Goal: Task Accomplishment & Management: Complete application form

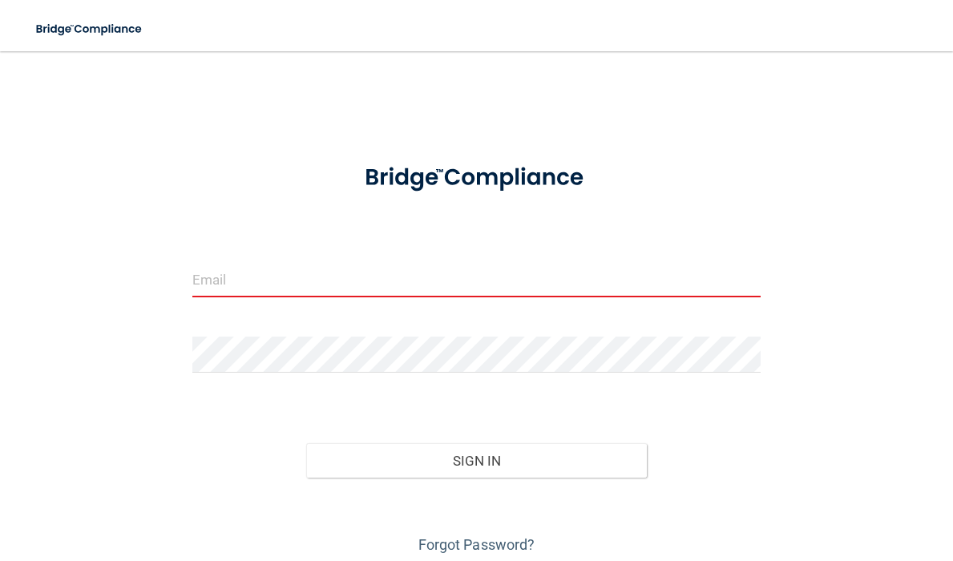
type input "[EMAIL_ADDRESS][DOMAIN_NAME]"
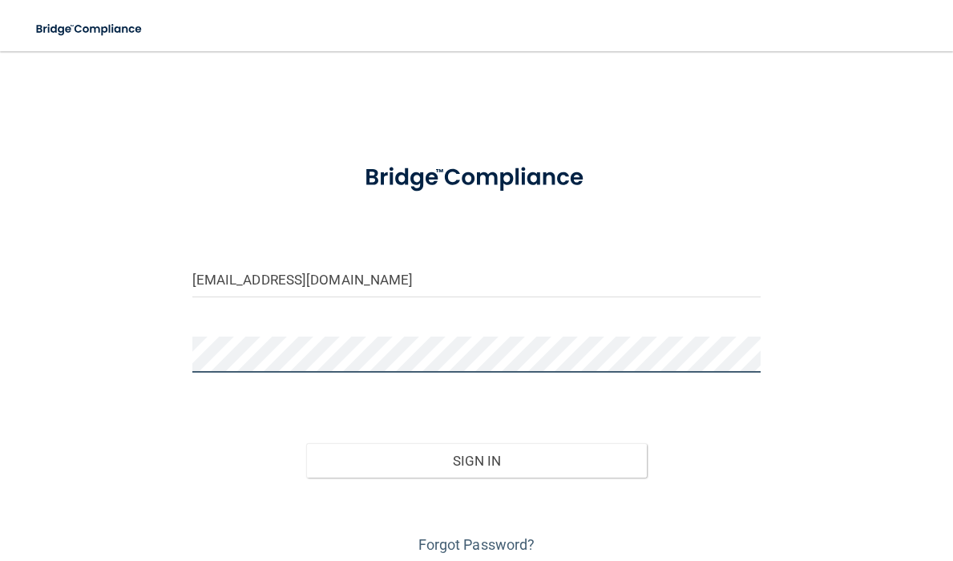
click at [476, 459] on button "Sign In" at bounding box center [476, 460] width 341 height 35
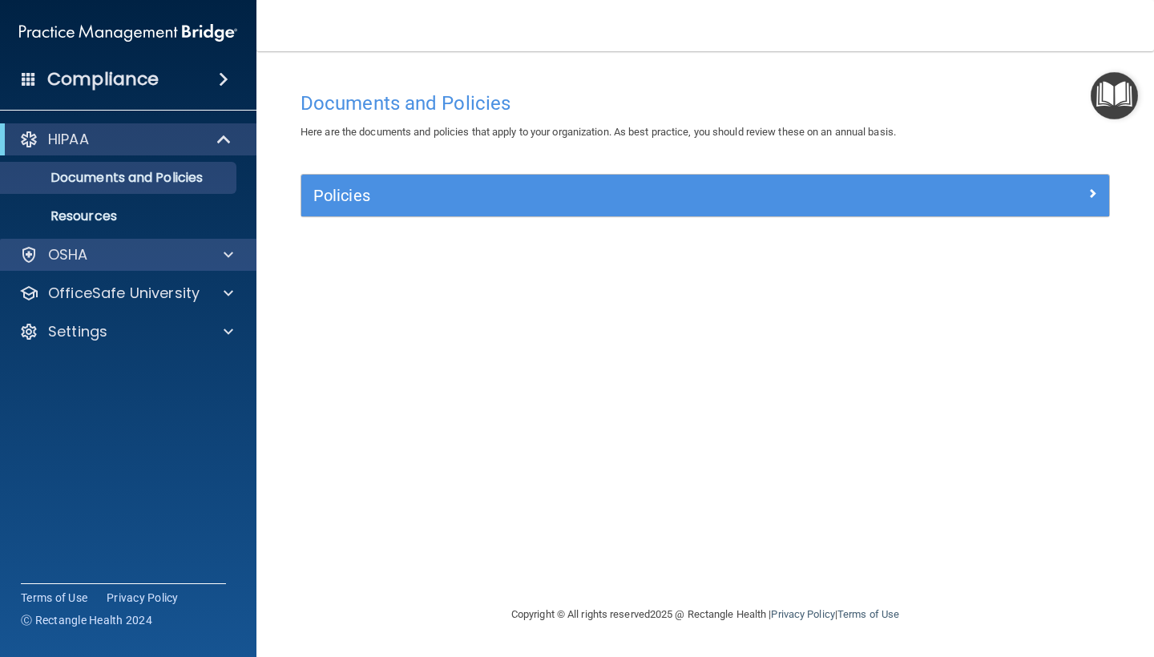
click at [189, 262] on div "OSHA" at bounding box center [106, 254] width 199 height 19
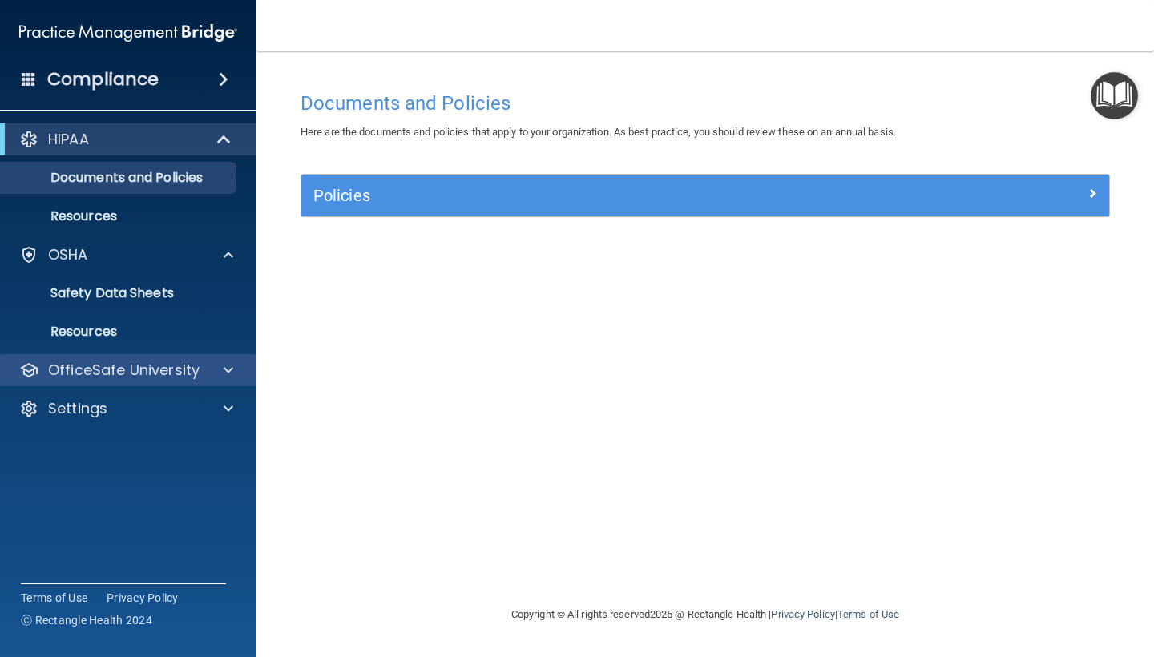
click at [170, 375] on p "OfficeSafe University" at bounding box center [123, 370] width 151 height 19
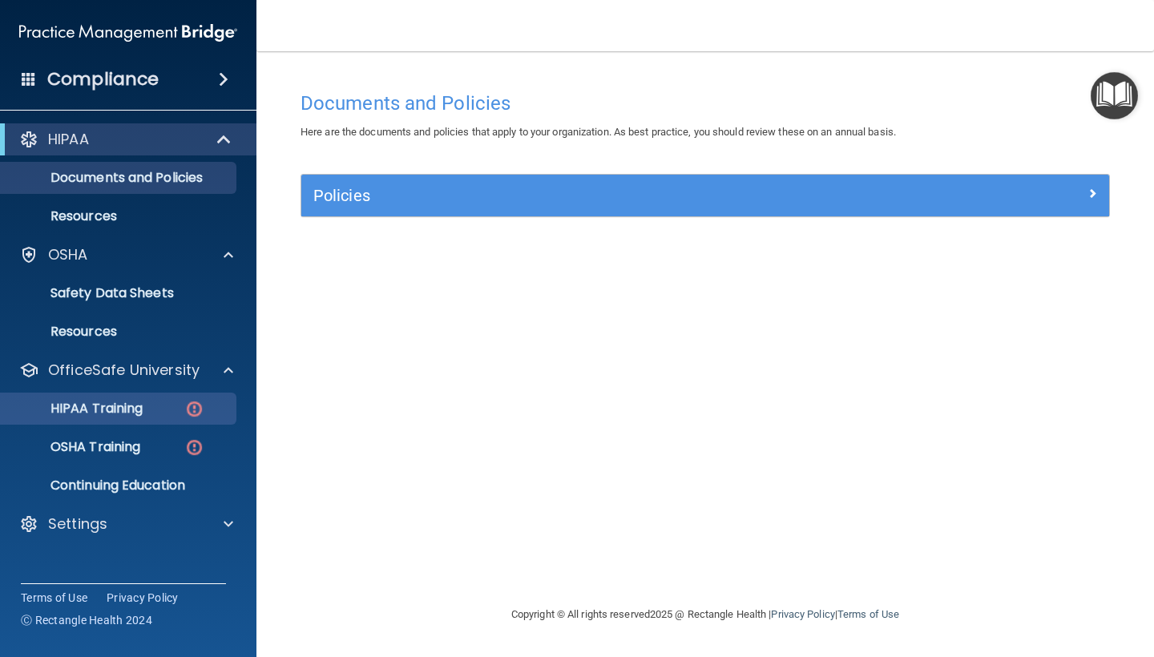
click at [195, 415] on img at bounding box center [194, 409] width 20 height 20
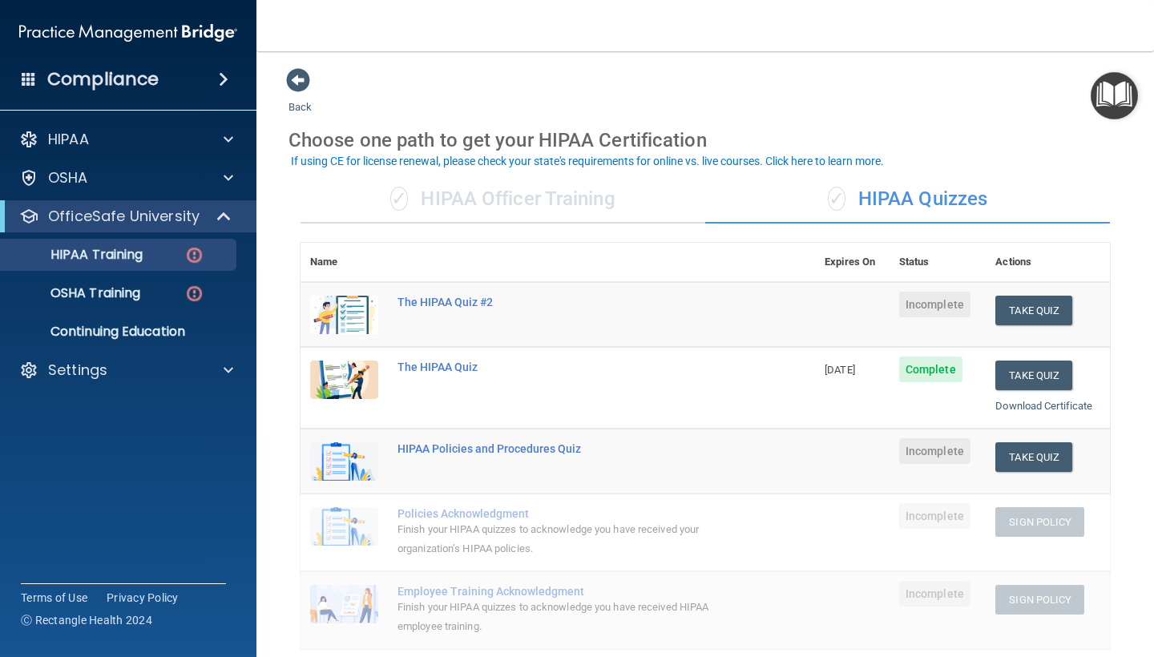
click at [583, 179] on div "✓ HIPAA Officer Training" at bounding box center [502, 199] width 405 height 48
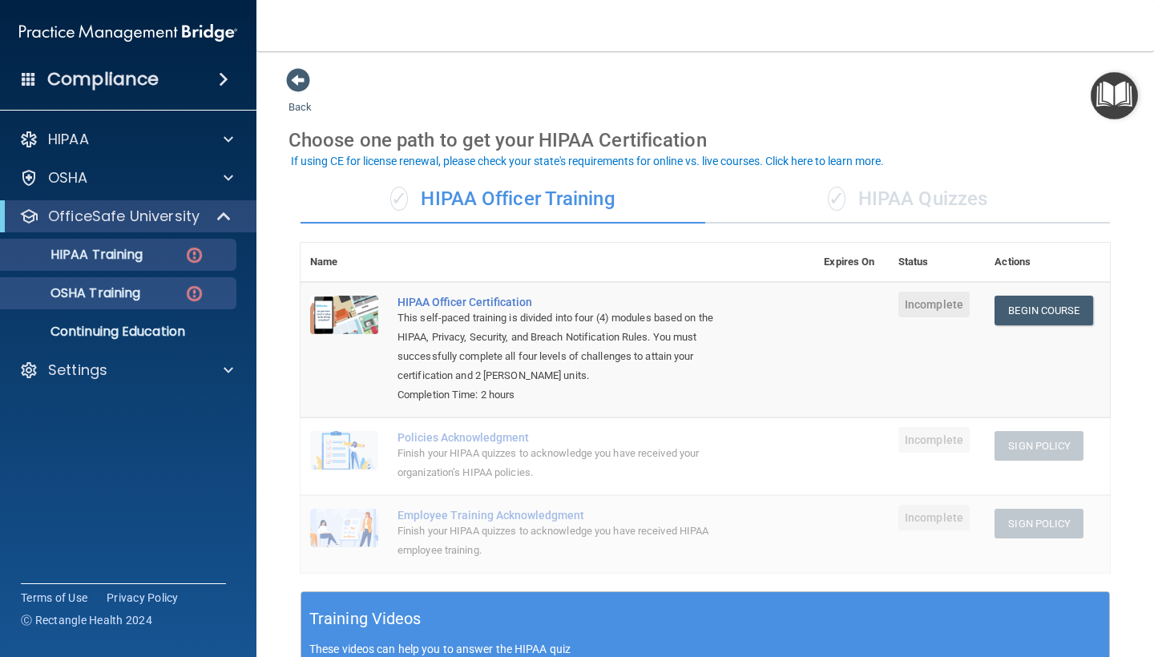
click at [140, 286] on p "OSHA Training" at bounding box center [75, 293] width 130 height 16
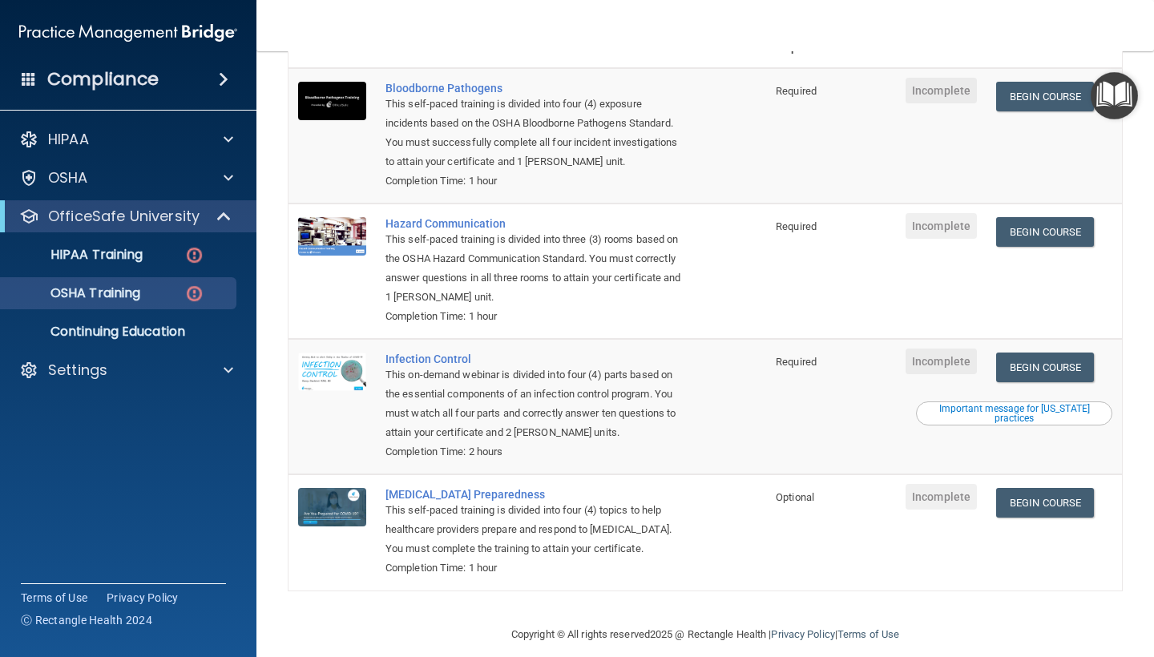
scroll to position [175, 0]
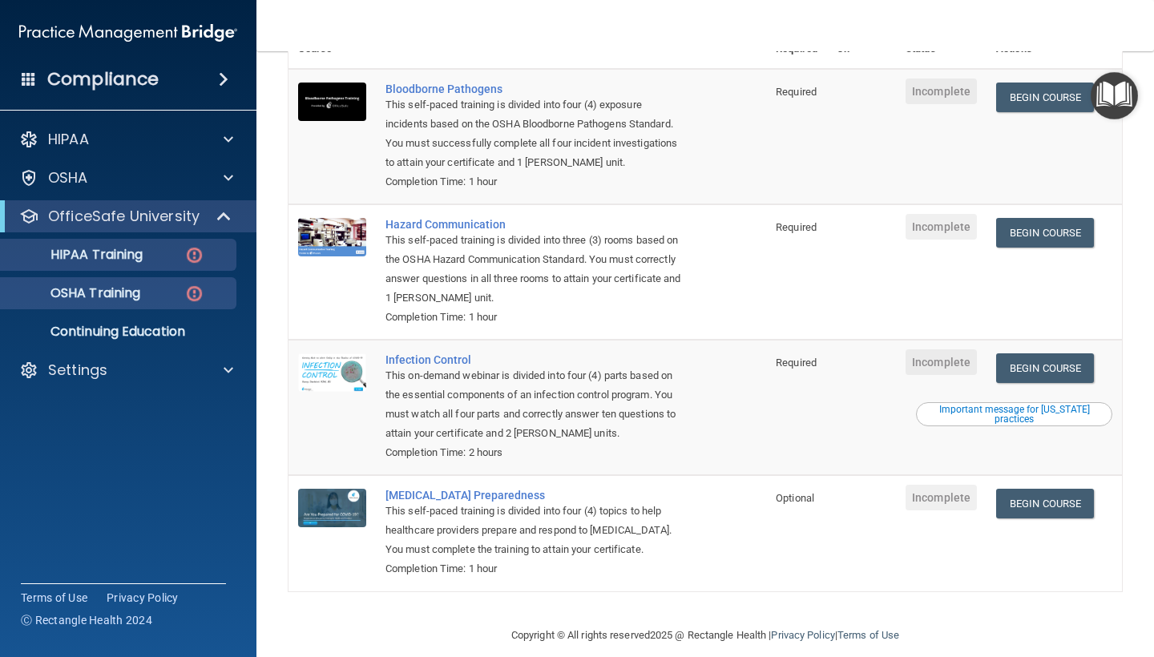
click at [159, 268] on link "HIPAA Training" at bounding box center [110, 255] width 252 height 32
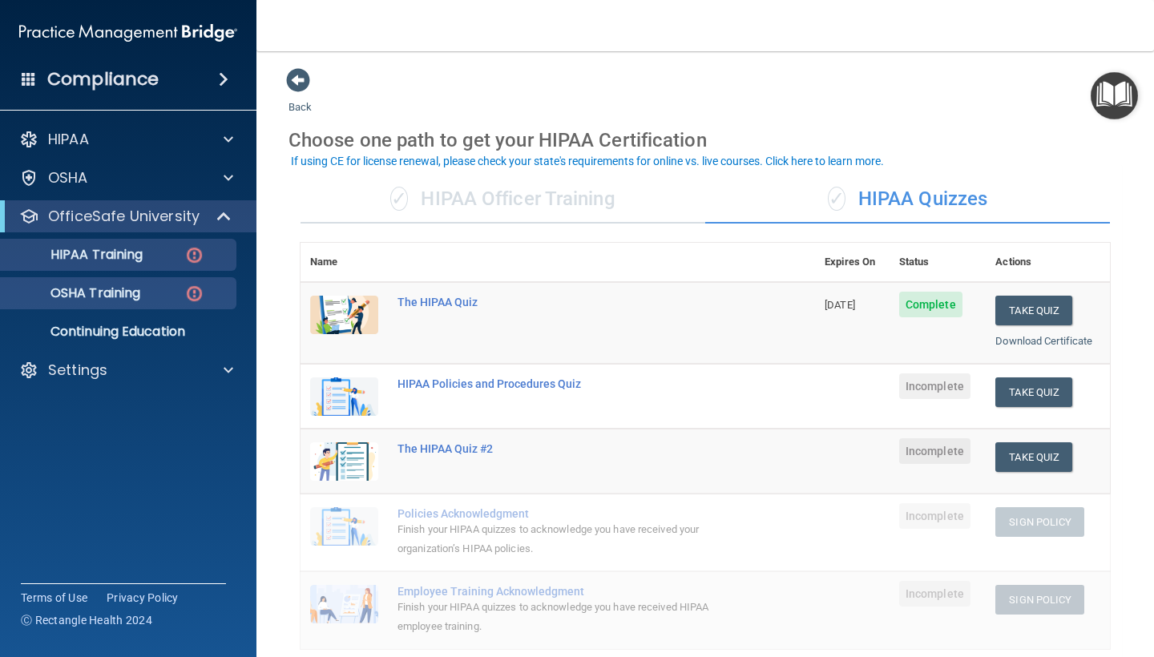
click at [127, 296] on p "OSHA Training" at bounding box center [75, 293] width 130 height 16
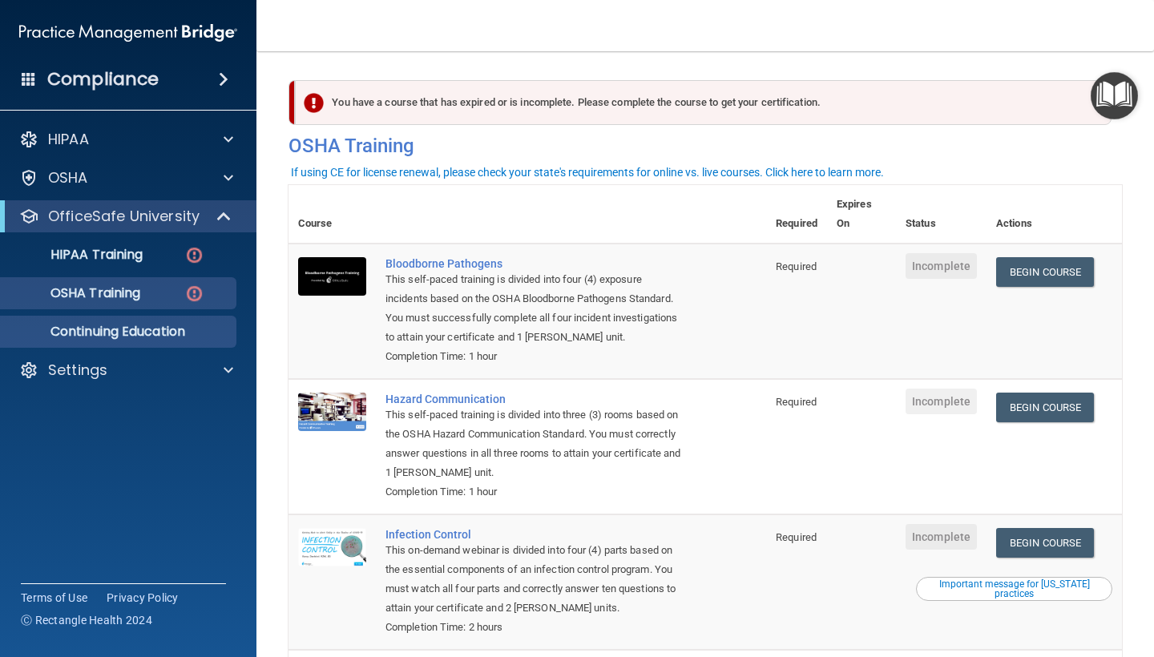
click at [116, 332] on p "Continuing Education" at bounding box center [119, 332] width 219 height 16
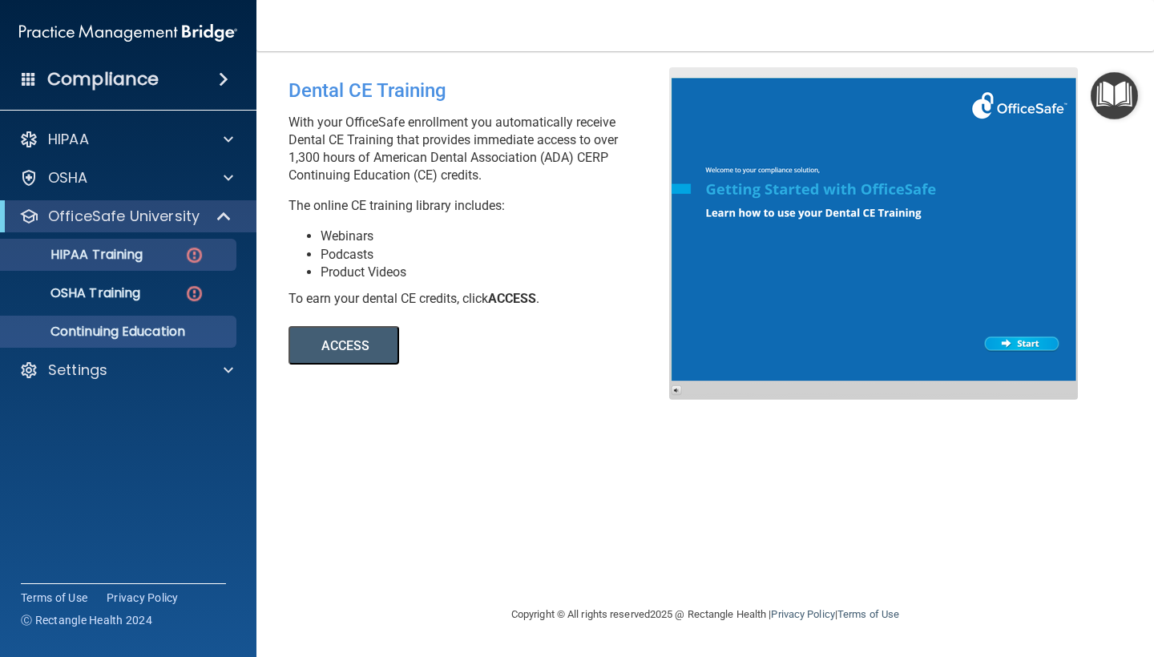
click at [167, 260] on div "HIPAA Training" at bounding box center [119, 255] width 219 height 16
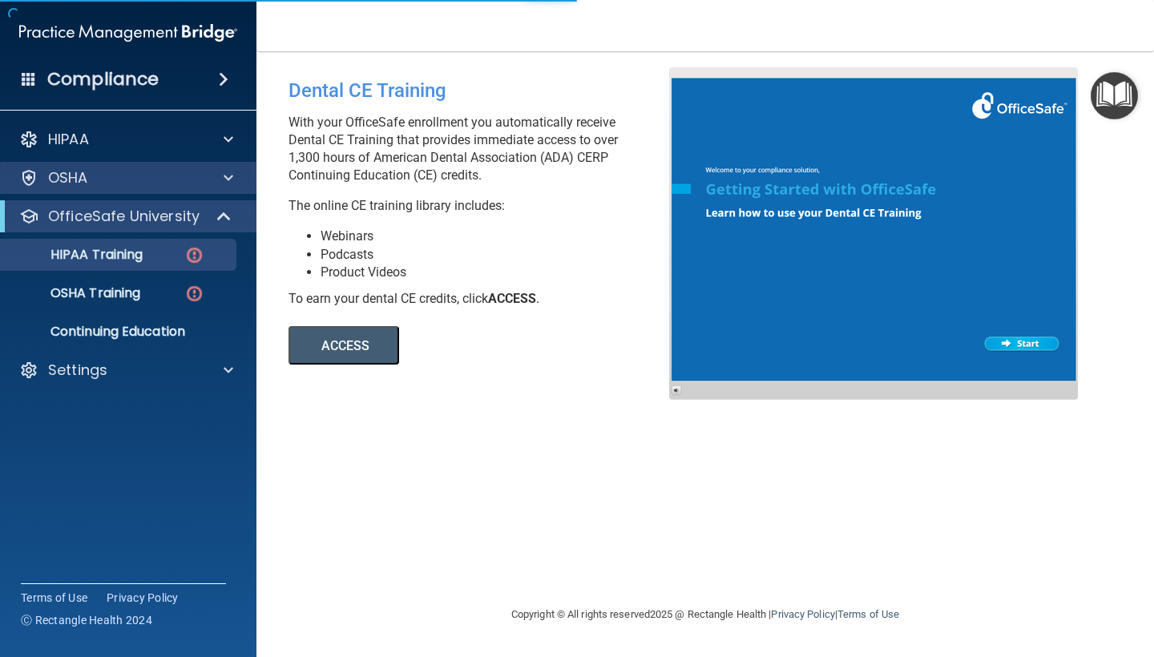
click at [158, 188] on div "OSHA" at bounding box center [128, 178] width 257 height 32
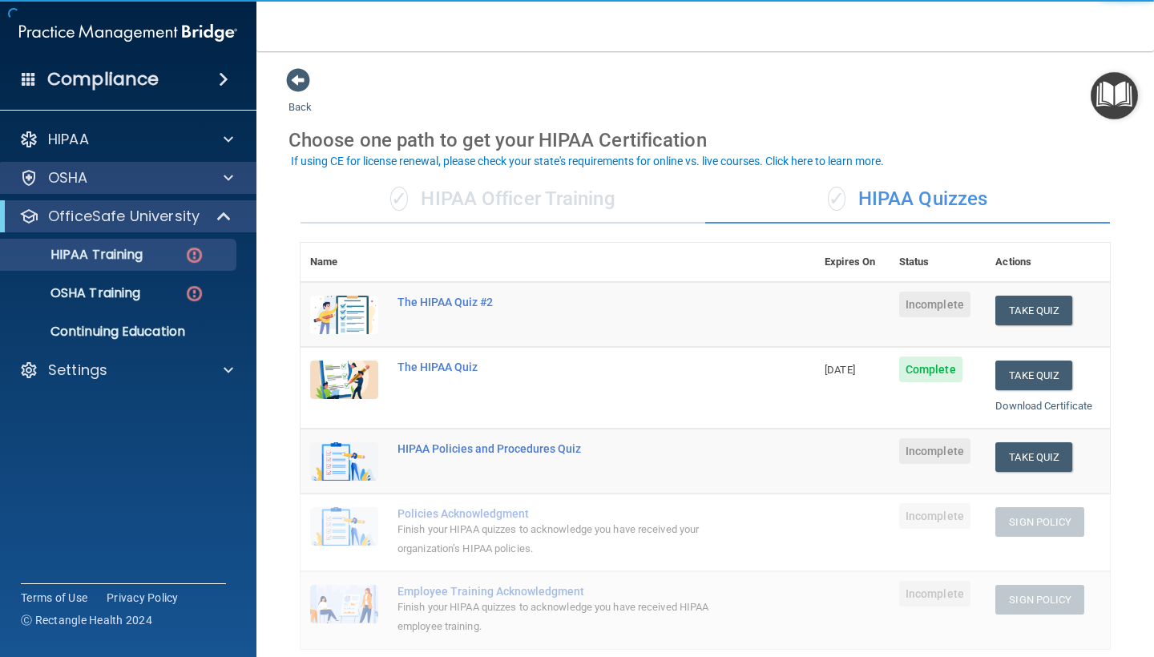
click at [193, 183] on div "OSHA" at bounding box center [106, 177] width 199 height 19
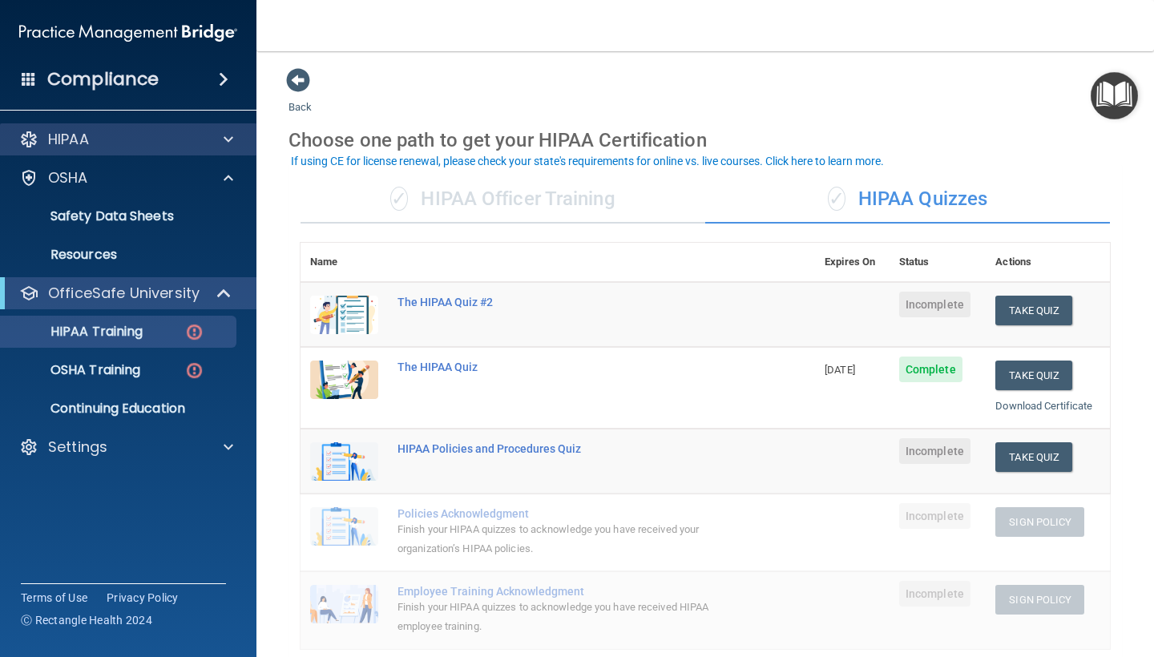
click at [220, 147] on div at bounding box center [226, 139] width 40 height 19
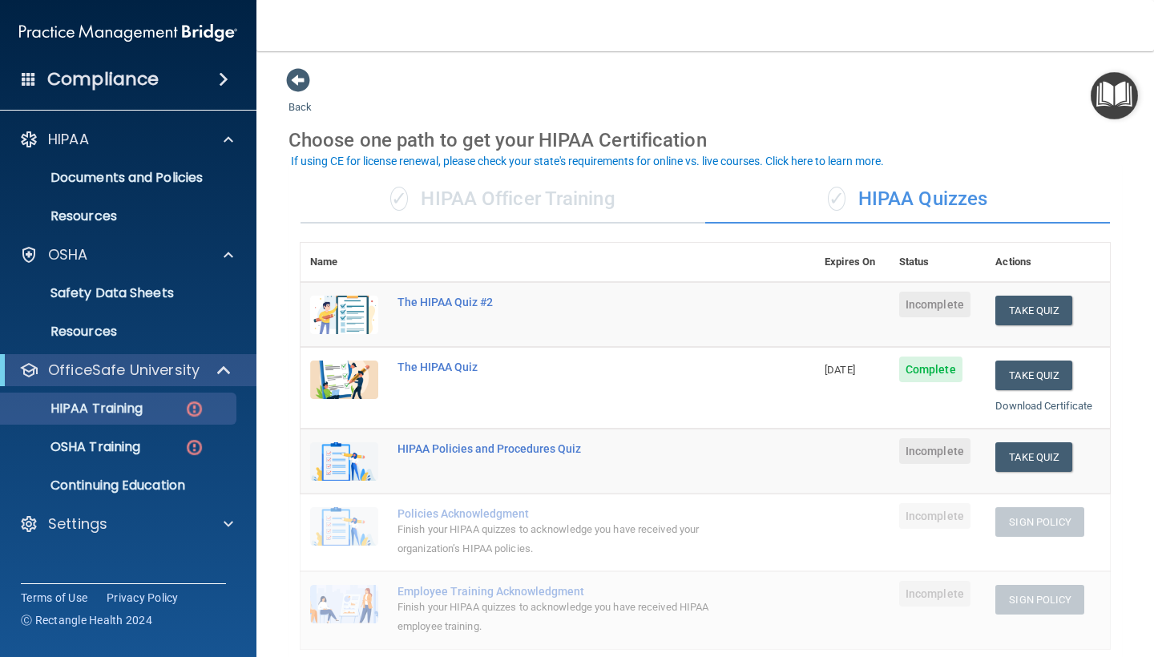
click at [583, 188] on div "✓ HIPAA Officer Training" at bounding box center [502, 199] width 405 height 48
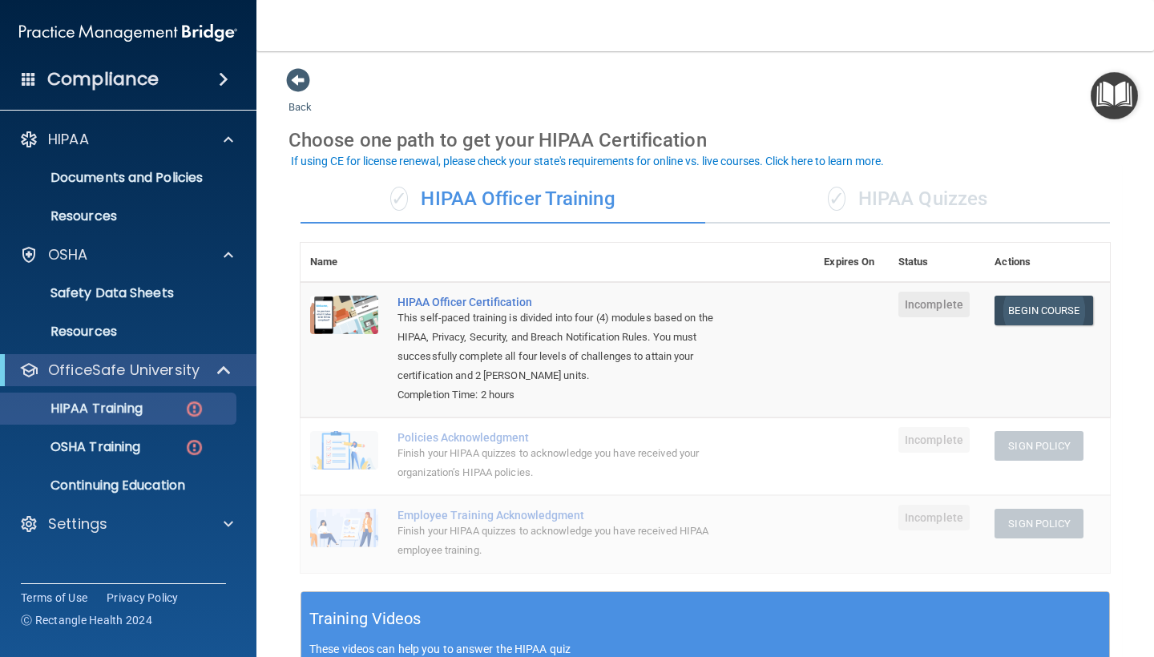
click at [952, 307] on link "Begin Course" at bounding box center [1043, 311] width 98 height 30
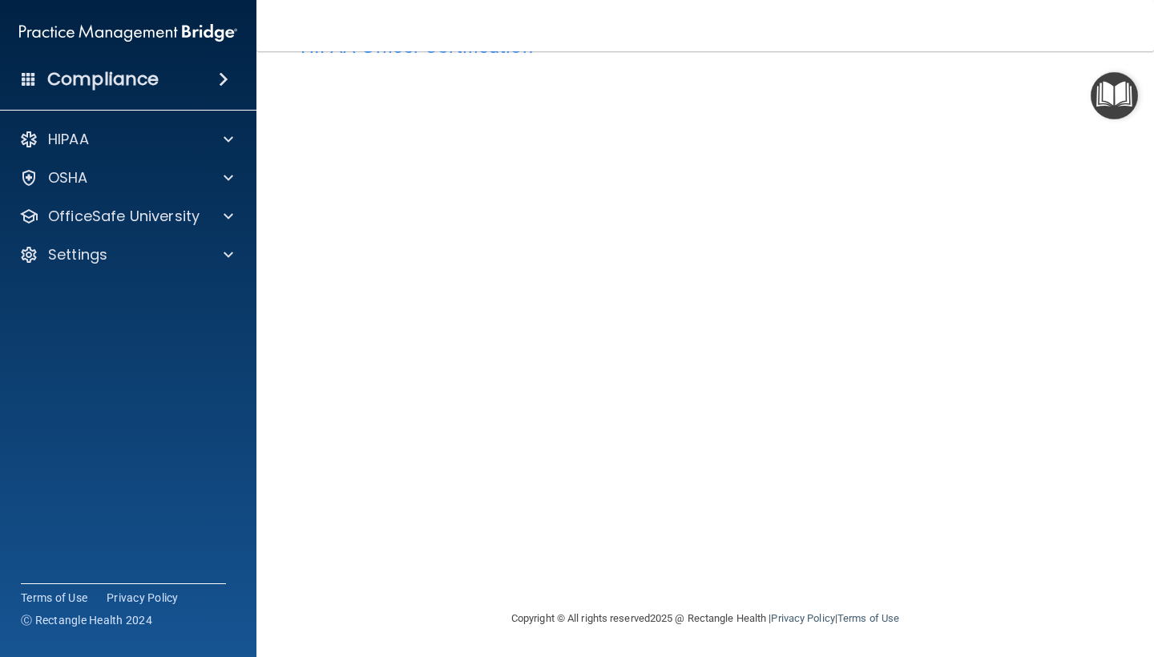
scroll to position [56, 0]
click at [941, 600] on div "Copyright © All rights reserved 2025 @ Rectangle Health | Privacy Policy | Term…" at bounding box center [705, 619] width 585 height 51
click at [1002, 591] on div "HIPAA Officer Certification This course doesn’t expire until . Are you sure you…" at bounding box center [704, 318] width 833 height 583
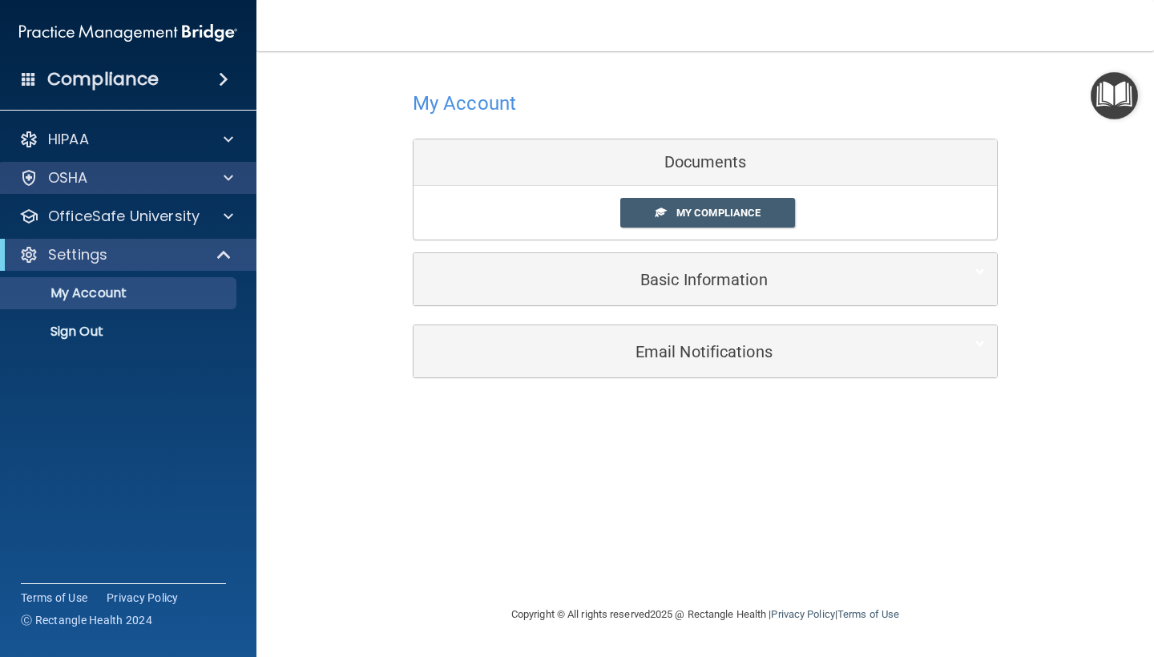
click at [237, 187] on div at bounding box center [226, 177] width 40 height 19
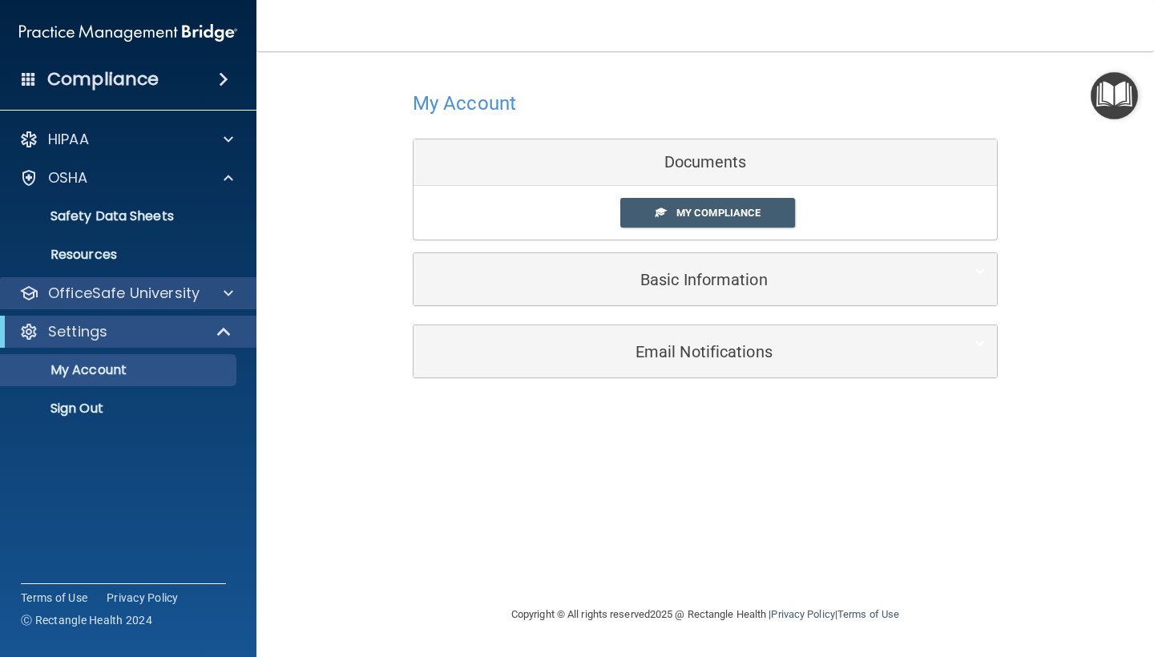
click at [241, 292] on div at bounding box center [226, 293] width 40 height 19
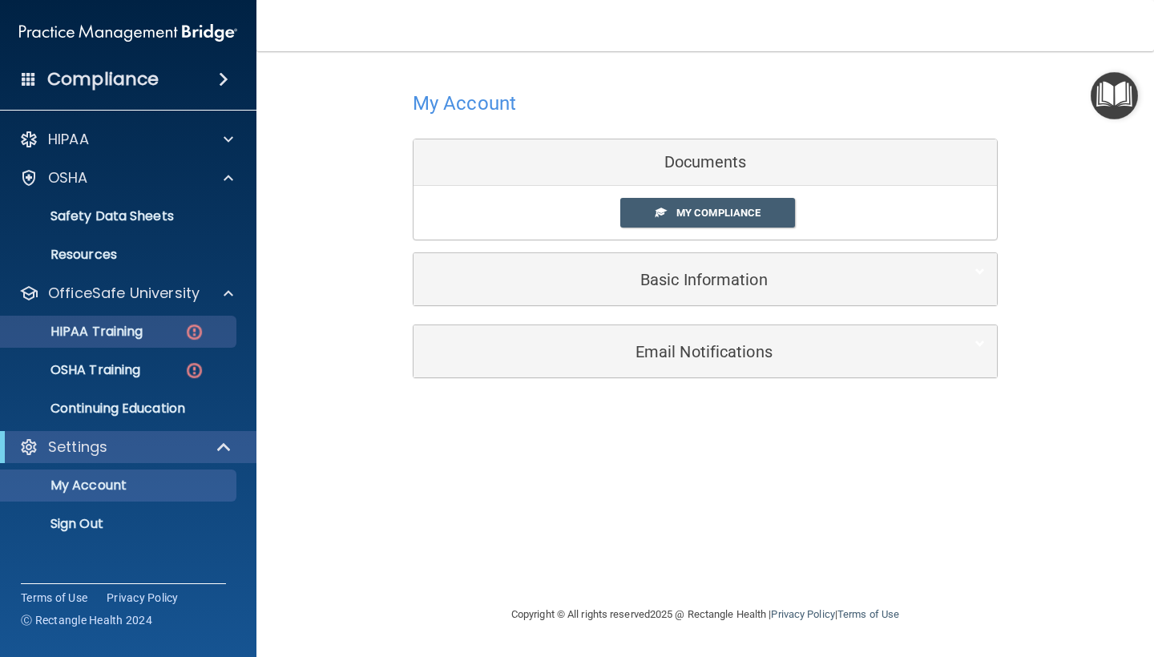
click at [171, 330] on div "HIPAA Training" at bounding box center [119, 332] width 219 height 16
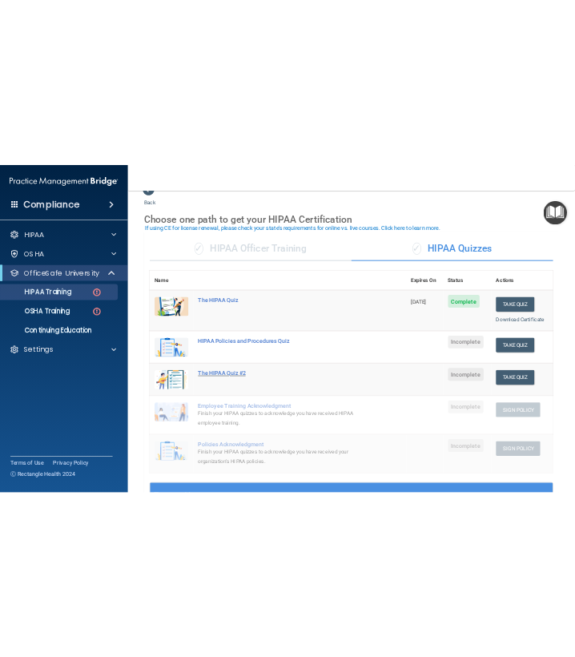
scroll to position [34, 0]
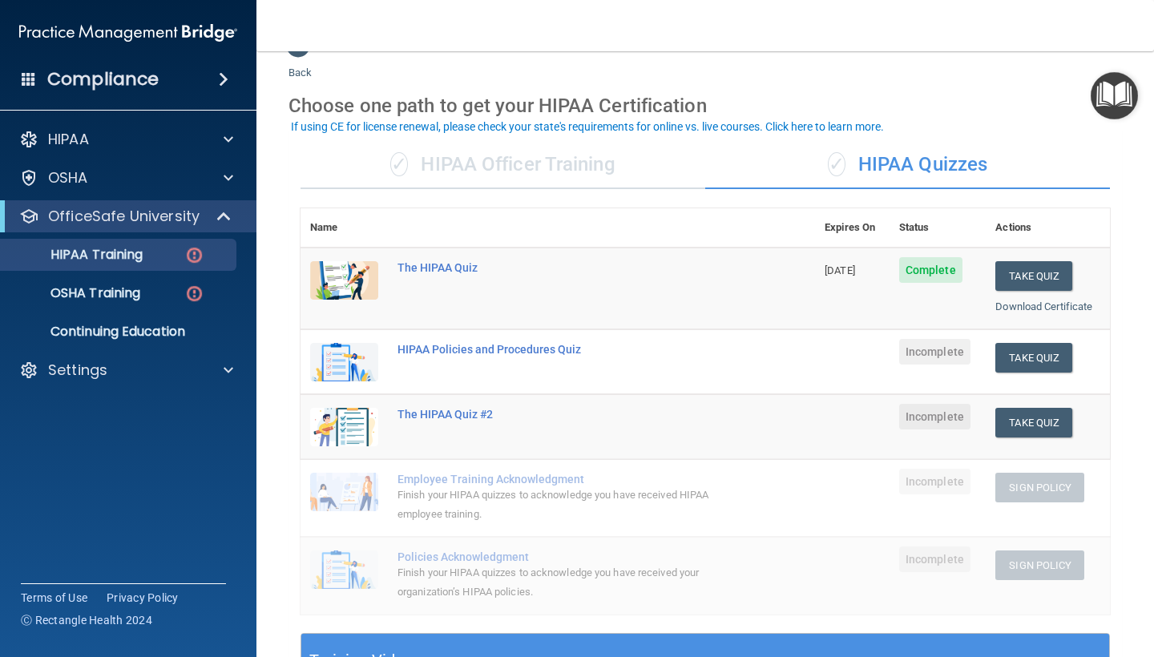
click at [385, 147] on div "✓ HIPAA Officer Training" at bounding box center [502, 165] width 405 height 48
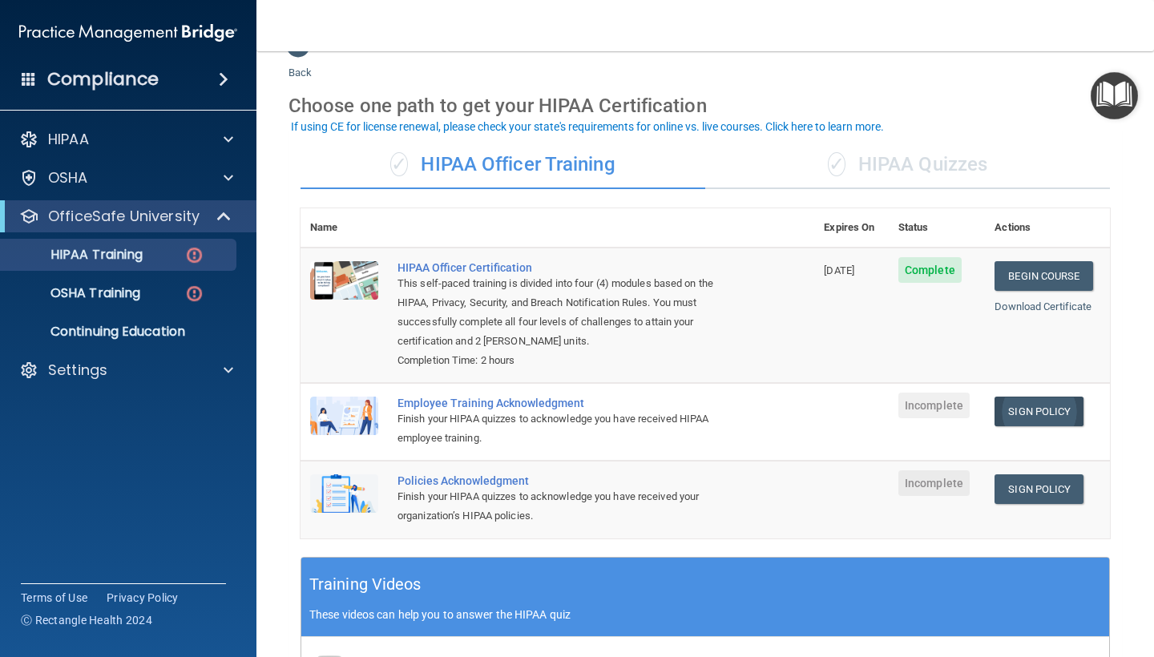
click at [1010, 405] on link "Sign Policy" at bounding box center [1038, 412] width 89 height 30
click at [1027, 475] on link "Sign Policy" at bounding box center [1038, 489] width 89 height 30
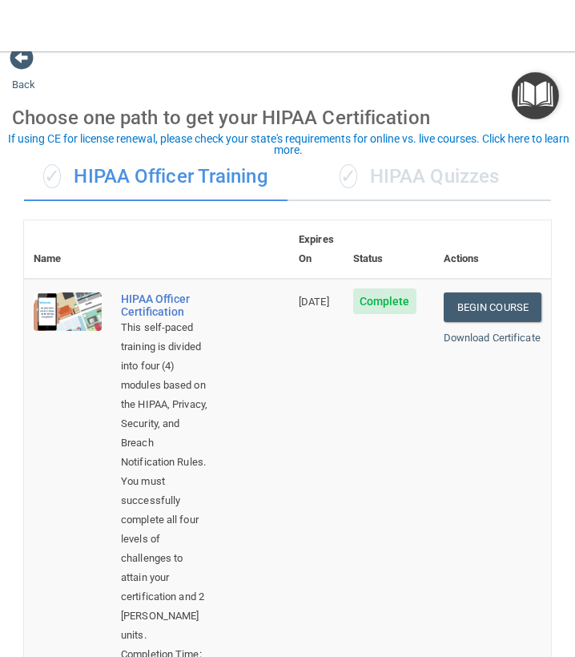
scroll to position [23, 0]
click at [461, 163] on div "✓ HIPAA Quizzes" at bounding box center [420, 176] width 264 height 48
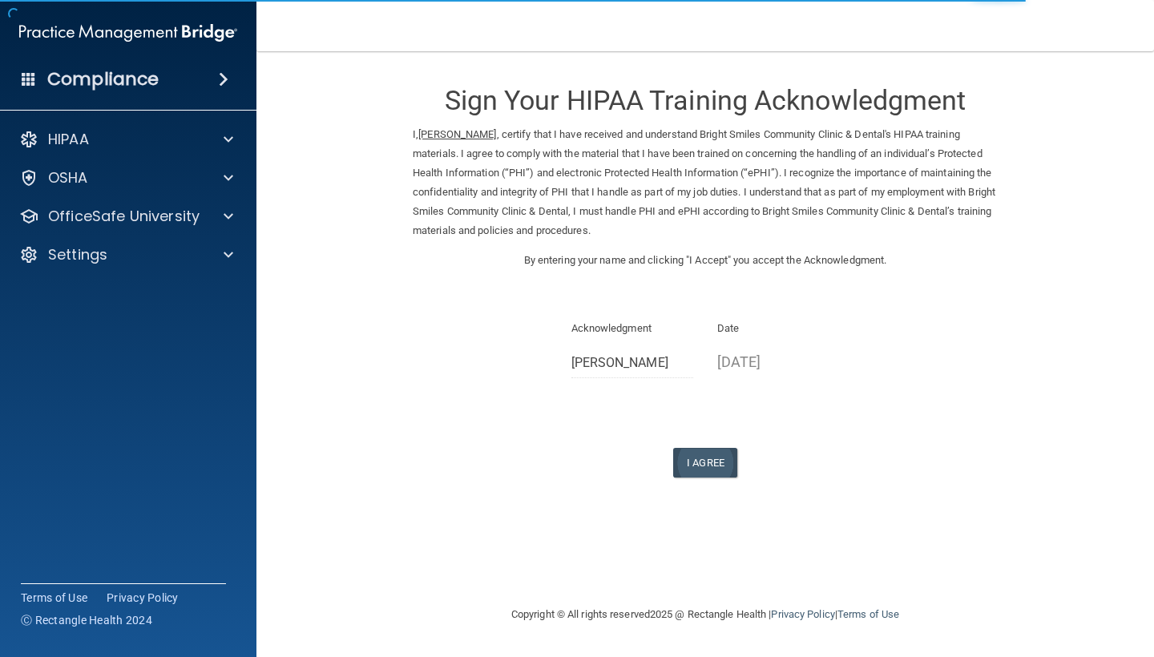
click at [731, 451] on button "I Agree" at bounding box center [705, 463] width 64 height 30
click at [724, 452] on button "I Agree" at bounding box center [705, 463] width 64 height 30
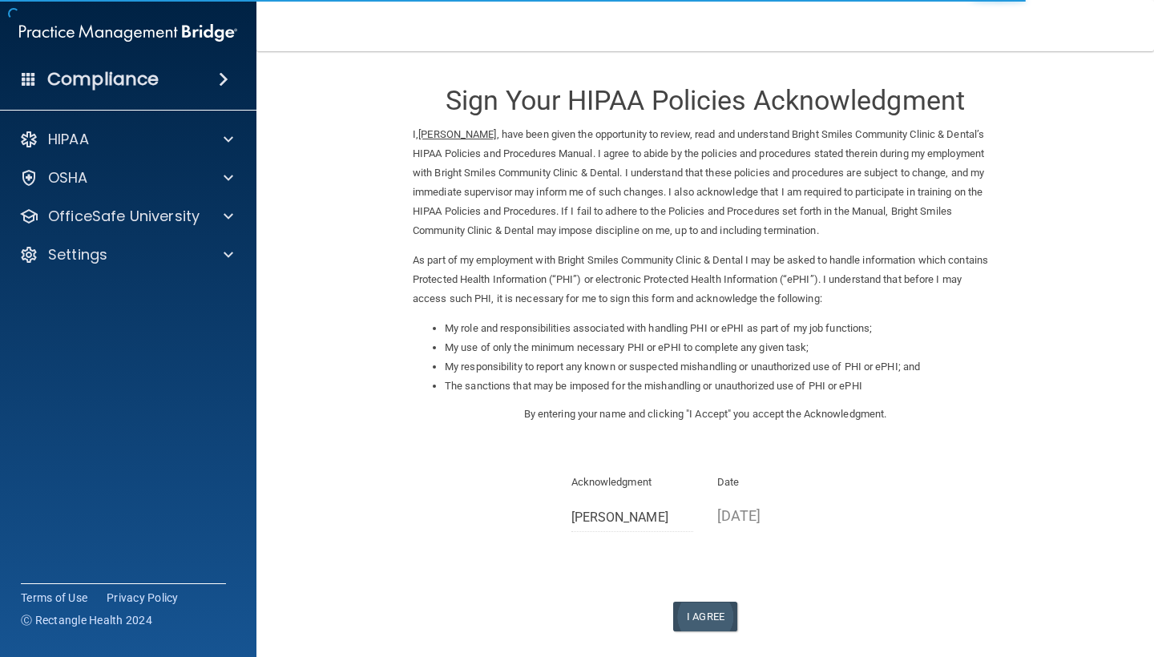
click at [732, 602] on button "I Agree" at bounding box center [705, 617] width 64 height 30
click at [717, 602] on button "I Agree" at bounding box center [705, 617] width 64 height 30
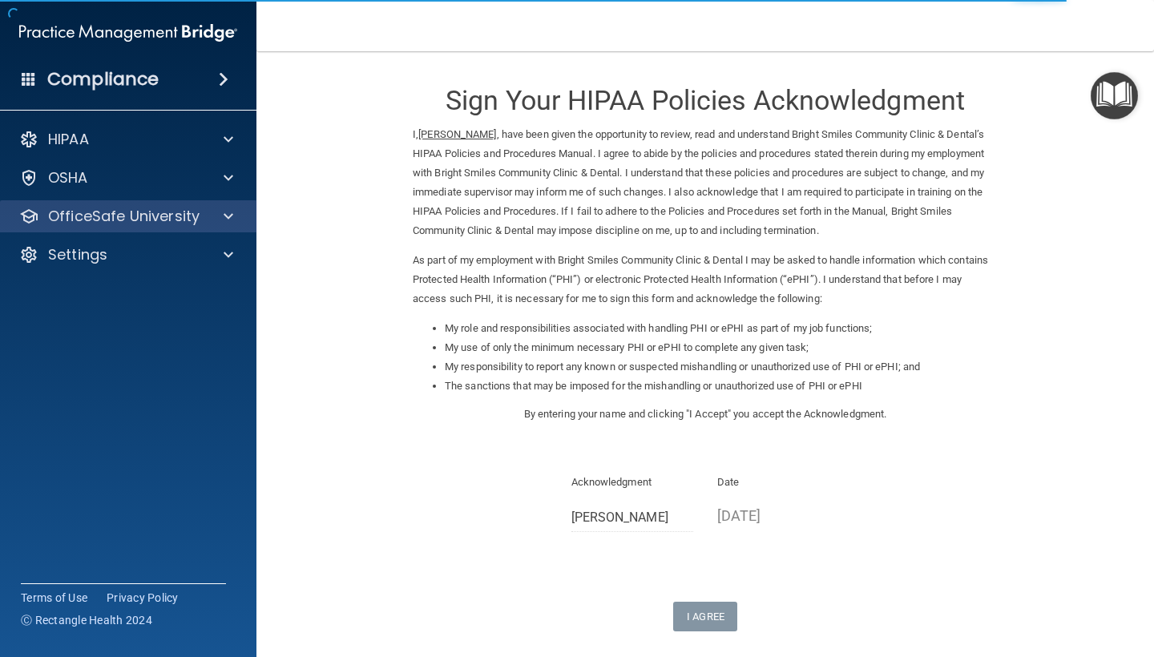
click at [224, 224] on span at bounding box center [229, 216] width 10 height 19
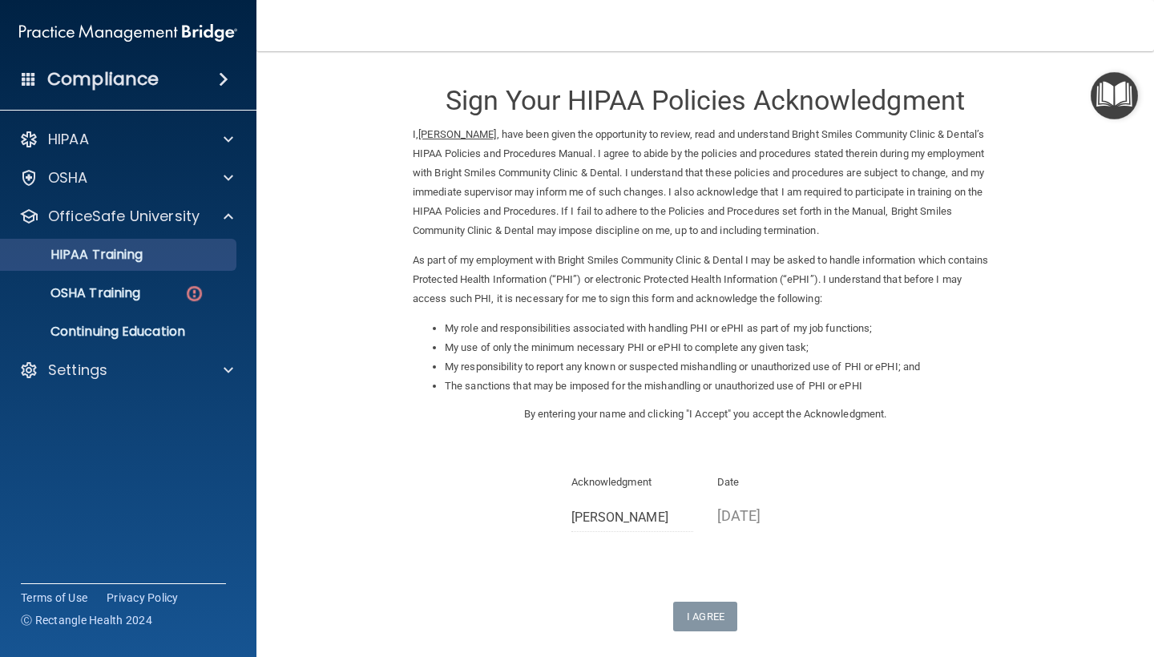
click at [171, 265] on link "HIPAA Training" at bounding box center [110, 255] width 252 height 32
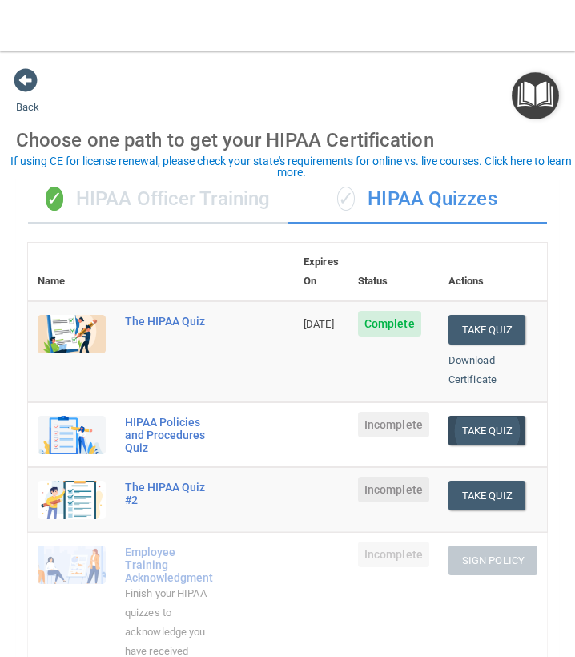
click at [496, 416] on button "Take Quiz" at bounding box center [487, 431] width 77 height 30
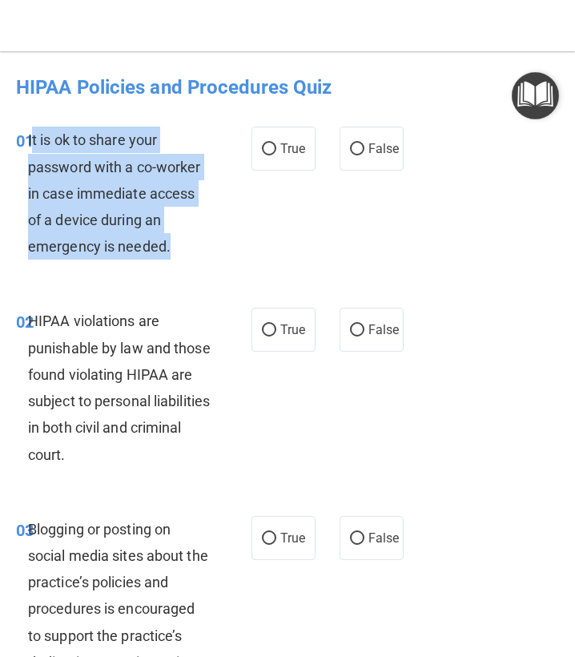
drag, startPoint x: 31, startPoint y: 141, endPoint x: 188, endPoint y: 258, distance: 195.2
click at [188, 258] on div "It is ok to share your password with a co-worker in case immediate access of a …" at bounding box center [125, 193] width 195 height 133
copy span "t is ok to share your password with a co-worker in case immediate access of a d…"
click at [377, 149] on span "False" at bounding box center [384, 148] width 31 height 15
click at [365, 149] on input "False" at bounding box center [357, 149] width 14 height 12
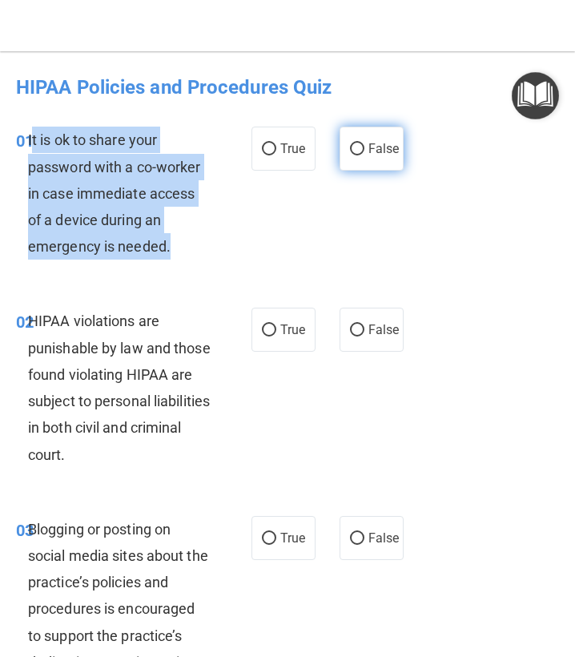
radio input "true"
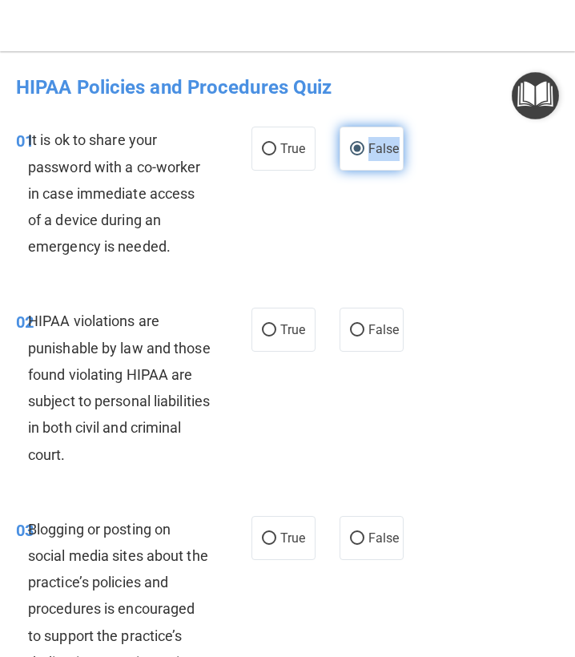
click at [377, 149] on span "False" at bounding box center [384, 148] width 31 height 15
click at [365, 149] on input "False" at bounding box center [357, 149] width 14 height 12
click at [220, 341] on div "HIPAA violations are punishable by law and those found violating HIPAA are subj…" at bounding box center [125, 387] width 195 height 159
click at [186, 347] on div "HIPAA violations are punishable by law and those found violating HIPAA are subj…" at bounding box center [125, 387] width 195 height 159
click at [184, 348] on div "HIPAA violations are punishable by law and those found violating HIPAA are subj…" at bounding box center [125, 387] width 195 height 159
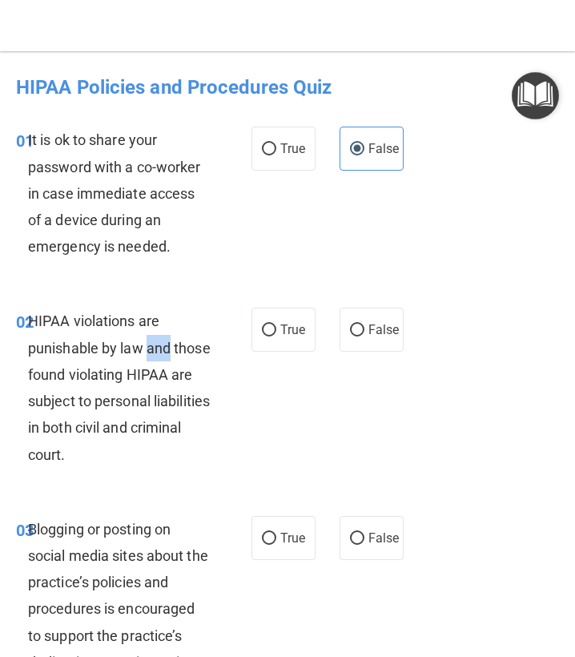
click at [184, 348] on div "HIPAA violations are punishable by law and those found violating HIPAA are subj…" at bounding box center [125, 387] width 195 height 159
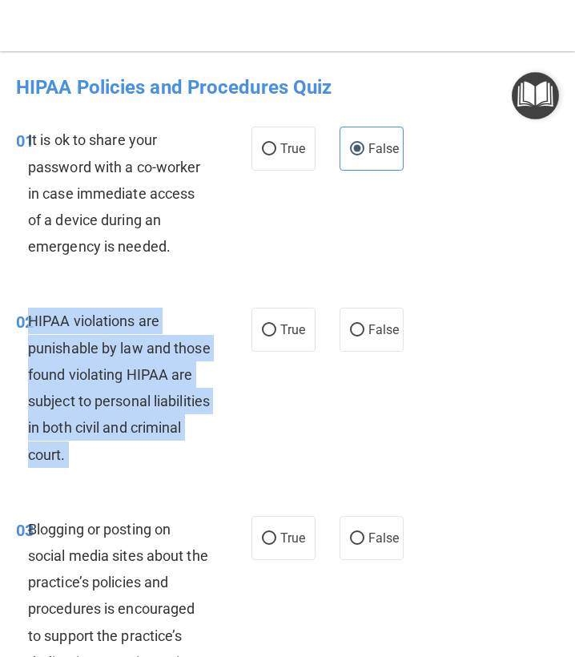
click at [184, 348] on div "HIPAA violations are punishable by law and those found violating HIPAA are subj…" at bounding box center [125, 387] width 195 height 159
copy ng-form "HIPAA violations are punishable by law and those found violating HIPAA are subj…"
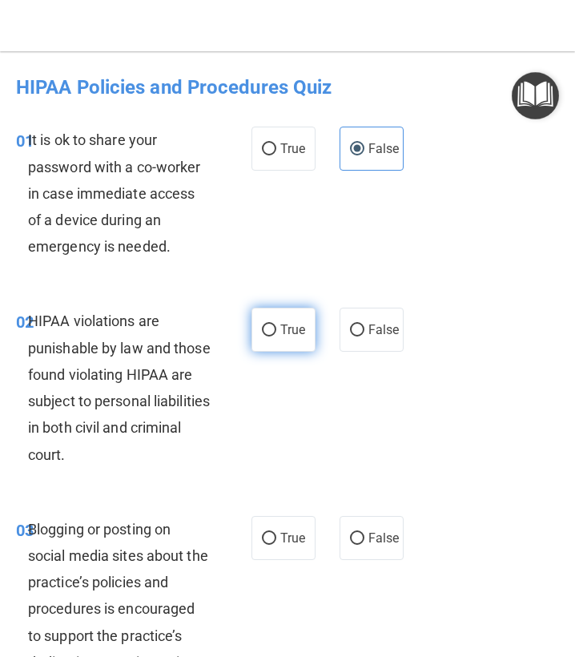
click at [302, 331] on span "True" at bounding box center [292, 329] width 25 height 15
click at [276, 331] on input "True" at bounding box center [269, 331] width 14 height 12
radio input "true"
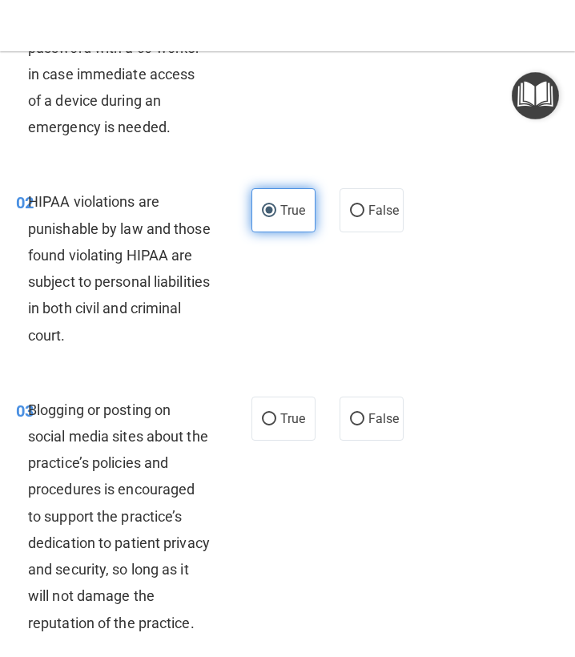
scroll to position [155, 0]
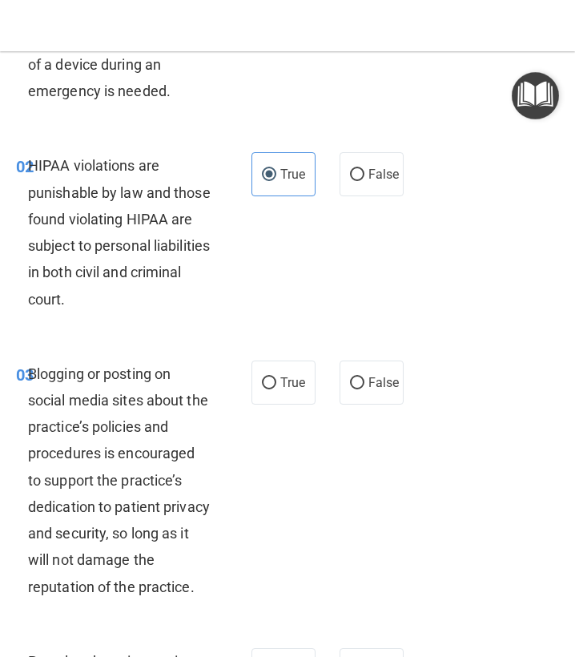
click at [111, 450] on span "Blogging or posting on social media sites about the practice’s policies and pro…" at bounding box center [119, 480] width 182 height 230
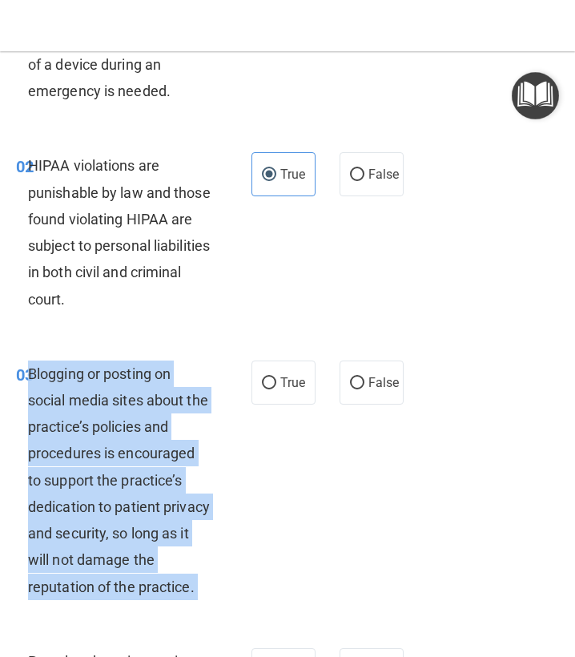
click at [111, 450] on span "Blogging or posting on social media sites about the practice’s policies and pro…" at bounding box center [119, 480] width 182 height 230
copy ng-form "Blogging or posting on social media sites about the practice’s policies and pro…"
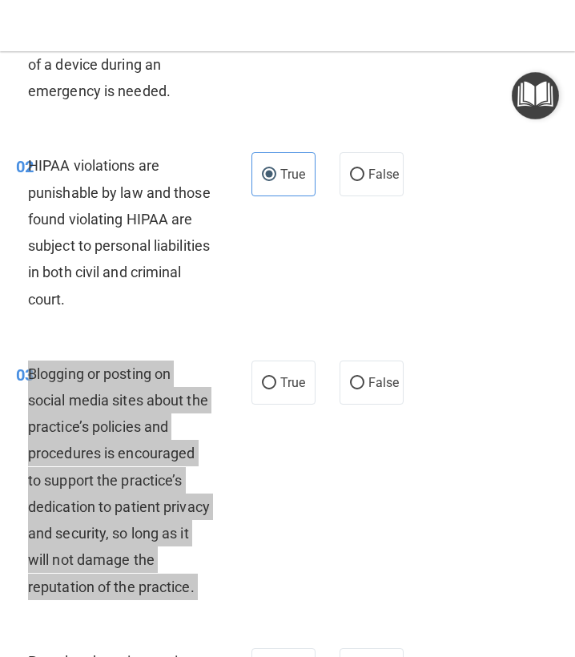
scroll to position [206, 0]
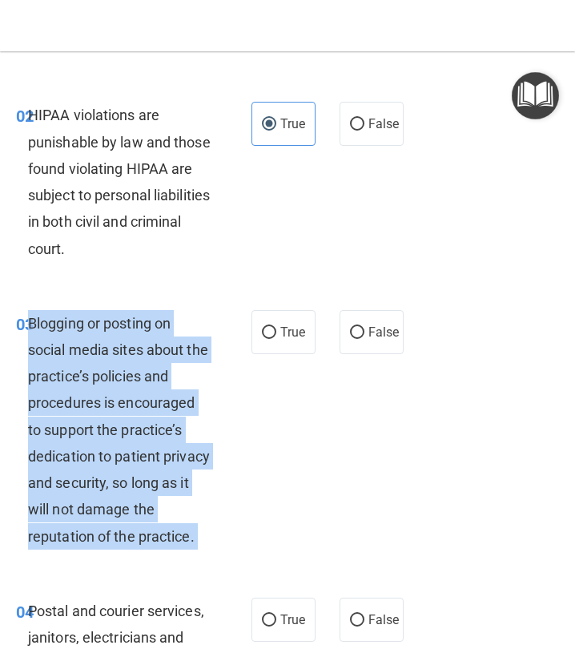
click at [367, 330] on label "False" at bounding box center [372, 332] width 64 height 44
click at [365, 330] on input "False" at bounding box center [357, 333] width 14 height 12
radio input "true"
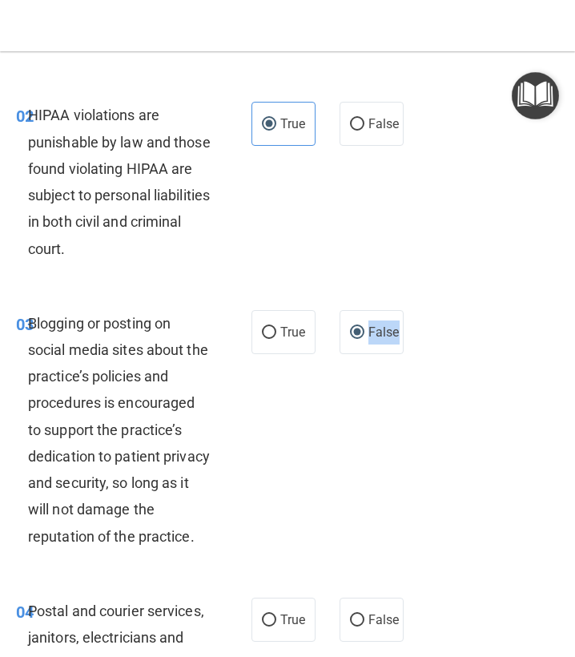
click at [367, 330] on label "False" at bounding box center [372, 332] width 64 height 44
click at [365, 330] on input "False" at bounding box center [357, 333] width 14 height 12
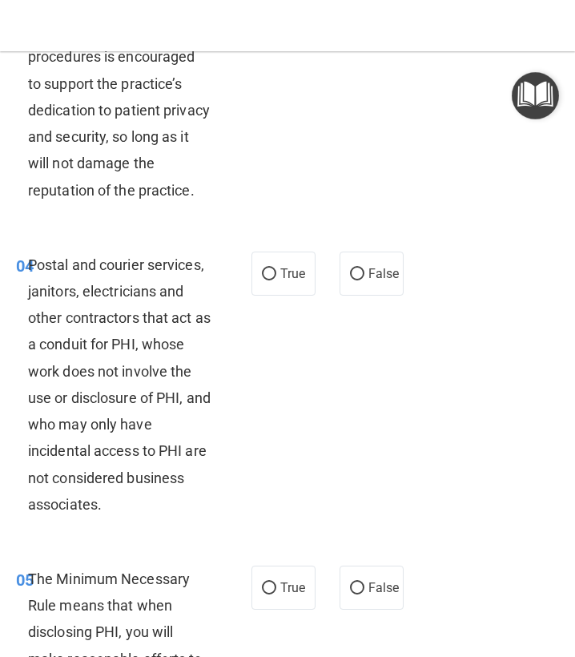
scroll to position [559, 0]
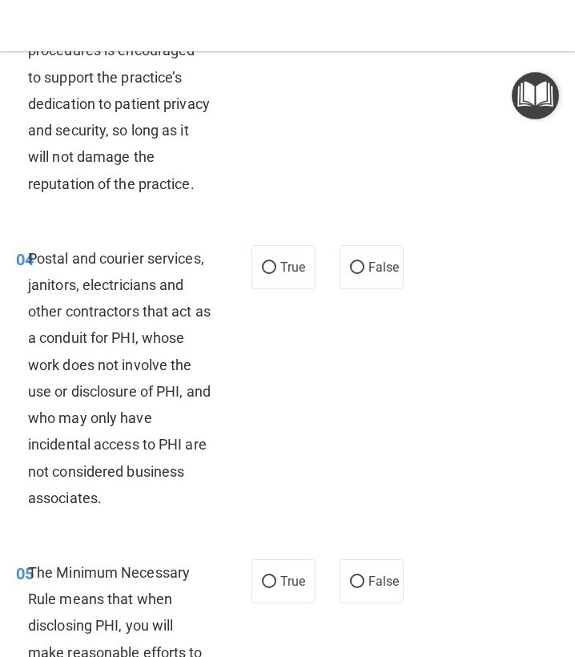
click at [95, 380] on span "Postal and courier services, janitors, electricians and other contractors that …" at bounding box center [119, 378] width 183 height 256
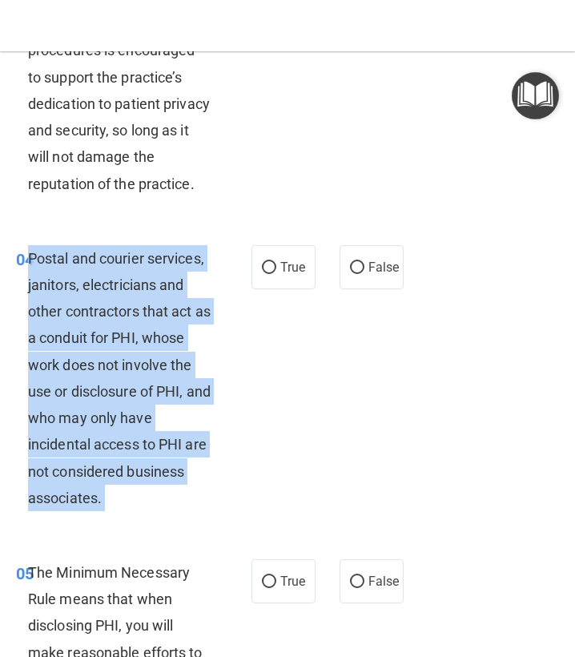
click at [95, 380] on span "Postal and courier services, janitors, electricians and other contractors that …" at bounding box center [119, 378] width 183 height 256
copy ng-form "Postal and courier services, janitors, electricians and other contractors that …"
click at [139, 588] on span "The Minimum Necessary Rule means that when disclosing PHI, you will make reason…" at bounding box center [117, 666] width 178 height 204
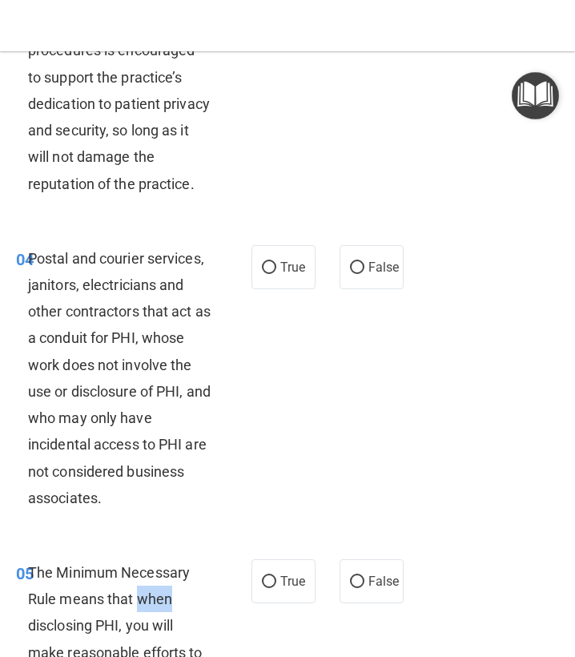
click at [139, 588] on span "The Minimum Necessary Rule means that when disclosing PHI, you will make reason…" at bounding box center [117, 666] width 178 height 204
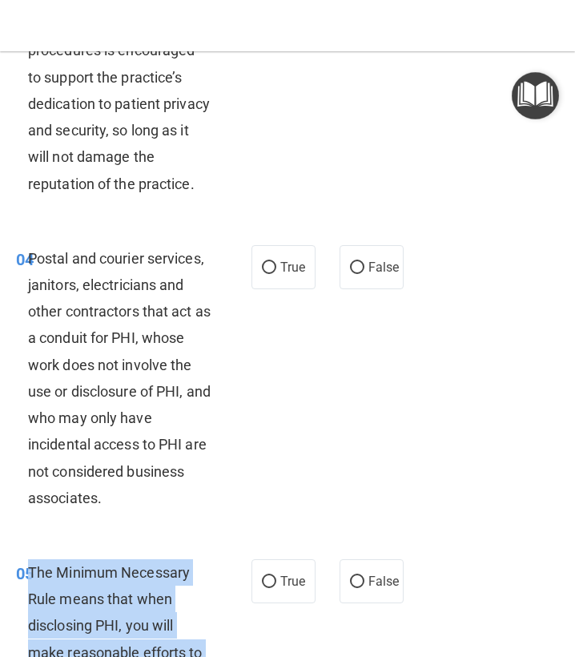
click at [139, 588] on span "The Minimum Necessary Rule means that when disclosing PHI, you will make reason…" at bounding box center [117, 666] width 178 height 204
copy ng-form "The Minimum Necessary Rule means that when disclosing PHI, you will make reason…"
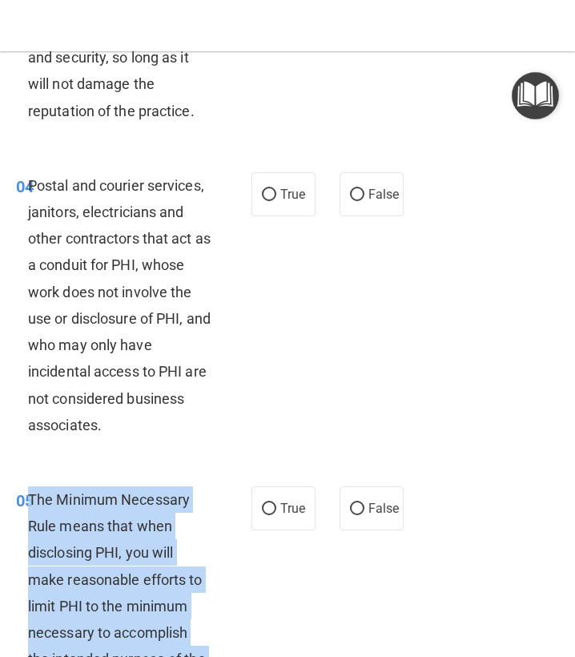
scroll to position [654, 0]
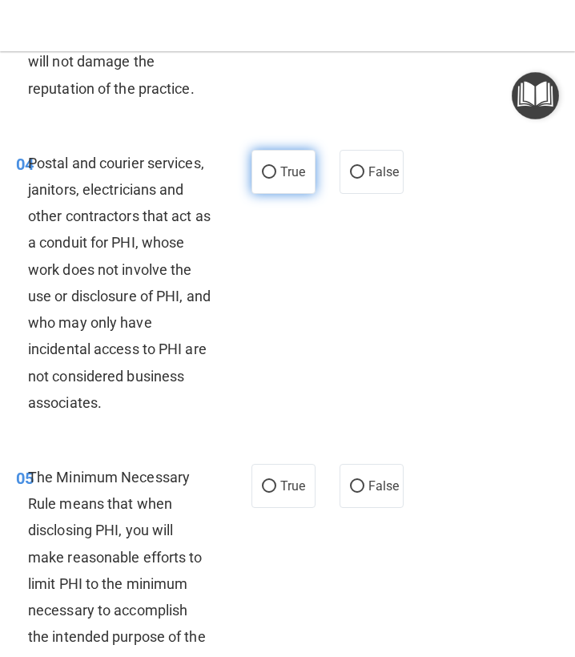
click at [300, 183] on label "True" at bounding box center [284, 172] width 64 height 44
click at [276, 179] on input "True" at bounding box center [269, 173] width 14 height 12
radio input "true"
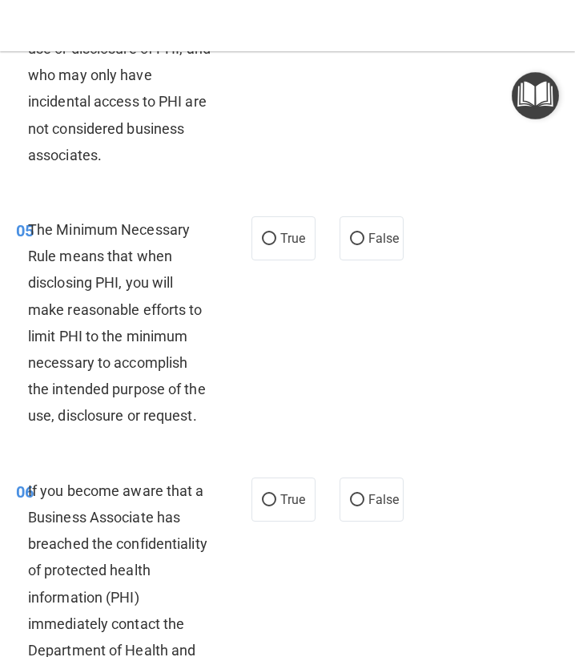
scroll to position [973, 0]
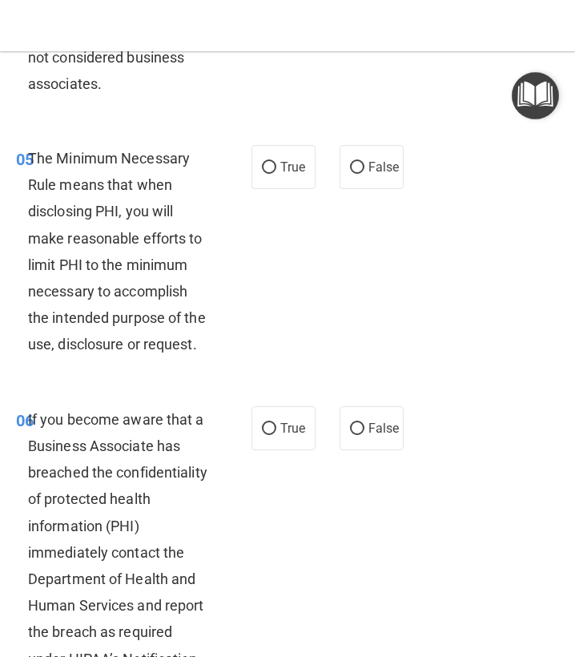
click at [47, 504] on div "If you become aware that a Business Associate has breached the confidentiality …" at bounding box center [125, 552] width 195 height 292
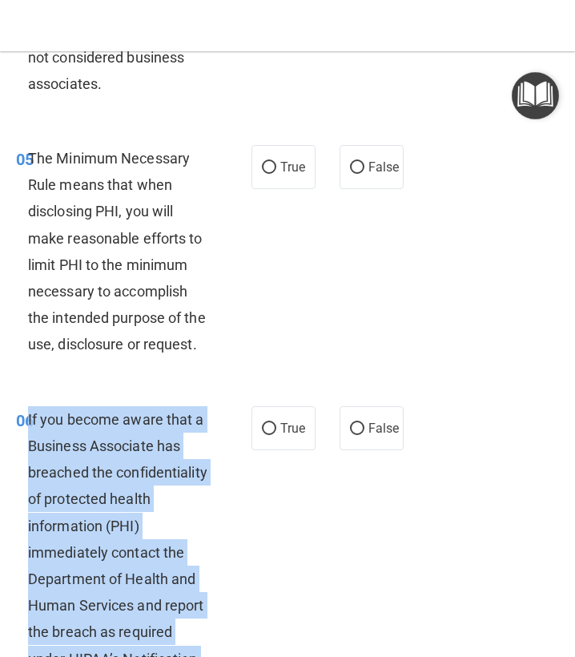
click at [47, 504] on div "If you become aware that a Business Associate has breached the confidentiality …" at bounding box center [125, 552] width 195 height 292
copy ng-form "If you become aware that a Business Associate has breached the confidentiality …"
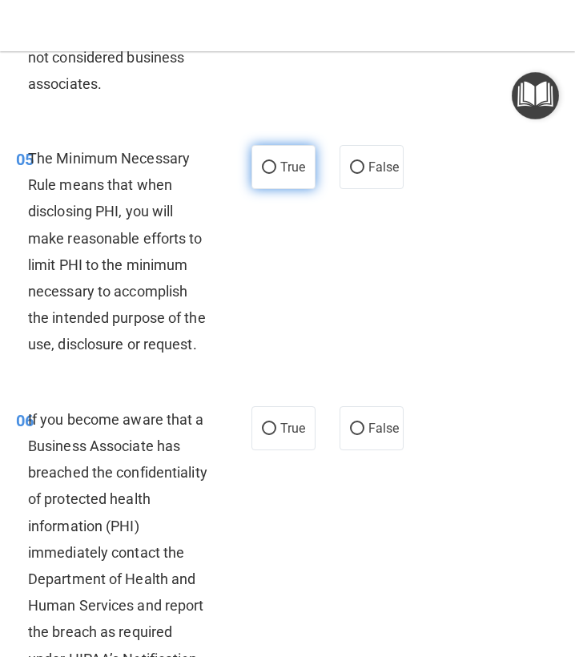
click at [288, 159] on span "True" at bounding box center [292, 166] width 25 height 15
click at [276, 162] on input "True" at bounding box center [269, 168] width 14 height 12
radio input "true"
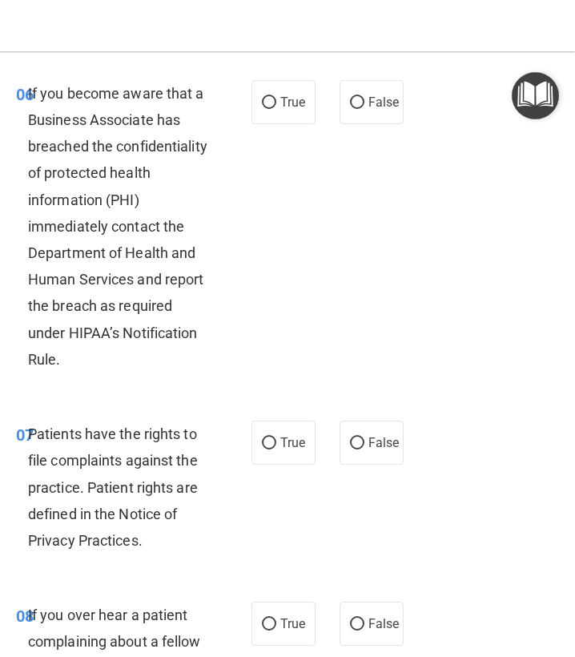
scroll to position [1339, 0]
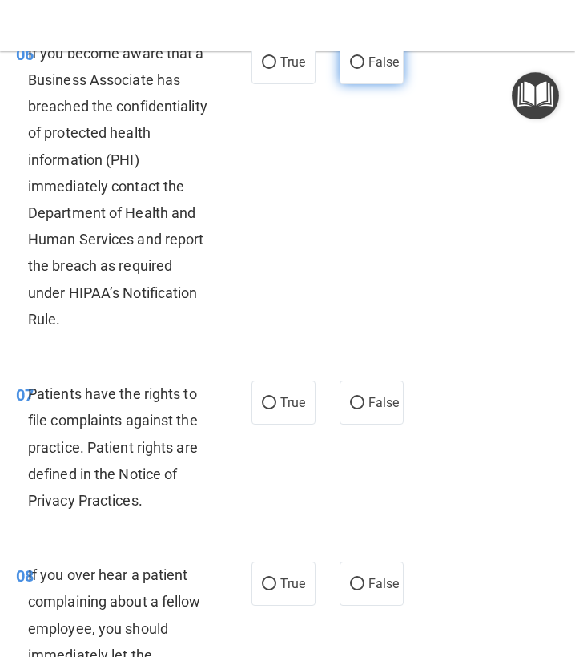
click at [365, 74] on label "False" at bounding box center [372, 62] width 64 height 44
click at [365, 69] on input "False" at bounding box center [357, 63] width 14 height 12
radio input "true"
click at [158, 406] on span "Patients have the rights to file complaints against the practice. Patient right…" at bounding box center [113, 446] width 170 height 123
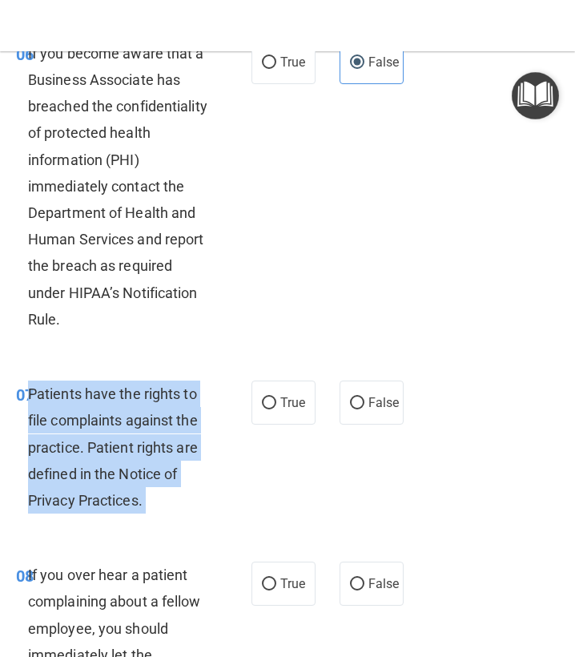
click at [158, 406] on span "Patients have the rights to file complaints against the practice. Patient right…" at bounding box center [113, 446] width 170 height 123
copy ng-form "Patients have the rights to file complaints against the practice. Patient right…"
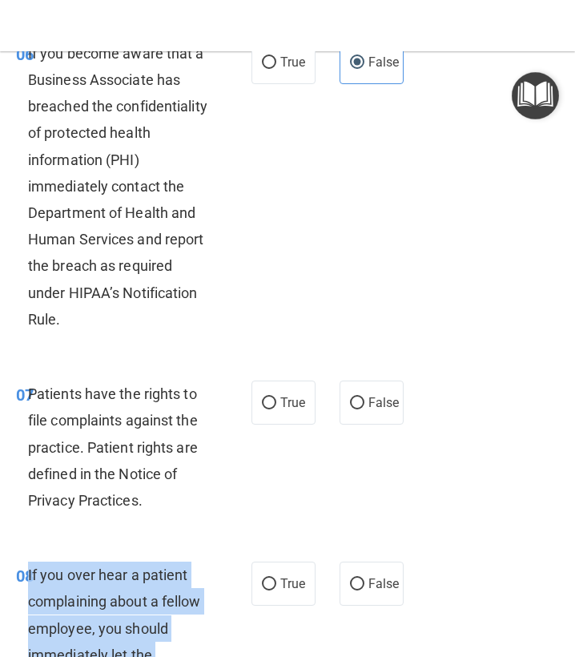
copy ng-form "If you over hear a patient complaining about a fellow employee, you should imme…"
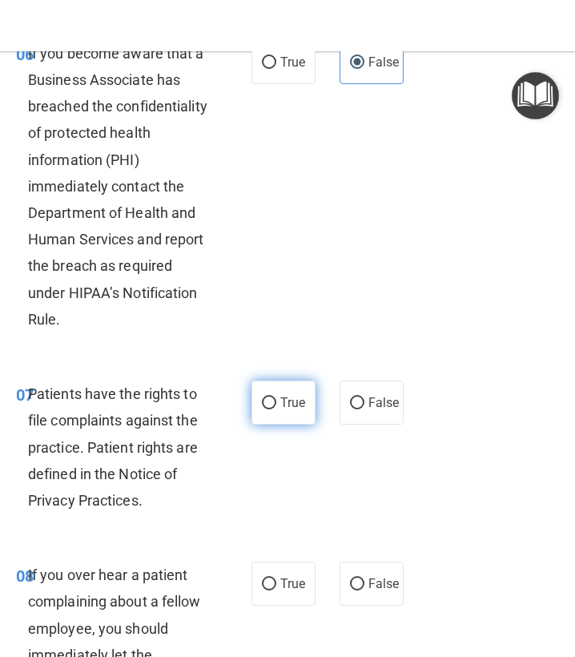
click at [290, 401] on span "True" at bounding box center [292, 402] width 25 height 15
click at [276, 401] on input "True" at bounding box center [269, 403] width 14 height 12
radio input "true"
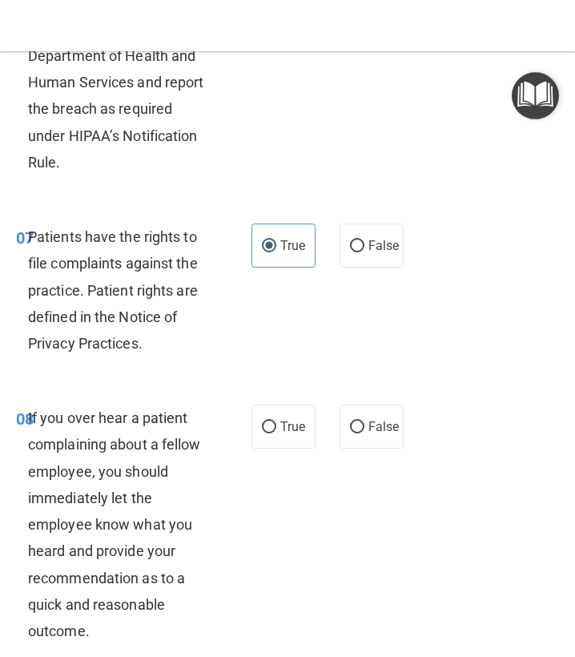
scroll to position [1500, 0]
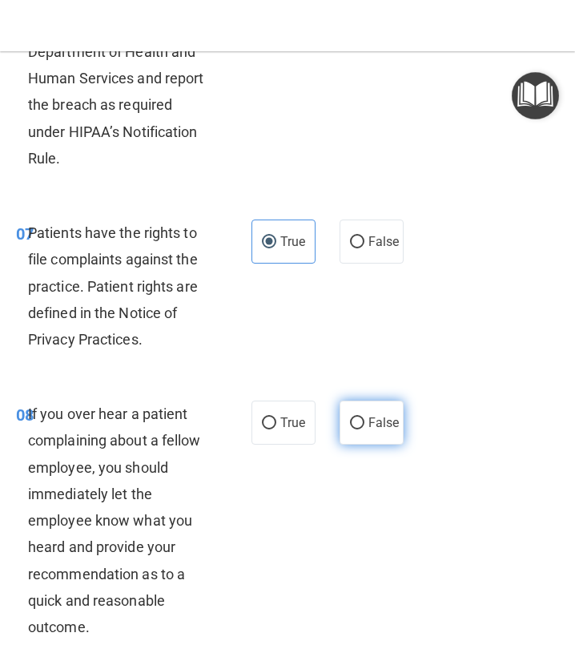
click at [396, 421] on label "False" at bounding box center [372, 423] width 64 height 44
click at [365, 421] on input "False" at bounding box center [357, 423] width 14 height 12
radio input "true"
click at [396, 421] on label "False" at bounding box center [372, 423] width 64 height 44
click at [365, 421] on input "False" at bounding box center [357, 423] width 14 height 12
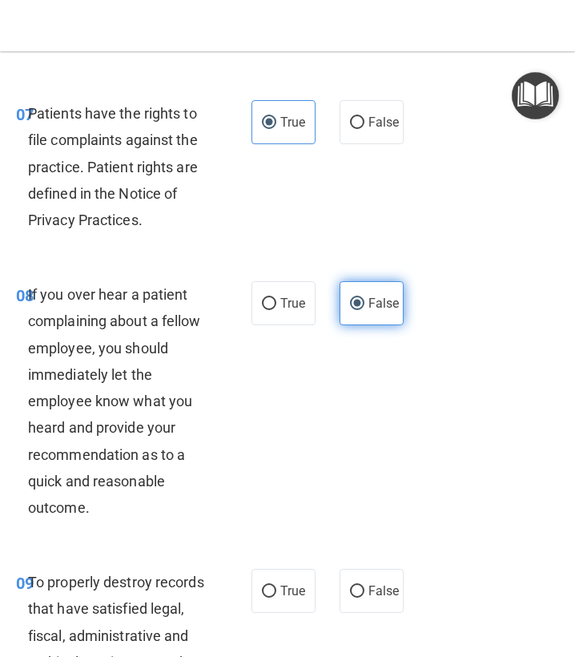
scroll to position [1734, 0]
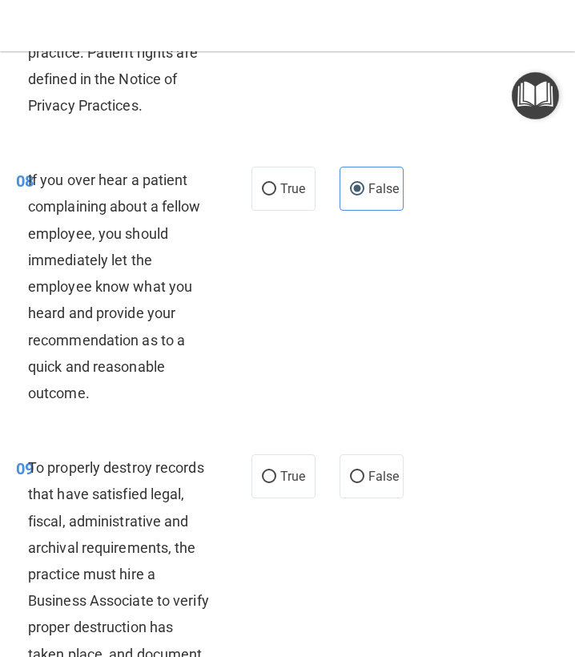
click at [108, 521] on div "To properly destroy records that have satisfied legal, fiscal, administrative a…" at bounding box center [125, 574] width 195 height 240
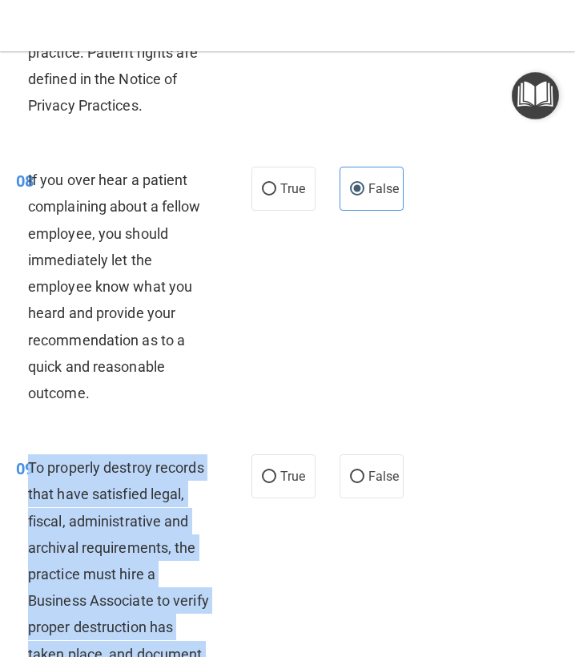
click at [108, 521] on div "To properly destroy records that have satisfied legal, fiscal, administrative a…" at bounding box center [125, 574] width 195 height 240
copy ng-form "To properly destroy records that have satisfied legal, fiscal, administrative a…"
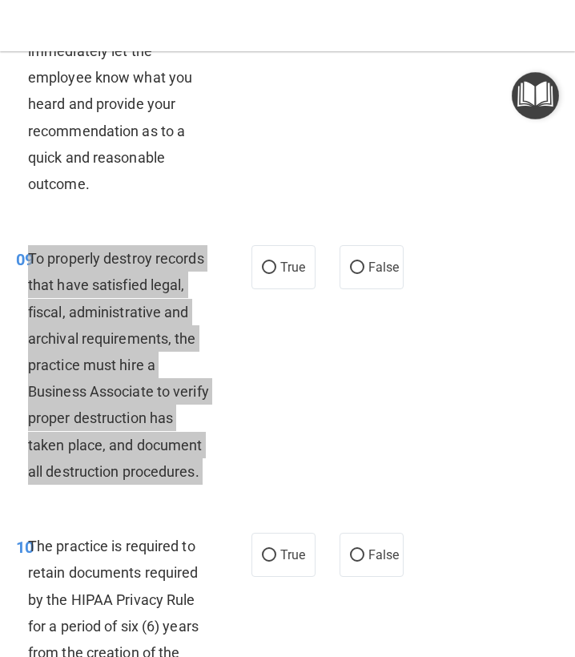
scroll to position [1946, 0]
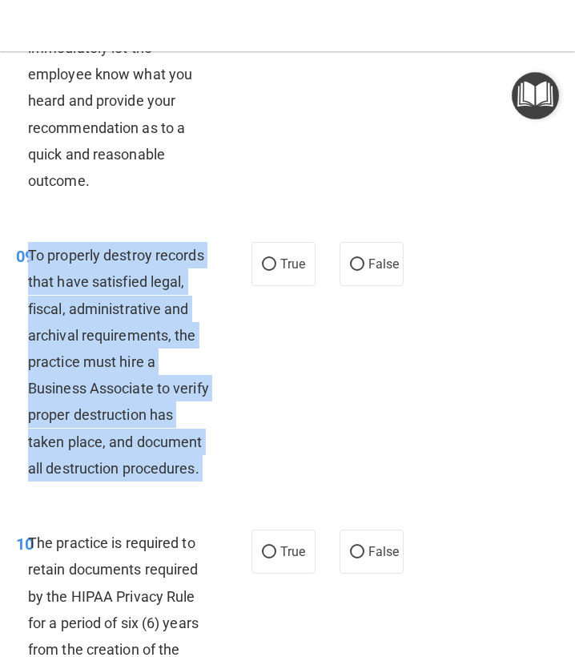
click at [360, 259] on input "False" at bounding box center [357, 265] width 14 height 12
radio input "true"
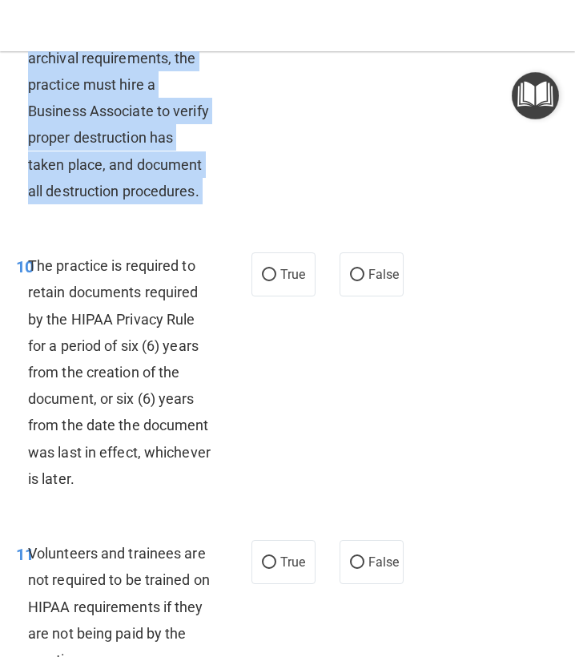
scroll to position [2248, 0]
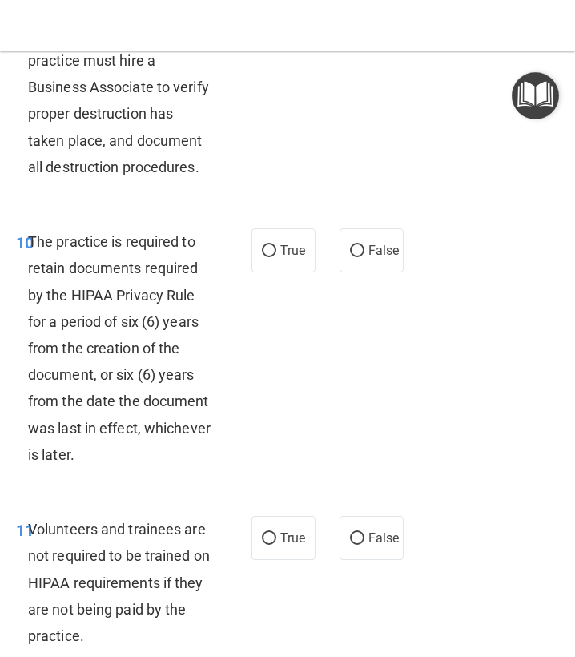
click at [161, 402] on div "The practice is required to retain documents required by the HIPAA Privacy Rule…" at bounding box center [125, 348] width 195 height 240
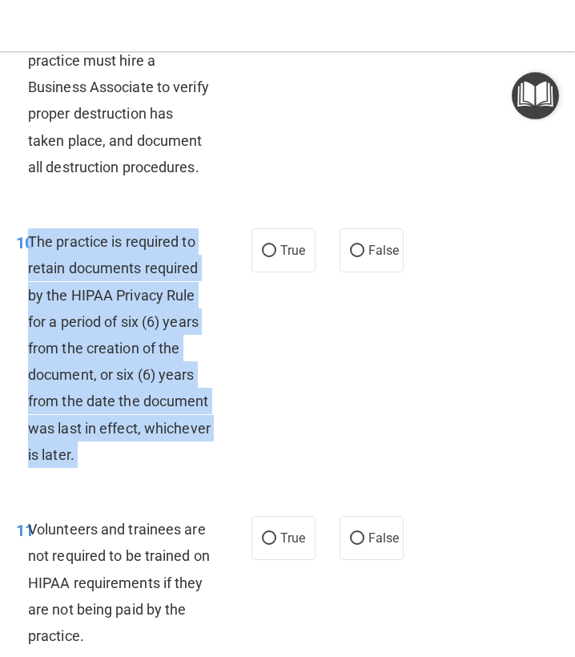
click at [161, 402] on div "The practice is required to retain documents required by the HIPAA Privacy Rule…" at bounding box center [125, 348] width 195 height 240
copy ng-form "The practice is required to retain documents required by the HIPAA Privacy Rule…"
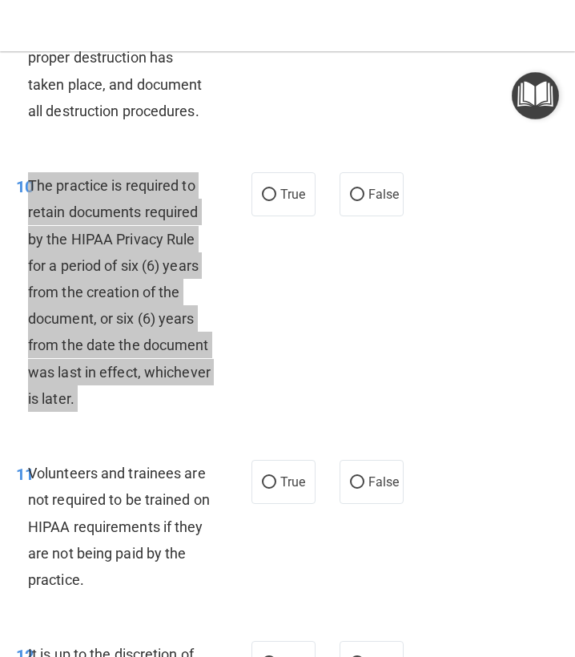
scroll to position [2305, 0]
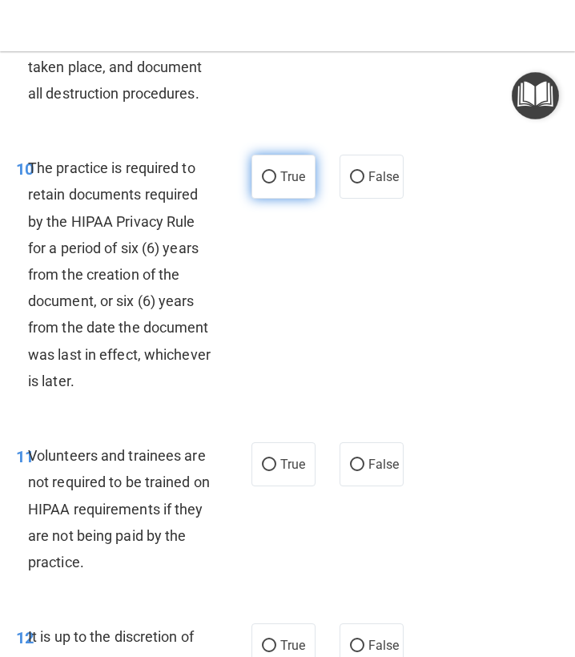
click at [295, 216] on div "10 The practice is required to retain documents required by the HIPAA Privacy R…" at bounding box center [287, 279] width 567 height 288
click at [295, 199] on label "True" at bounding box center [284, 177] width 64 height 44
click at [276, 183] on input "True" at bounding box center [269, 177] width 14 height 12
radio input "true"
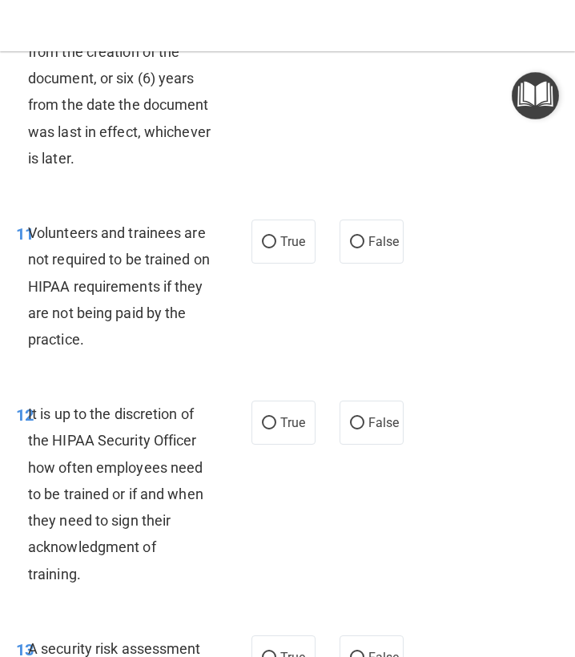
scroll to position [2560, 0]
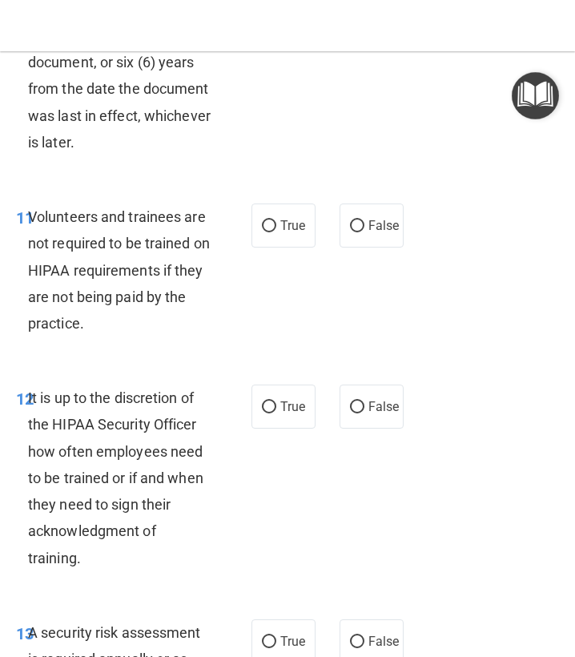
click at [128, 278] on span "Volunteers and trainees are not required to be trained on HIPAA requirements if…" at bounding box center [119, 269] width 182 height 123
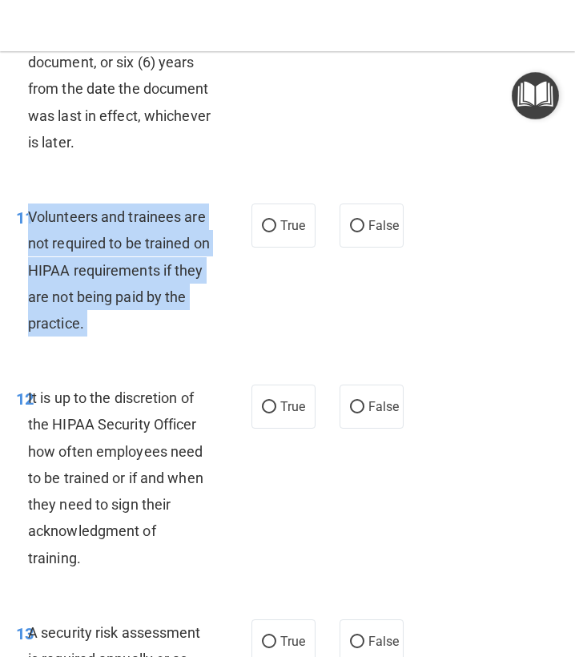
click at [128, 278] on span "Volunteers and trainees are not required to be trained on HIPAA requirements if…" at bounding box center [119, 269] width 182 height 123
click at [350, 413] on input "False" at bounding box center [357, 407] width 14 height 12
radio input "true"
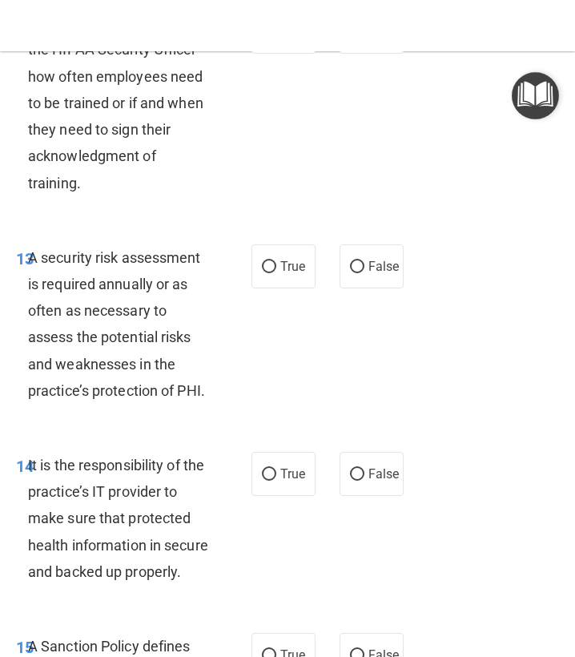
scroll to position [2938, 0]
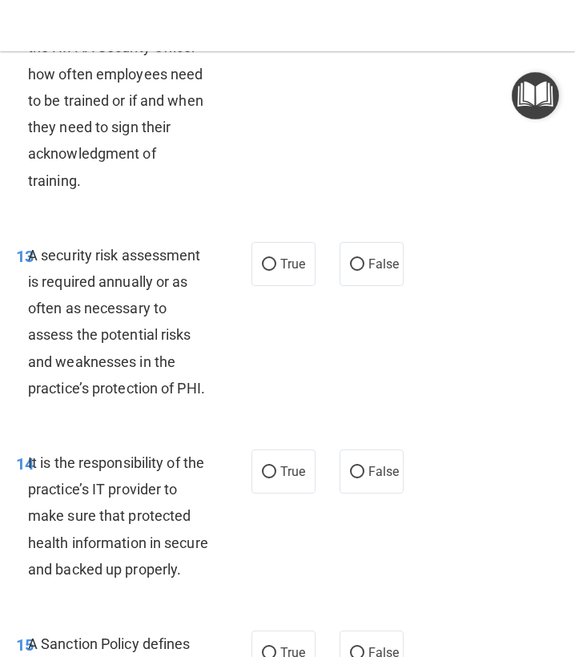
click at [111, 325] on span "A security risk assessment is required annually or as often as necessary to ass…" at bounding box center [116, 322] width 177 height 150
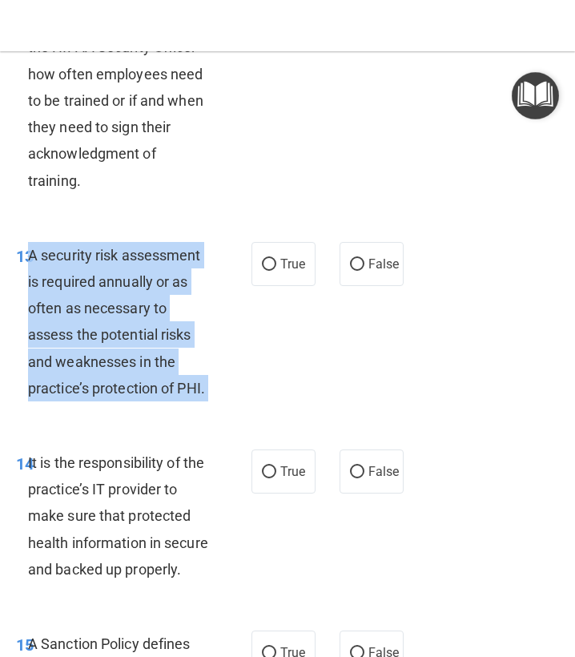
click at [111, 325] on span "A security risk assessment is required annually or as often as necessary to ass…" at bounding box center [116, 322] width 177 height 150
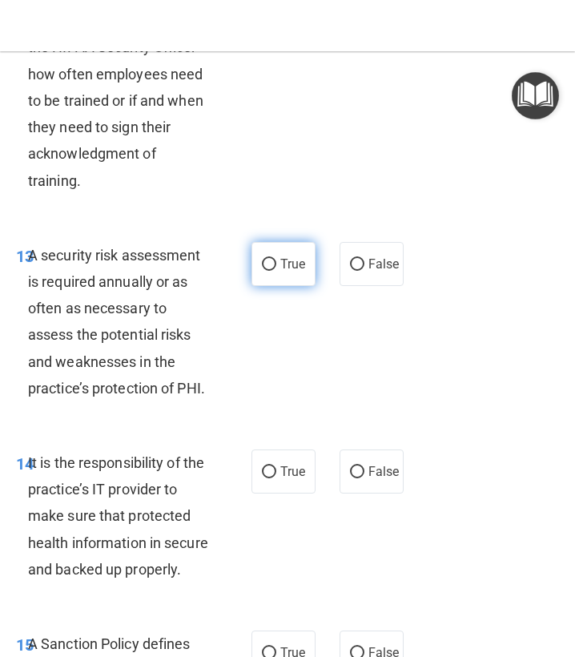
click at [313, 272] on label "True" at bounding box center [284, 264] width 64 height 44
click at [276, 271] on input "True" at bounding box center [269, 265] width 14 height 12
radio input "true"
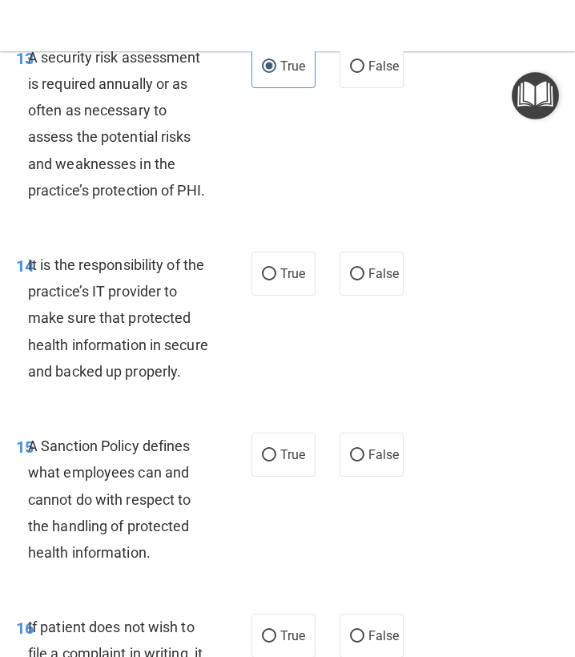
scroll to position [3143, 0]
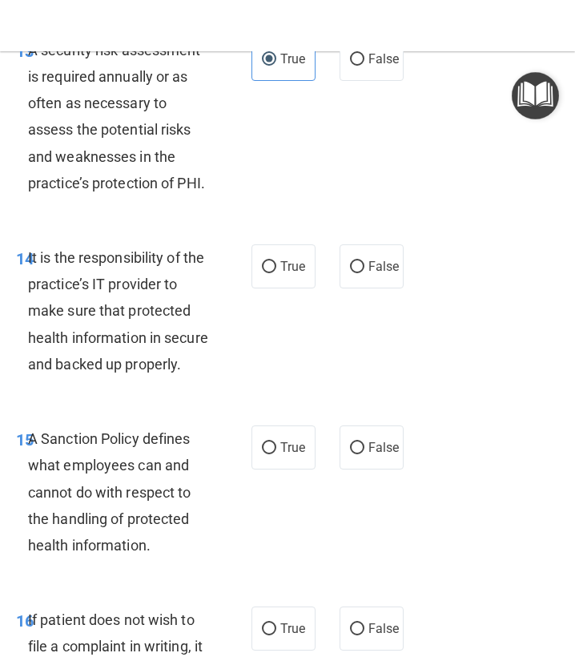
click at [142, 335] on div "It is the responsibility of the practice’s IT provider to make sure that protec…" at bounding box center [125, 310] width 195 height 133
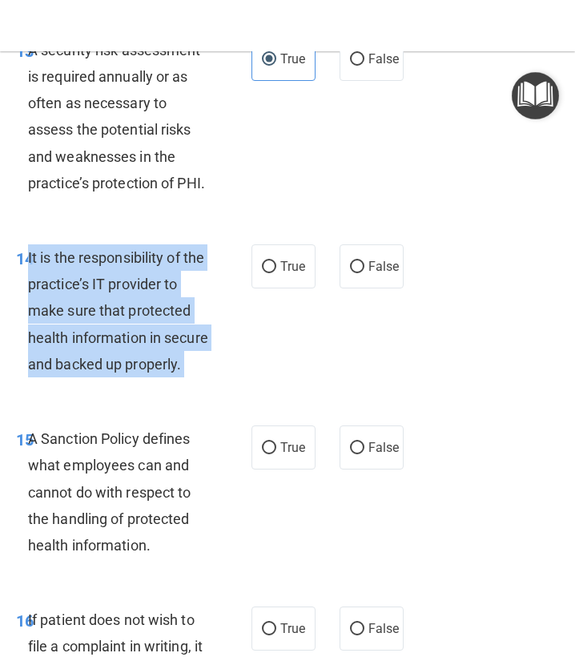
click at [142, 335] on div "It is the responsibility of the practice’s IT provider to make sure that protec…" at bounding box center [125, 310] width 195 height 133
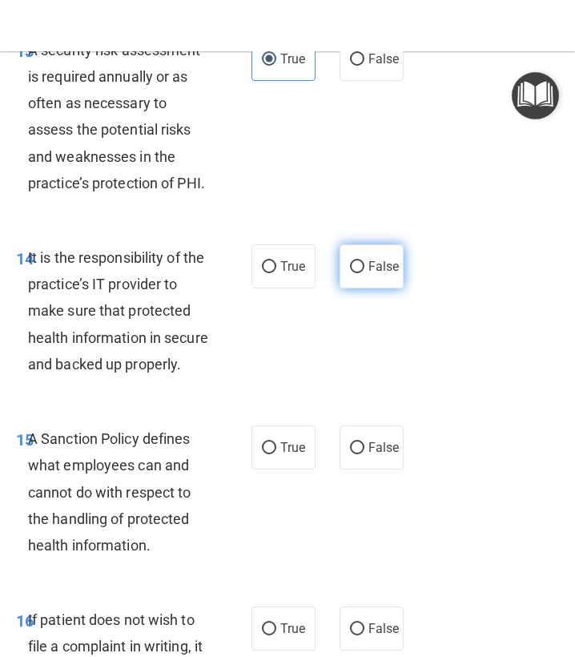
click at [389, 286] on label "False" at bounding box center [372, 266] width 64 height 44
click at [365, 273] on input "False" at bounding box center [357, 267] width 14 height 12
radio input "true"
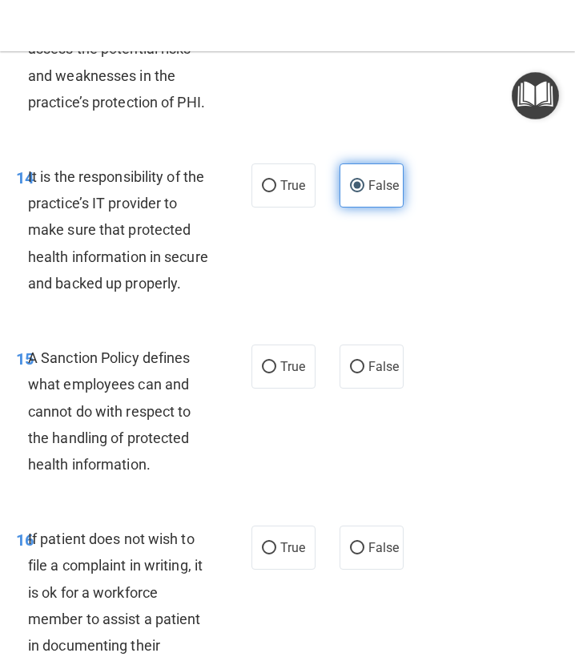
scroll to position [3245, 0]
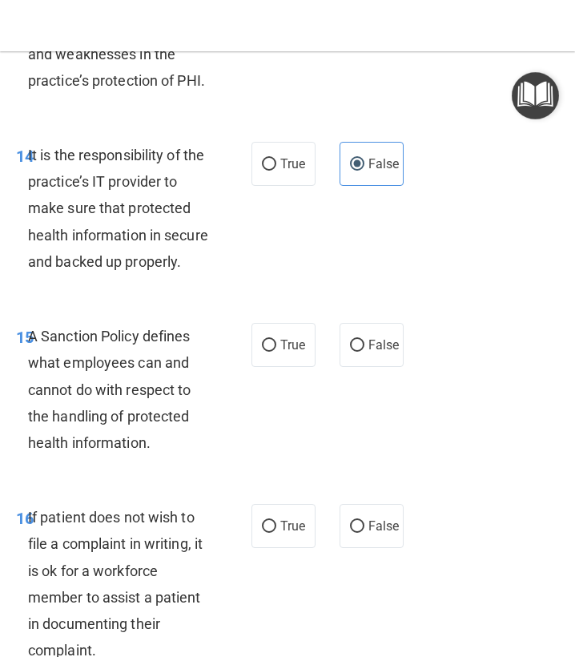
click at [119, 392] on span "A Sanction Policy defines what employees can and cannot do with respect to the …" at bounding box center [109, 389] width 163 height 123
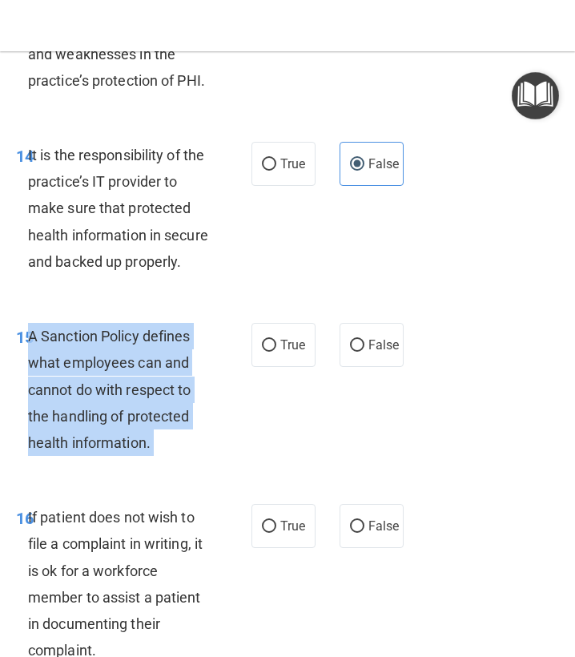
click at [119, 392] on span "A Sanction Policy defines what employees can and cannot do with respect to the …" at bounding box center [109, 389] width 163 height 123
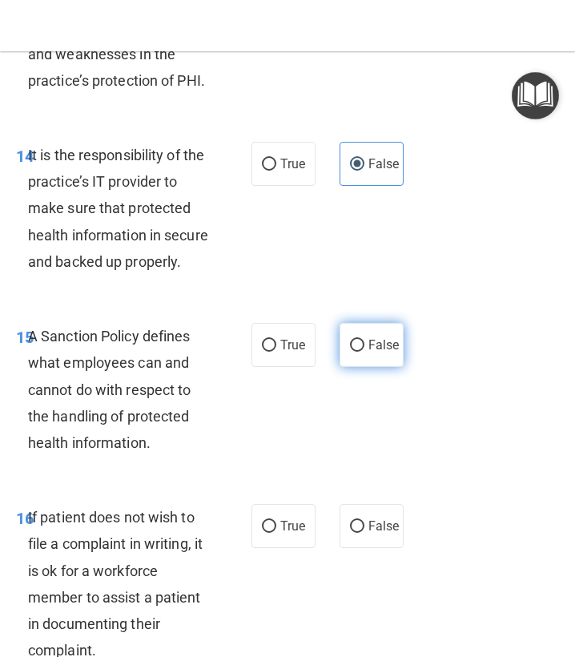
click at [377, 349] on span "False" at bounding box center [384, 344] width 31 height 15
click at [365, 349] on input "False" at bounding box center [357, 346] width 14 height 12
radio input "true"
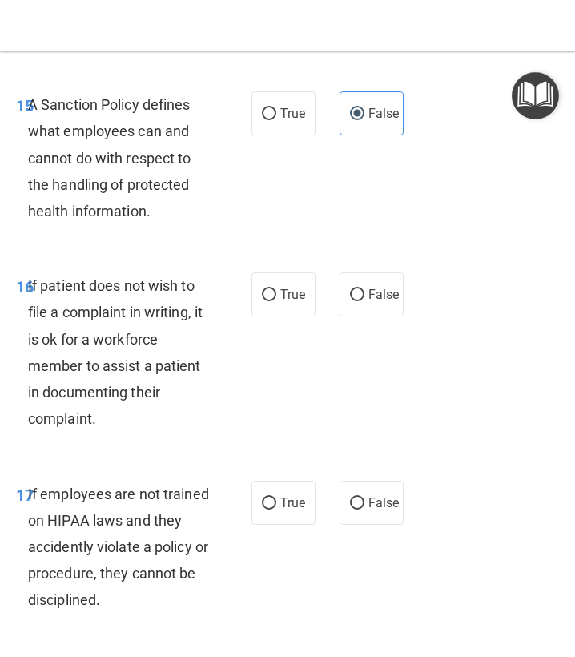
scroll to position [3657, 0]
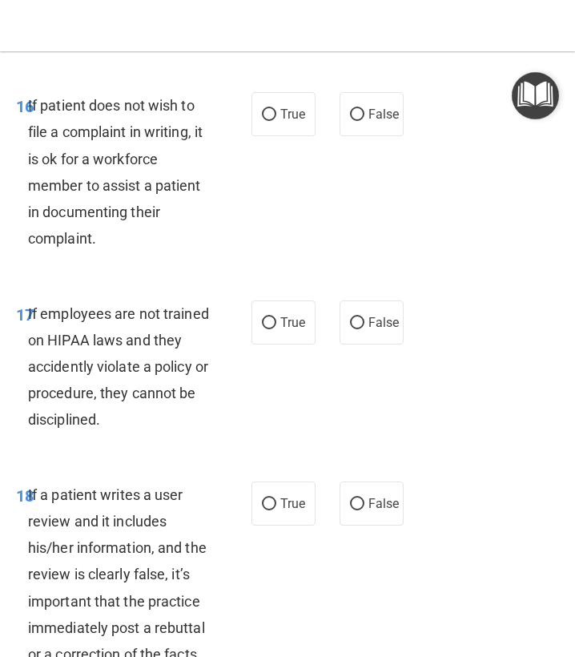
click at [47, 216] on span "If patient does not wish to file a complaint in writing, it is ok for a workfor…" at bounding box center [115, 172] width 175 height 150
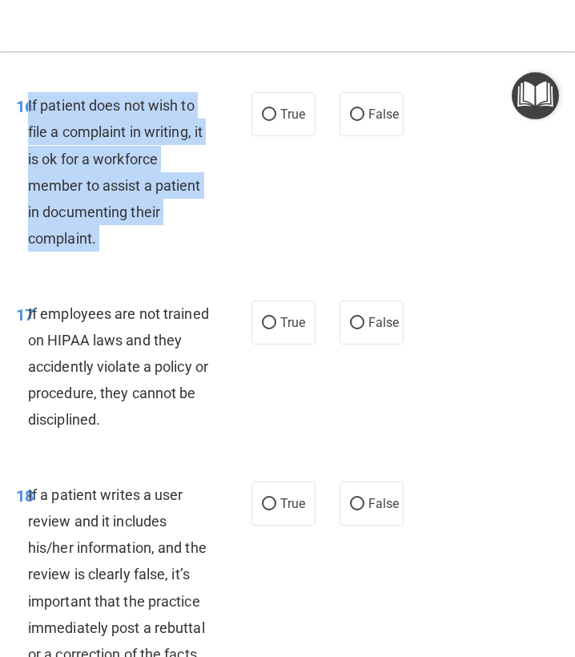
click at [47, 216] on span "If patient does not wish to file a complaint in writing, it is ok for a workfor…" at bounding box center [115, 172] width 175 height 150
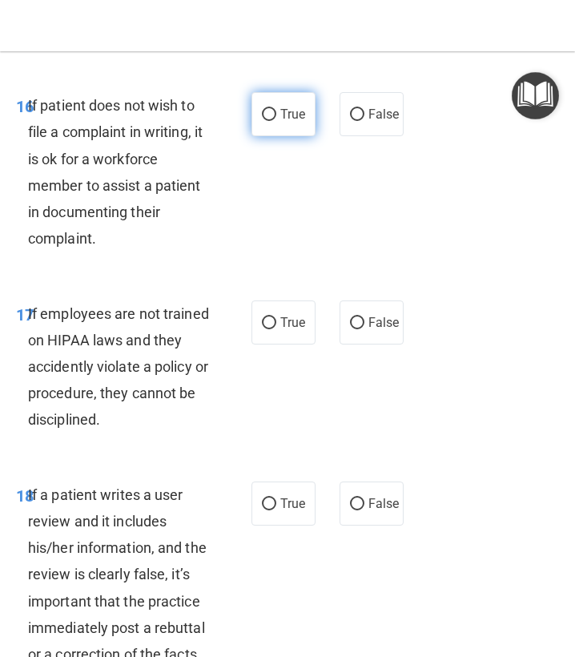
click at [283, 119] on span "True" at bounding box center [292, 114] width 25 height 15
click at [276, 119] on input "True" at bounding box center [269, 115] width 14 height 12
radio input "true"
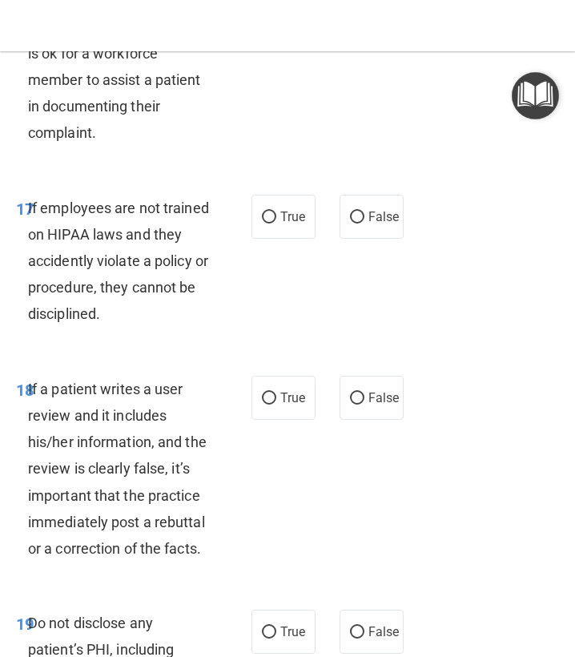
scroll to position [3765, 0]
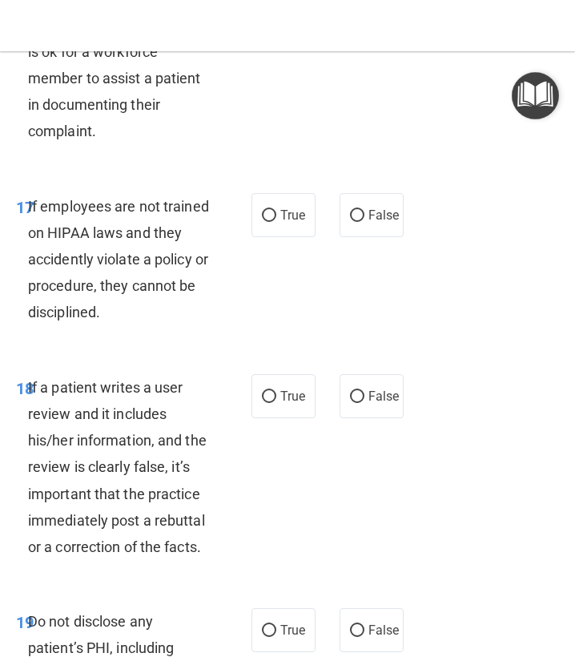
click at [149, 270] on span "If employees are not trained on HIPAA laws and they accidently violate a policy…" at bounding box center [118, 259] width 181 height 123
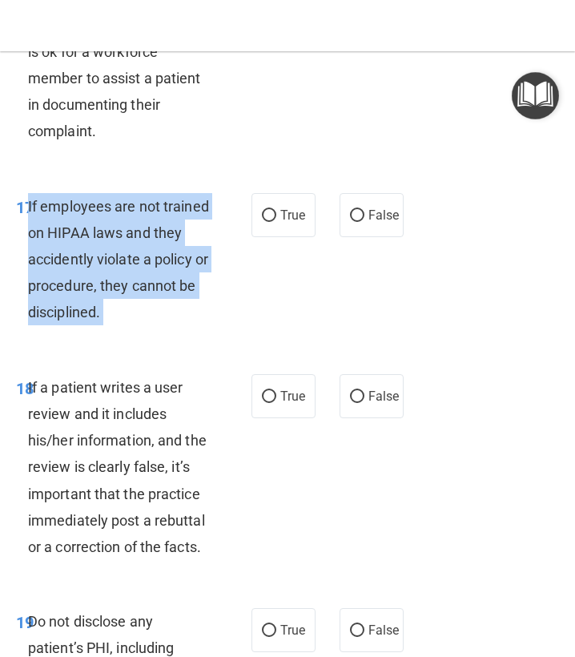
click at [149, 270] on span "If employees are not trained on HIPAA laws and they accidently violate a policy…" at bounding box center [118, 259] width 181 height 123
click at [358, 229] on label "False" at bounding box center [372, 215] width 64 height 44
click at [358, 222] on input "False" at bounding box center [357, 216] width 14 height 12
radio input "true"
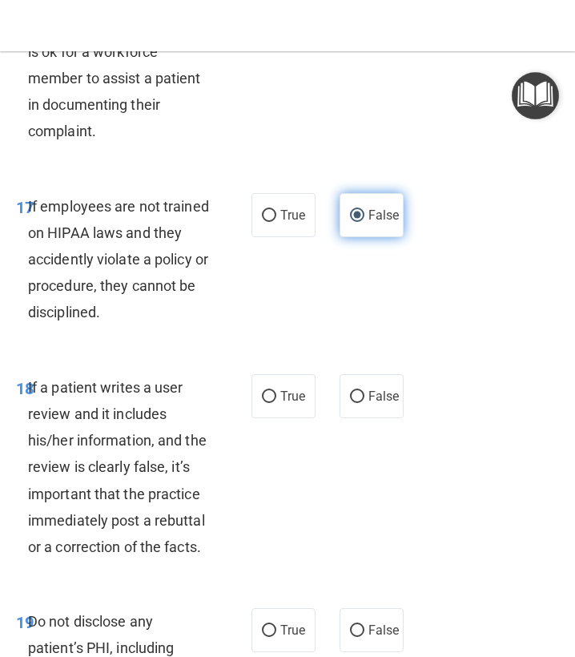
click at [358, 229] on label "False" at bounding box center [372, 215] width 64 height 44
click at [358, 222] on input "False" at bounding box center [357, 216] width 14 height 12
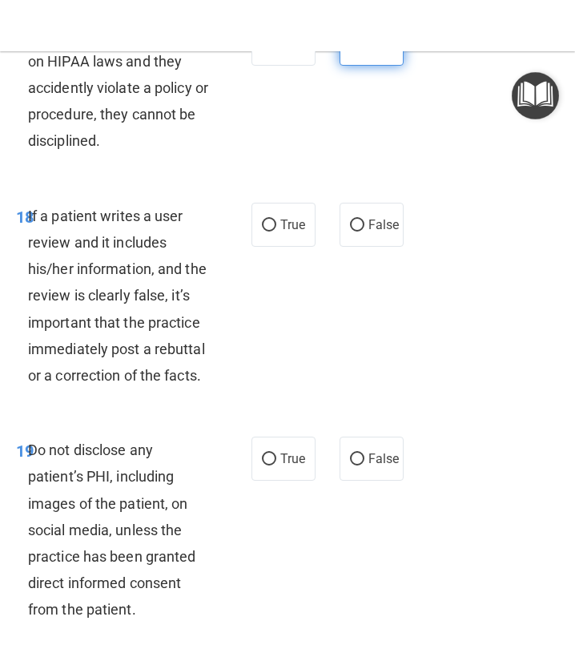
scroll to position [3936, 0]
click at [159, 351] on span "If a patient writes a user review and it includes his/her information, and the …" at bounding box center [117, 296] width 179 height 176
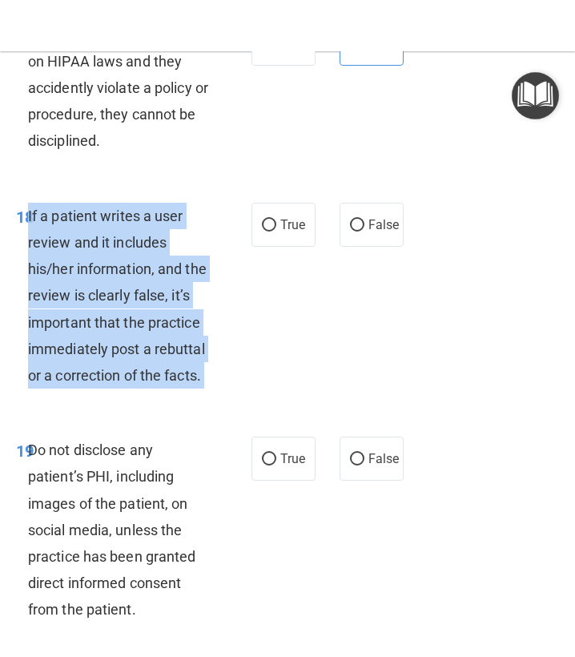
click at [159, 351] on span "If a patient writes a user review and it includes his/her information, and the …" at bounding box center [117, 296] width 179 height 176
click at [377, 226] on span "False" at bounding box center [384, 224] width 31 height 15
click at [365, 226] on input "False" at bounding box center [357, 226] width 14 height 12
radio input "true"
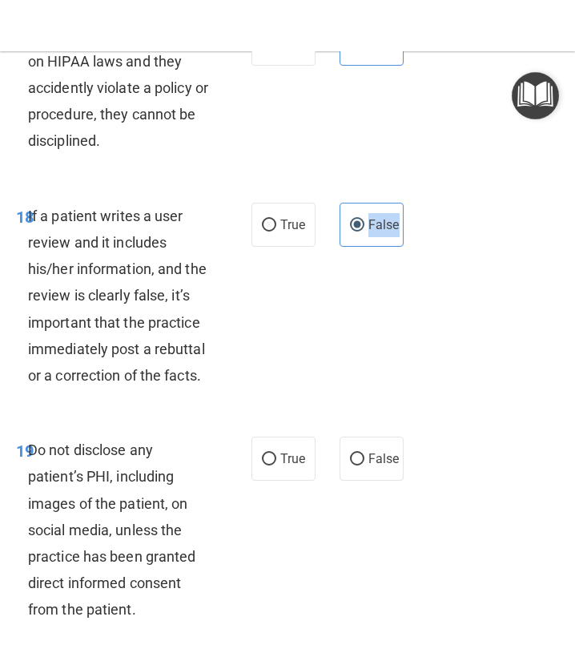
click at [377, 226] on span "False" at bounding box center [384, 224] width 31 height 15
click at [365, 226] on input "False" at bounding box center [357, 226] width 14 height 12
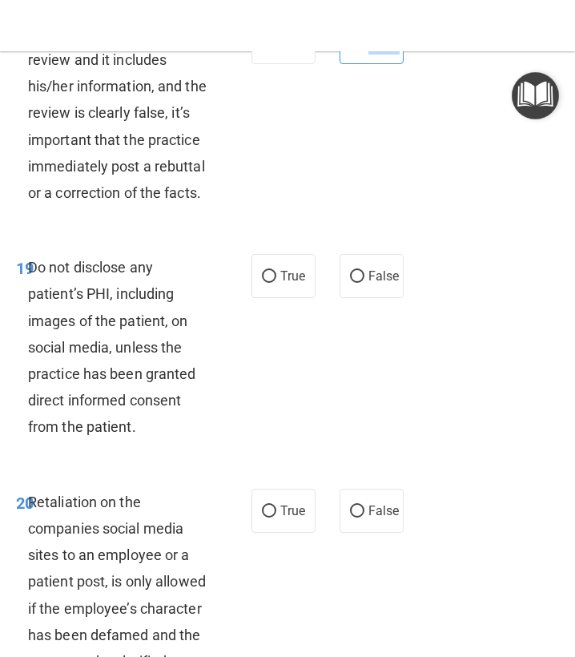
scroll to position [4142, 0]
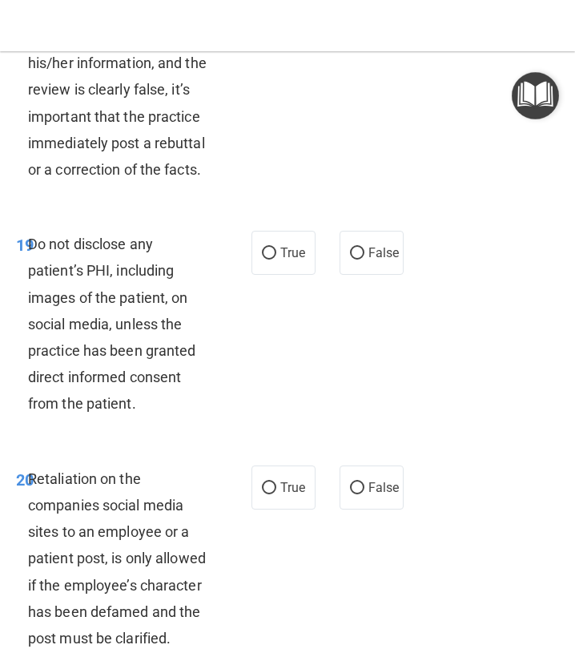
click at [75, 353] on span "Do not disclose any patient’s PHI, including images of the patient, on social m…" at bounding box center [112, 324] width 168 height 176
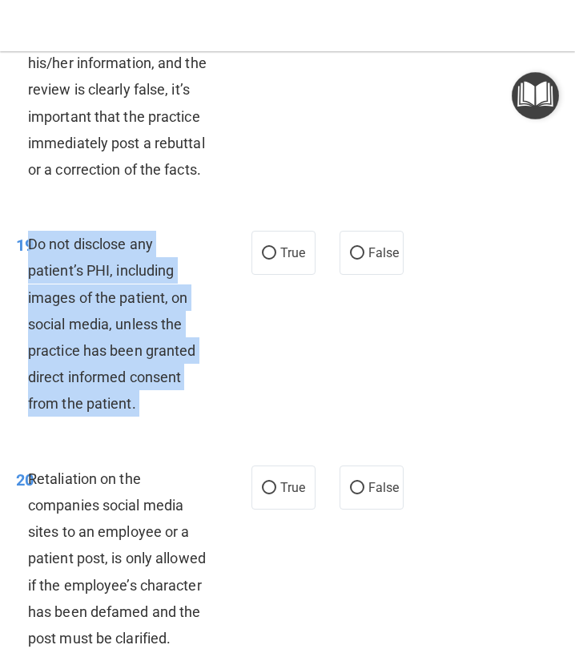
click at [75, 353] on span "Do not disclose any patient’s PHI, including images of the patient, on social m…" at bounding box center [112, 324] width 168 height 176
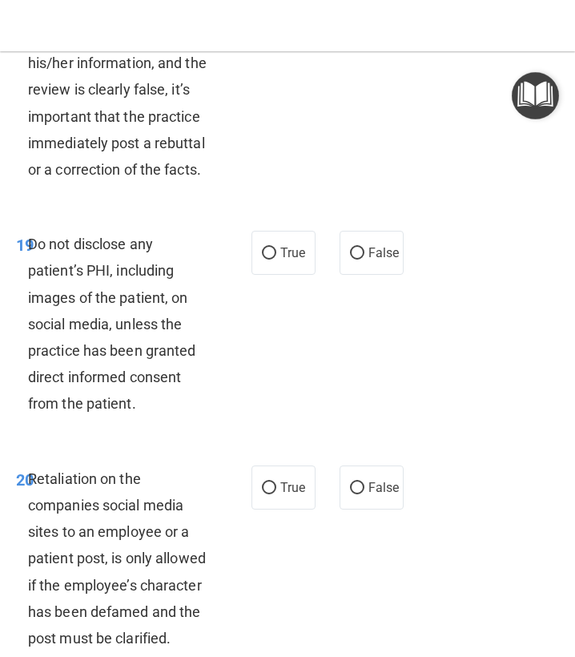
click at [300, 269] on label "True" at bounding box center [284, 253] width 64 height 44
click at [276, 260] on input "True" at bounding box center [269, 254] width 14 height 12
radio input "true"
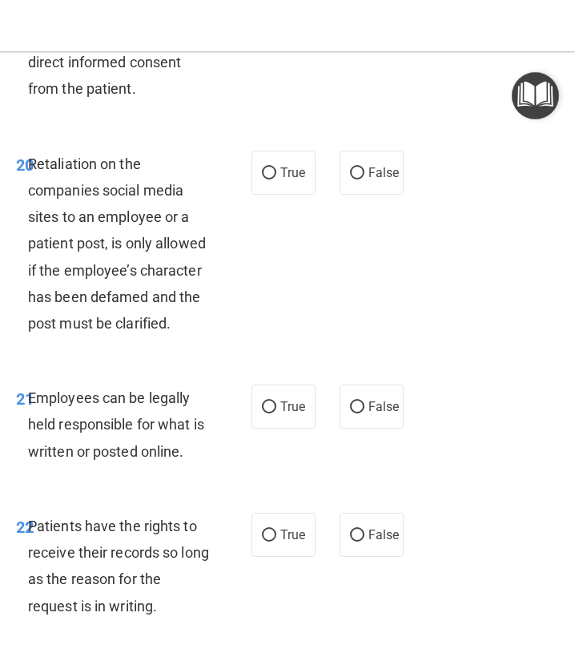
scroll to position [4478, 0]
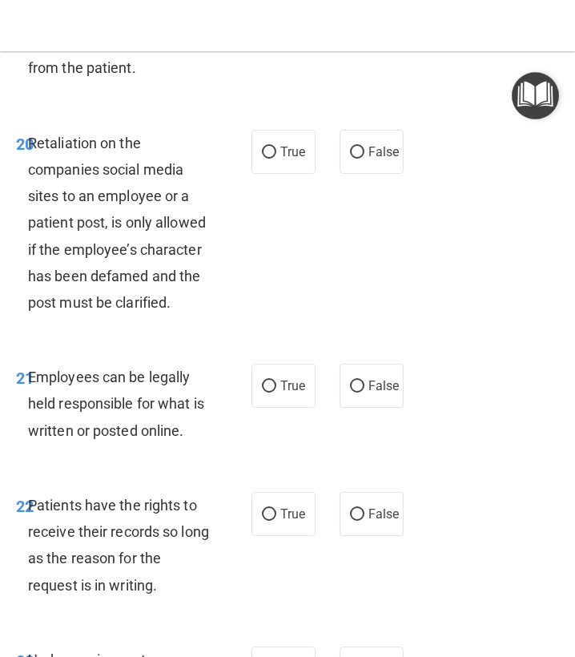
click at [131, 217] on span "Retaliation on the companies social media sites to an employee or a patient pos…" at bounding box center [117, 223] width 178 height 176
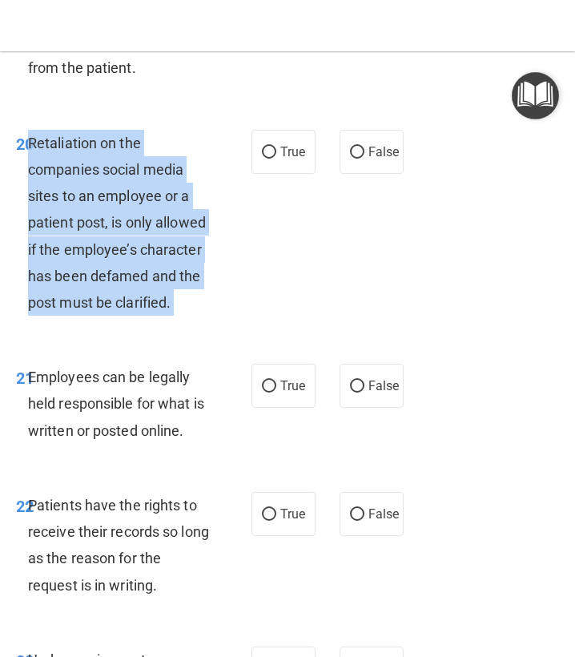
click at [131, 217] on span "Retaliation on the companies social media sites to an employee or a patient pos…" at bounding box center [117, 223] width 178 height 176
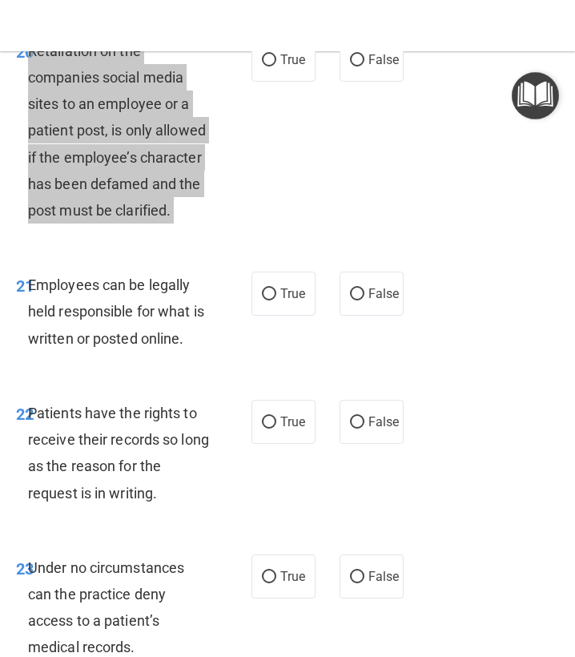
scroll to position [4568, 0]
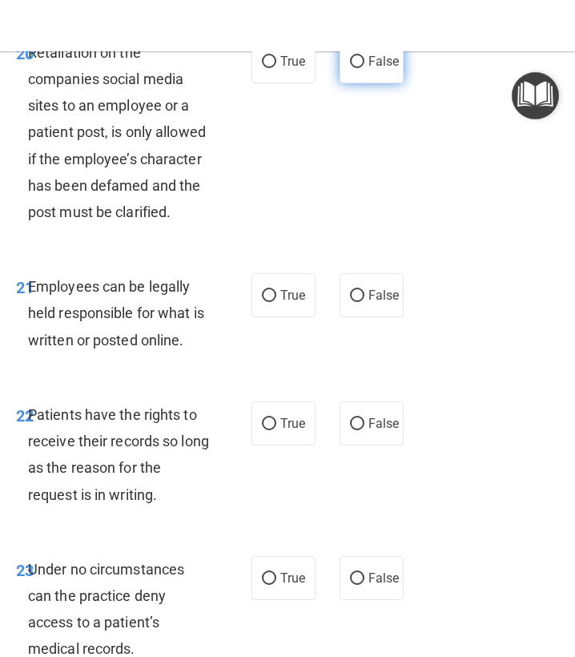
click at [364, 73] on label "False" at bounding box center [372, 61] width 64 height 44
click at [364, 68] on input "False" at bounding box center [357, 62] width 14 height 12
radio input "true"
click at [157, 266] on div "21 Employees can be legally held responsible for what is written or posted onli…" at bounding box center [287, 317] width 567 height 128
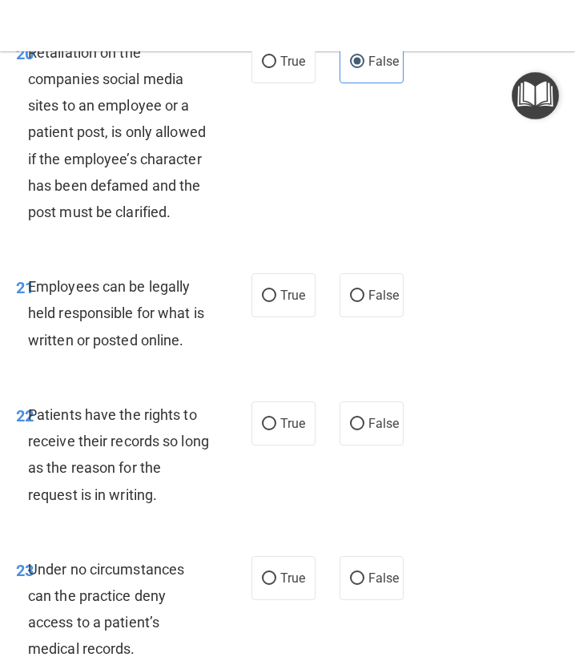
click at [157, 286] on span "Employees can be legally held responsible for what is written or posted online." at bounding box center [116, 313] width 176 height 70
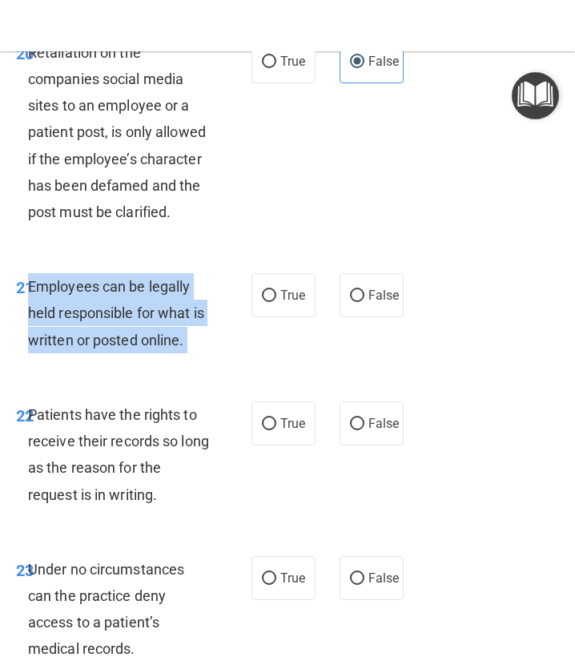
click at [157, 286] on span "Employees can be legally held responsible for what is written or posted online." at bounding box center [116, 313] width 176 height 70
drag, startPoint x: 157, startPoint y: 286, endPoint x: 178, endPoint y: 303, distance: 26.8
click at [158, 289] on span "Employees can be legally held responsible for what is written or posted online." at bounding box center [116, 313] width 176 height 70
click at [269, 302] on input "True" at bounding box center [269, 296] width 14 height 12
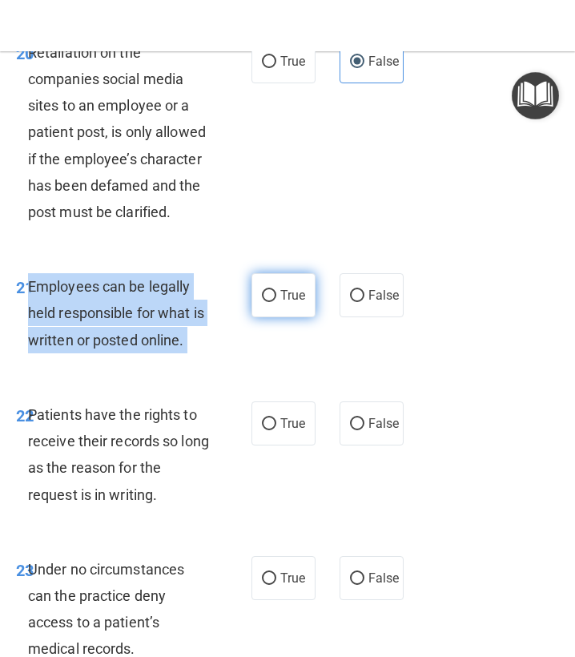
radio input "true"
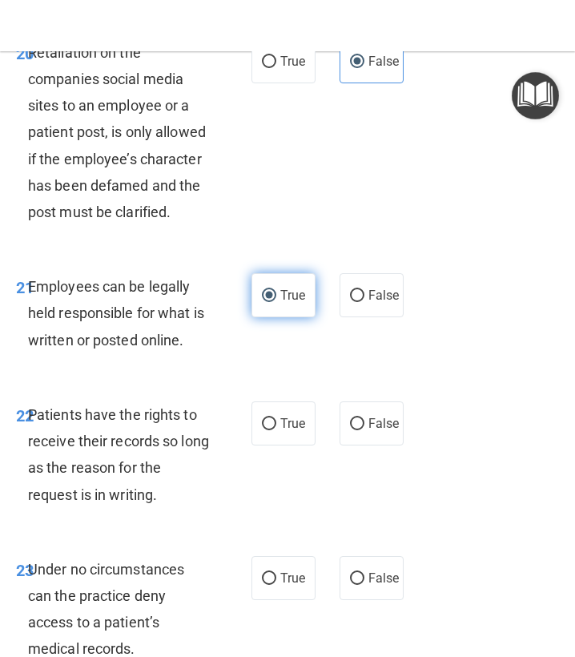
click at [288, 311] on label "True" at bounding box center [284, 295] width 64 height 44
click at [276, 302] on input "True" at bounding box center [269, 296] width 14 height 12
click at [288, 311] on label "True" at bounding box center [284, 295] width 64 height 44
click at [276, 302] on input "True" at bounding box center [269, 296] width 14 height 12
click at [268, 360] on div "21 Employees can be legally held responsible for what is written or posted onli…" at bounding box center [134, 317] width 284 height 88
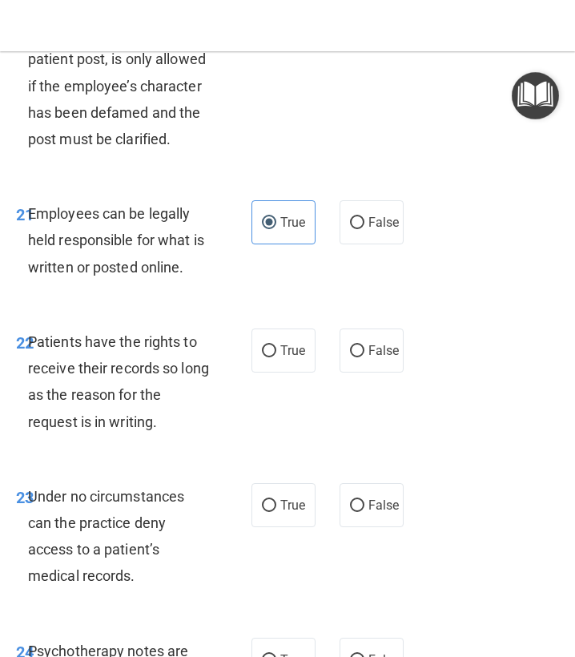
scroll to position [4657, 0]
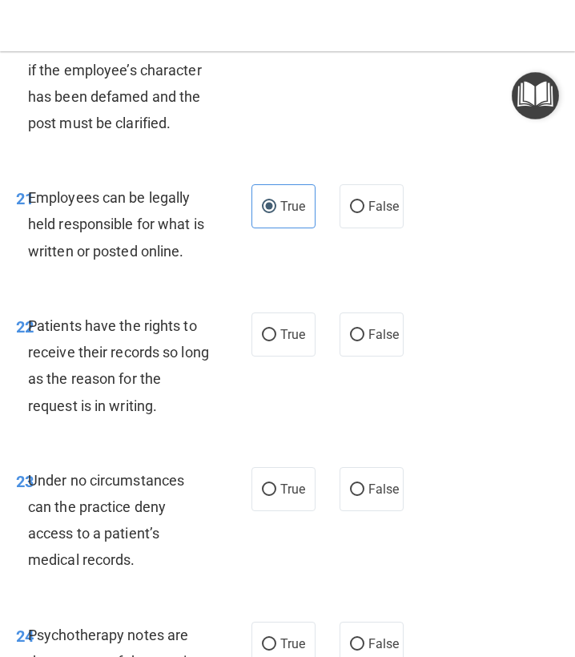
click at [152, 361] on span "Patients have the rights to receive their records so long as the reason for the…" at bounding box center [118, 365] width 181 height 97
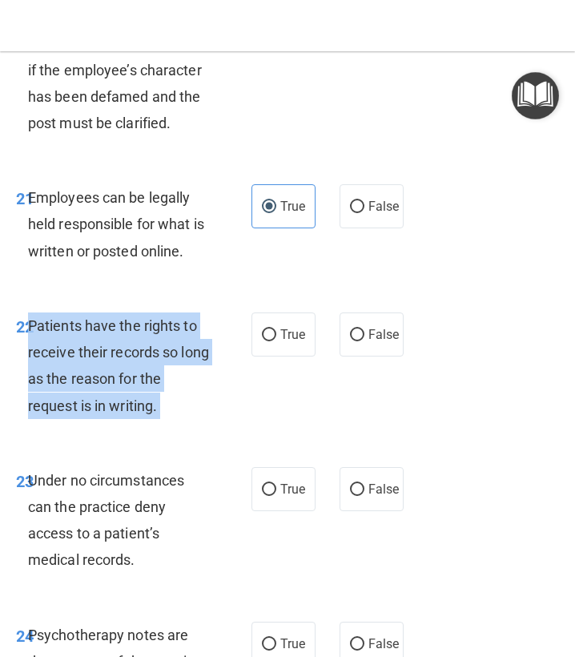
click at [152, 361] on span "Patients have the rights to receive their records so long as the reason for the…" at bounding box center [118, 365] width 181 height 97
click at [394, 336] on span "False" at bounding box center [384, 334] width 31 height 15
click at [365, 336] on input "False" at bounding box center [357, 335] width 14 height 12
radio input "true"
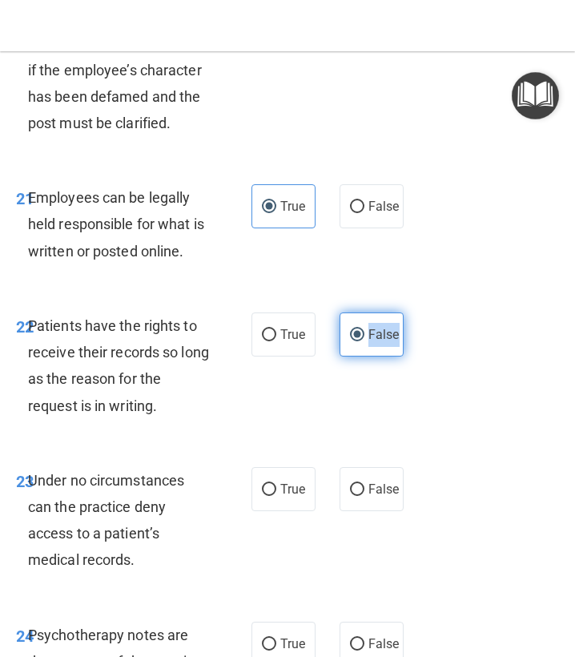
click at [394, 336] on span "False" at bounding box center [384, 334] width 31 height 15
click at [365, 336] on input "False" at bounding box center [357, 335] width 14 height 12
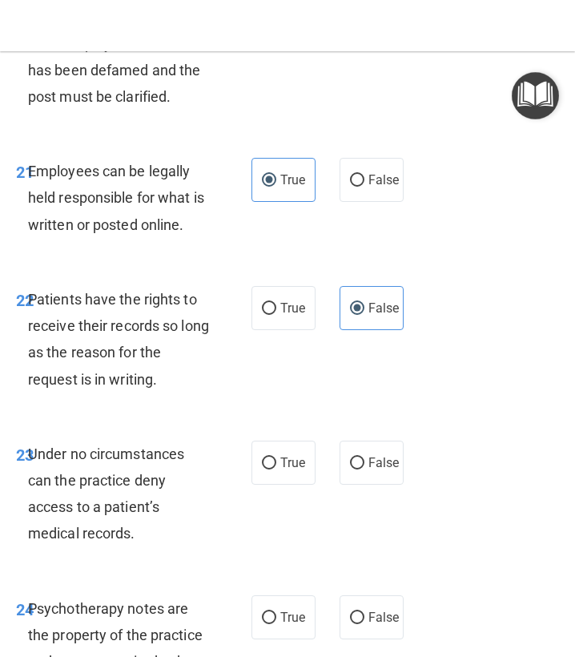
click at [171, 198] on span "Employees can be legally held responsible for what is written or posted online." at bounding box center [116, 198] width 176 height 70
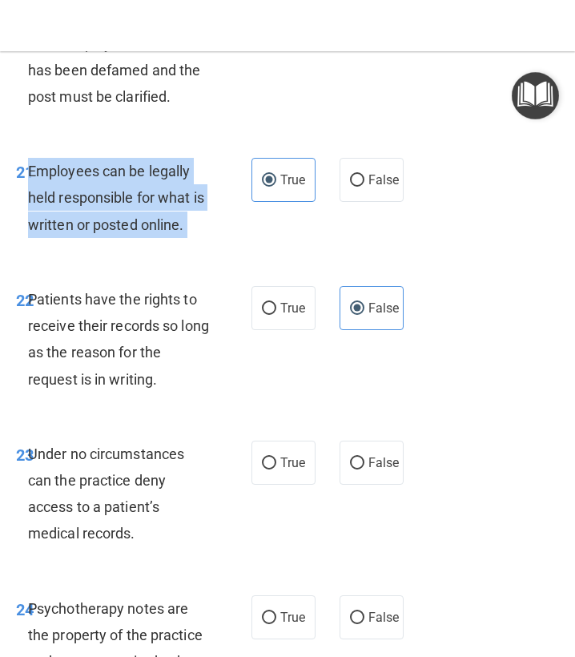
click at [171, 198] on span "Employees can be legally held responsible for what is written or posted online." at bounding box center [116, 198] width 176 height 70
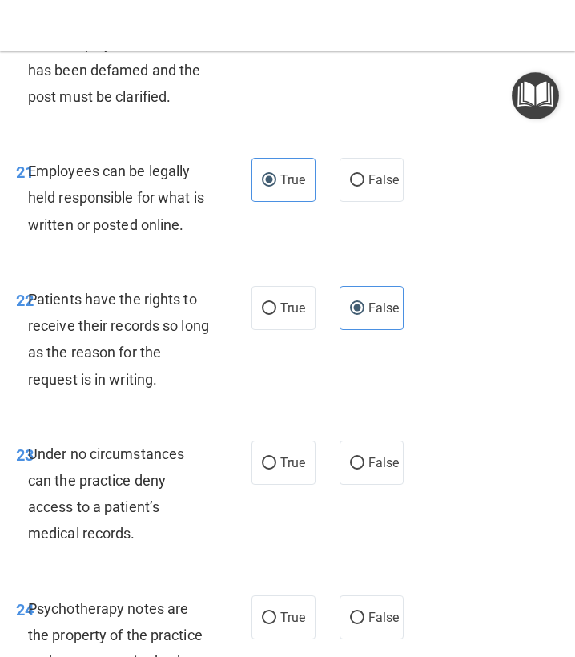
click at [125, 498] on span "Under no circumstances can the practice deny access to a patient’s medical reco…" at bounding box center [106, 494] width 156 height 97
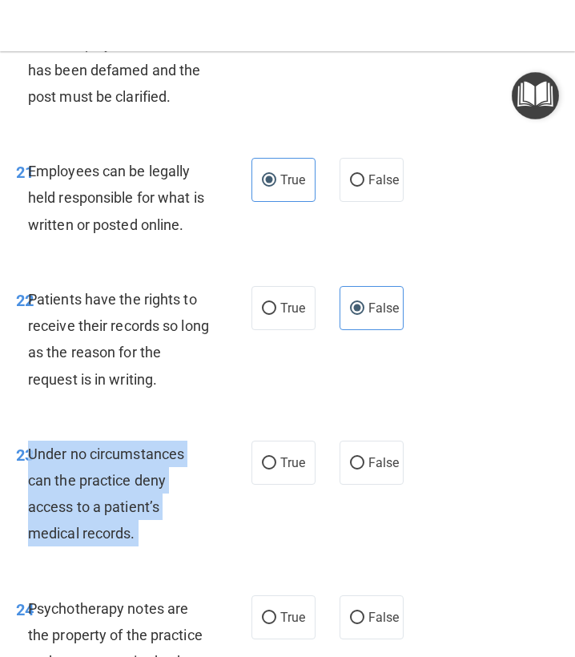
click at [125, 498] on span "Under no circumstances can the practice deny access to a patient’s medical reco…" at bounding box center [106, 494] width 156 height 97
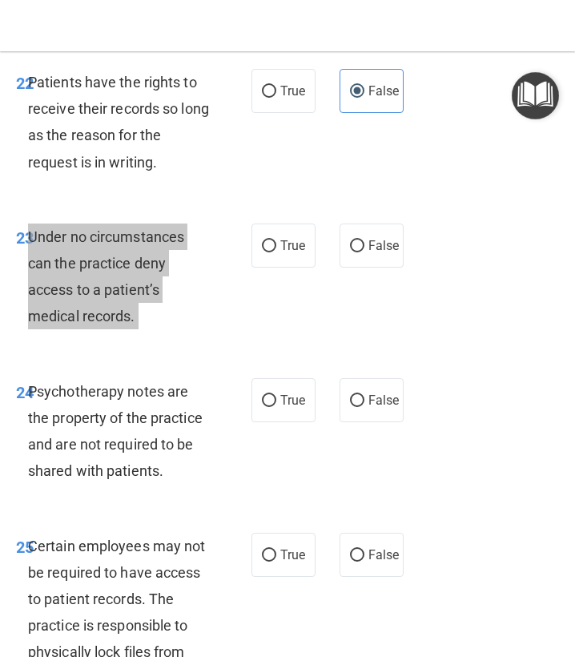
scroll to position [4950, 0]
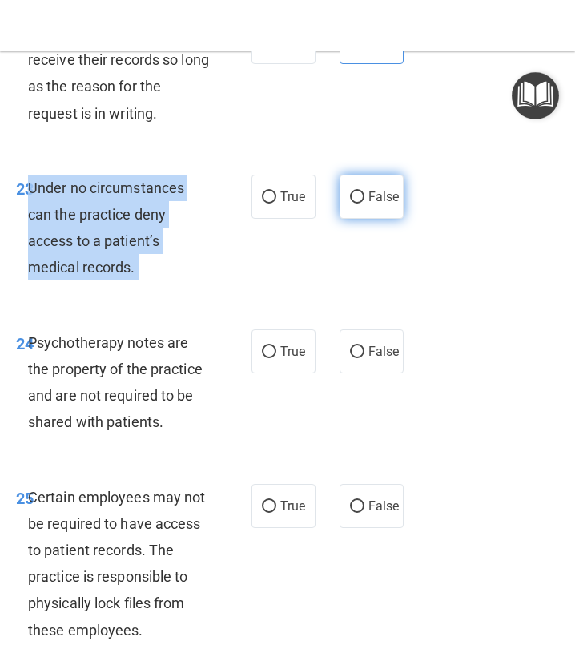
click at [385, 201] on span "False" at bounding box center [384, 196] width 31 height 15
click at [365, 201] on input "False" at bounding box center [357, 198] width 14 height 12
radio input "true"
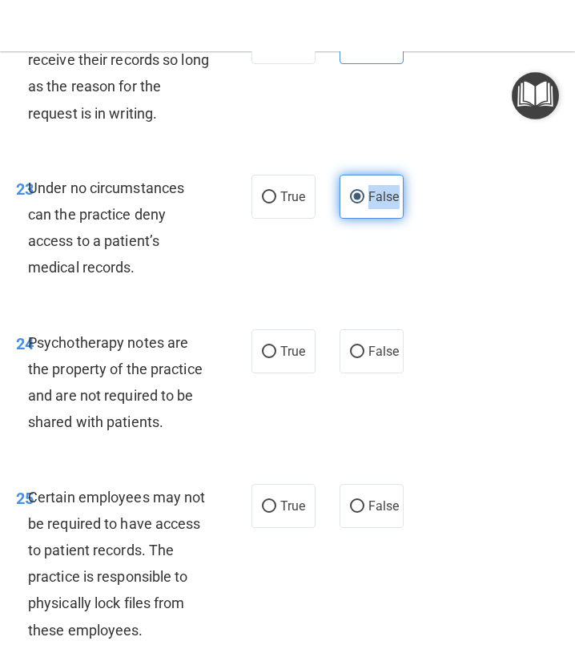
click at [385, 201] on span "False" at bounding box center [384, 196] width 31 height 15
click at [365, 201] on input "False" at bounding box center [357, 198] width 14 height 12
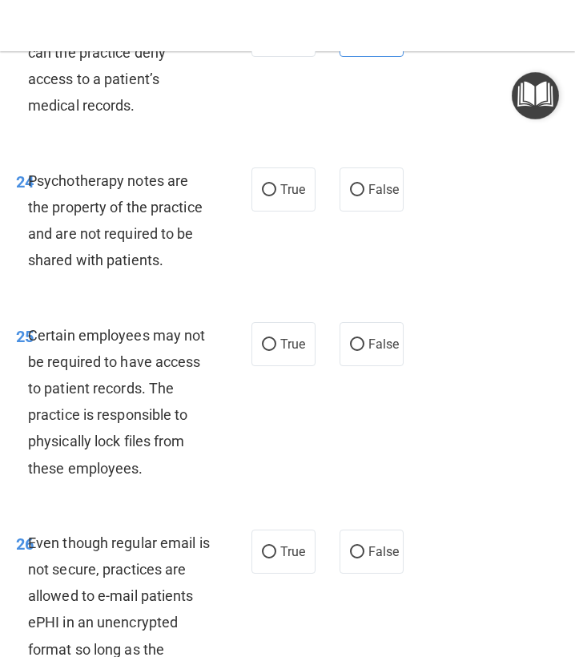
scroll to position [5153, 0]
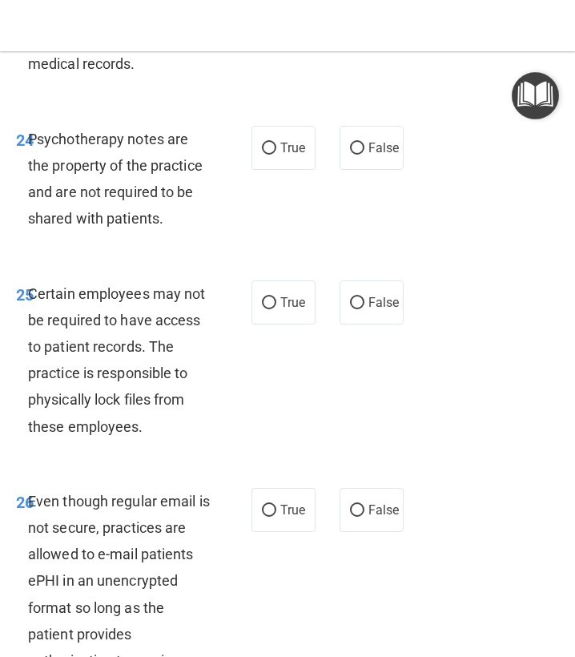
click at [126, 200] on div "Psychotherapy notes are the property of the practice and are not required to be…" at bounding box center [125, 179] width 195 height 107
click at [125, 200] on div "Psychotherapy notes are the property of the practice and are not required to be…" at bounding box center [125, 179] width 195 height 107
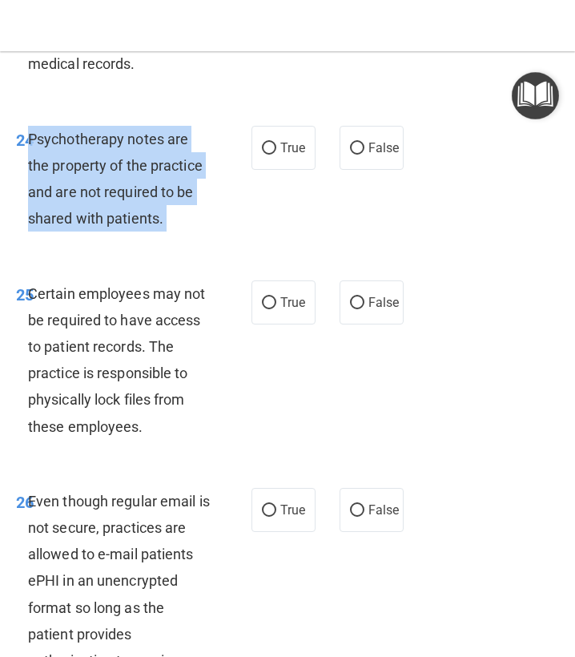
click at [125, 200] on div "Psychotherapy notes are the property of the practice and are not required to be…" at bounding box center [125, 179] width 195 height 107
click at [292, 159] on label "True" at bounding box center [284, 148] width 64 height 44
click at [276, 155] on input "True" at bounding box center [269, 149] width 14 height 12
radio input "true"
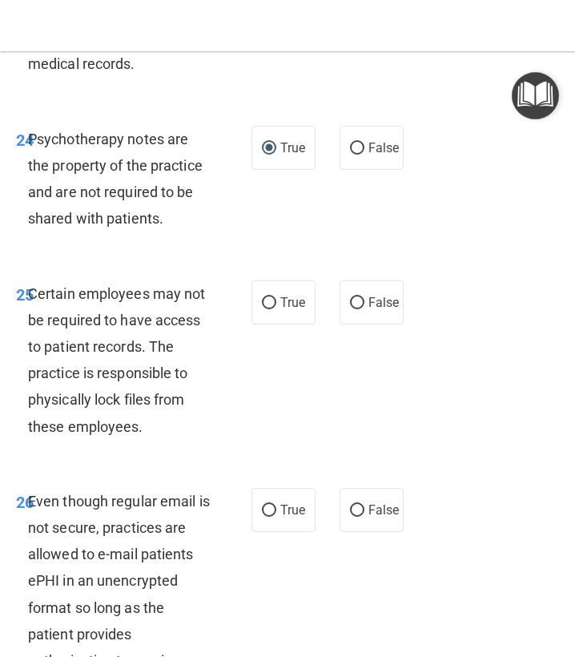
click at [292, 159] on label "True" at bounding box center [284, 148] width 64 height 44
click at [276, 155] on input "True" at bounding box center [269, 149] width 14 height 12
click at [124, 404] on span "Certain employees may not be required to have access to patient records. The pr…" at bounding box center [117, 360] width 178 height 150
click at [123, 403] on span "Certain employees may not be required to have access to patient records. The pr…" at bounding box center [117, 360] width 178 height 150
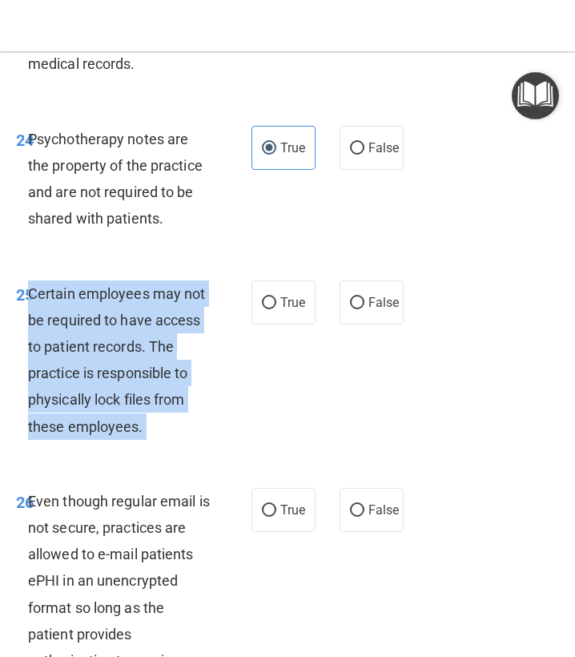
click at [123, 403] on span "Certain employees may not be required to have access to patient records. The pr…" at bounding box center [117, 360] width 178 height 150
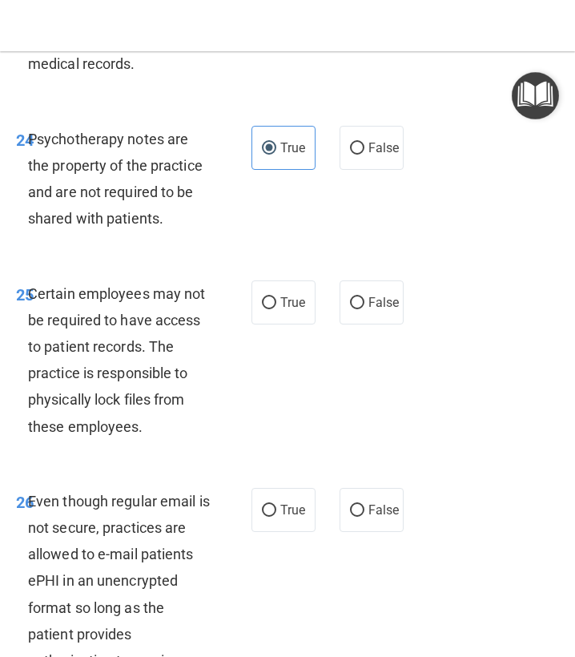
click at [318, 312] on div "True False" at bounding box center [329, 302] width 154 height 44
click at [288, 300] on span "True" at bounding box center [292, 302] width 25 height 15
click at [276, 300] on input "True" at bounding box center [269, 303] width 14 height 12
radio input "true"
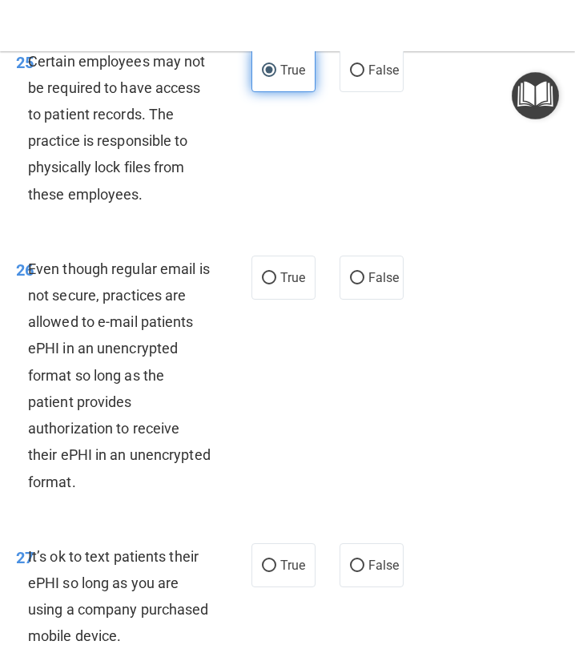
scroll to position [5409, 0]
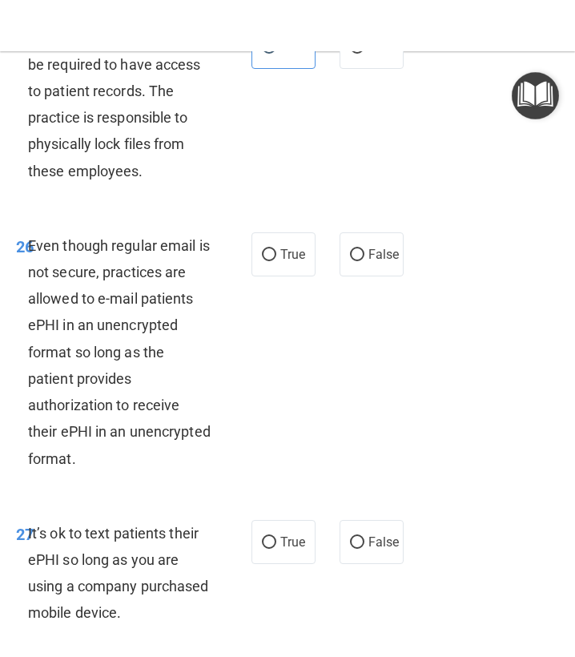
click at [127, 346] on span "Even though regular email is not secure, practices are allowed to e-mail patien…" at bounding box center [119, 352] width 183 height 230
click at [127, 347] on span "Even though regular email is not secure, practices are allowed to e-mail patien…" at bounding box center [119, 352] width 183 height 230
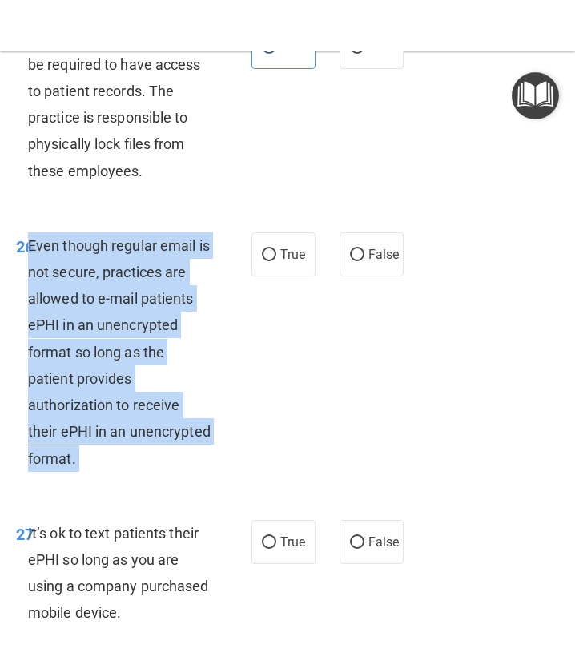
click at [127, 347] on span "Even though regular email is not secure, practices are allowed to e-mail patien…" at bounding box center [119, 352] width 183 height 230
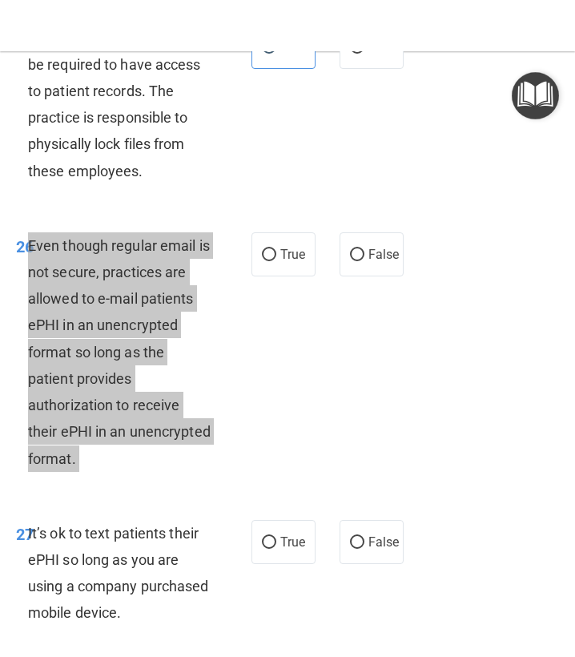
drag, startPoint x: 494, startPoint y: 492, endPoint x: 260, endPoint y: 277, distance: 317.6
click at [260, 277] on div "26 Even though regular email is not secure, practices are allowed to e-mail pat…" at bounding box center [134, 356] width 284 height 248
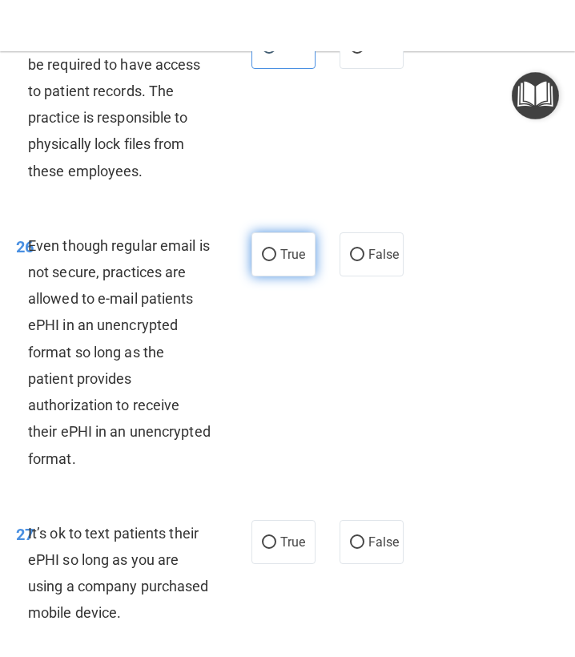
click at [267, 272] on label "True" at bounding box center [284, 254] width 64 height 44
click at [267, 261] on input "True" at bounding box center [269, 255] width 14 height 12
radio input "true"
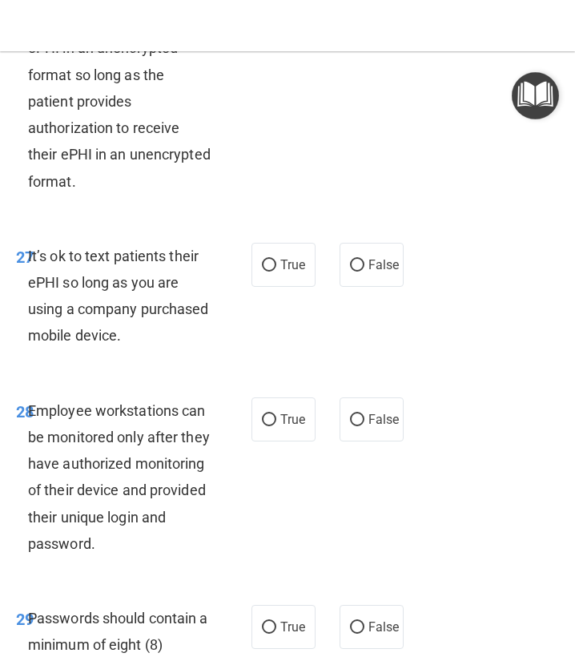
scroll to position [5688, 0]
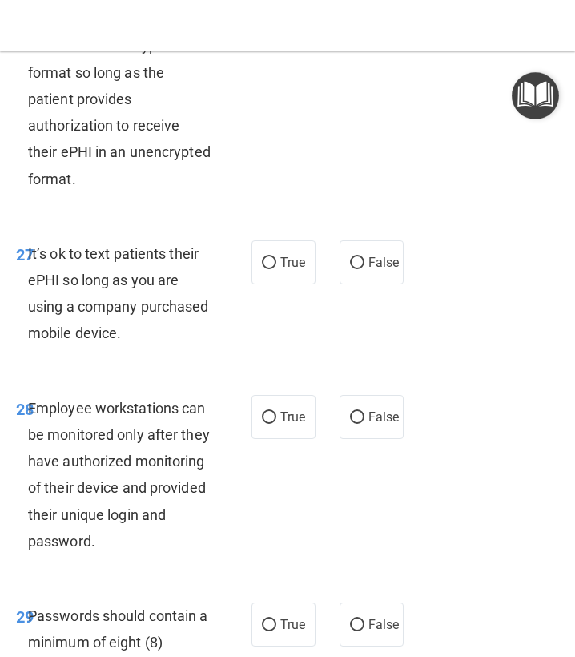
click at [133, 295] on span "It’s ok to text patients their ePHI so long as you are using a company purchase…" at bounding box center [118, 293] width 181 height 97
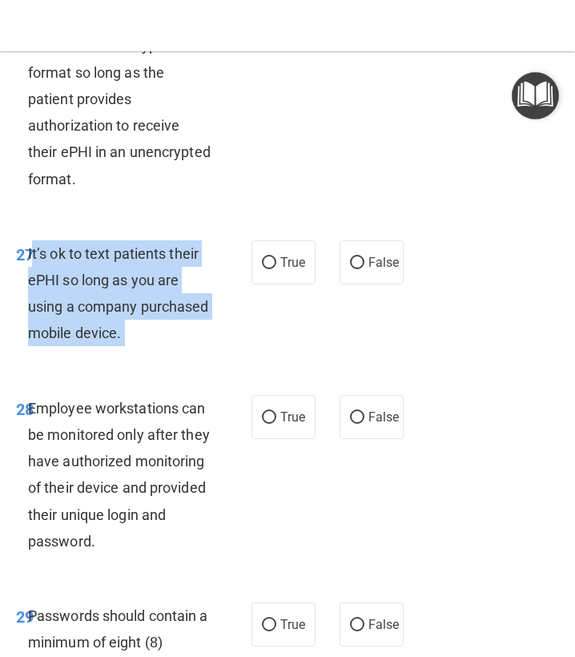
click at [133, 295] on span "It’s ok to text patients their ePHI so long as you are using a company purchase…" at bounding box center [118, 293] width 181 height 97
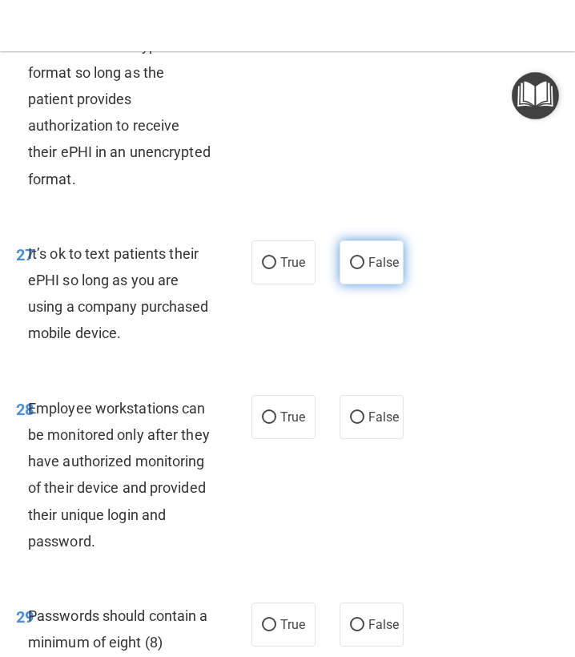
click at [369, 255] on span "False" at bounding box center [384, 262] width 31 height 15
click at [365, 257] on input "False" at bounding box center [357, 263] width 14 height 12
radio input "true"
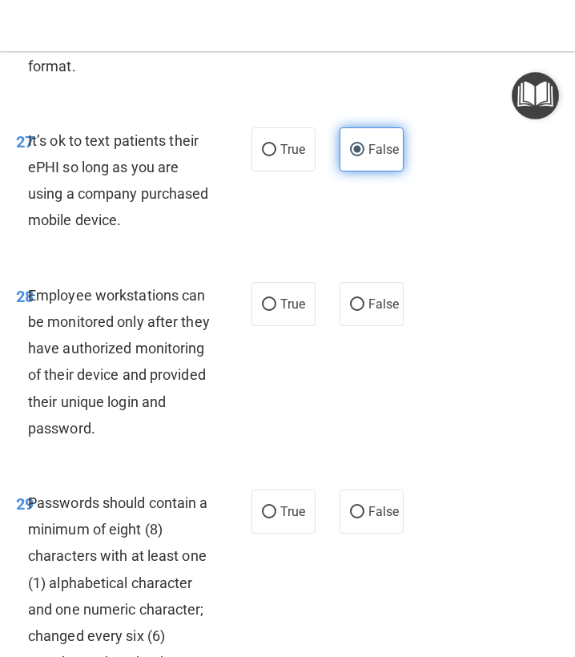
scroll to position [5810, 0]
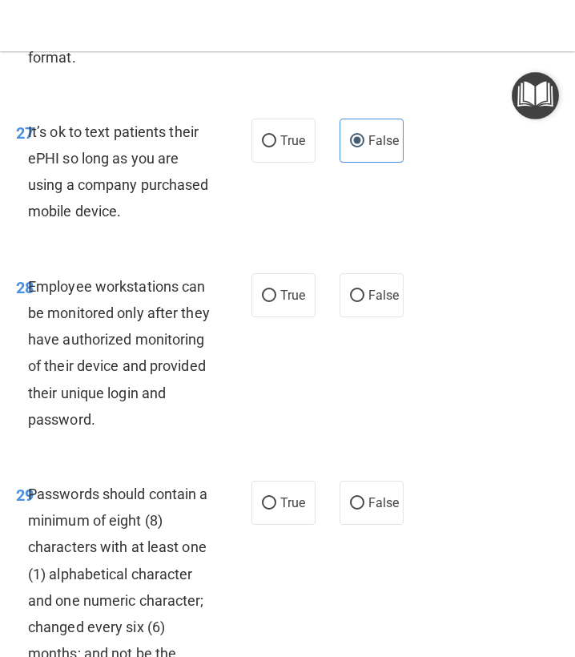
click at [131, 299] on div "Employee workstations can be monitored only after they have authorized monitori…" at bounding box center [125, 352] width 195 height 159
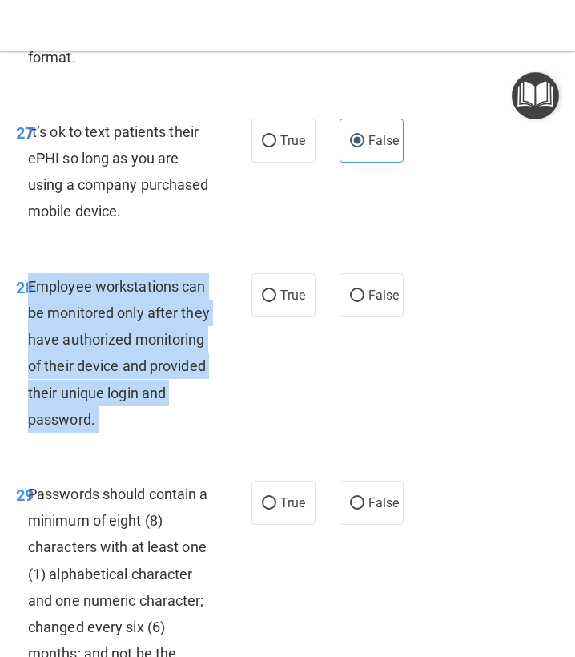
click at [131, 299] on div "Employee workstations can be monitored only after they have authorized monitori…" at bounding box center [125, 352] width 195 height 159
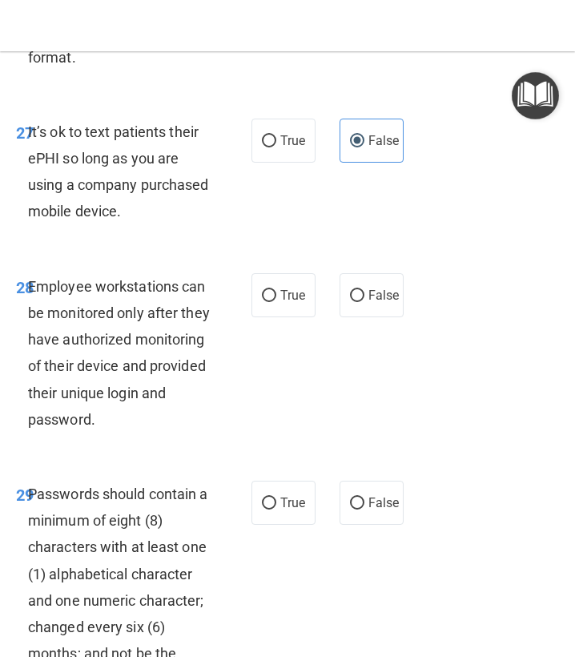
click at [380, 266] on div "28 Employee workstations can be monitored only after they have authorized monit…" at bounding box center [287, 357] width 567 height 208
click at [380, 275] on label "False" at bounding box center [372, 295] width 64 height 44
click at [365, 290] on input "False" at bounding box center [357, 296] width 14 height 12
radio input "true"
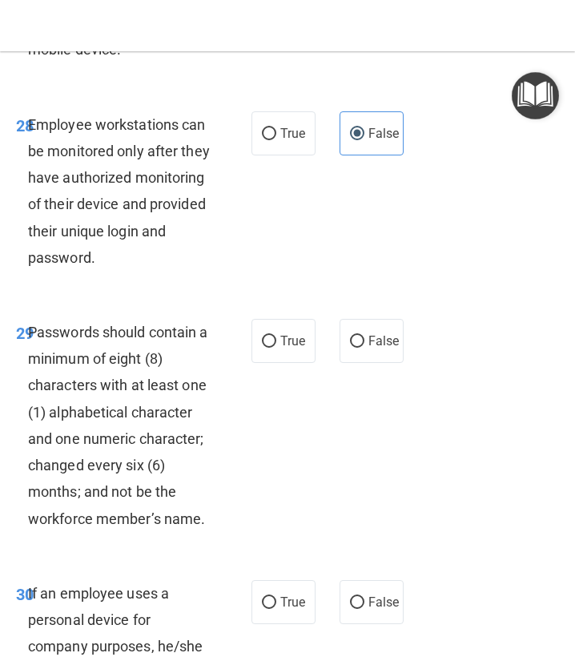
click at [54, 425] on span "Passwords should contain a minimum of eight (8) characters with at least one (1…" at bounding box center [118, 426] width 180 height 204
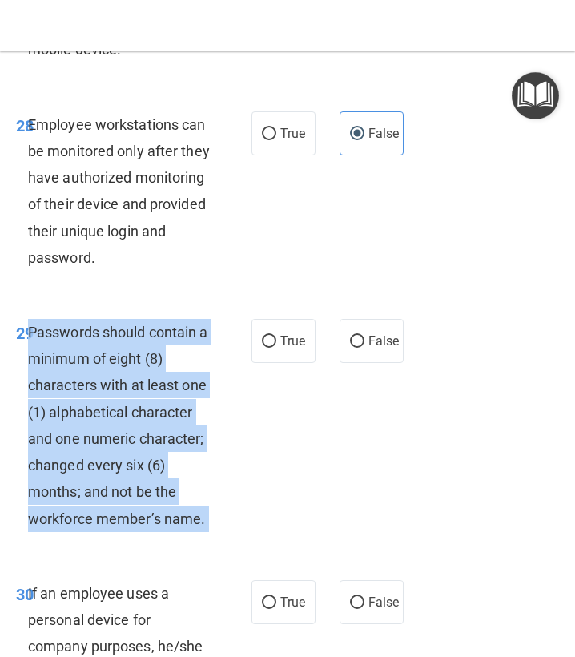
click at [54, 425] on span "Passwords should contain a minimum of eight (8) characters with at least one (1…" at bounding box center [118, 426] width 180 height 204
click at [298, 326] on label "True" at bounding box center [284, 341] width 64 height 44
click at [276, 336] on input "True" at bounding box center [269, 342] width 14 height 12
radio input "true"
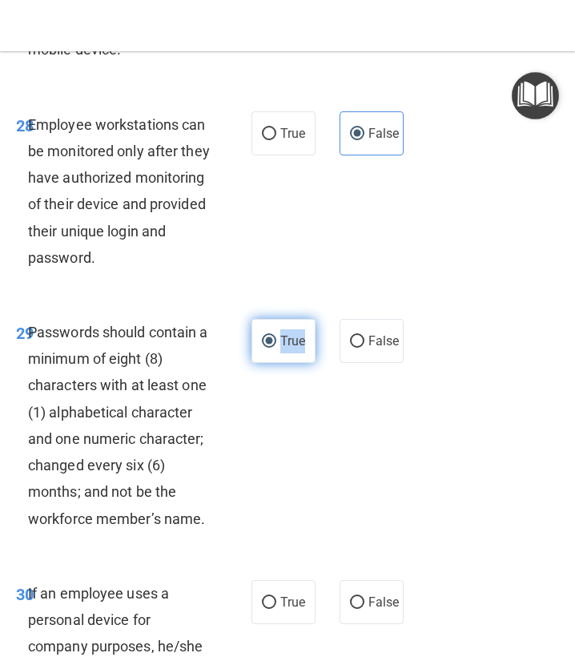
click at [298, 326] on label "True" at bounding box center [284, 341] width 64 height 44
click at [276, 336] on input "True" at bounding box center [269, 342] width 14 height 12
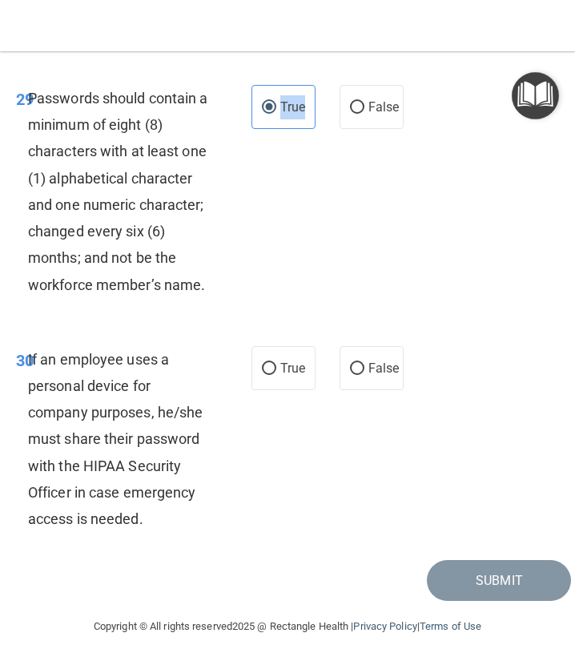
scroll to position [6205, 0]
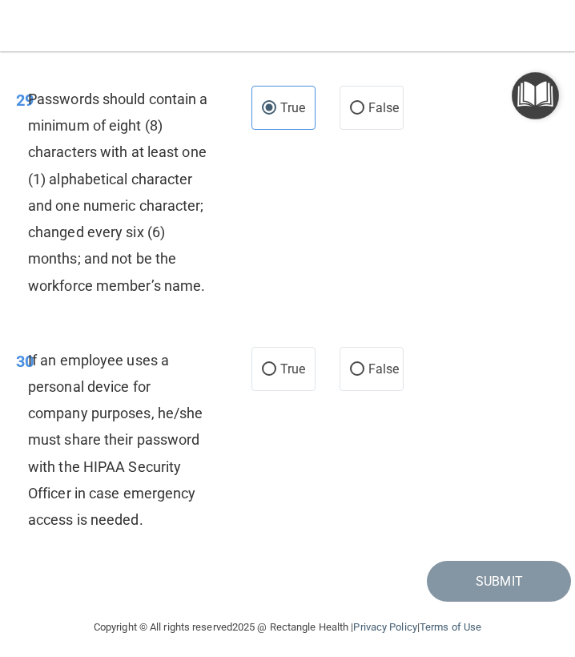
click at [0, 494] on div "30 If an employee uses a personal device for company purposes, he/she must shar…" at bounding box center [134, 444] width 284 height 195
click at [87, 457] on span "If an employee uses a personal device for company purposes, he/she must share t…" at bounding box center [115, 440] width 175 height 176
click at [89, 457] on span "If an employee uses a personal device for company purposes, he/she must share t…" at bounding box center [115, 440] width 175 height 176
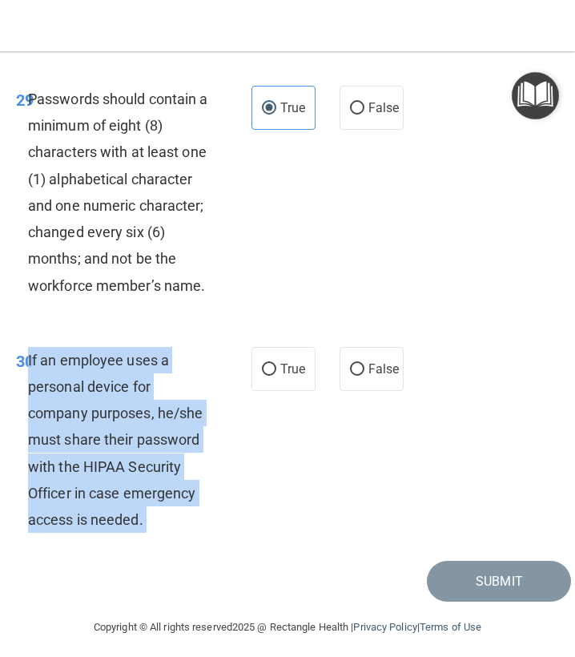
click at [89, 457] on span "If an employee uses a personal device for company purposes, he/she must share t…" at bounding box center [115, 440] width 175 height 176
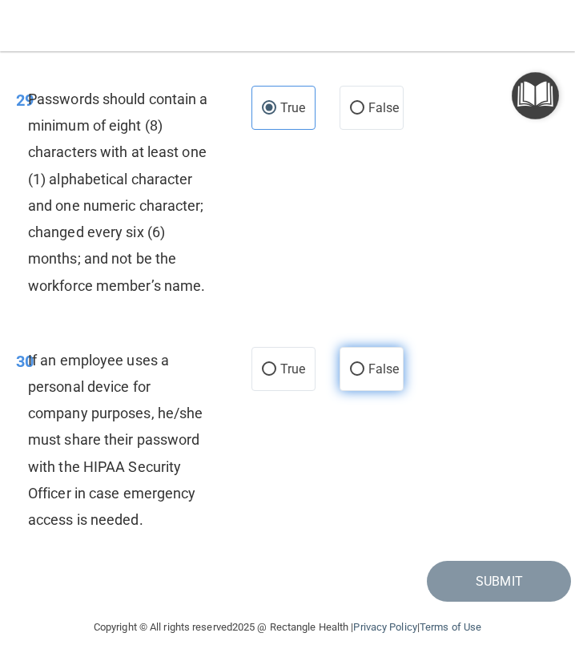
click at [377, 361] on span "False" at bounding box center [384, 368] width 31 height 15
click at [365, 364] on input "False" at bounding box center [357, 370] width 14 height 12
radio input "true"
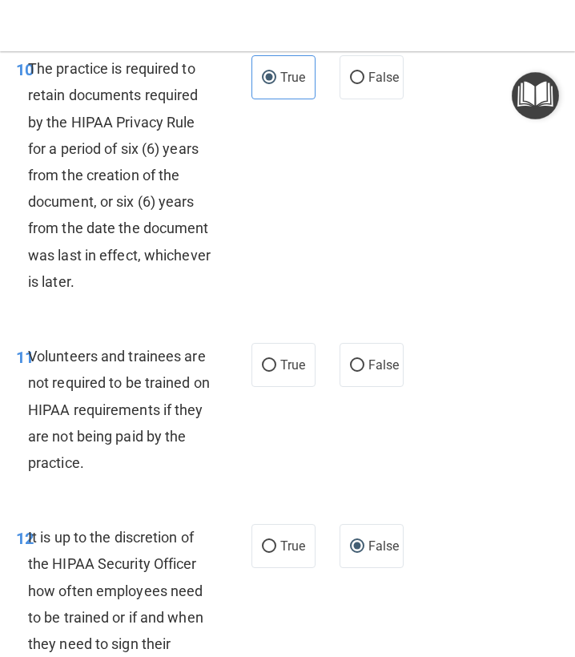
scroll to position [2420, 0]
click at [46, 404] on div "Volunteers and trainees are not required to be trained on HIPAA requirements if…" at bounding box center [125, 410] width 195 height 133
click at [46, 403] on span "Volunteers and trainees are not required to be trained on HIPAA requirements if…" at bounding box center [119, 410] width 182 height 123
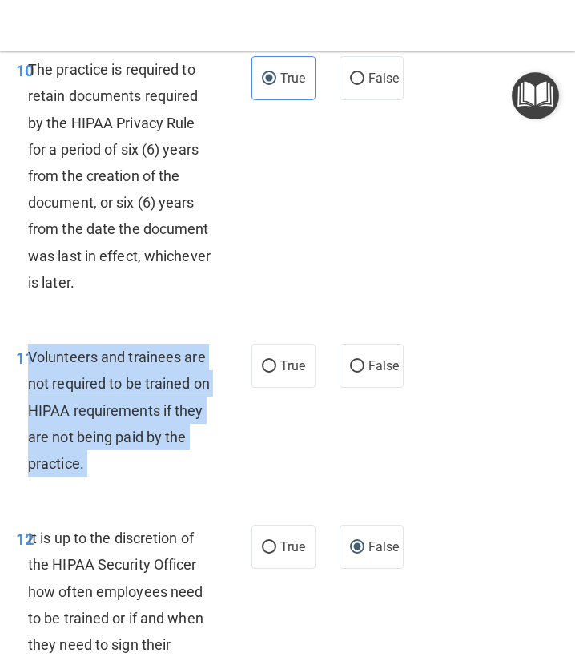
click at [46, 403] on span "Volunteers and trainees are not required to be trained on HIPAA requirements if…" at bounding box center [119, 410] width 182 height 123
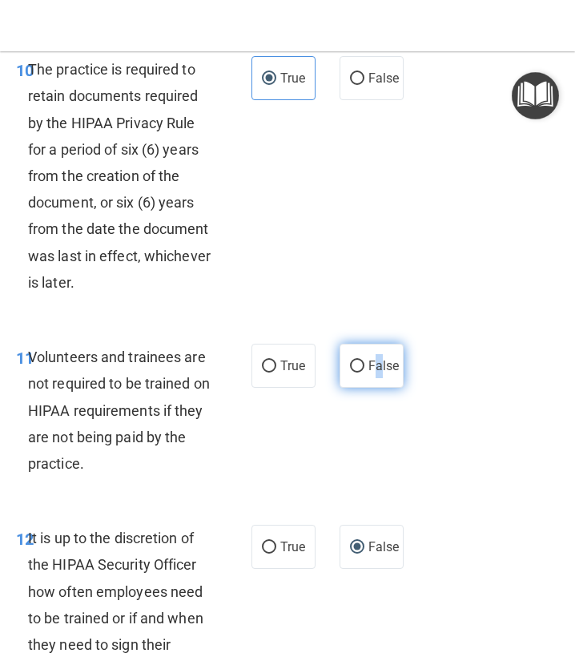
click at [379, 373] on span "False" at bounding box center [384, 365] width 31 height 15
click at [365, 373] on input "False" at bounding box center [357, 367] width 14 height 12
radio input "true"
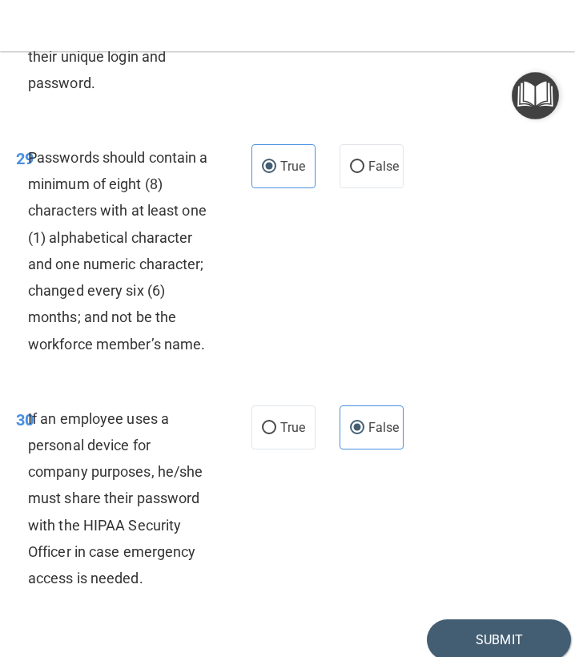
scroll to position [6205, 0]
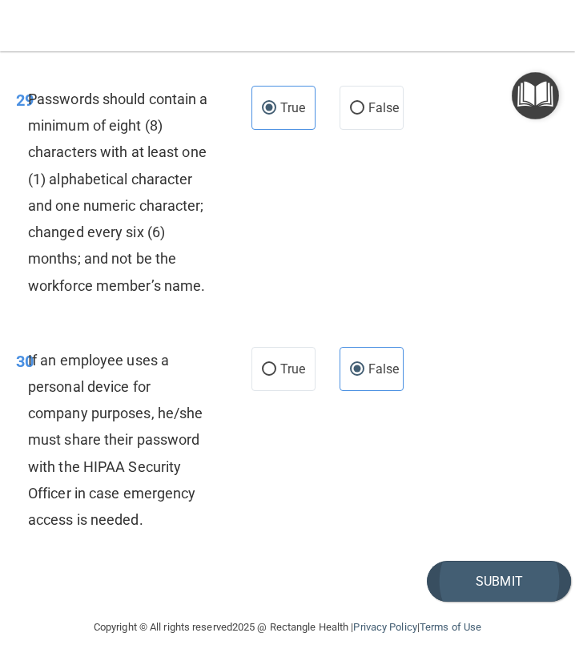
click at [518, 583] on button "Submit" at bounding box center [499, 581] width 144 height 41
click at [381, 1] on div "Toggle navigation [PERSON_NAME] [EMAIL_ADDRESS][DOMAIN_NAME] Manage My Enterpri…" at bounding box center [287, 10] width 575 height 20
click at [508, 566] on button "Submit" at bounding box center [499, 581] width 144 height 41
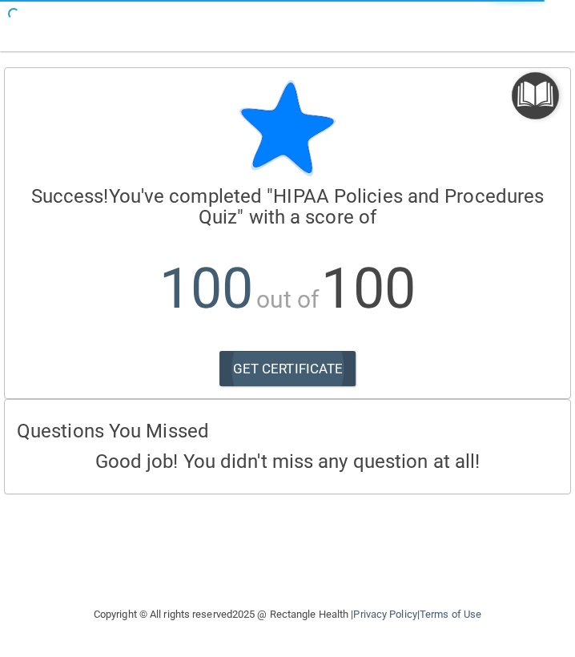
click at [336, 376] on link "GET CERTIFICATE" at bounding box center [288, 368] width 137 height 35
click at [200, 1] on div "Toggle navigation [PERSON_NAME] [EMAIL_ADDRESS][DOMAIN_NAME] Manage My Enterpri…" at bounding box center [287, 10] width 575 height 20
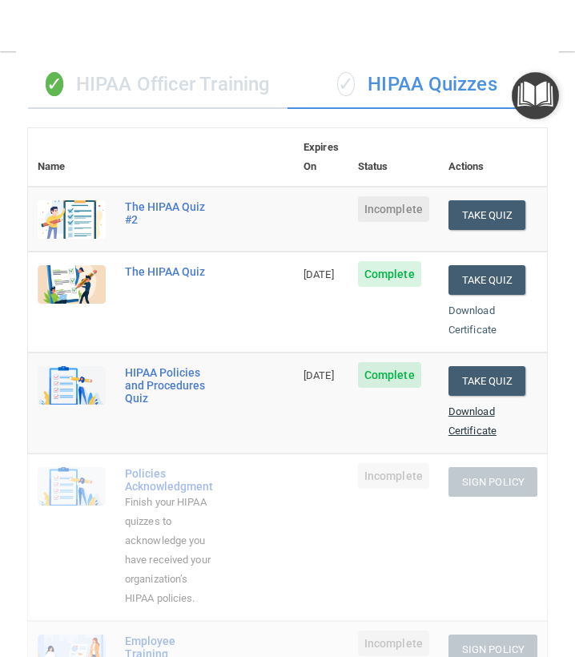
scroll to position [111, 0]
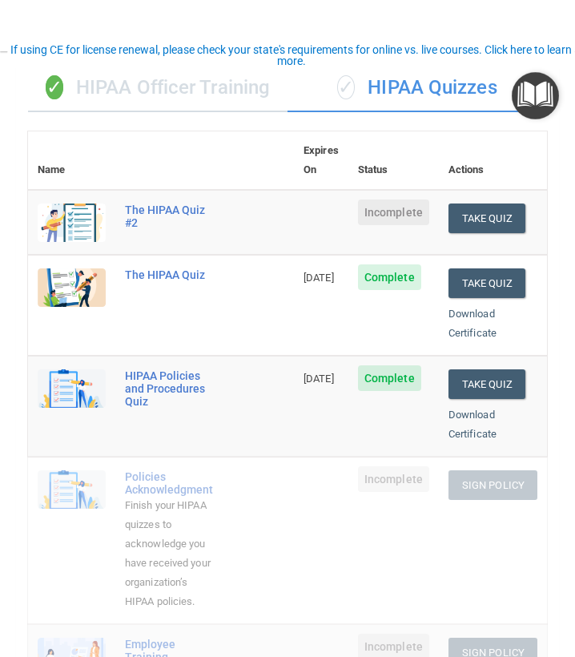
click at [247, 106] on div "✓ HIPAA Officer Training" at bounding box center [158, 88] width 260 height 48
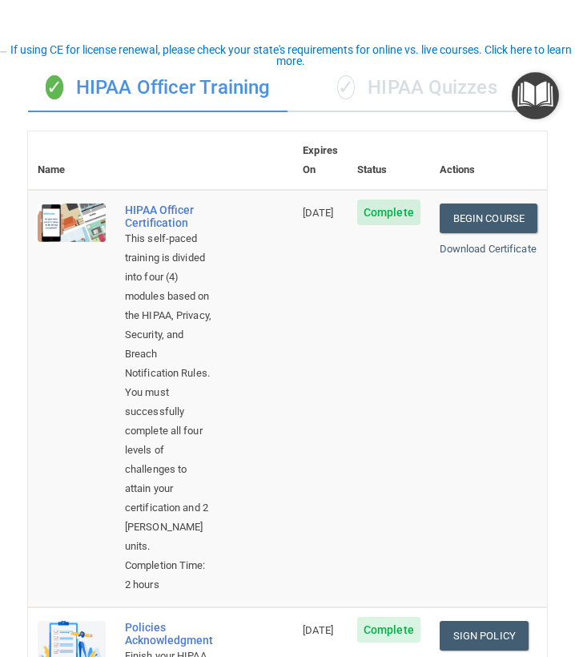
click at [430, 81] on div "✓ HIPAA Quizzes" at bounding box center [418, 88] width 260 height 48
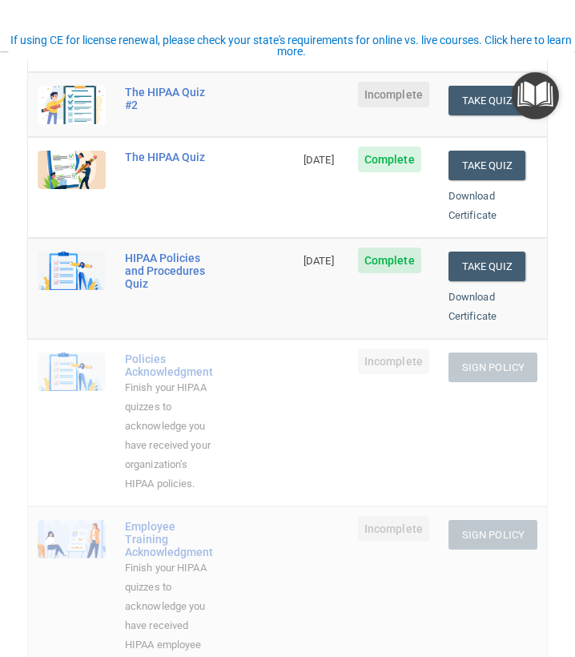
scroll to position [230, 0]
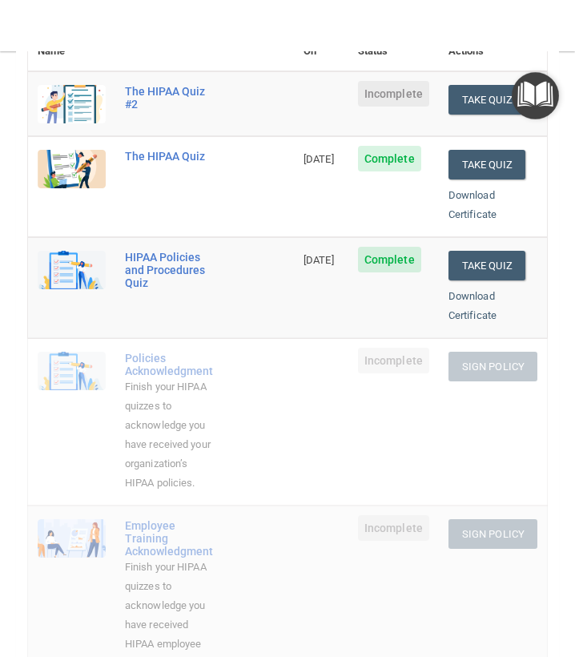
click at [172, 377] on div "Finish your HIPAA quizzes to acknowledge you have received your organization’s …" at bounding box center [169, 434] width 89 height 115
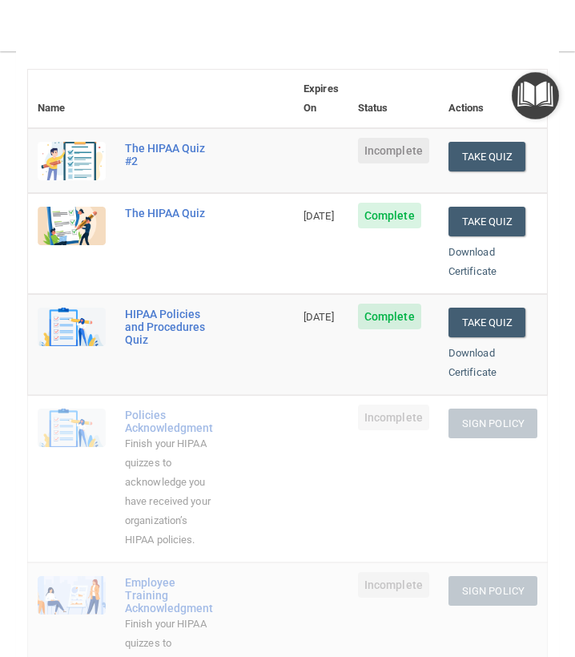
scroll to position [169, 0]
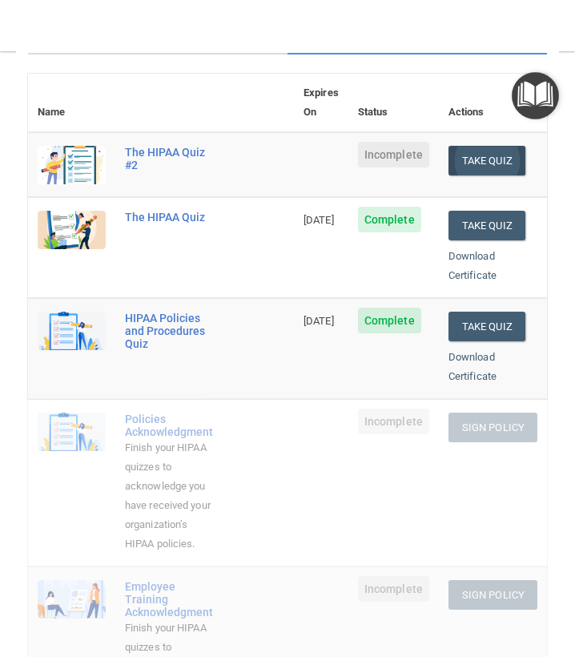
click at [500, 146] on button "Take Quiz" at bounding box center [487, 161] width 77 height 30
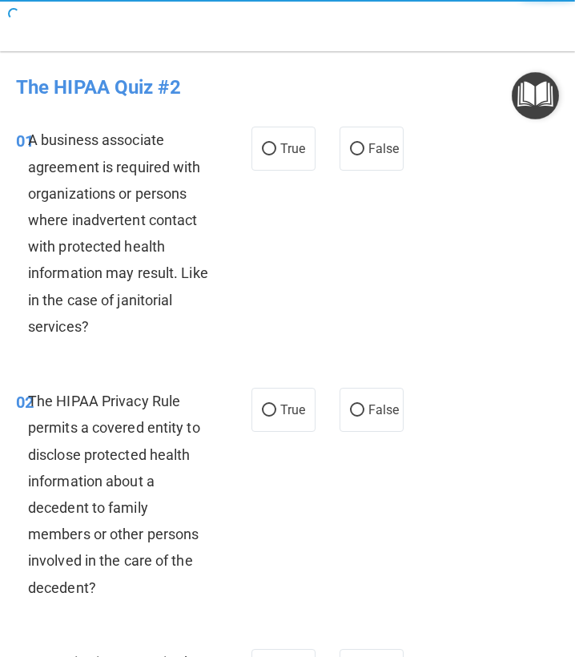
click at [155, 186] on span "A business associate agreement is required with organizations or persons where …" at bounding box center [118, 233] width 180 height 204
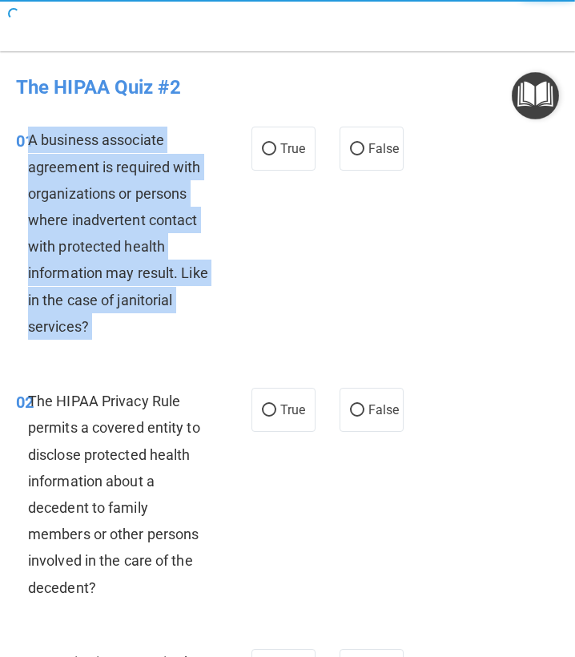
click at [155, 186] on span "A business associate agreement is required with organizations or persons where …" at bounding box center [118, 233] width 180 height 204
copy ng-form "A business associate agreement is required with organizations or persons where …"
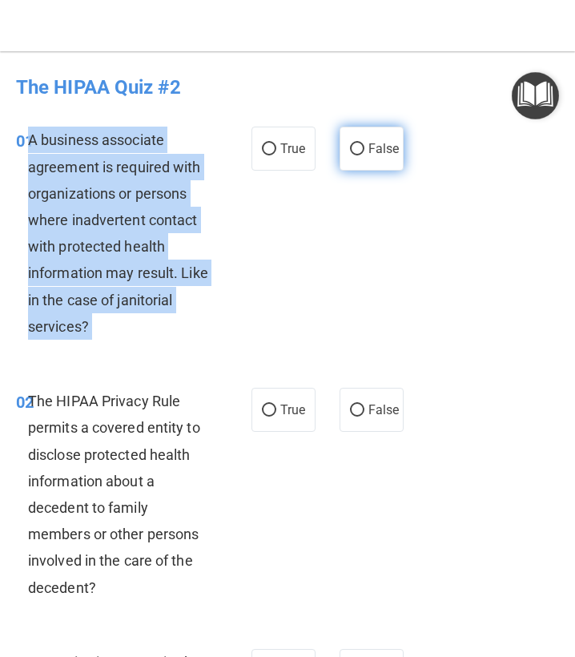
click at [381, 156] on label "False" at bounding box center [372, 149] width 64 height 44
click at [365, 155] on input "False" at bounding box center [357, 149] width 14 height 12
radio input "true"
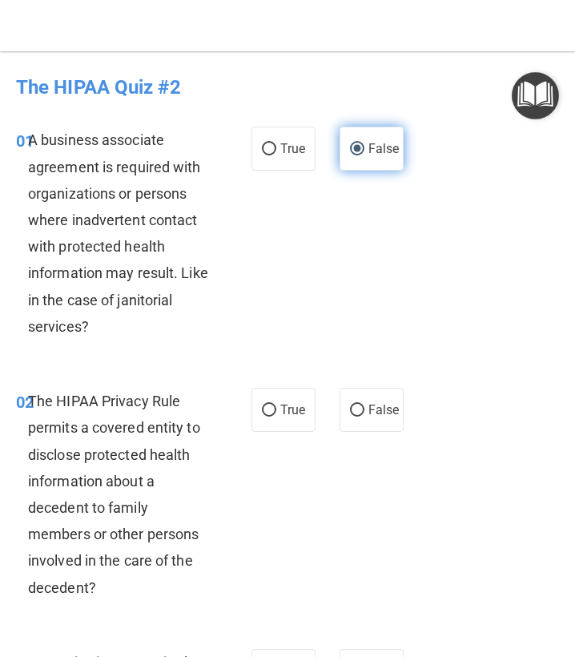
click at [381, 156] on label "False" at bounding box center [372, 149] width 64 height 44
click at [365, 155] on input "False" at bounding box center [357, 149] width 14 height 12
click at [81, 505] on span "The HIPAA Privacy Rule permits a covered entity to disclose protected health in…" at bounding box center [114, 495] width 172 height 204
click at [81, 504] on span "The HIPAA Privacy Rule permits a covered entity to disclose protected health in…" at bounding box center [114, 495] width 172 height 204
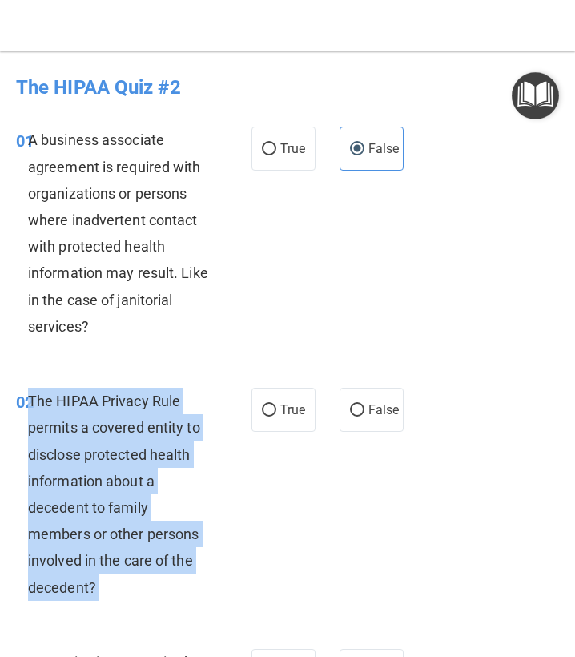
click at [81, 504] on span "The HIPAA Privacy Rule permits a covered entity to disclose protected health in…" at bounding box center [114, 495] width 172 height 204
copy ng-form "The HIPAA Privacy Rule permits a covered entity to disclose protected health in…"
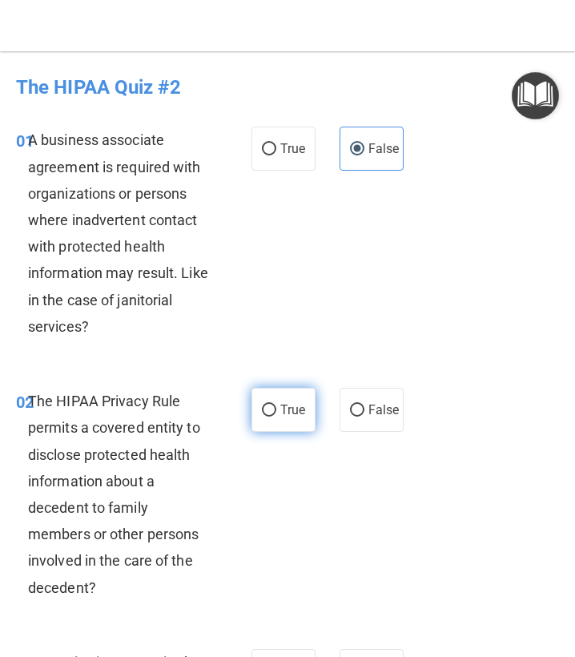
click at [273, 397] on label "True" at bounding box center [284, 410] width 64 height 44
click at [273, 405] on input "True" at bounding box center [269, 411] width 14 height 12
radio input "true"
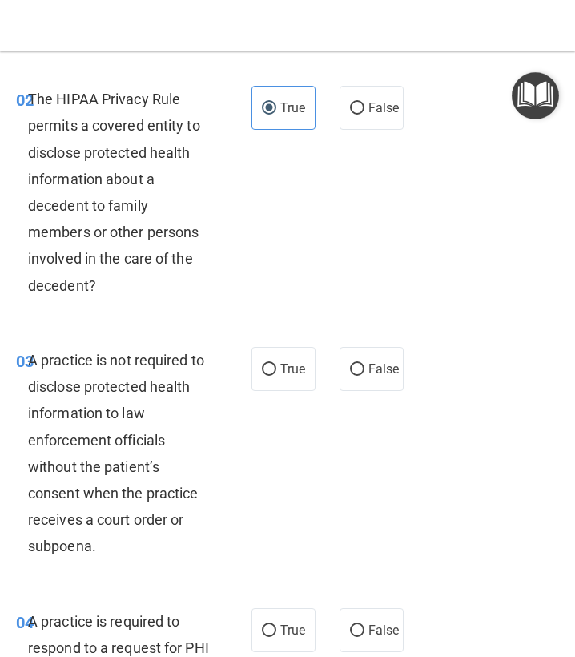
scroll to position [319, 0]
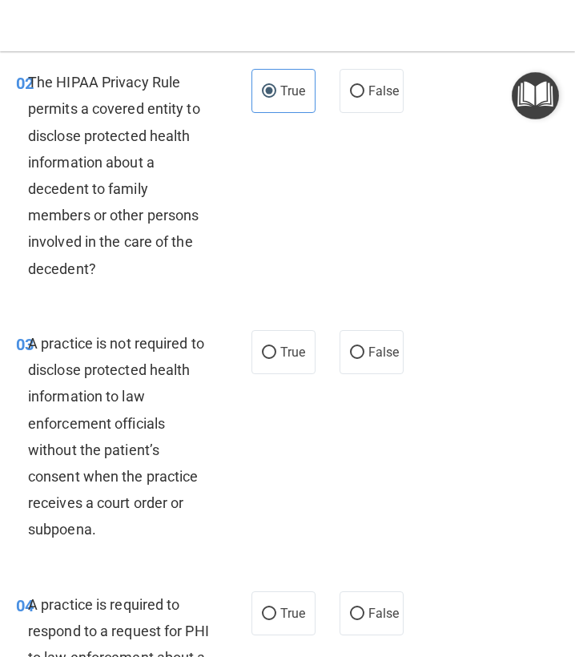
click at [117, 421] on span "A practice is not required to disclose protected health information to law enfo…" at bounding box center [116, 437] width 176 height 204
click at [118, 421] on span "A practice is not required to disclose protected health information to law enfo…" at bounding box center [116, 437] width 176 height 204
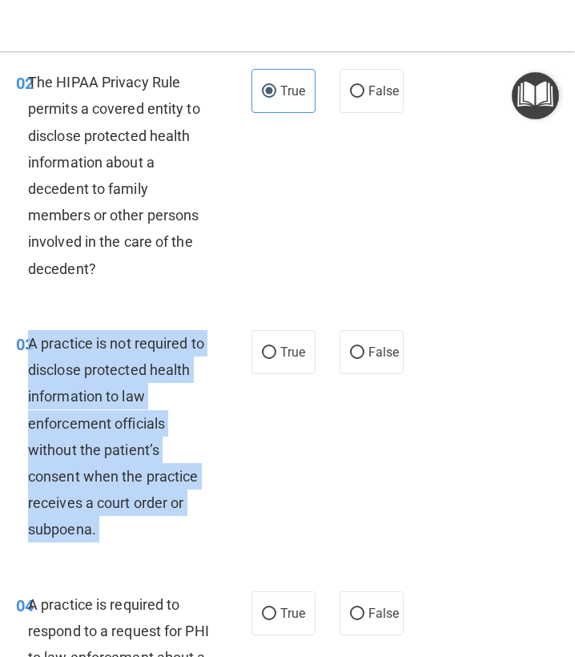
click at [118, 421] on span "A practice is not required to disclose protected health information to law enfo…" at bounding box center [116, 437] width 176 height 204
copy ng-form "A practice is not required to disclose protected health information to law enfo…"
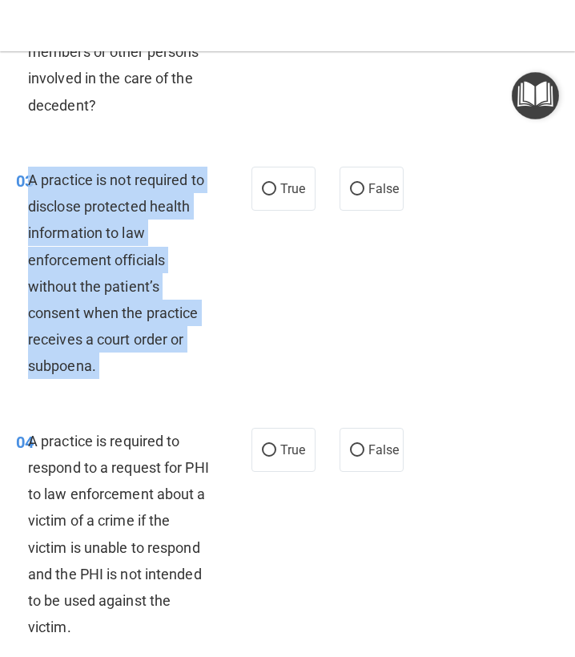
scroll to position [519, 0]
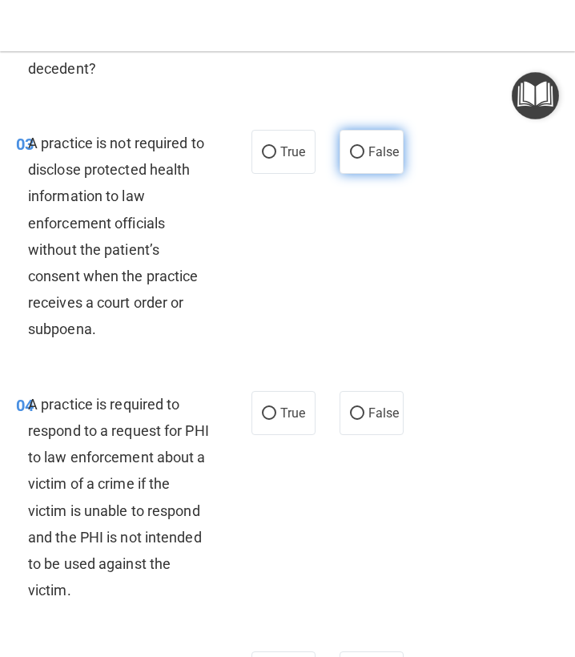
click at [365, 151] on label "False" at bounding box center [372, 152] width 64 height 44
click at [365, 151] on input "False" at bounding box center [357, 153] width 14 height 12
radio input "true"
click at [85, 542] on div "A practice is required to respond to a request for PHI to law enforcement about…" at bounding box center [125, 497] width 195 height 213
click at [85, 539] on span "A practice is required to respond to a request for PHI to law enforcement about…" at bounding box center [118, 498] width 181 height 204
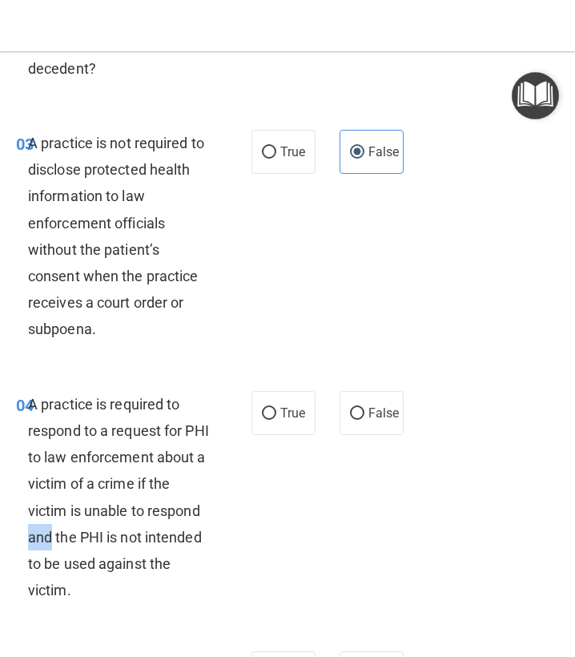
click at [85, 539] on span "A practice is required to respond to a request for PHI to law enforcement about…" at bounding box center [118, 498] width 181 height 204
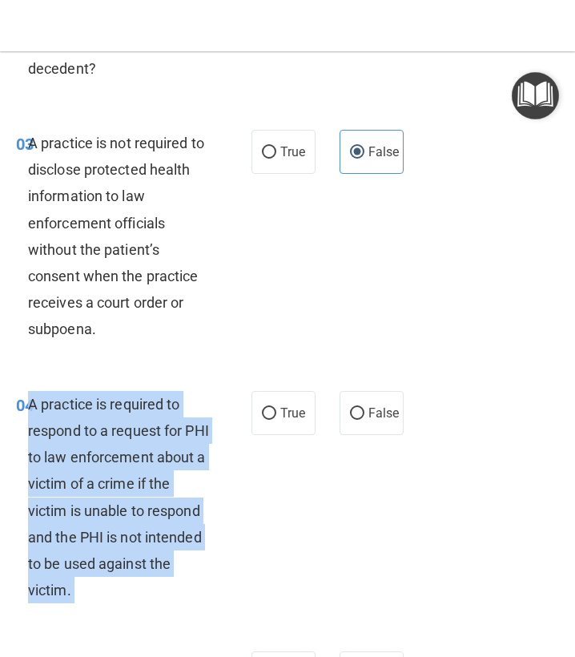
click at [85, 539] on span "A practice is required to respond to a request for PHI to law enforcement about…" at bounding box center [118, 498] width 181 height 204
copy ng-form "A practice is required to respond to a request for PHI to law enforcement about…"
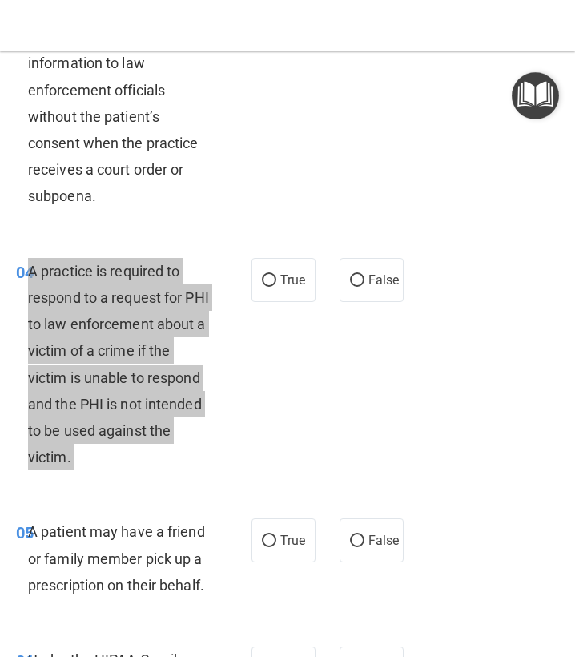
scroll to position [655, 0]
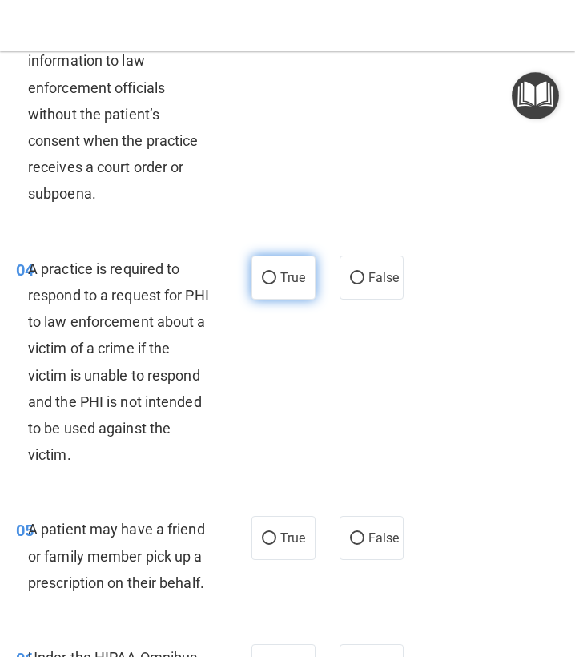
click at [274, 260] on label "True" at bounding box center [284, 278] width 64 height 44
click at [274, 272] on input "True" at bounding box center [269, 278] width 14 height 12
radio input "true"
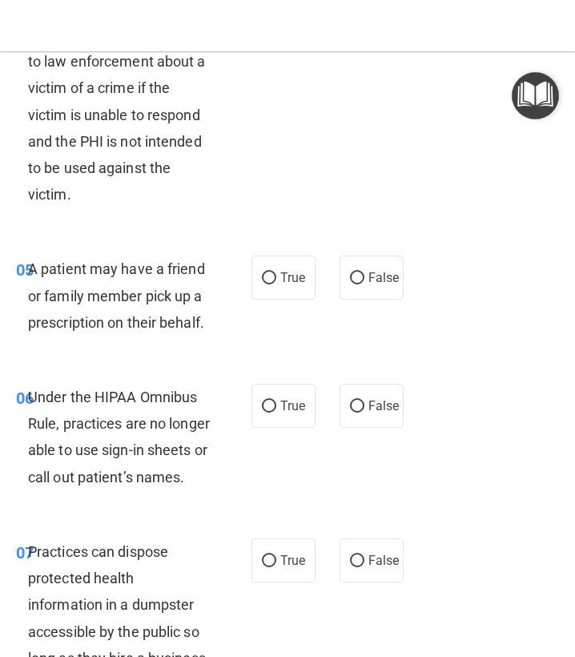
scroll to position [960, 0]
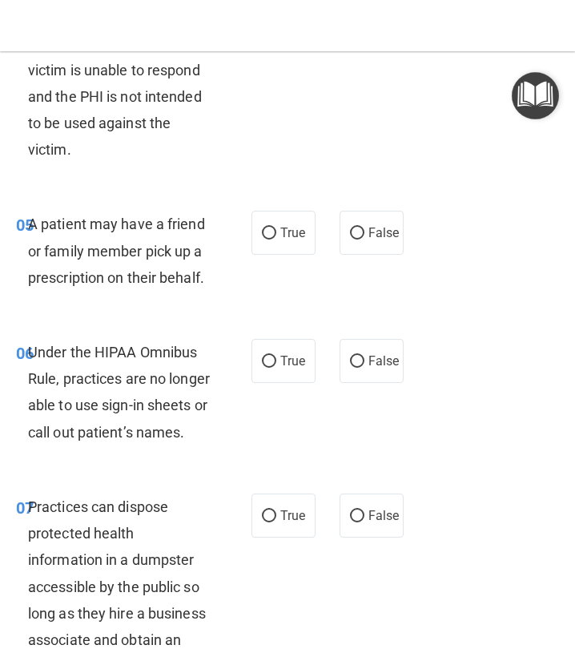
click at [142, 281] on div "A patient may have a friend or family member pick up a prescription on their be…" at bounding box center [125, 251] width 195 height 80
click at [142, 278] on span "A patient may have a friend or family member pick up a prescription on their be…" at bounding box center [116, 251] width 177 height 70
click at [142, 277] on span "A patient may have a friend or family member pick up a prescription on their be…" at bounding box center [116, 251] width 177 height 70
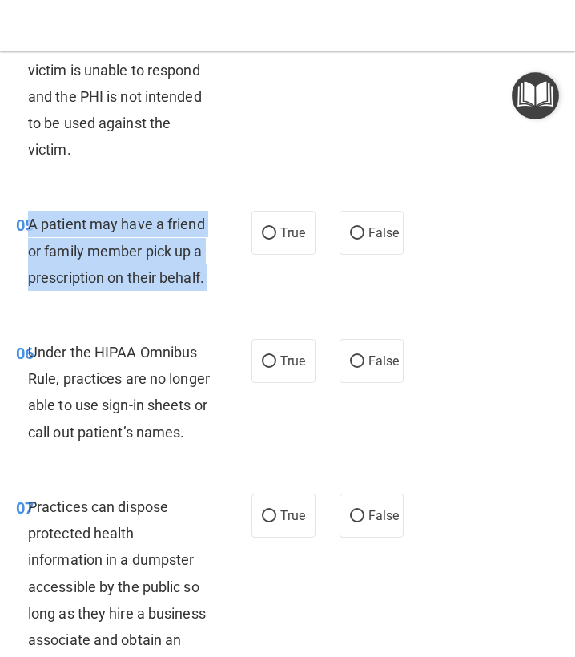
click at [142, 277] on span "A patient may have a friend or family member pick up a prescription on their be…" at bounding box center [116, 251] width 177 height 70
copy ng-form "A patient may have a friend or family member pick up a prescription on their be…"
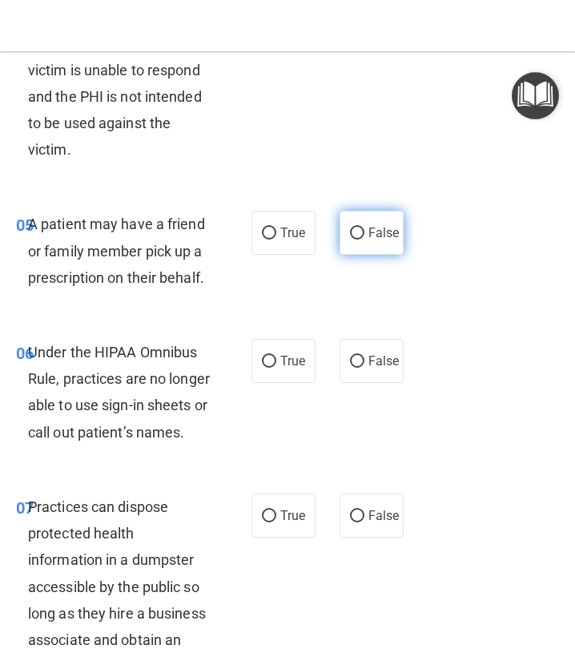
click at [400, 228] on label "False" at bounding box center [372, 233] width 64 height 44
click at [365, 228] on input "False" at bounding box center [357, 234] width 14 height 12
radio input "true"
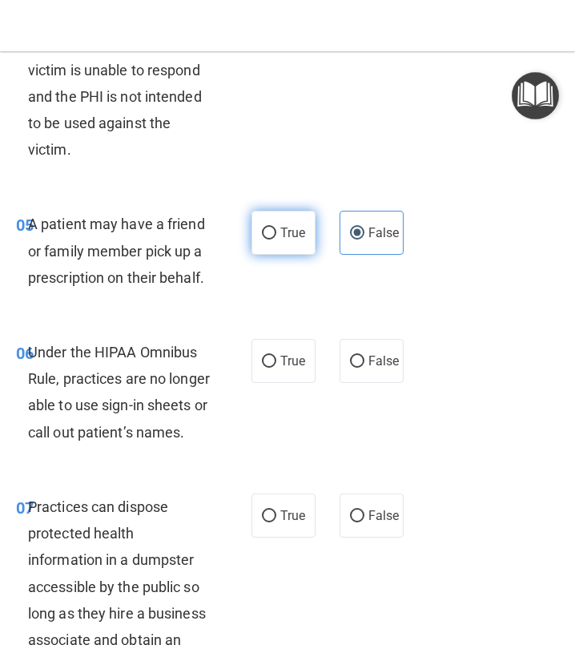
click at [284, 246] on label "True" at bounding box center [284, 233] width 64 height 44
click at [276, 240] on input "True" at bounding box center [269, 234] width 14 height 12
radio input "true"
radio input "false"
click at [135, 413] on div "Under the HIPAA Omnibus Rule, practices are no longer able to use sign-in sheet…" at bounding box center [125, 392] width 195 height 107
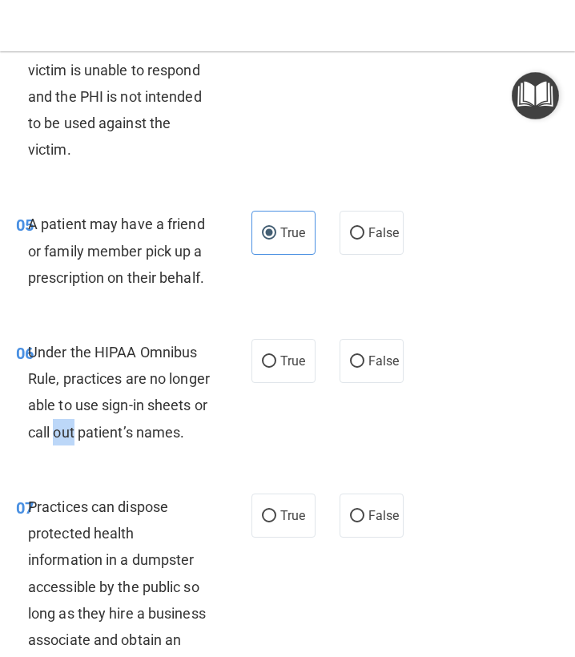
click at [135, 413] on div "Under the HIPAA Omnibus Rule, practices are no longer able to use sign-in sheet…" at bounding box center [125, 392] width 195 height 107
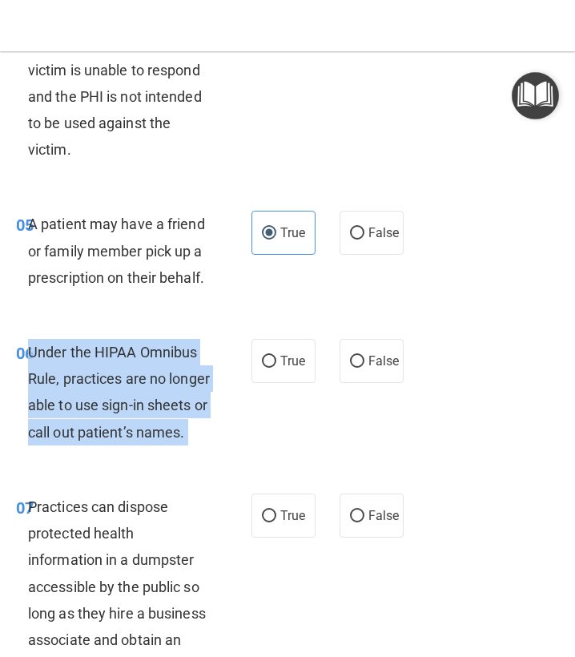
click at [135, 413] on div "Under the HIPAA Omnibus Rule, practices are no longer able to use sign-in sheet…" at bounding box center [125, 392] width 195 height 107
copy ng-form "Under the HIPAA Omnibus Rule, practices are no longer able to use sign-in sheet…"
click at [377, 363] on label "False" at bounding box center [372, 361] width 64 height 44
click at [365, 363] on input "False" at bounding box center [357, 362] width 14 height 12
radio input "true"
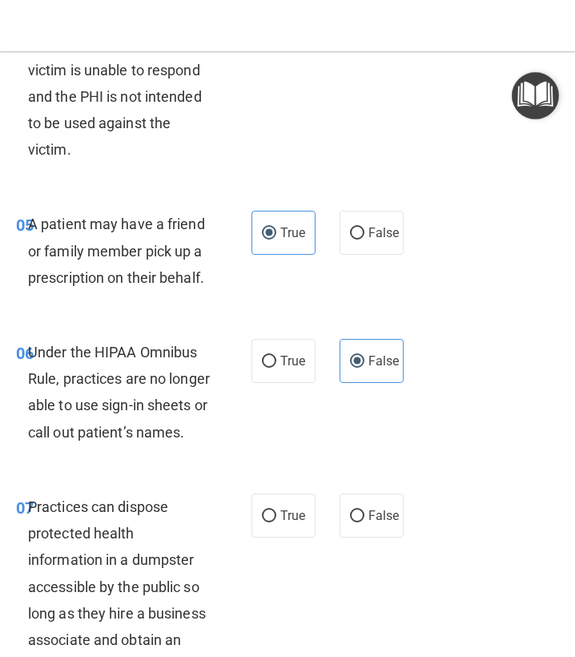
click at [377, 363] on label "False" at bounding box center [372, 361] width 64 height 44
click at [365, 363] on input "False" at bounding box center [357, 362] width 14 height 12
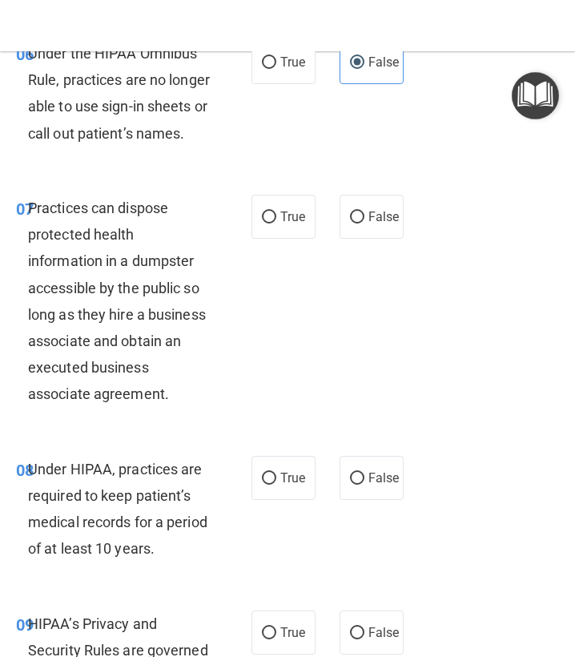
scroll to position [1283, 0]
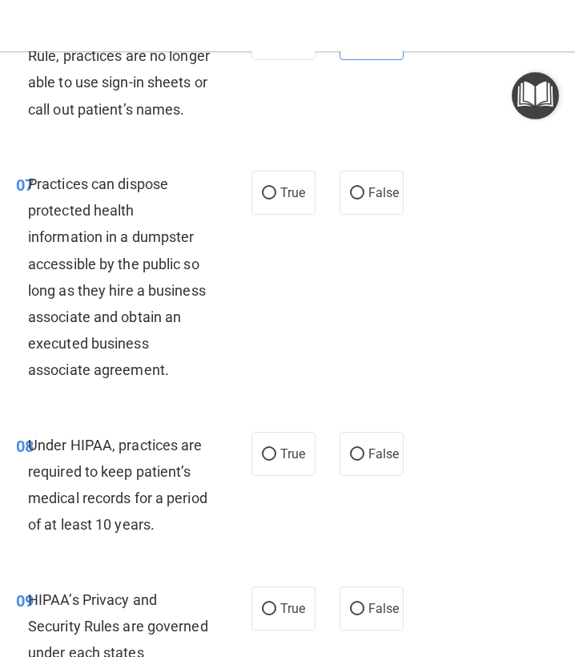
click at [121, 306] on span "Practices can dispose protected health information in a dumpster accessible by …" at bounding box center [117, 277] width 178 height 204
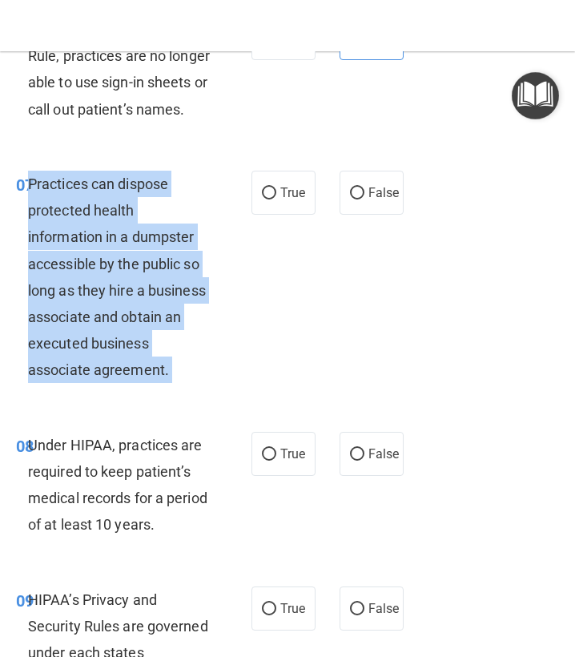
click at [121, 306] on span "Practices can dispose protected health information in a dumpster accessible by …" at bounding box center [117, 277] width 178 height 204
copy ng-form "Practices can dispose protected health information in a dumpster accessible by …"
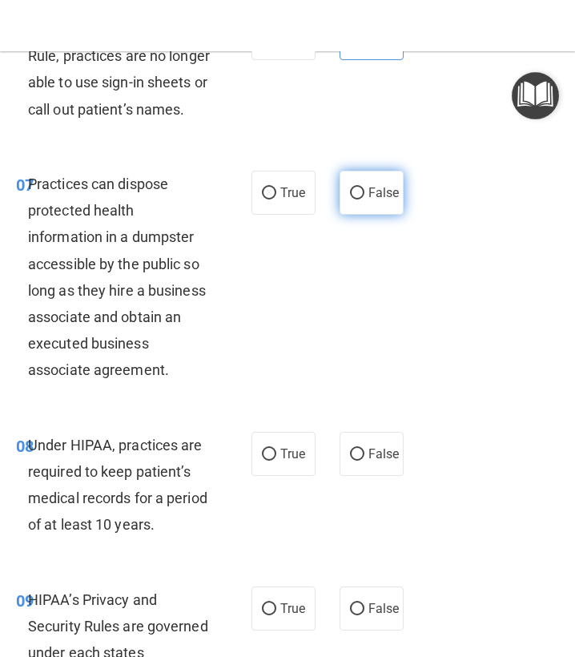
click at [391, 196] on label "False" at bounding box center [372, 193] width 64 height 44
click at [365, 196] on input "False" at bounding box center [357, 194] width 14 height 12
radio input "true"
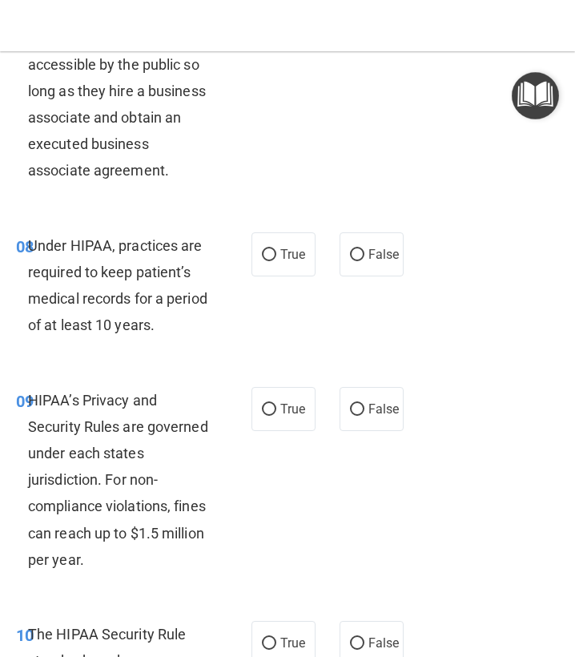
scroll to position [1531, 0]
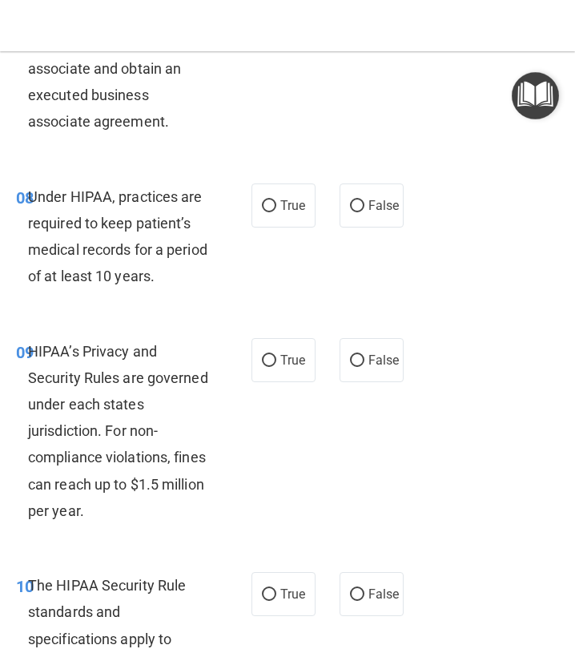
click at [221, 284] on div "Under HIPAA, practices are required to keep patient’s medical records for a per…" at bounding box center [125, 236] width 195 height 107
click at [187, 258] on div "Under HIPAA, practices are required to keep patient’s medical records for a per…" at bounding box center [125, 236] width 195 height 107
click at [186, 258] on div "Under HIPAA, practices are required to keep patient’s medical records for a per…" at bounding box center [125, 236] width 195 height 107
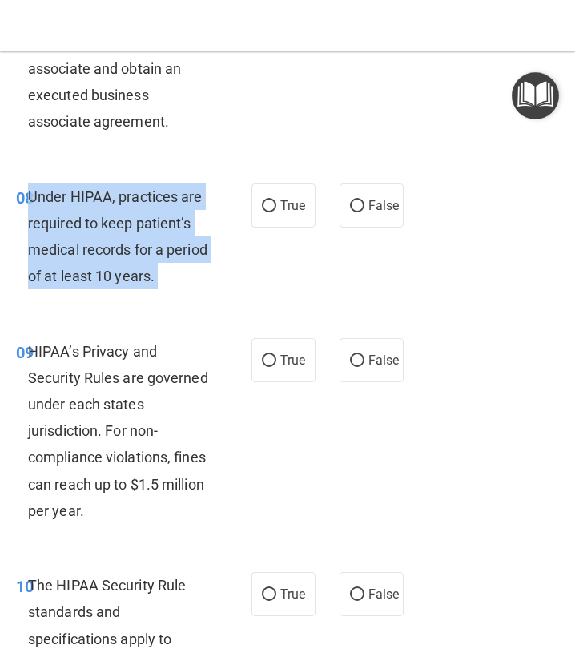
click at [186, 258] on div "Under HIPAA, practices are required to keep patient’s medical records for a per…" at bounding box center [125, 236] width 195 height 107
copy ng-form "Under HIPAA, practices are required to keep patient’s medical records for a per…"
click at [367, 223] on label "False" at bounding box center [372, 205] width 64 height 44
click at [365, 212] on input "False" at bounding box center [357, 206] width 14 height 12
radio input "true"
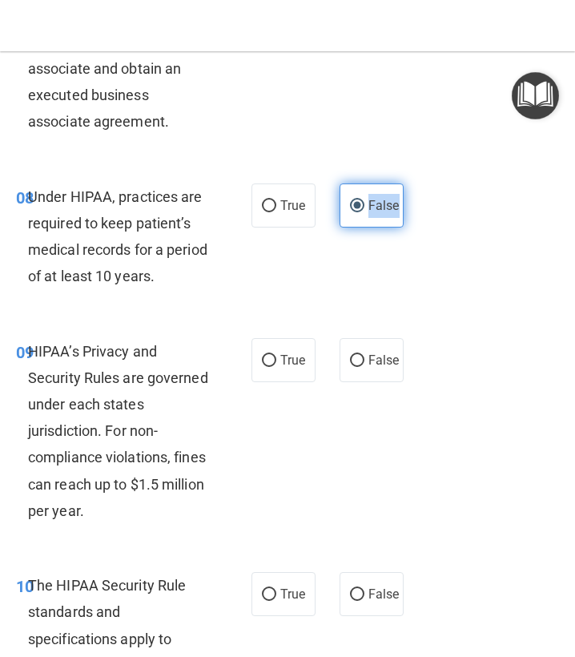
click at [367, 223] on label "False" at bounding box center [372, 205] width 64 height 44
click at [365, 212] on input "False" at bounding box center [357, 206] width 14 height 12
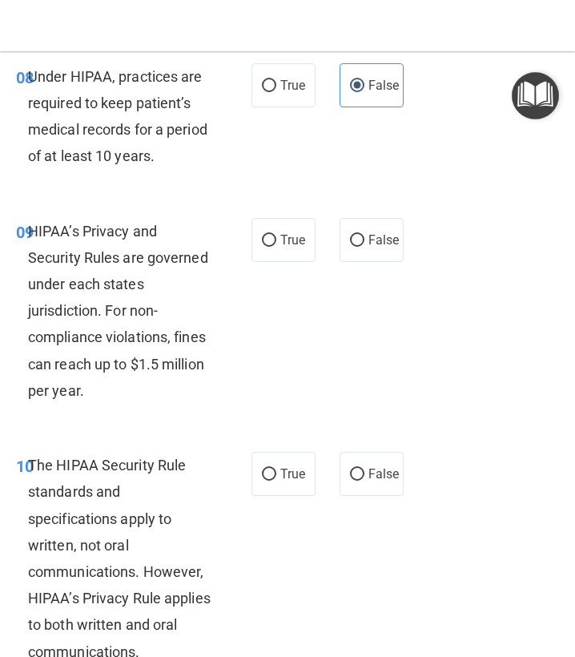
click at [145, 325] on span "HIPAA’s Privacy and Security Rules are governed under each states jurisdiction.…" at bounding box center [118, 311] width 180 height 176
click at [145, 321] on span "HIPAA’s Privacy and Security Rules are governed under each states jurisdiction.…" at bounding box center [118, 311] width 180 height 176
click at [145, 318] on div "HIPAA’s Privacy and Security Rules are governed under each states jurisdiction.…" at bounding box center [125, 311] width 195 height 187
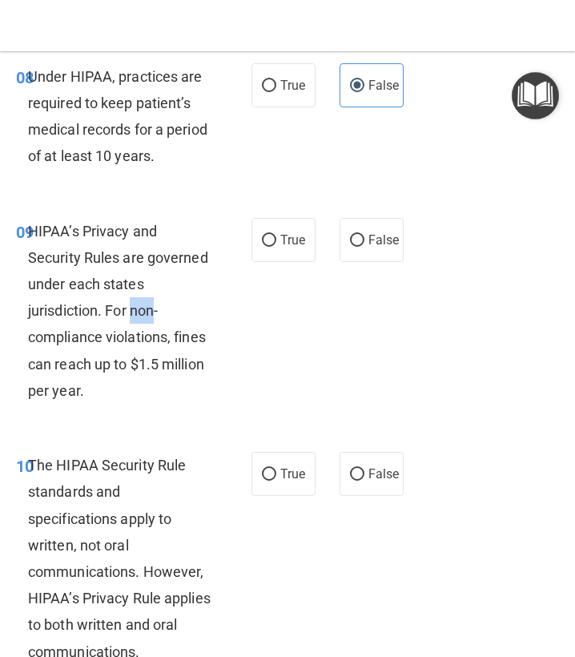
click at [145, 318] on div "HIPAA’s Privacy and Security Rules are governed under each states jurisdiction.…" at bounding box center [125, 311] width 195 height 187
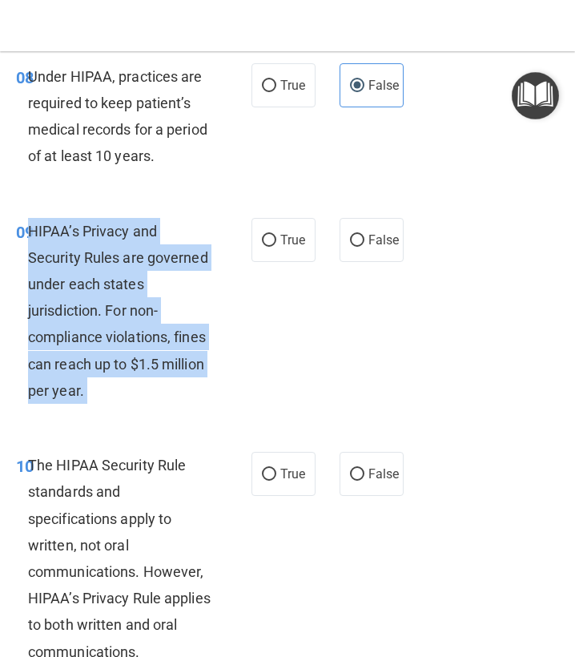
click at [145, 318] on div "HIPAA’s Privacy and Security Rules are governed under each states jurisdiction.…" at bounding box center [125, 311] width 195 height 187
copy ng-form "HIPAA’s Privacy and Security Rules are governed under each states jurisdiction.…"
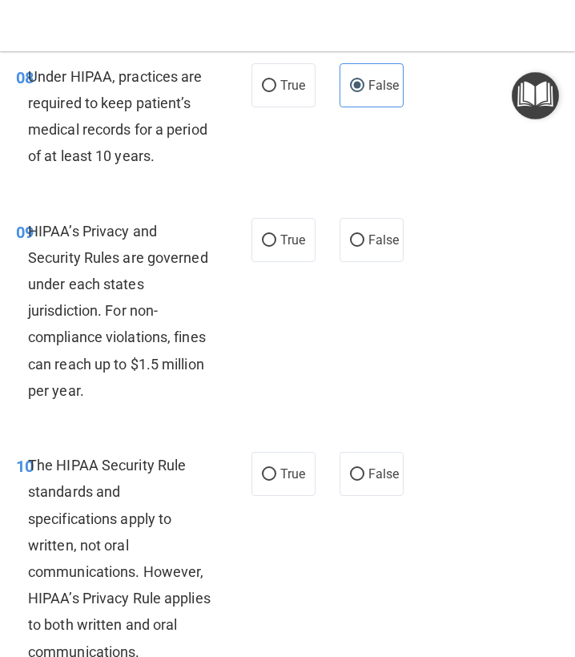
click at [349, 254] on label "False" at bounding box center [372, 240] width 64 height 44
click at [350, 247] on input "False" at bounding box center [357, 241] width 14 height 12
radio input "true"
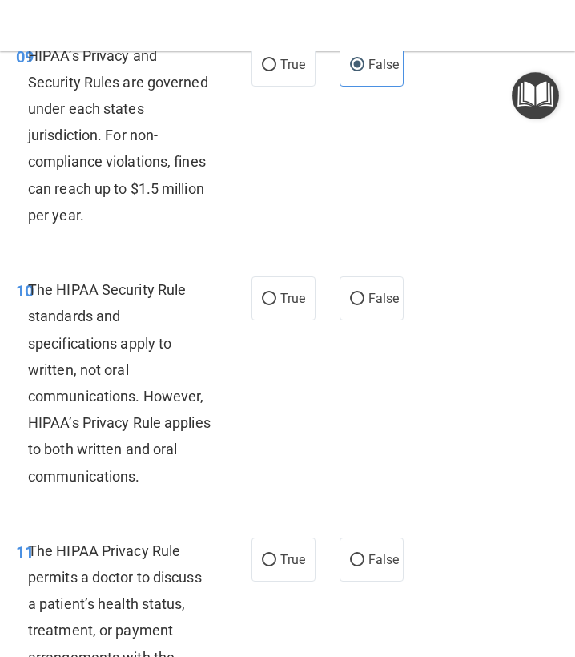
scroll to position [1829, 0]
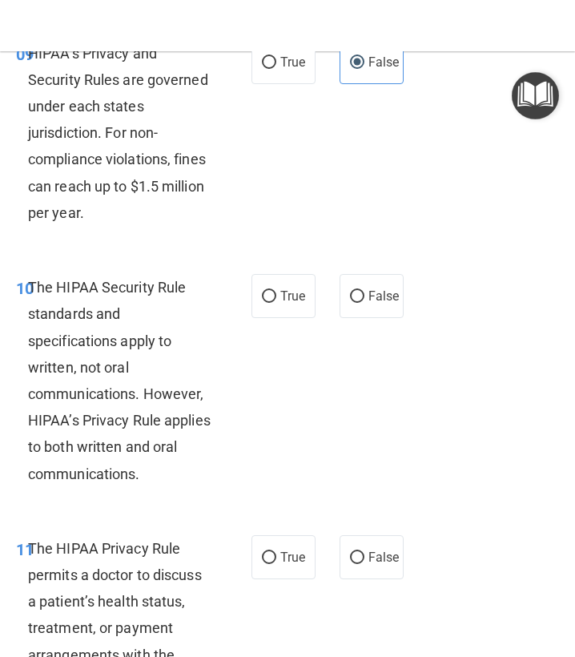
click at [101, 329] on span "The HIPAA Security Rule standards and specifications apply to written, not oral…" at bounding box center [119, 381] width 183 height 204
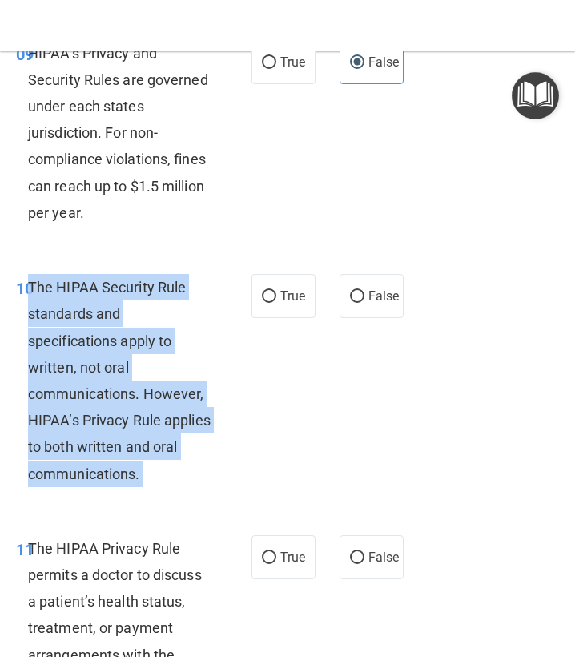
click at [101, 329] on span "The HIPAA Security Rule standards and specifications apply to written, not oral…" at bounding box center [119, 381] width 183 height 204
copy ng-form "The HIPAA Security Rule standards and specifications apply to written, not oral…"
click at [403, 313] on label "False" at bounding box center [372, 296] width 64 height 44
click at [365, 303] on input "False" at bounding box center [357, 297] width 14 height 12
radio input "true"
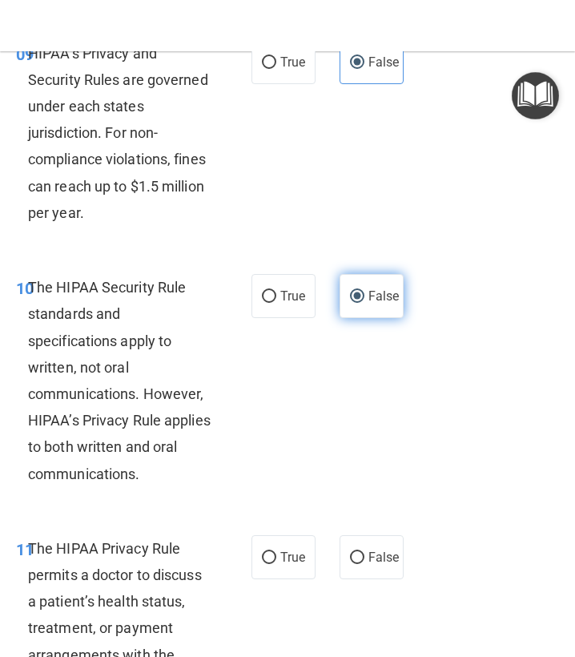
click at [403, 313] on label "False" at bounding box center [372, 296] width 64 height 44
click at [365, 303] on input "False" at bounding box center [357, 297] width 14 height 12
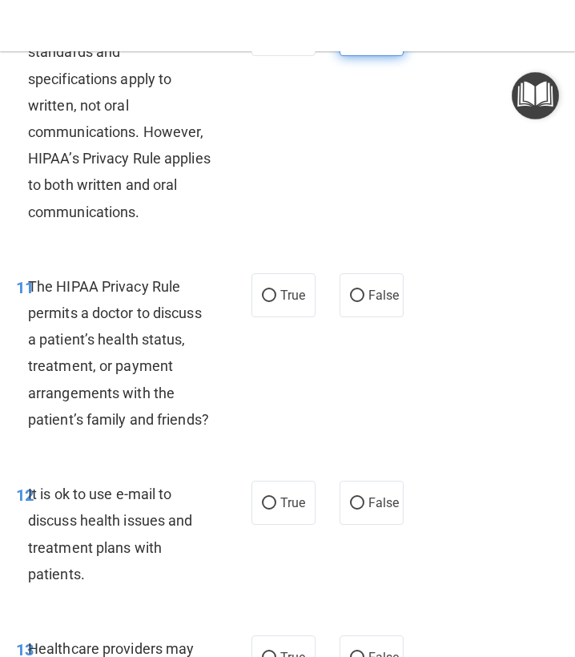
scroll to position [2138, 0]
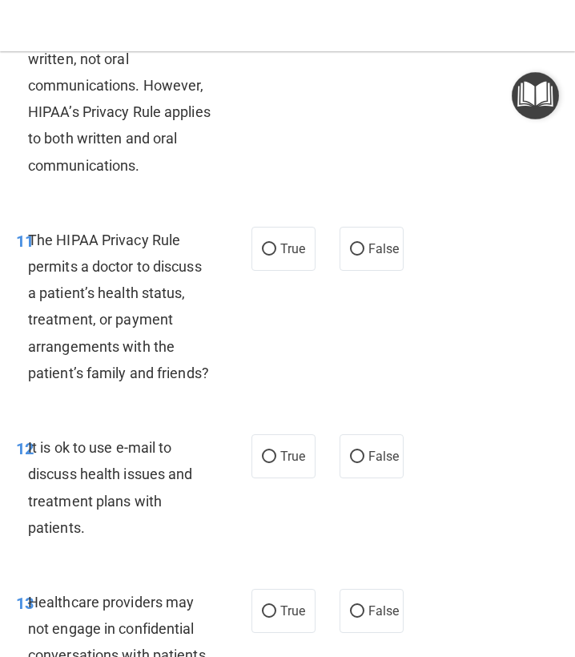
click at [93, 339] on span "The HIPAA Privacy Rule permits a doctor to discuss a patient’s health status, t…" at bounding box center [118, 307] width 181 height 150
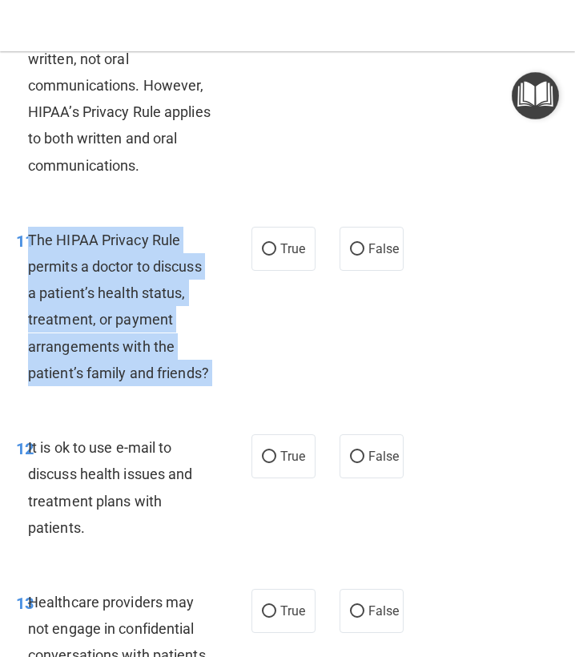
click at [93, 339] on span "The HIPAA Privacy Rule permits a doctor to discuss a patient’s health status, t…" at bounding box center [118, 307] width 181 height 150
click at [282, 256] on span "True" at bounding box center [292, 248] width 25 height 15
click at [276, 256] on input "True" at bounding box center [269, 250] width 14 height 12
radio input "true"
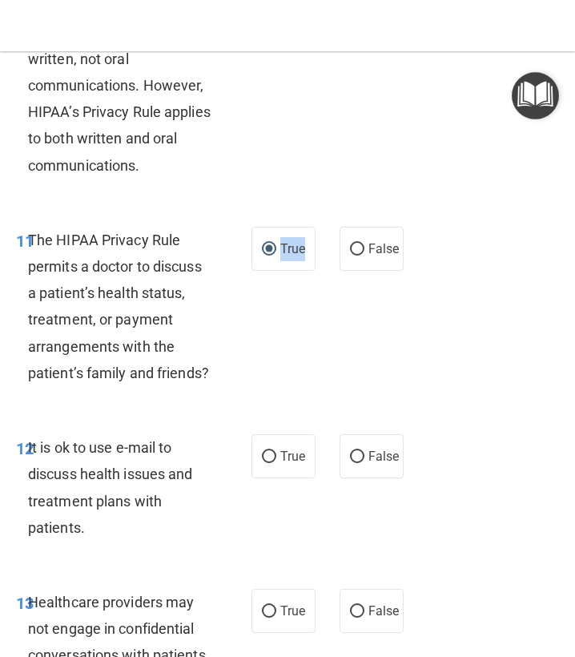
click at [282, 256] on span "True" at bounding box center [292, 248] width 25 height 15
click at [276, 256] on input "True" at bounding box center [269, 250] width 14 height 12
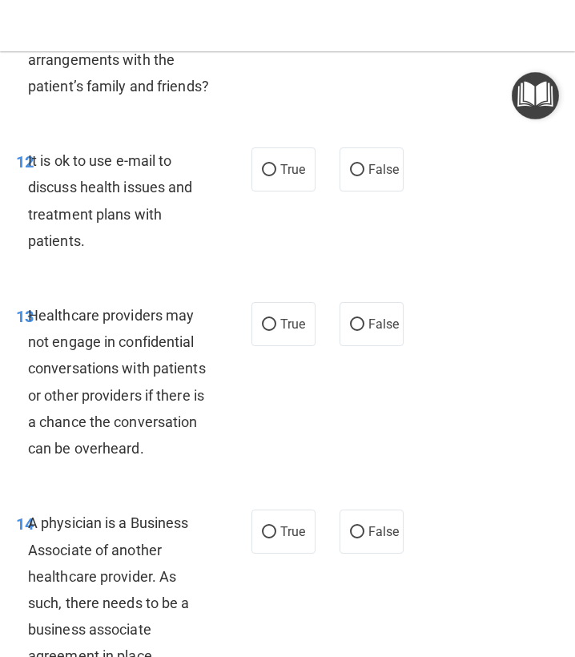
scroll to position [2435, 0]
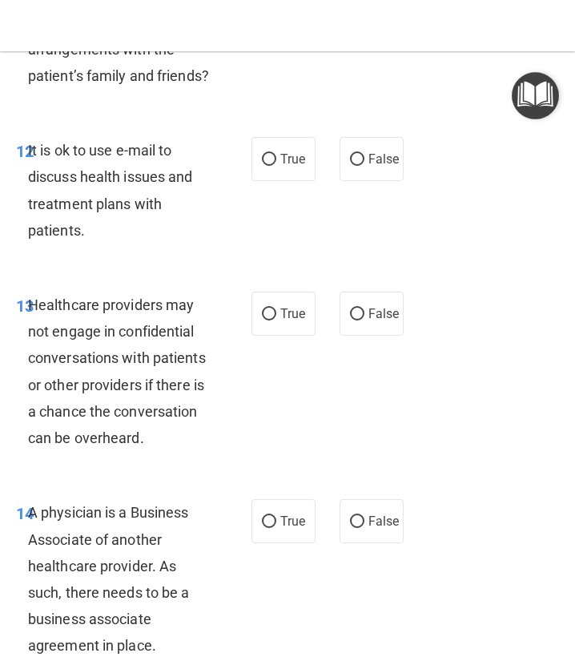
click at [107, 198] on span "It is ok to use e-mail to discuss health issues and treatment plans with patien…" at bounding box center [110, 190] width 165 height 97
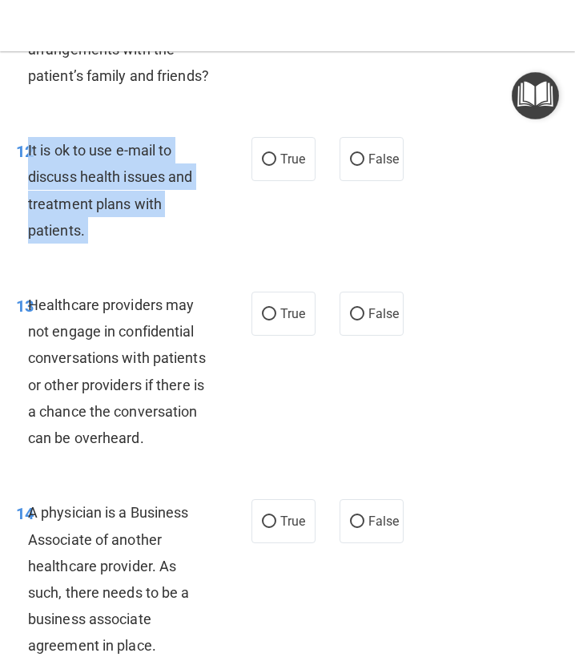
click at [107, 198] on span "It is ok to use e-mail to discuss health issues and treatment plans with patien…" at bounding box center [110, 190] width 165 height 97
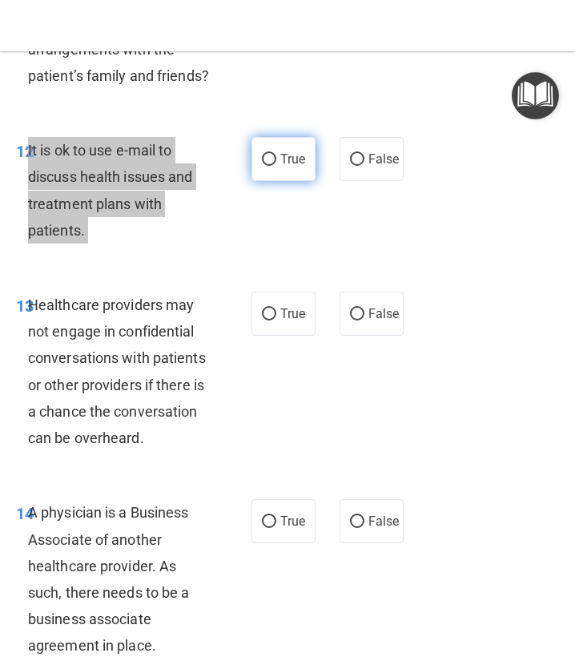
drag, startPoint x: 571, startPoint y: 502, endPoint x: 272, endPoint y: 173, distance: 444.7
click at [272, 166] on input "True" at bounding box center [269, 160] width 14 height 12
radio input "true"
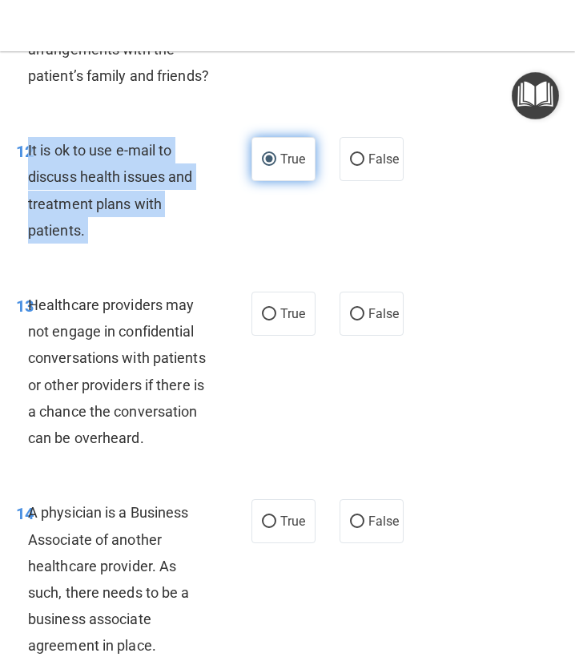
click at [272, 166] on input "True" at bounding box center [269, 160] width 14 height 12
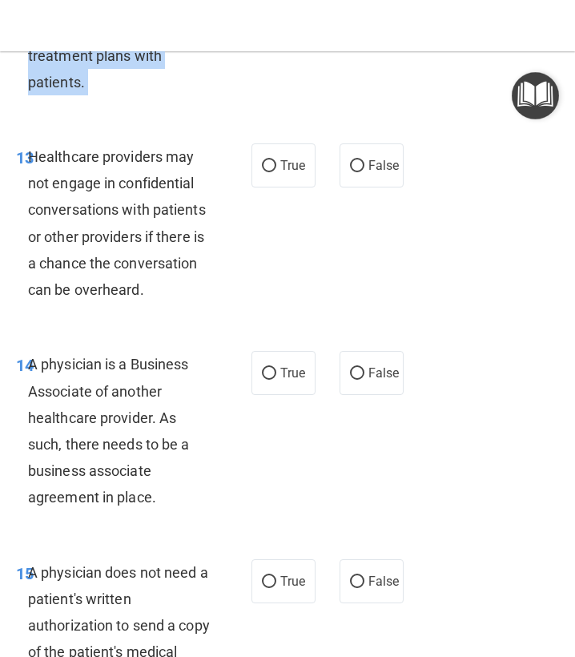
scroll to position [2615, 0]
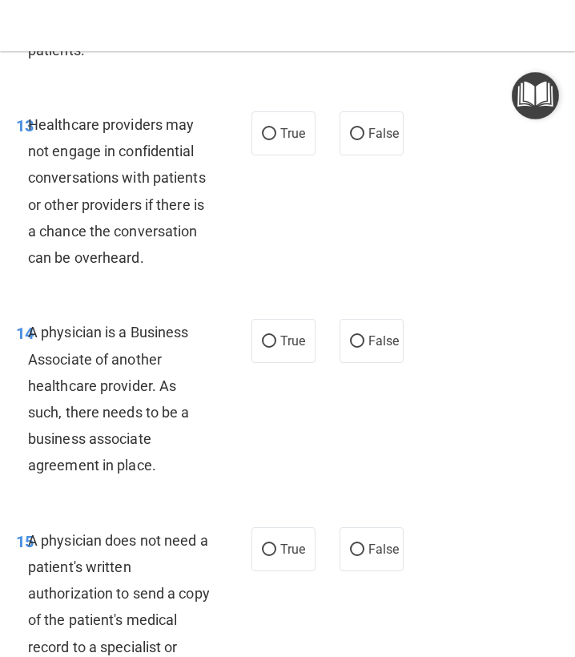
click at [174, 160] on span "Healthcare providers may not engage in confidential conversations with patients…" at bounding box center [117, 191] width 178 height 150
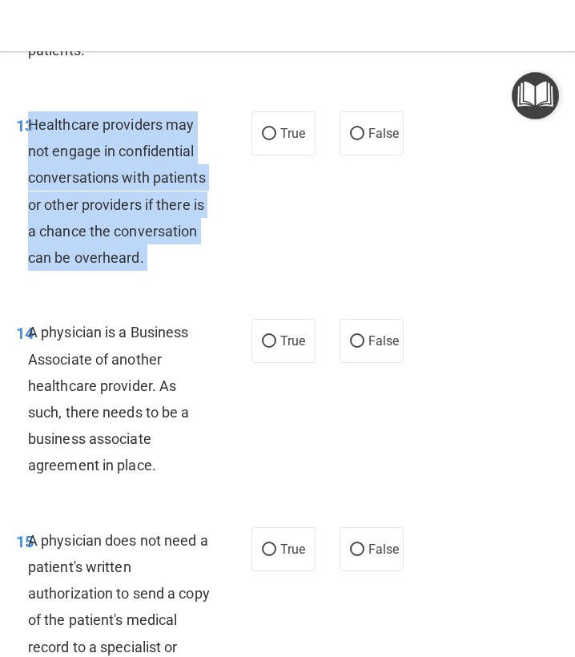
click at [174, 160] on span "Healthcare providers may not engage in confidential conversations with patients…" at bounding box center [117, 191] width 178 height 150
click at [353, 140] on input "False" at bounding box center [357, 134] width 14 height 12
radio input "true"
click at [353, 140] on input "False" at bounding box center [357, 134] width 14 height 12
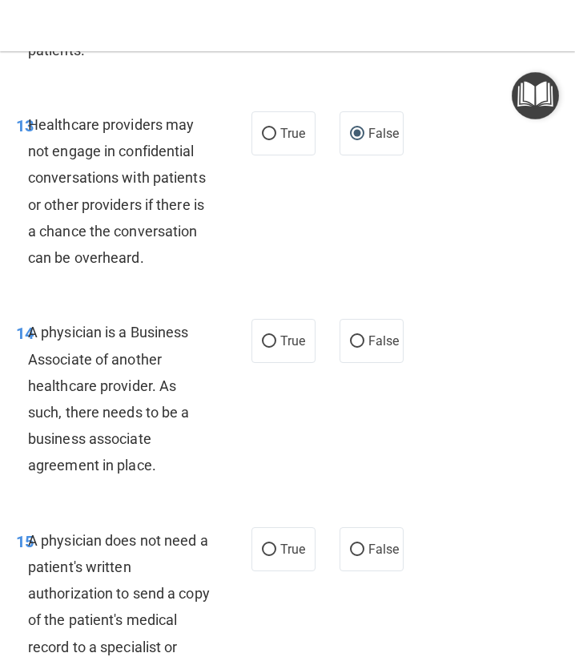
click at [143, 373] on span "A physician is a Business Associate of another healthcare provider. As such, th…" at bounding box center [109, 399] width 162 height 150
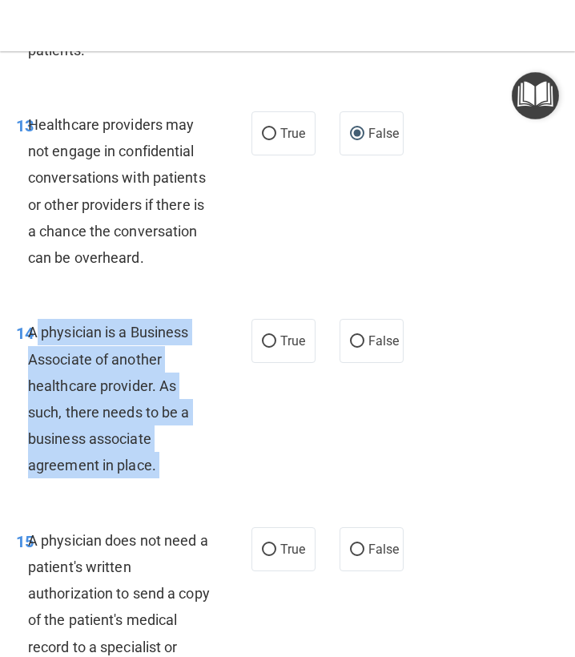
click at [143, 373] on span "A physician is a Business Associate of another healthcare provider. As such, th…" at bounding box center [109, 399] width 162 height 150
click at [364, 348] on input "False" at bounding box center [357, 342] width 14 height 12
radio input "true"
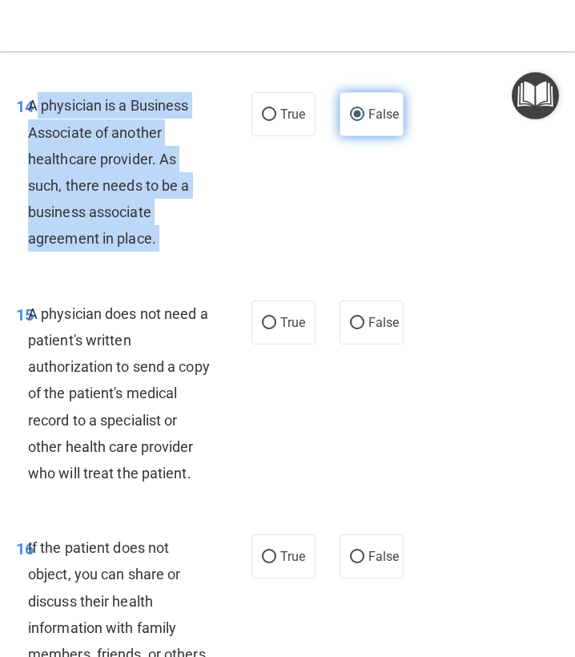
scroll to position [2871, 0]
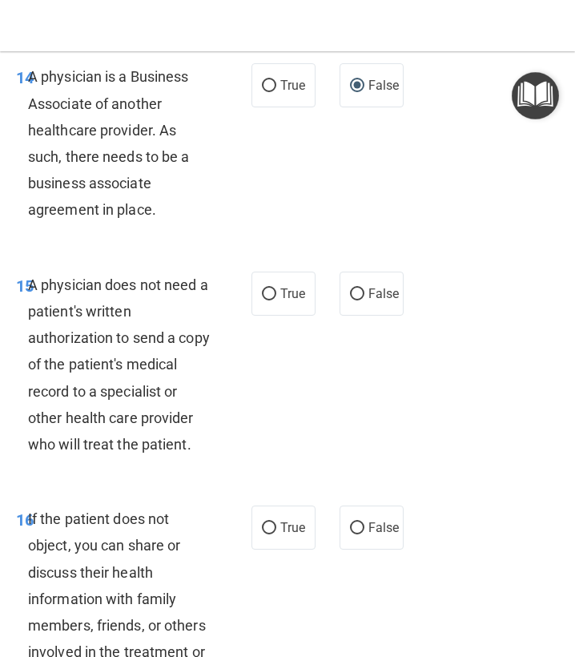
click at [38, 390] on div "A physician does not need a patient's written authorization to send a copy of t…" at bounding box center [125, 365] width 195 height 187
click at [38, 389] on div "A physician does not need a patient's written authorization to send a copy of t…" at bounding box center [125, 365] width 195 height 187
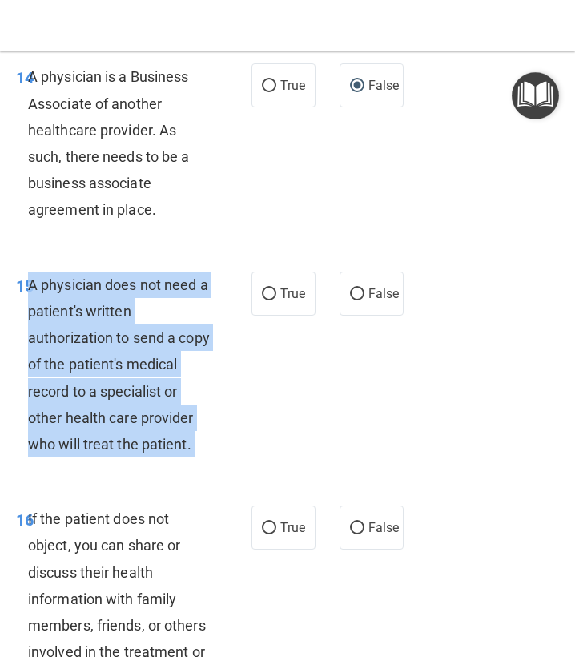
click at [38, 389] on div "A physician does not need a patient's written authorization to send a copy of t…" at bounding box center [125, 365] width 195 height 187
click at [280, 306] on label "True" at bounding box center [284, 294] width 64 height 44
click at [276, 300] on input "True" at bounding box center [269, 294] width 14 height 12
radio input "true"
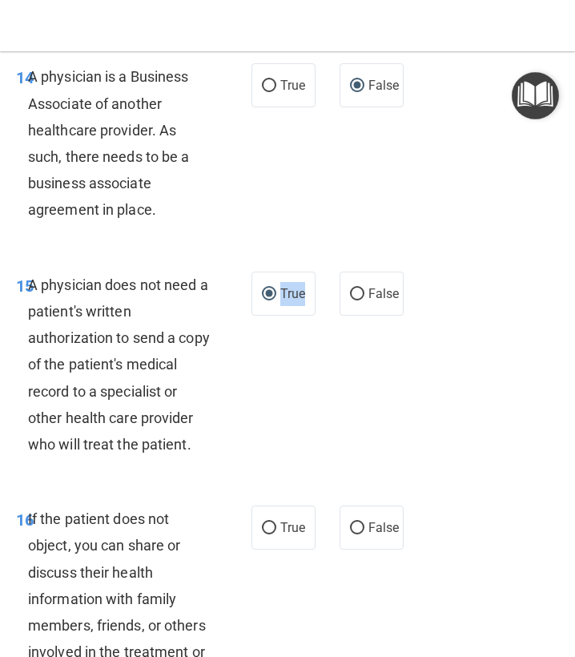
click at [280, 306] on label "True" at bounding box center [284, 294] width 64 height 44
click at [276, 300] on input "True" at bounding box center [269, 294] width 14 height 12
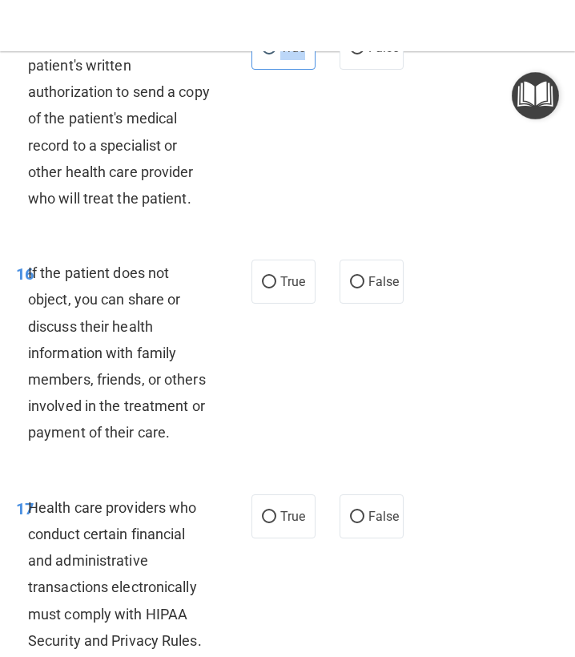
scroll to position [3116, 0]
click at [133, 400] on div "If the patient does not object, you can share or discuss their health informati…" at bounding box center [125, 353] width 195 height 187
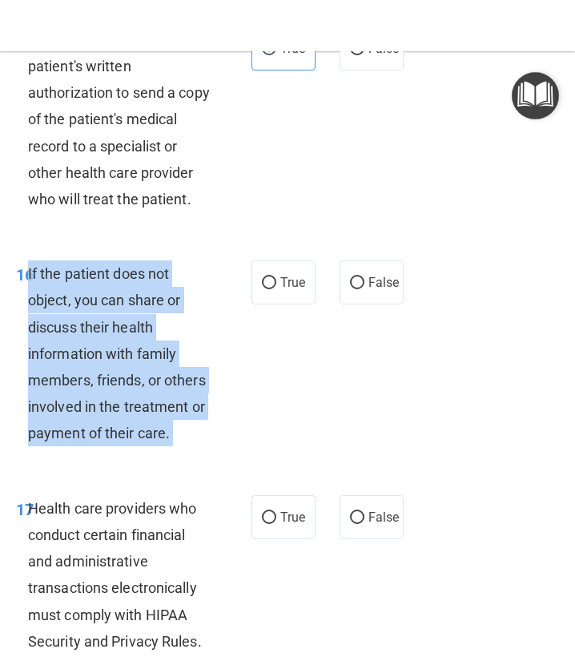
click at [133, 399] on div "If the patient does not object, you can share or discuss their health informati…" at bounding box center [125, 353] width 195 height 187
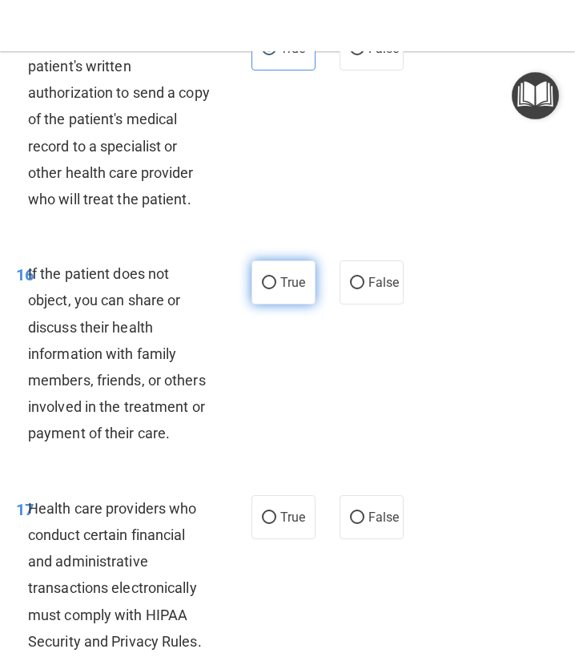
click at [300, 296] on label "True" at bounding box center [284, 282] width 64 height 44
click at [276, 289] on input "True" at bounding box center [269, 283] width 14 height 12
radio input "true"
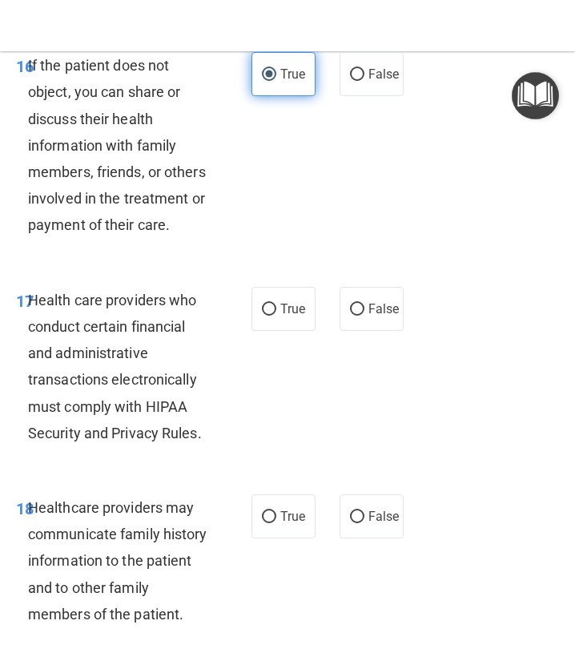
scroll to position [3323, 0]
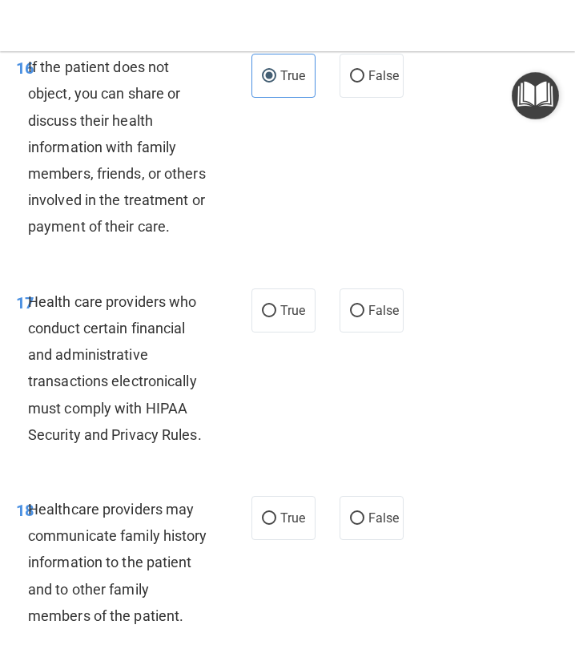
click at [131, 358] on span "Health care providers who conduct certain financial and administrative transact…" at bounding box center [115, 368] width 174 height 150
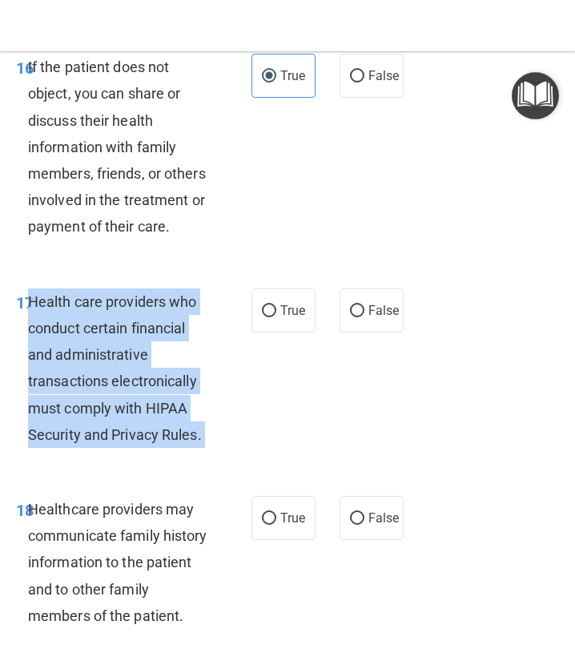
click at [131, 358] on span "Health care providers who conduct certain financial and administrative transact…" at bounding box center [115, 368] width 174 height 150
click at [376, 318] on span "False" at bounding box center [384, 310] width 31 height 15
click at [365, 317] on input "False" at bounding box center [357, 311] width 14 height 12
radio input "true"
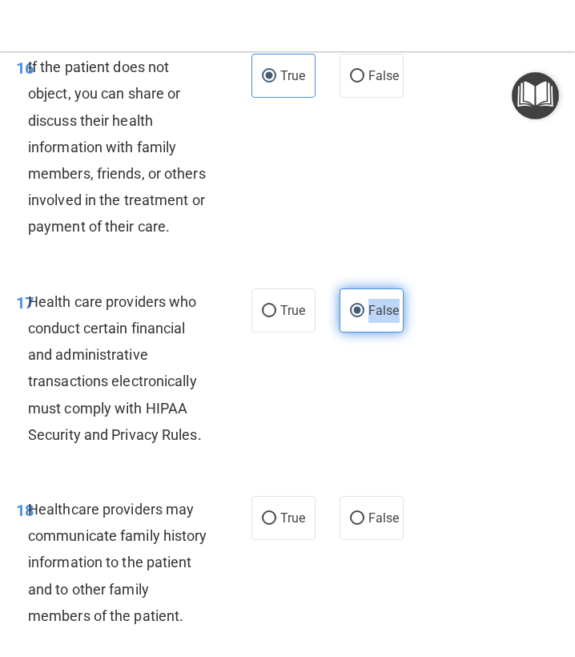
click at [376, 318] on span "False" at bounding box center [384, 310] width 31 height 15
click at [365, 317] on input "False" at bounding box center [357, 311] width 14 height 12
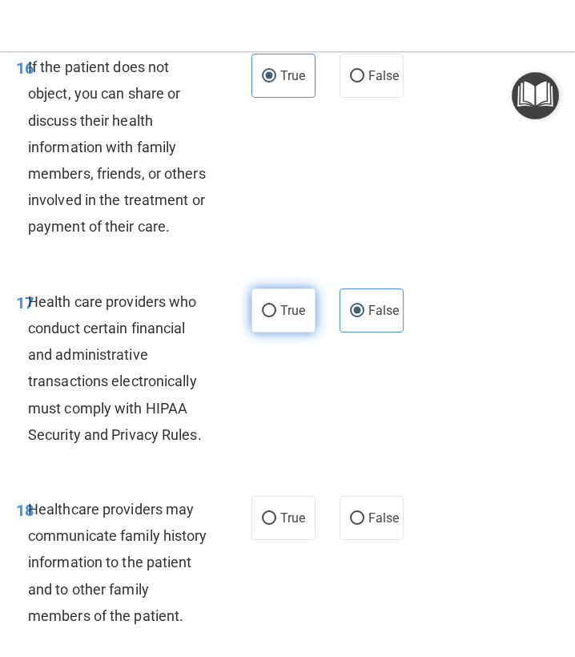
click at [279, 333] on label "True" at bounding box center [284, 310] width 64 height 44
click at [276, 317] on input "True" at bounding box center [269, 311] width 14 height 12
radio input "true"
radio input "false"
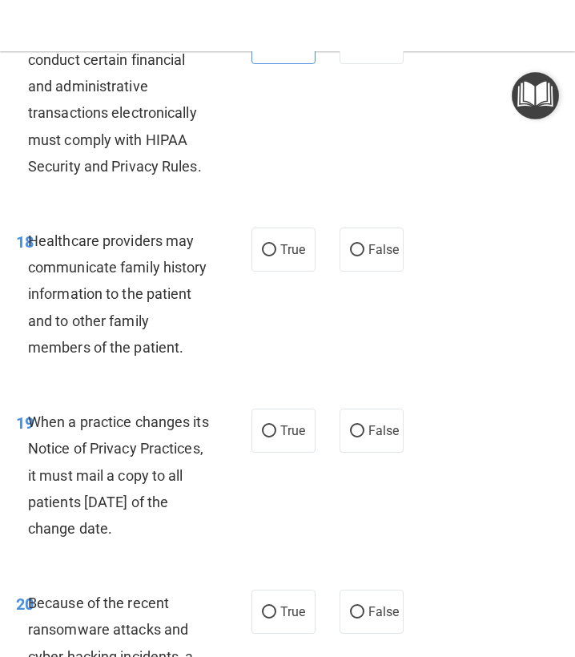
scroll to position [3615, 0]
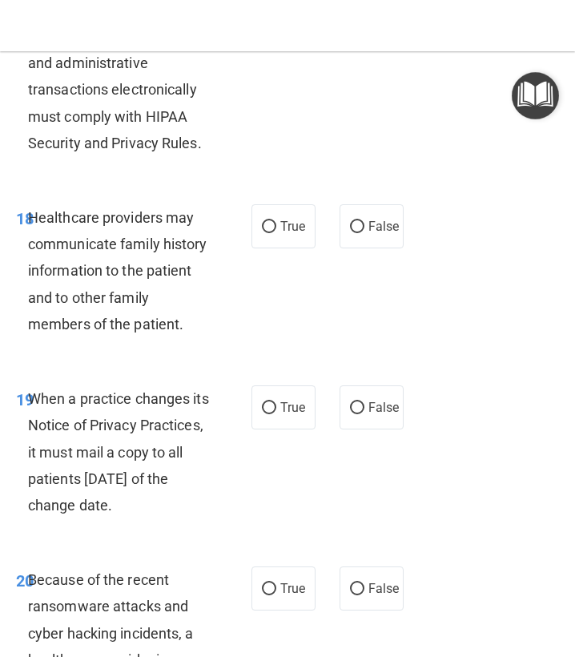
click at [158, 329] on div "Healthcare providers may communicate family history information to the patient …" at bounding box center [125, 270] width 195 height 133
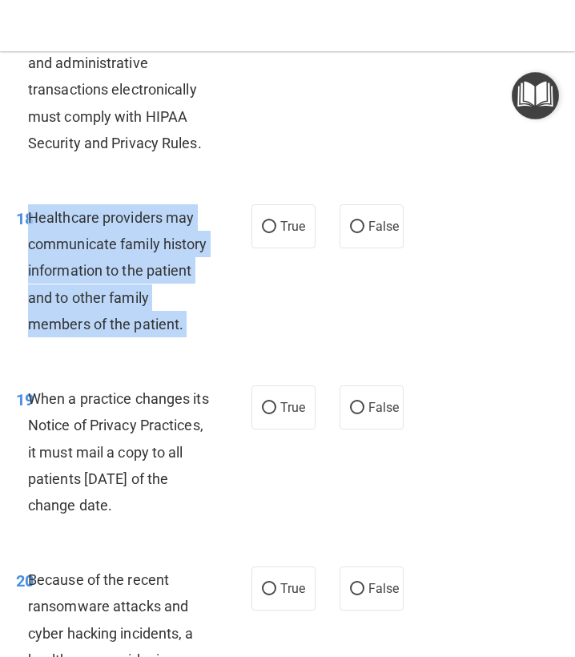
click at [158, 329] on div "Healthcare providers may communicate family history information to the patient …" at bounding box center [125, 270] width 195 height 133
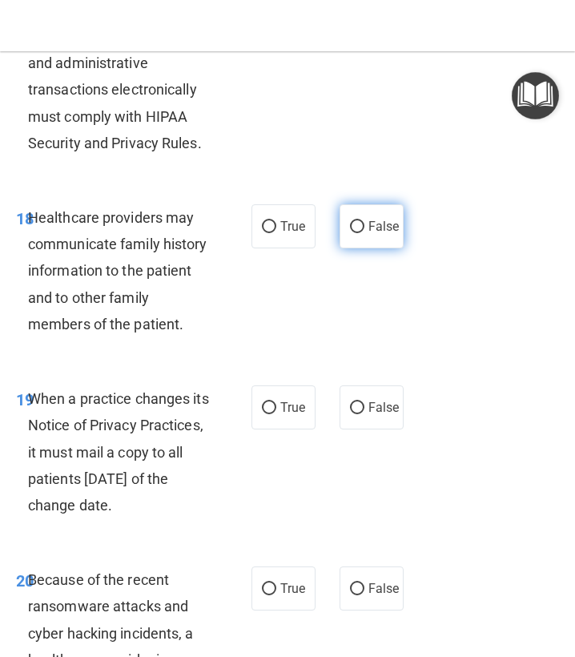
click at [393, 248] on label "False" at bounding box center [372, 226] width 64 height 44
click at [365, 233] on input "False" at bounding box center [357, 227] width 14 height 12
radio input "true"
click at [143, 488] on span "When a practice changes its Notice of Privacy Practices, it must mail a copy to…" at bounding box center [118, 451] width 181 height 123
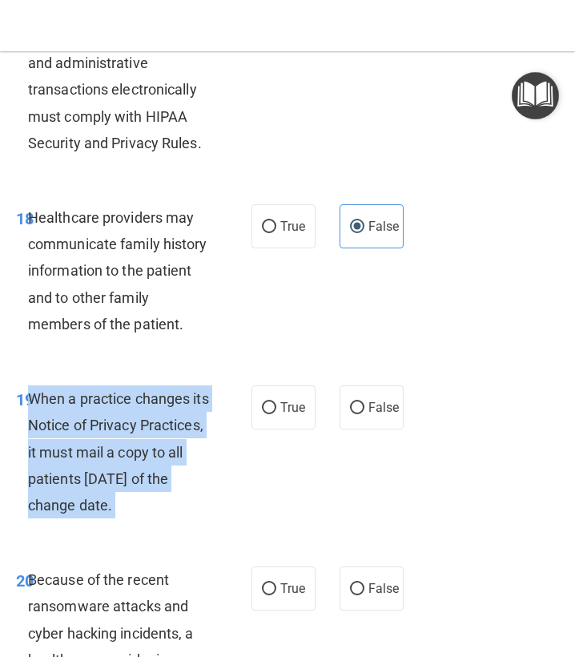
click at [143, 488] on span "When a practice changes its Notice of Privacy Practices, it must mail a copy to…" at bounding box center [118, 451] width 181 height 123
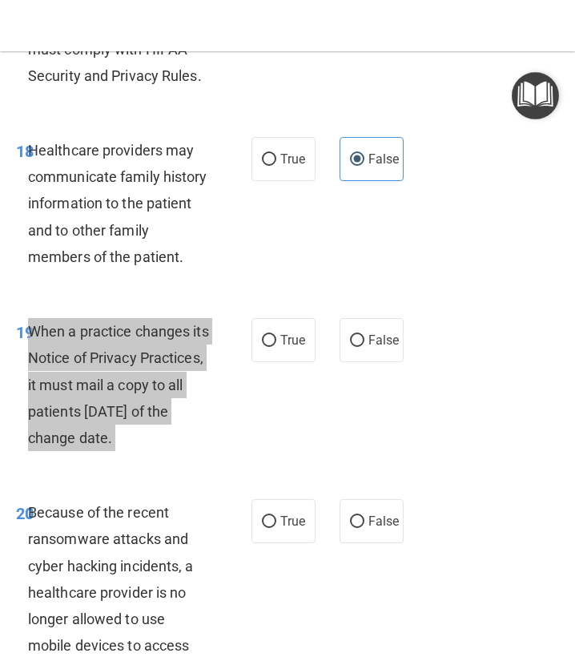
scroll to position [3683, 0]
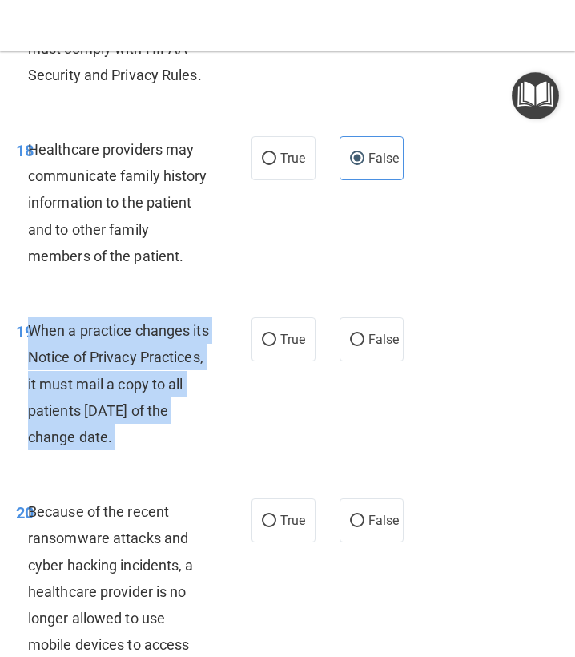
click at [395, 361] on label "False" at bounding box center [372, 339] width 64 height 44
click at [365, 346] on input "False" at bounding box center [357, 340] width 14 height 12
radio input "true"
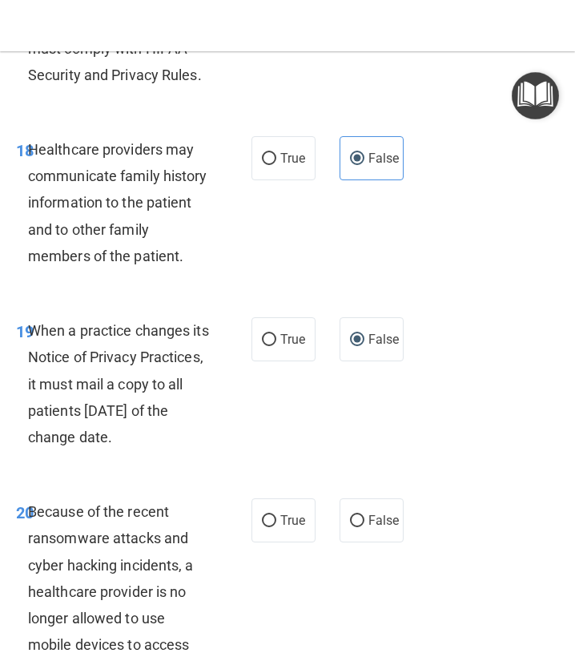
click at [395, 361] on label "False" at bounding box center [372, 339] width 64 height 44
click at [365, 346] on input "False" at bounding box center [357, 340] width 14 height 12
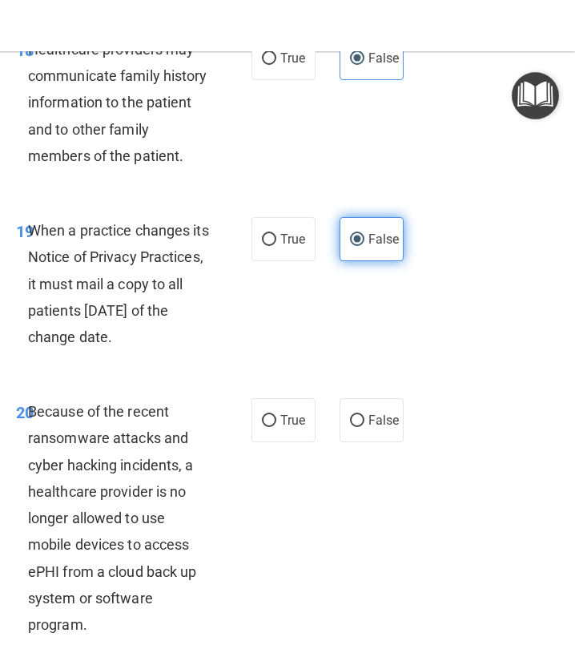
scroll to position [3783, 0]
click at [115, 478] on span "Because of the recent ransomware attacks and cyber hacking incidents, a healthc…" at bounding box center [112, 518] width 169 height 230
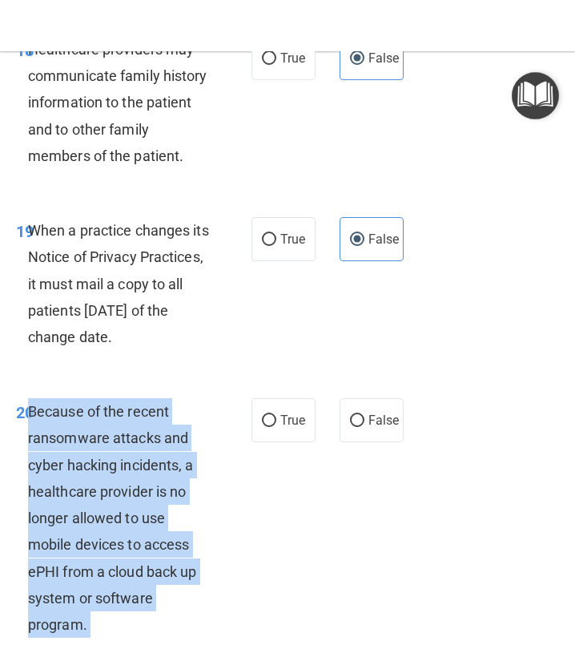
click at [115, 478] on span "Because of the recent ransomware attacks and cyber hacking incidents, a healthc…" at bounding box center [112, 518] width 169 height 230
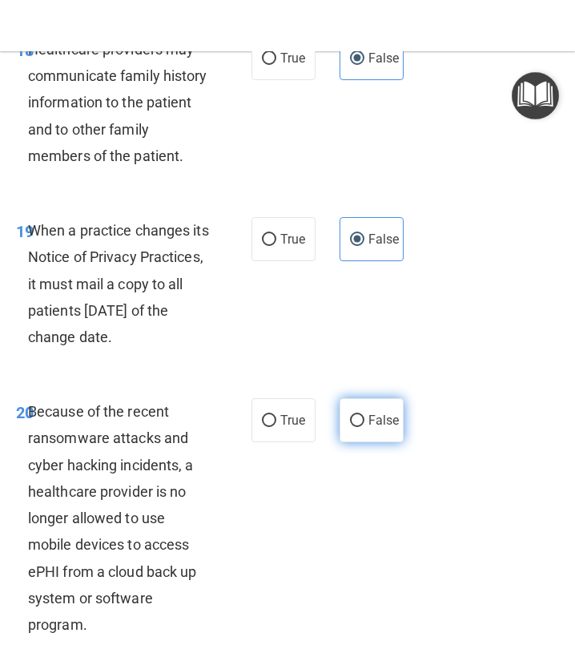
click at [377, 442] on label "False" at bounding box center [372, 420] width 64 height 44
click at [365, 427] on input "False" at bounding box center [357, 421] width 14 height 12
radio input "true"
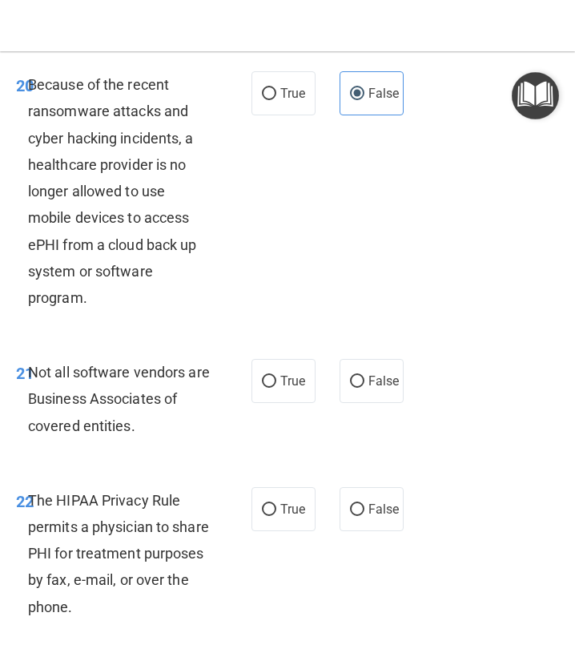
scroll to position [4113, 0]
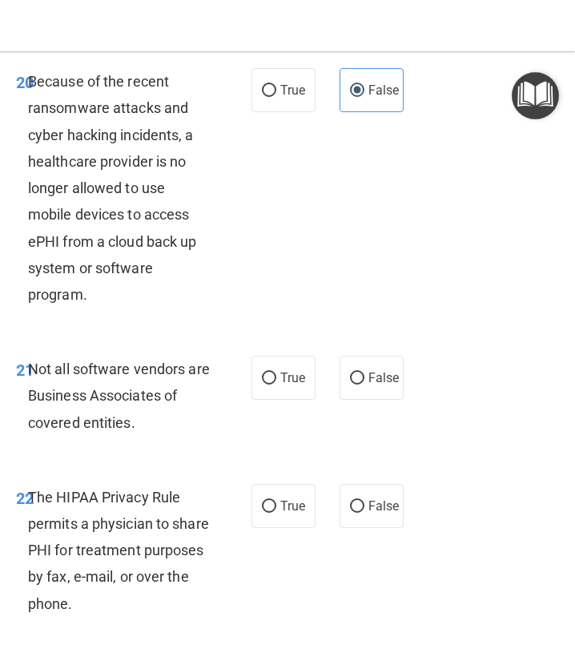
click at [188, 436] on div "Not all software vendors are Business Associates of covered entities." at bounding box center [125, 396] width 195 height 80
click at [186, 436] on div "Not all software vendors are Business Associates of covered entities." at bounding box center [125, 396] width 195 height 80
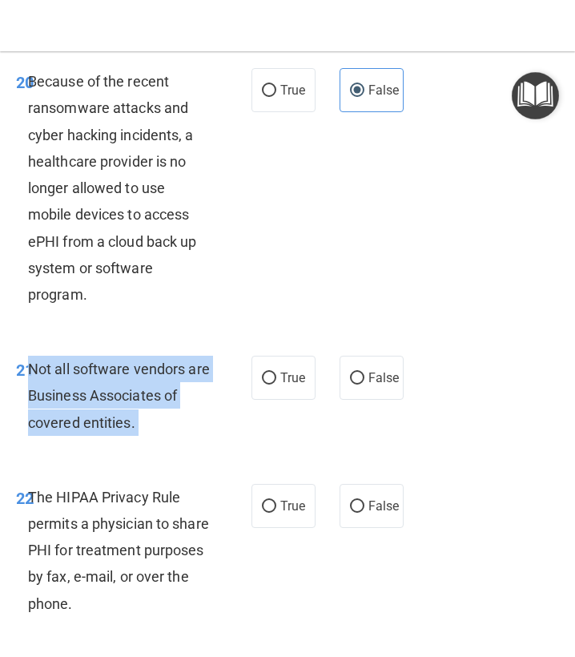
click at [186, 436] on div "Not all software vendors are Business Associates of covered entities." at bounding box center [125, 396] width 195 height 80
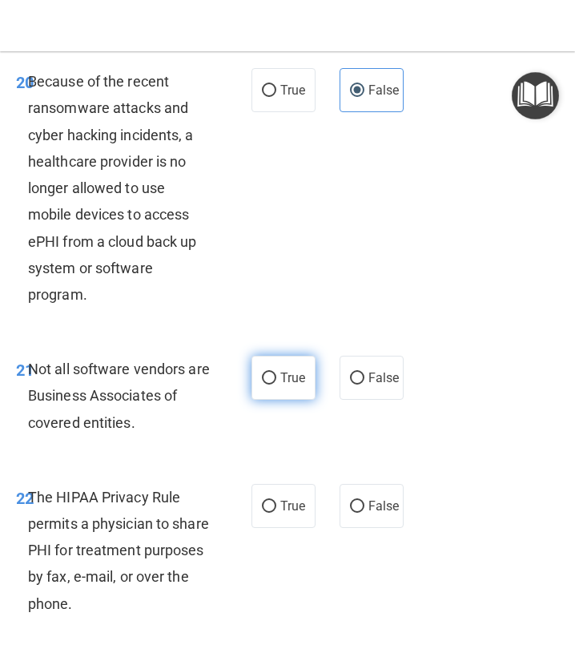
click at [298, 385] on span "True" at bounding box center [292, 377] width 25 height 15
click at [276, 385] on input "True" at bounding box center [269, 379] width 14 height 12
radio input "true"
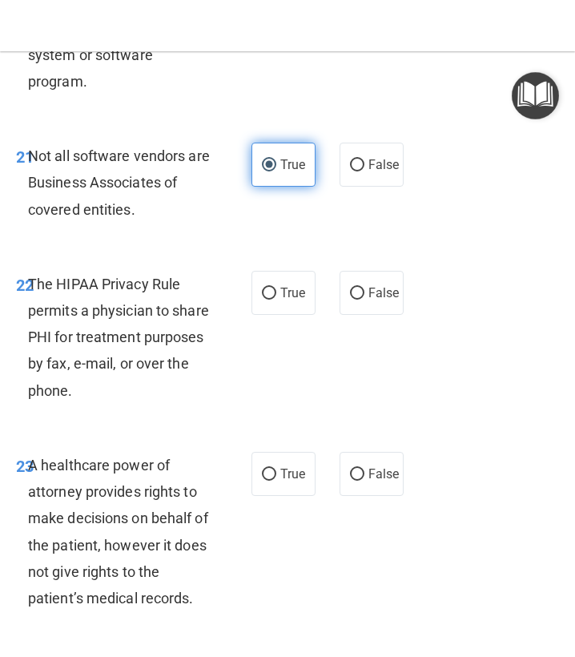
scroll to position [4330, 0]
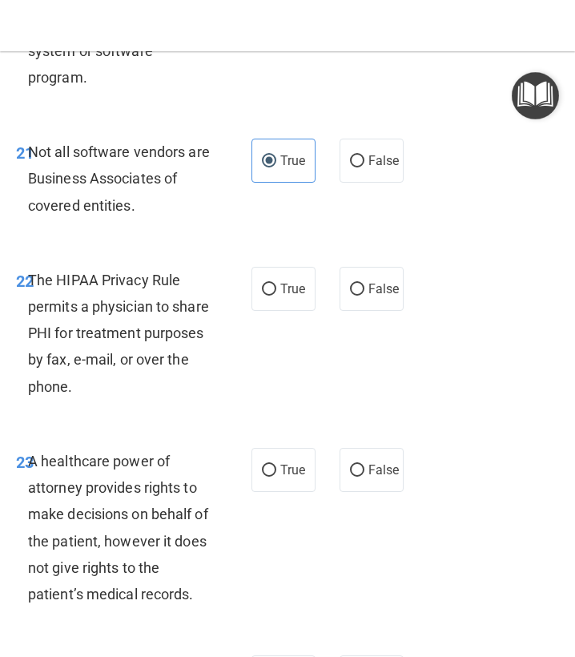
click at [95, 345] on div "The HIPAA Privacy Rule permits a physician to share PHI for treatment purposes …" at bounding box center [125, 333] width 195 height 133
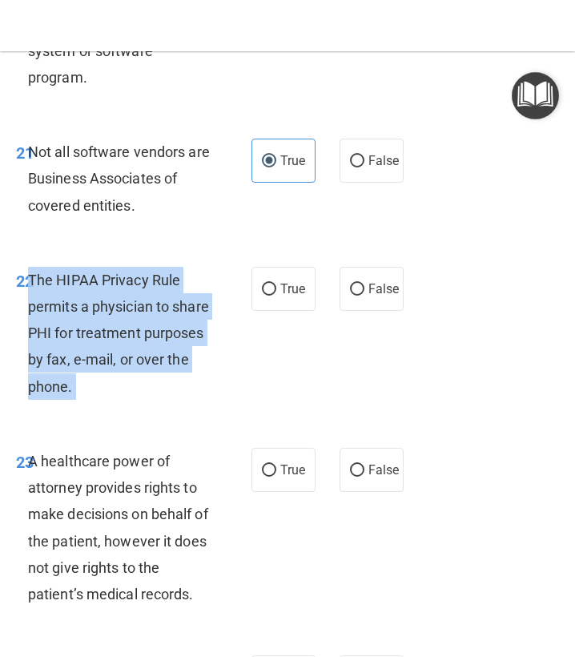
click at [95, 345] on div "The HIPAA Privacy Rule permits a physician to share PHI for treatment purposes …" at bounding box center [125, 333] width 195 height 133
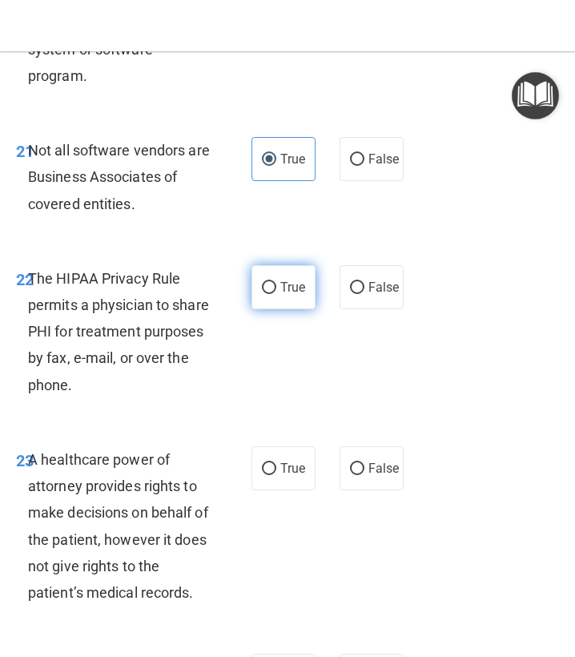
click at [294, 308] on label "True" at bounding box center [284, 287] width 64 height 44
click at [276, 294] on input "True" at bounding box center [269, 288] width 14 height 12
radio input "true"
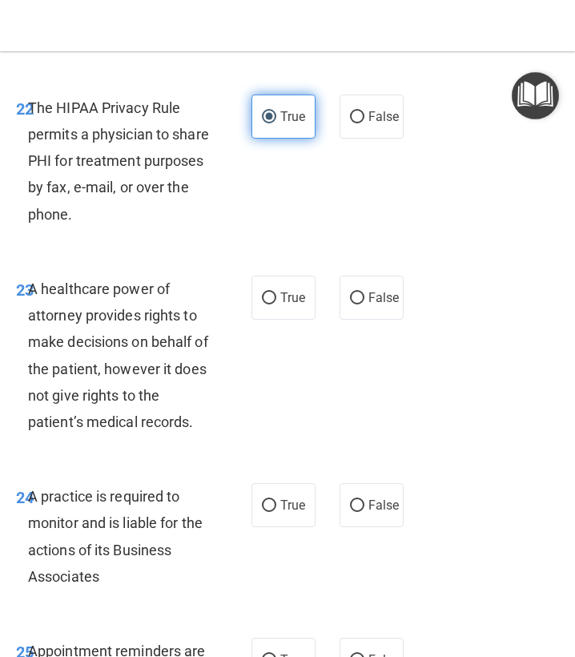
scroll to position [4511, 0]
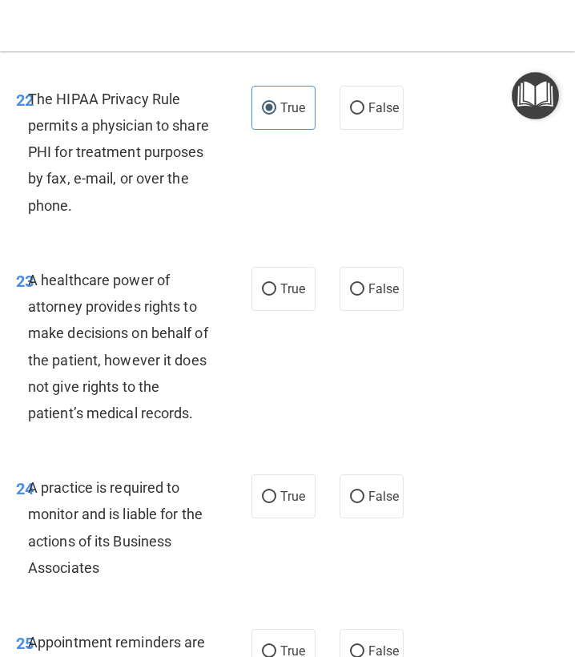
click at [165, 370] on div "A healthcare power of attorney provides rights to make decisions on behalf of t…" at bounding box center [125, 346] width 195 height 159
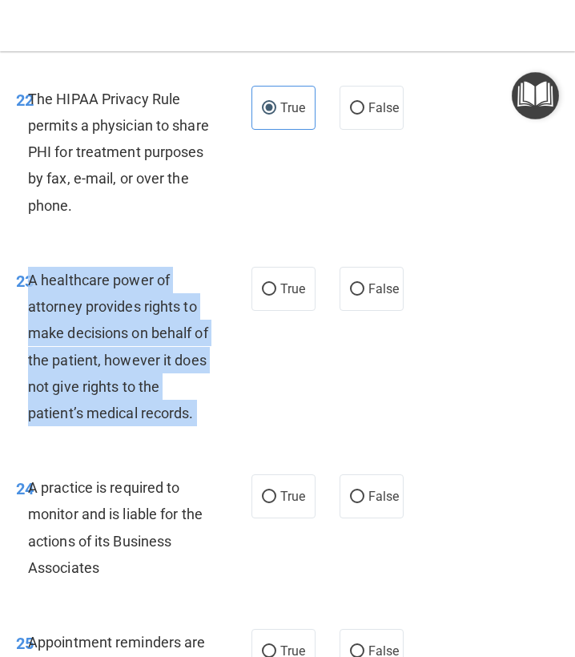
click at [165, 370] on div "A healthcare power of attorney provides rights to make decisions on behalf of t…" at bounding box center [125, 346] width 195 height 159
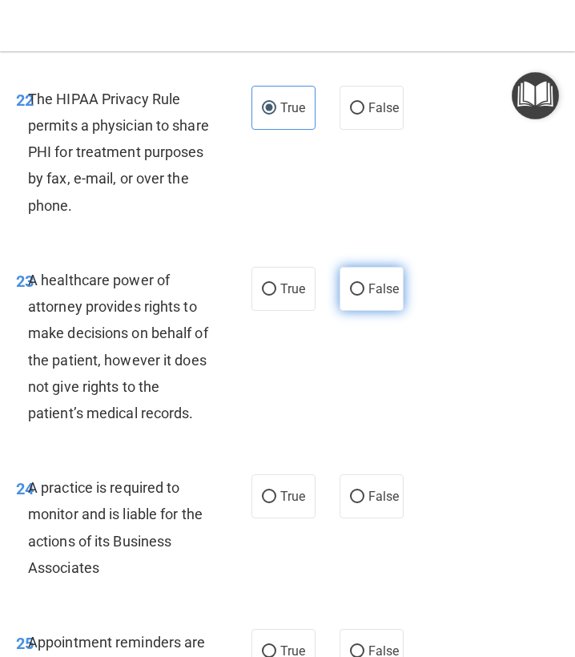
click at [366, 309] on label "False" at bounding box center [372, 289] width 64 height 44
click at [365, 296] on input "False" at bounding box center [357, 290] width 14 height 12
radio input "true"
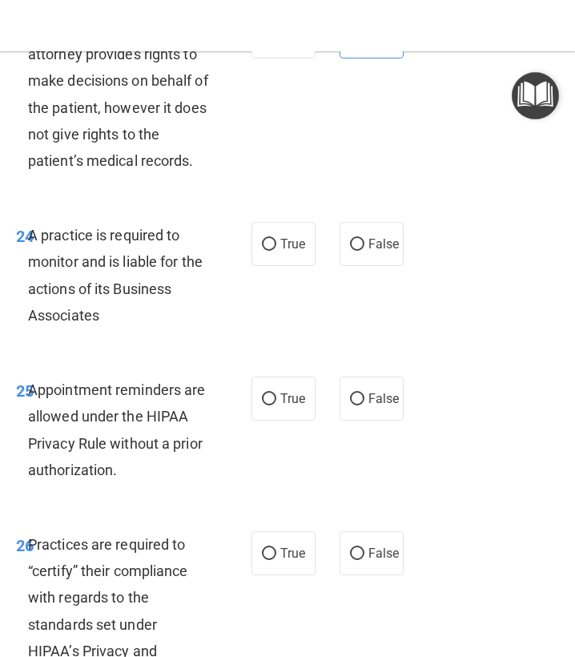
scroll to position [4773, 0]
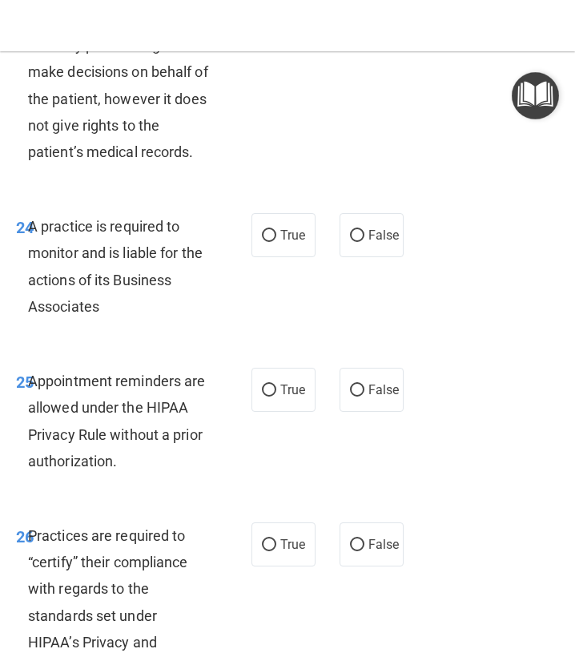
click at [195, 266] on div "A practice is required to monitor and is liable for the actions of its Business…" at bounding box center [125, 266] width 195 height 107
click at [194, 266] on div "A practice is required to monitor and is liable for the actions of its Business…" at bounding box center [125, 266] width 195 height 107
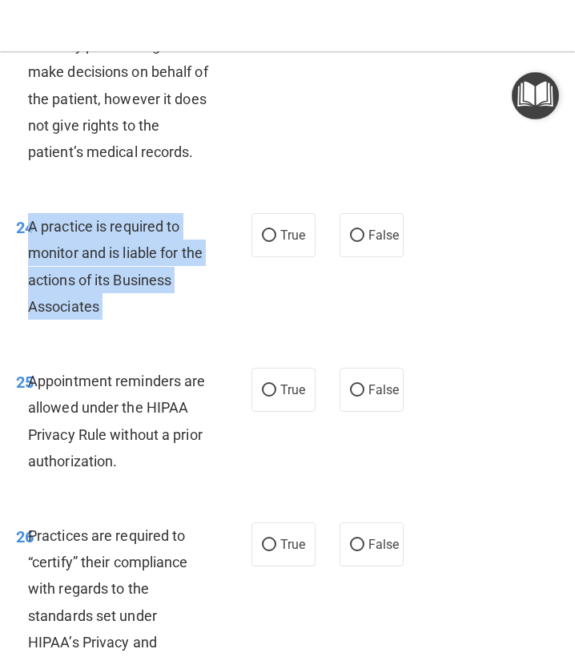
click at [194, 266] on div "A practice is required to monitor and is liable for the actions of its Business…" at bounding box center [125, 266] width 195 height 107
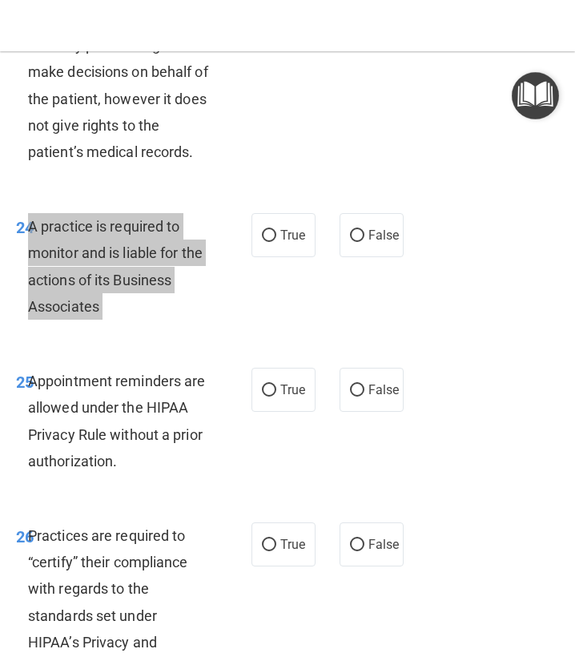
click at [247, 304] on div "24 A practice is required to monitor and is liable for the actions of its Busin…" at bounding box center [134, 270] width 284 height 115
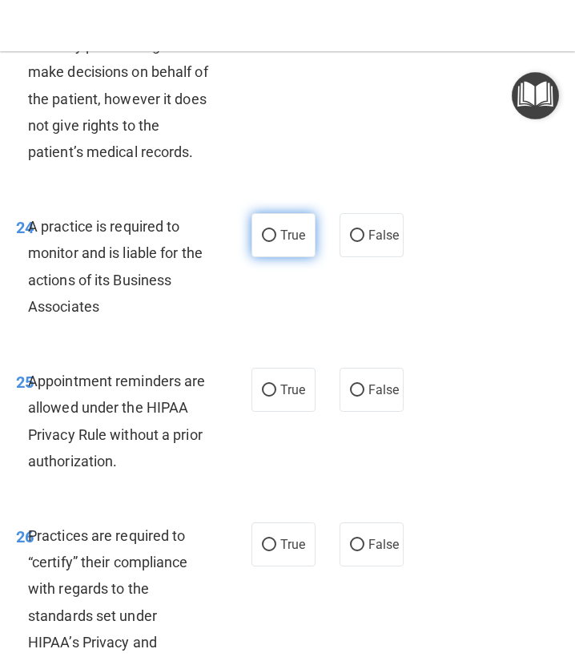
click at [279, 257] on label "True" at bounding box center [284, 235] width 64 height 44
click at [276, 242] on input "True" at bounding box center [269, 236] width 14 height 12
radio input "true"
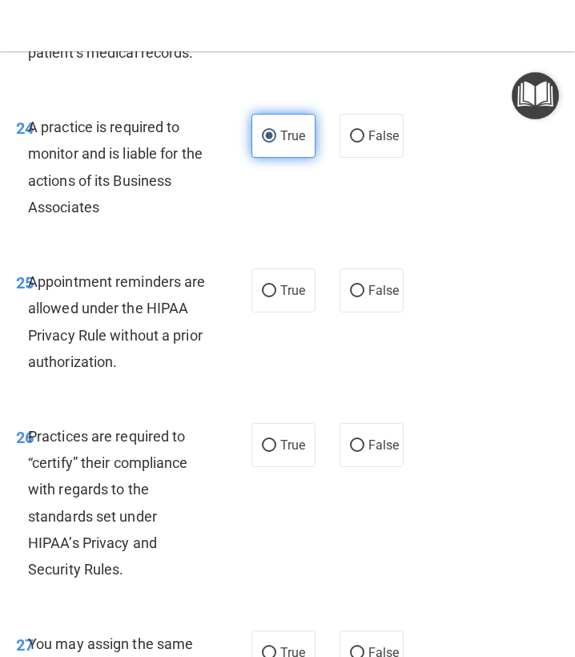
scroll to position [4936, 0]
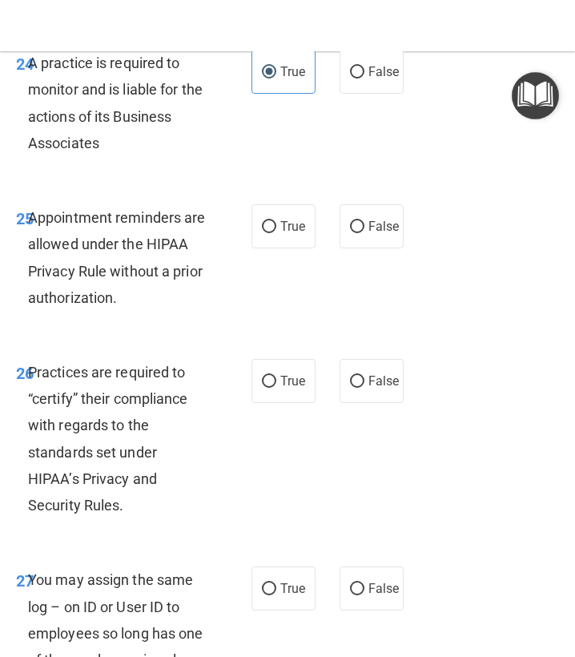
click at [159, 268] on span "Appointment reminders are allowed under the HIPAA Privacy Rule without a prior …" at bounding box center [117, 257] width 178 height 97
click at [159, 269] on span "Appointment reminders are allowed under the HIPAA Privacy Rule without a prior …" at bounding box center [117, 257] width 178 height 97
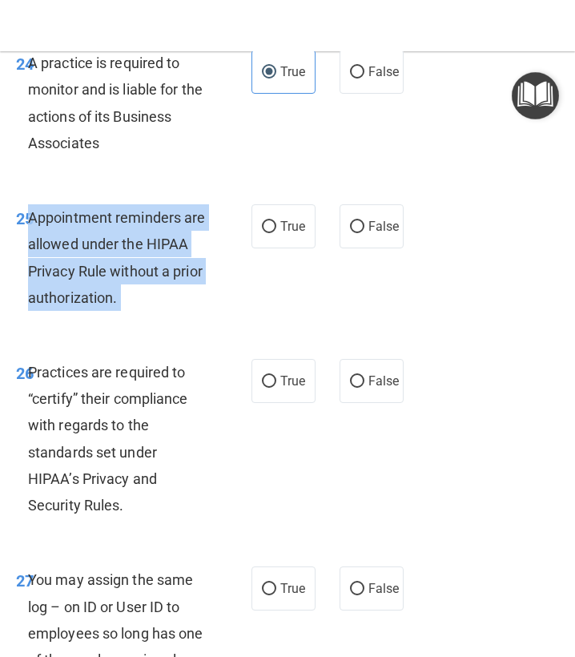
click at [159, 269] on span "Appointment reminders are allowed under the HIPAA Privacy Rule without a prior …" at bounding box center [117, 257] width 178 height 97
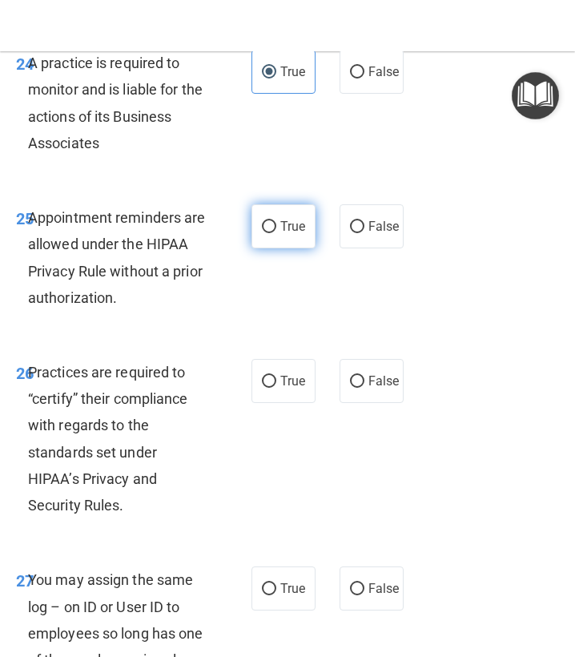
click at [288, 248] on label "True" at bounding box center [284, 226] width 64 height 44
click at [276, 233] on input "True" at bounding box center [269, 227] width 14 height 12
radio input "true"
click at [143, 434] on div "Practices are required to “certify” their compliance with regards to the standa…" at bounding box center [125, 438] width 195 height 159
click at [143, 435] on div "Practices are required to “certify” their compliance with regards to the standa…" at bounding box center [125, 438] width 195 height 159
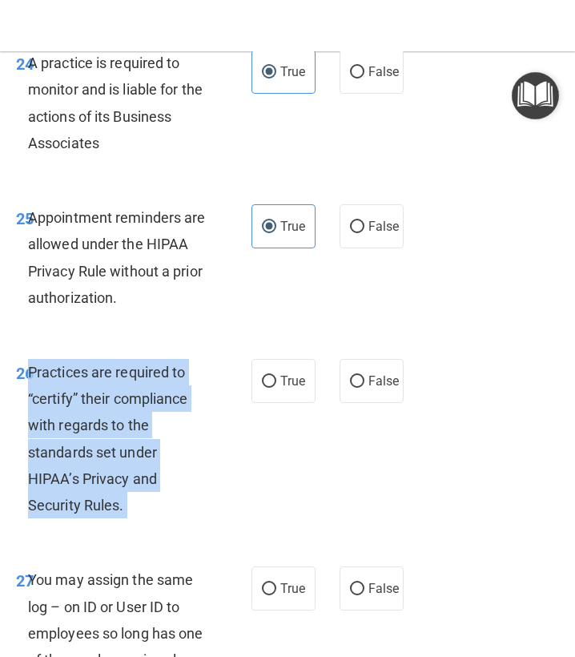
click at [143, 435] on div "Practices are required to “certify” their compliance with regards to the standa…" at bounding box center [125, 438] width 195 height 159
click at [385, 398] on label "False" at bounding box center [372, 381] width 64 height 44
click at [365, 388] on input "False" at bounding box center [357, 382] width 14 height 12
radio input "true"
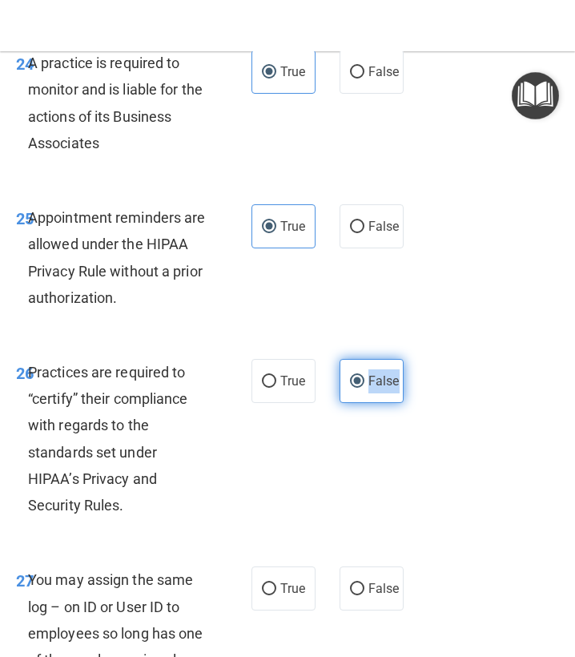
click at [385, 398] on label "False" at bounding box center [372, 381] width 64 height 44
click at [365, 388] on input "False" at bounding box center [357, 382] width 14 height 12
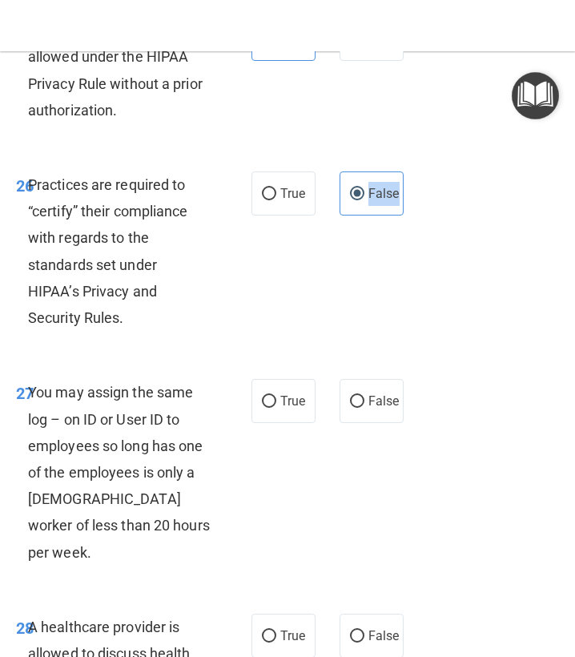
scroll to position [5126, 0]
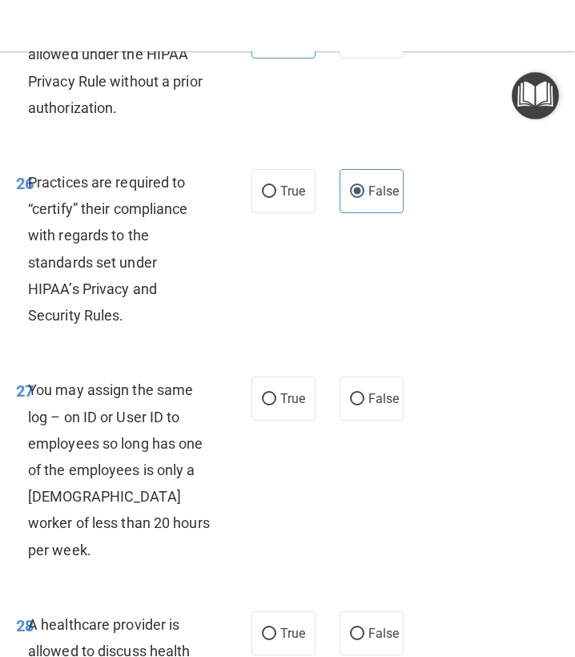
click at [60, 486] on span "You may assign the same log – on ID or User ID to employees so long has one of …" at bounding box center [119, 469] width 182 height 176
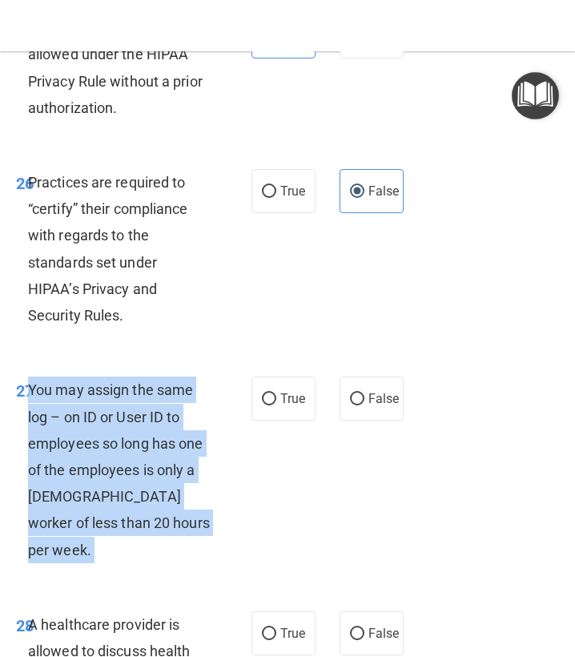
click at [60, 486] on span "You may assign the same log – on ID or User ID to employees so long has one of …" at bounding box center [119, 469] width 182 height 176
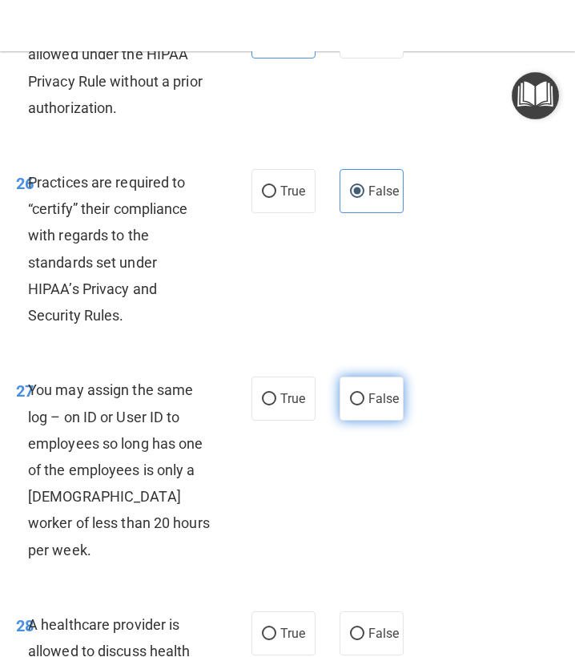
click at [385, 406] on span "False" at bounding box center [384, 398] width 31 height 15
click at [365, 405] on input "False" at bounding box center [357, 399] width 14 height 12
radio input "true"
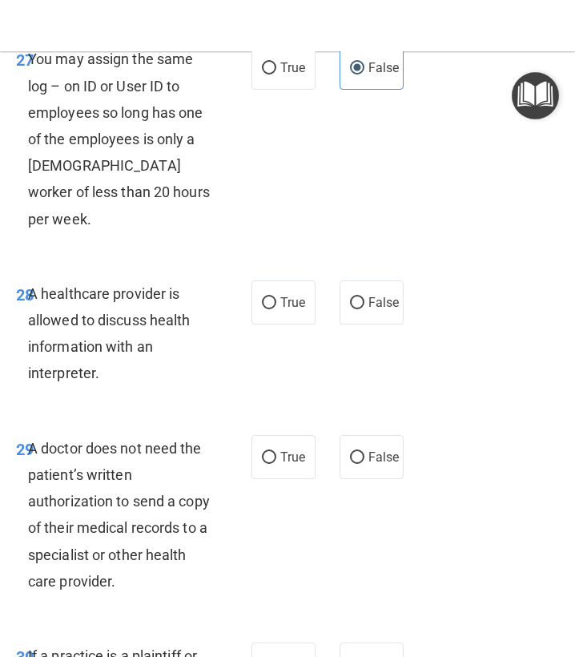
scroll to position [5458, 0]
click at [140, 343] on span "A healthcare provider is allowed to discuss health information with an interpre…" at bounding box center [109, 332] width 163 height 97
click at [139, 342] on span "A healthcare provider is allowed to discuss health information with an interpre…" at bounding box center [109, 332] width 163 height 97
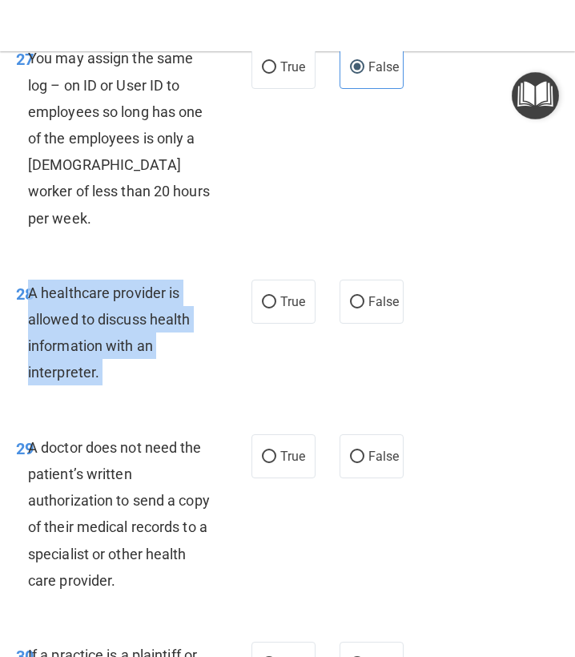
click at [139, 342] on span "A healthcare provider is allowed to discuss health information with an interpre…" at bounding box center [109, 332] width 163 height 97
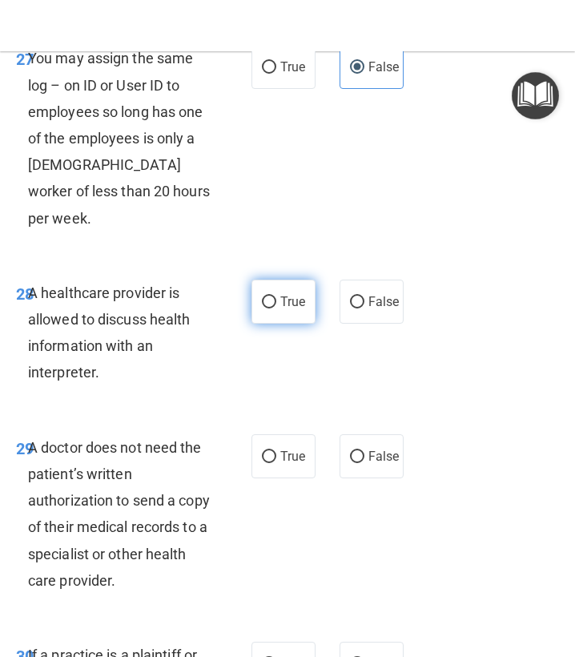
click at [305, 296] on span "True" at bounding box center [292, 301] width 25 height 15
click at [276, 296] on input "True" at bounding box center [269, 302] width 14 height 12
radio input "true"
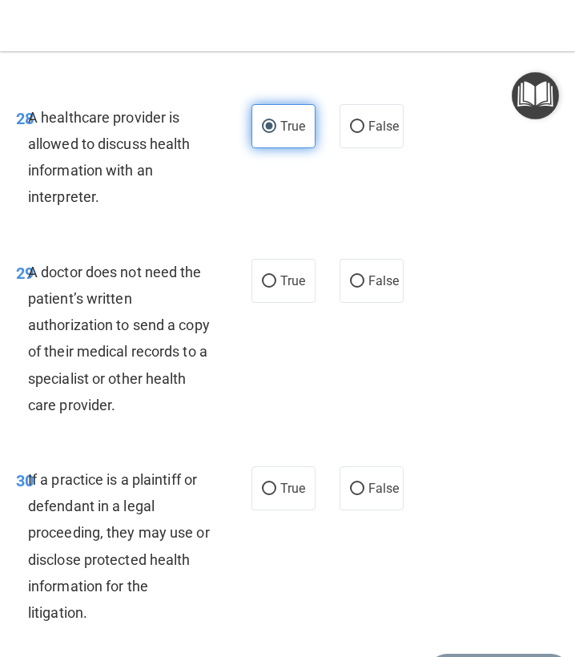
scroll to position [5656, 0]
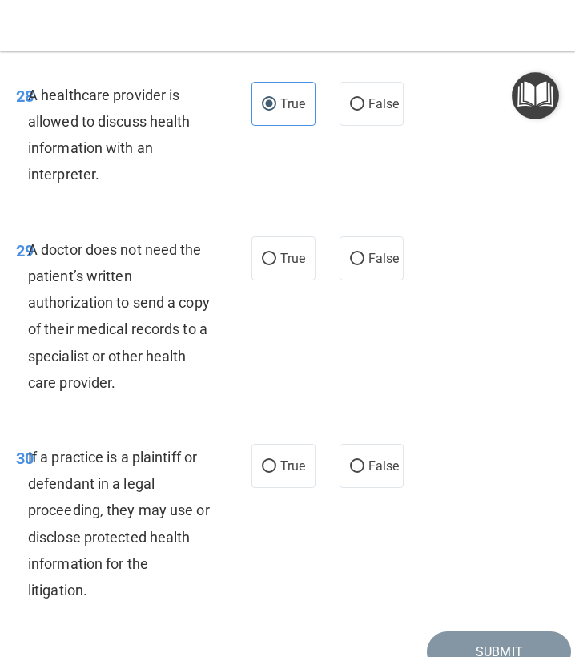
click at [139, 323] on span "A doctor does not need the patient’s written authorization to send a copy of th…" at bounding box center [119, 316] width 182 height 150
click at [139, 324] on span "A doctor does not need the patient’s written authorization to send a copy of th…" at bounding box center [119, 316] width 182 height 150
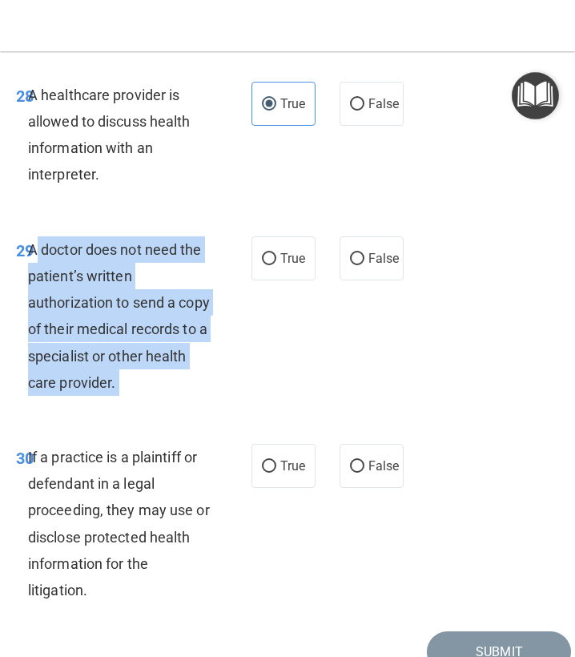
click at [139, 324] on span "A doctor does not need the patient’s written authorization to send a copy of th…" at bounding box center [119, 316] width 182 height 150
click at [292, 258] on span "True" at bounding box center [292, 258] width 25 height 15
click at [276, 258] on input "True" at bounding box center [269, 259] width 14 height 12
radio input "true"
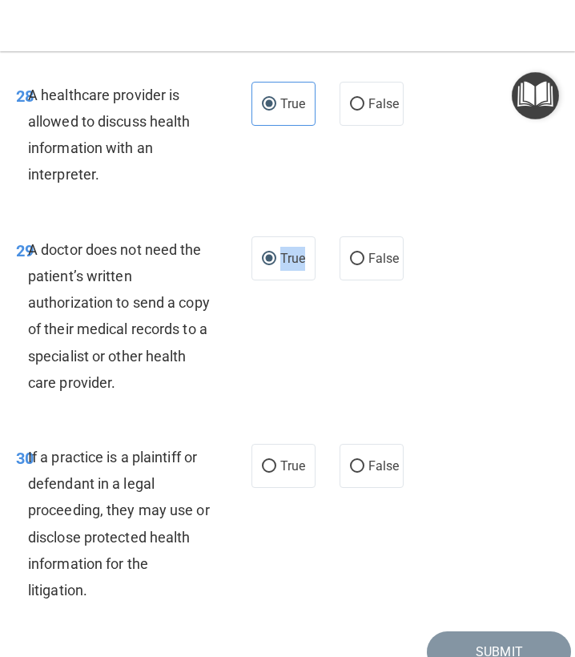
click at [292, 258] on span "True" at bounding box center [292, 258] width 25 height 15
click at [276, 258] on input "True" at bounding box center [269, 259] width 14 height 12
click at [112, 534] on span "If a practice is a plaintiff or defendant in a legal proceeding, they may use o…" at bounding box center [119, 524] width 182 height 150
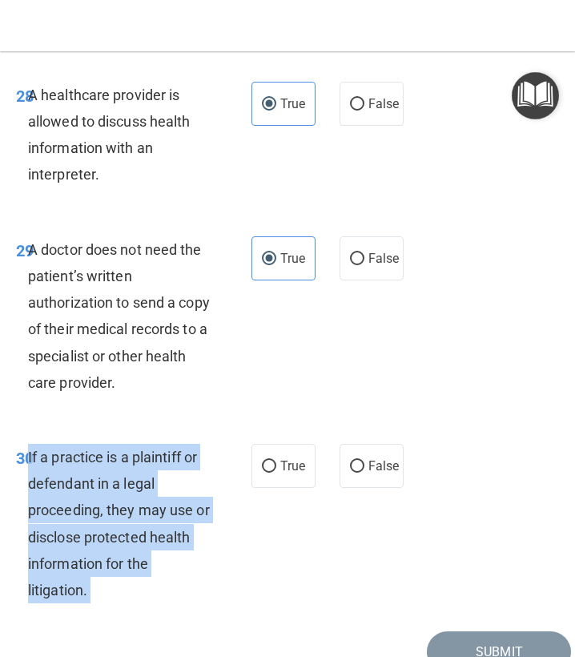
click at [112, 534] on span "If a practice is a plaintiff or defendant in a legal proceeding, they may use o…" at bounding box center [119, 524] width 182 height 150
click at [292, 461] on span "True" at bounding box center [292, 465] width 25 height 15
click at [276, 461] on input "True" at bounding box center [269, 467] width 14 height 12
radio input "true"
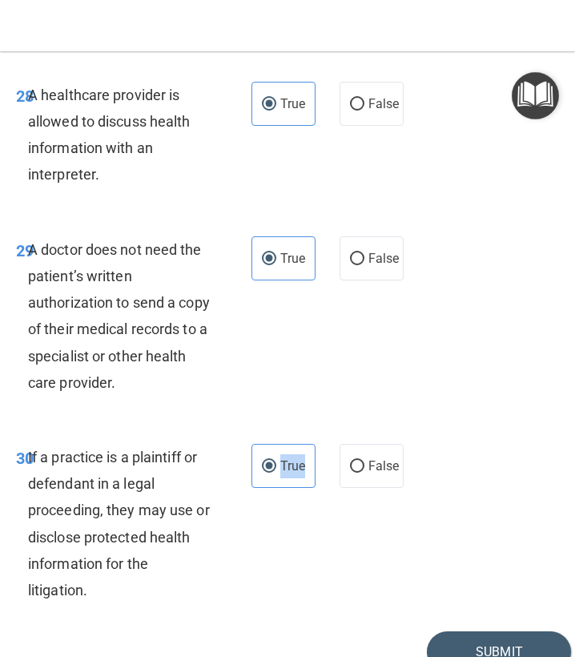
click at [292, 461] on span "True" at bounding box center [292, 465] width 25 height 15
click at [276, 461] on input "True" at bounding box center [269, 467] width 14 height 12
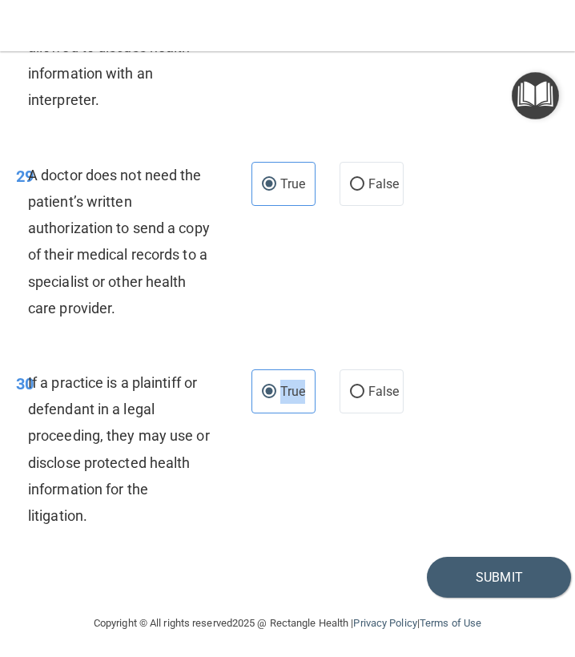
scroll to position [5729, 0]
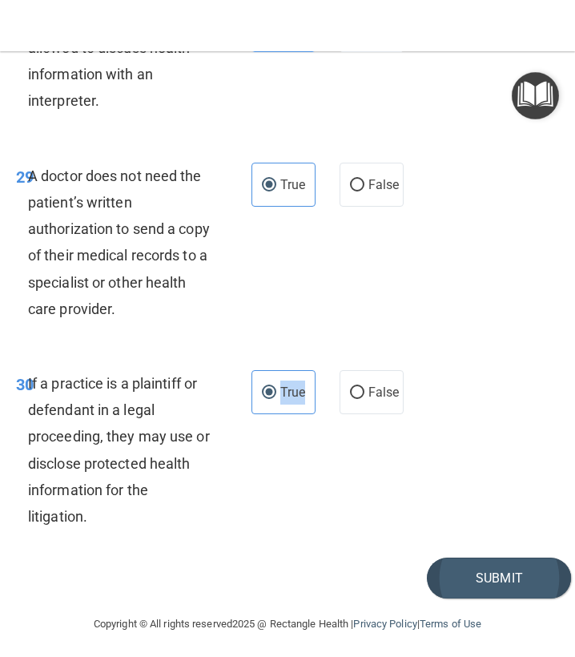
click at [530, 576] on button "Submit" at bounding box center [499, 578] width 144 height 41
click at [469, 569] on button "Submit" at bounding box center [499, 578] width 144 height 41
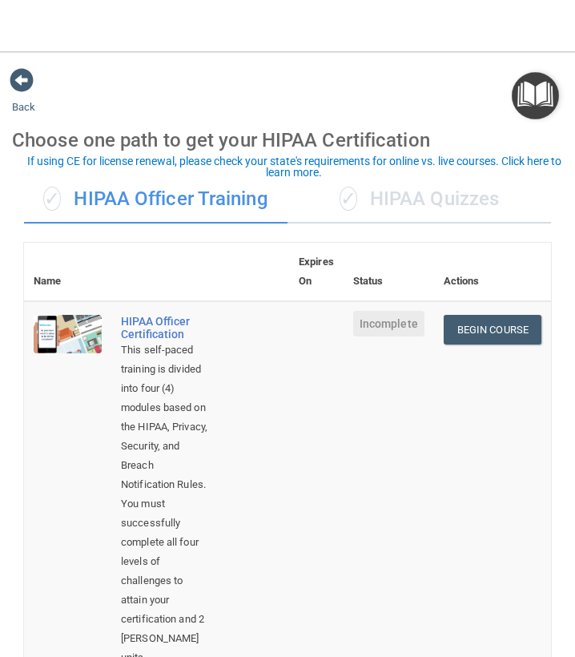
click at [405, 191] on div "✓ HIPAA Quizzes" at bounding box center [420, 199] width 264 height 48
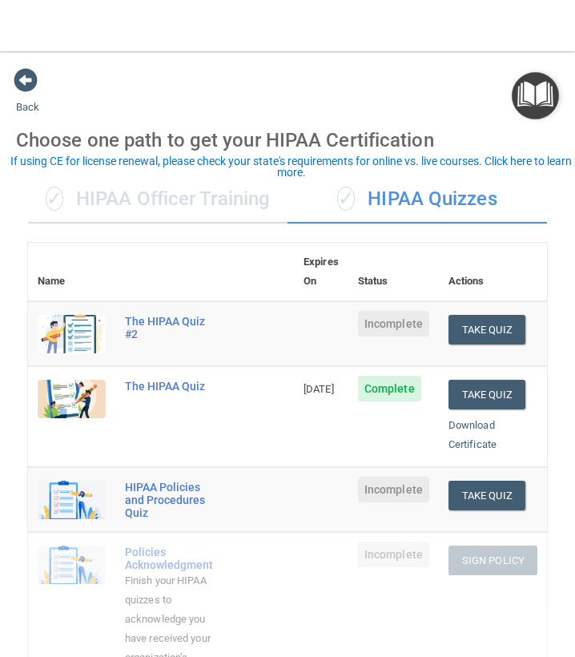
click at [231, 206] on div "✓ HIPAA Officer Training" at bounding box center [158, 199] width 260 height 48
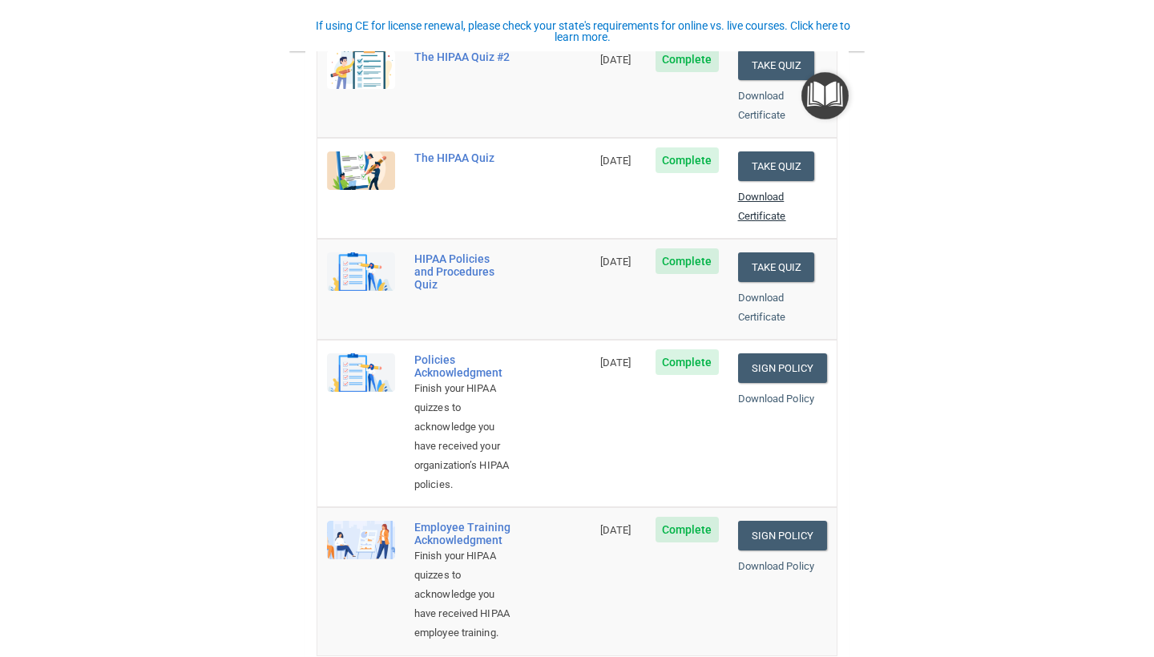
scroll to position [266, 0]
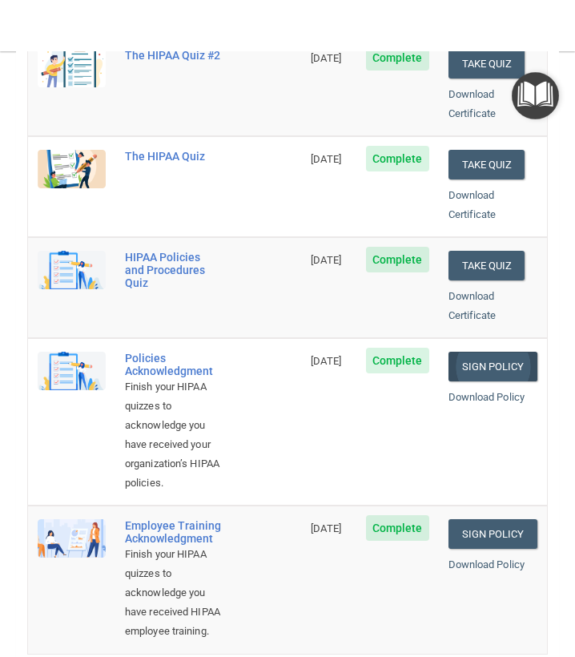
click at [511, 352] on link "Sign Policy" at bounding box center [493, 367] width 89 height 30
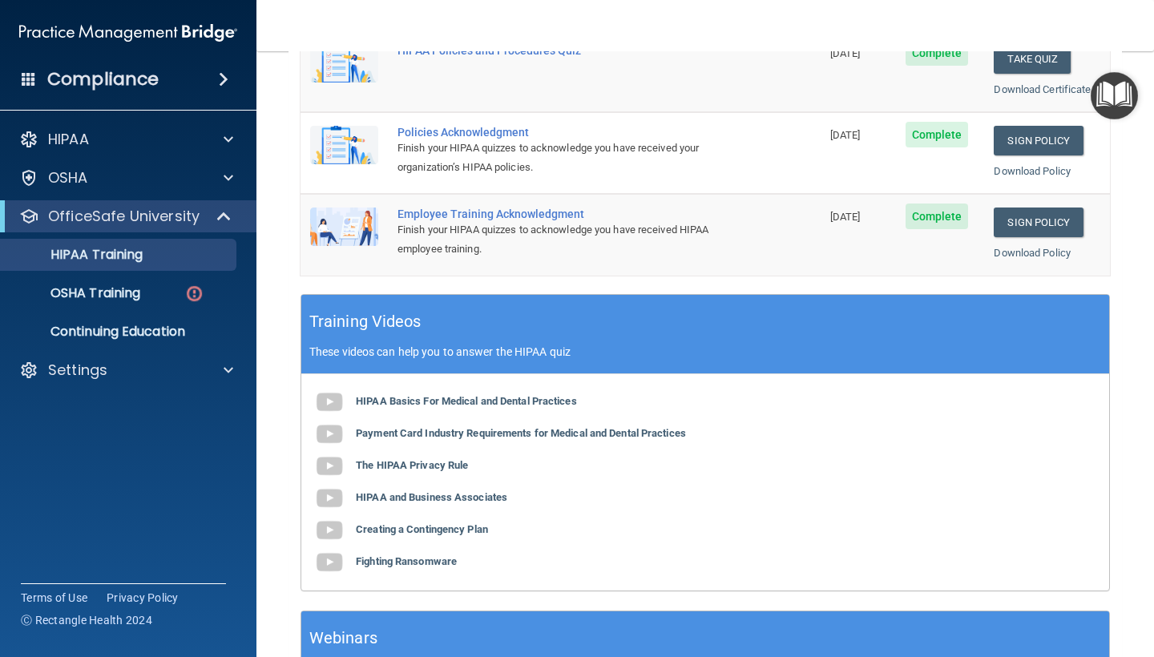
scroll to position [429, 0]
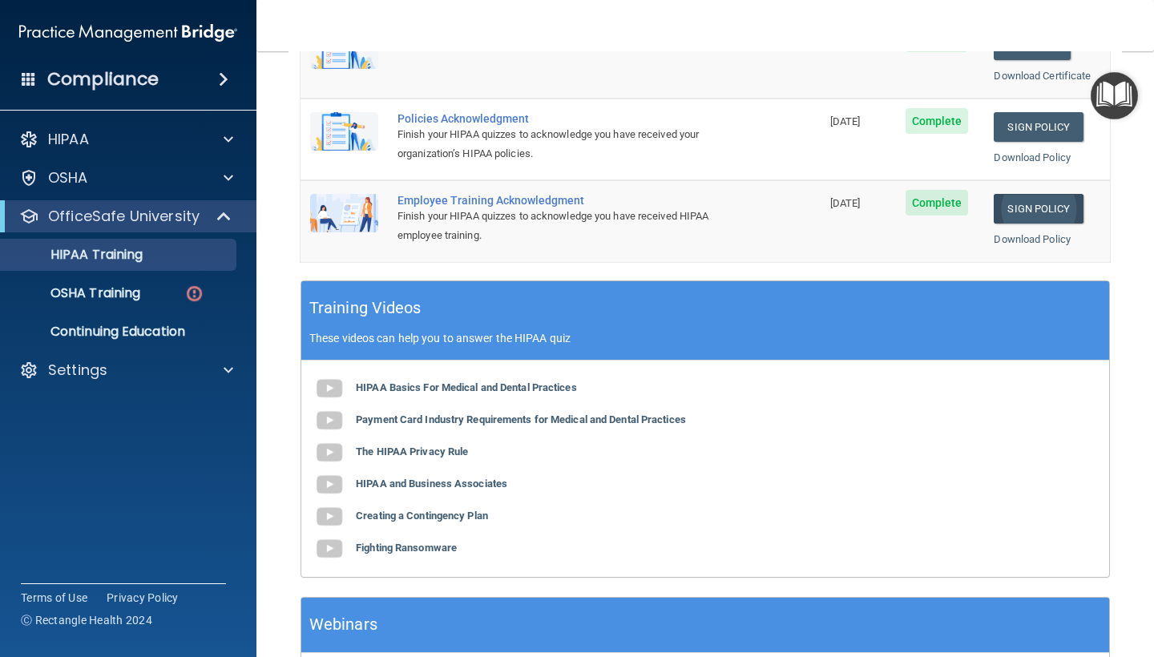
click at [575, 200] on link "Sign Policy" at bounding box center [1038, 209] width 89 height 30
click at [140, 285] on p "OSHA Training" at bounding box center [75, 293] width 130 height 16
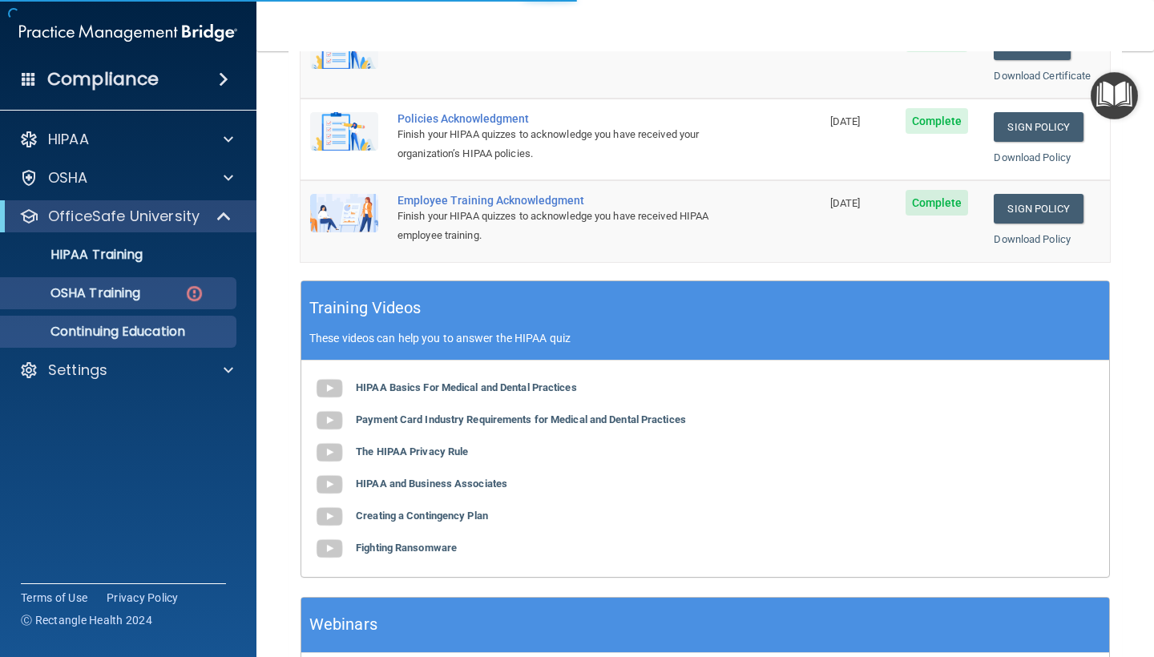
click at [143, 338] on p "Continuing Education" at bounding box center [119, 332] width 219 height 16
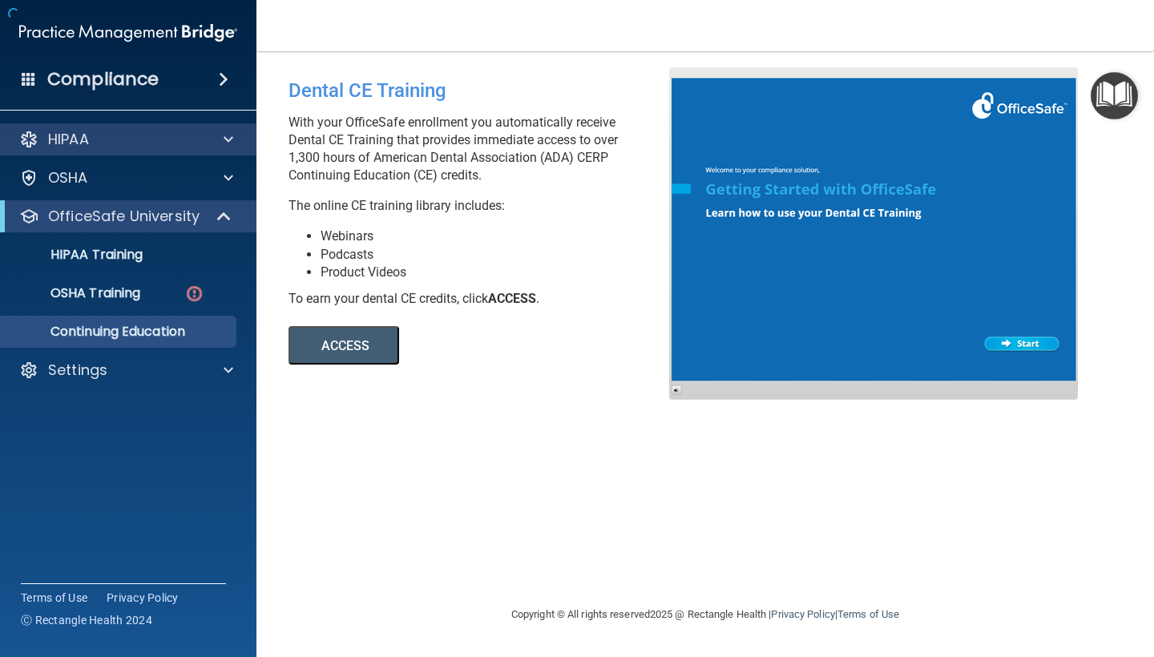
click at [208, 151] on div "HIPAA" at bounding box center [128, 139] width 257 height 32
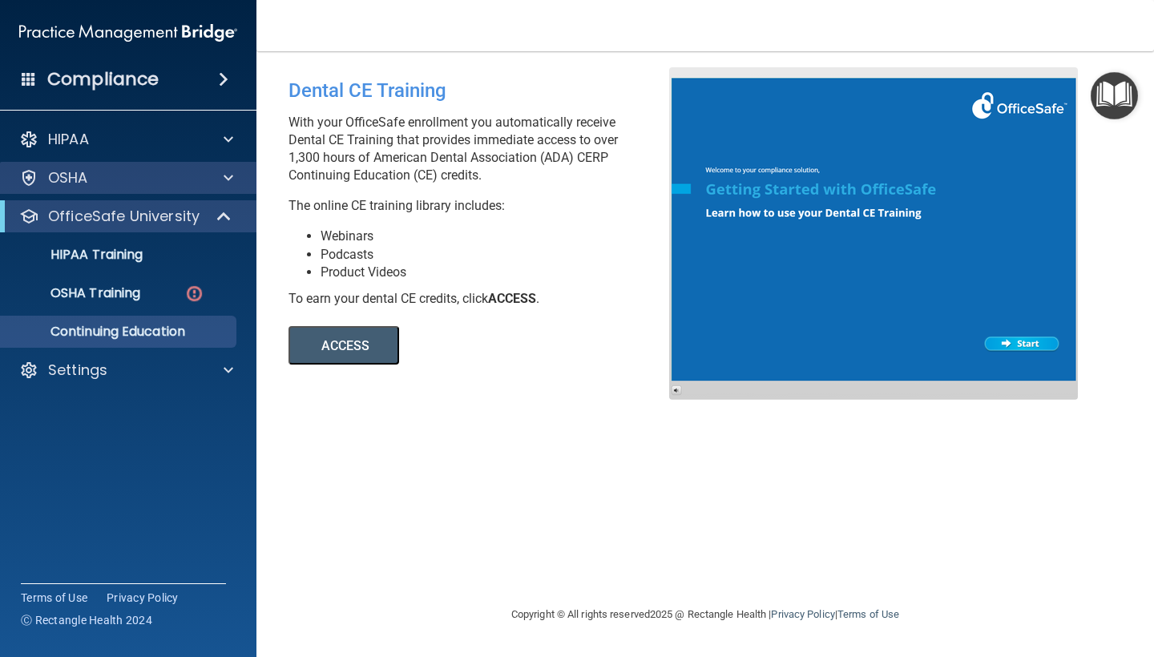
click at [188, 177] on div "OSHA" at bounding box center [106, 177] width 199 height 19
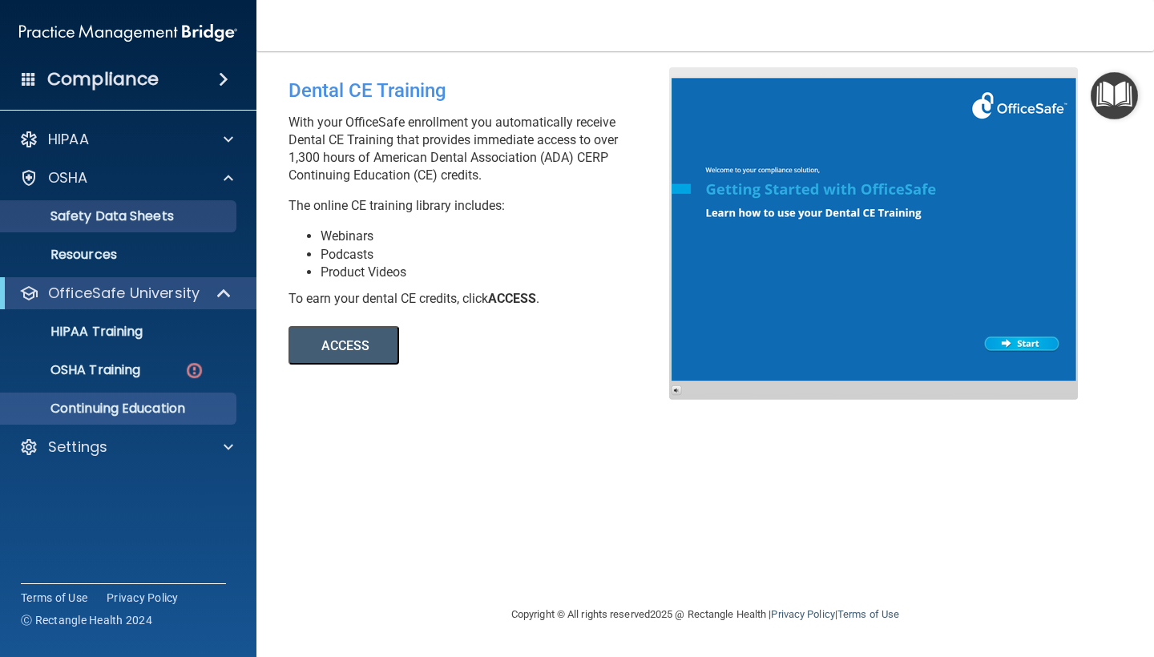
click at [171, 228] on link "Safety Data Sheets" at bounding box center [110, 216] width 252 height 32
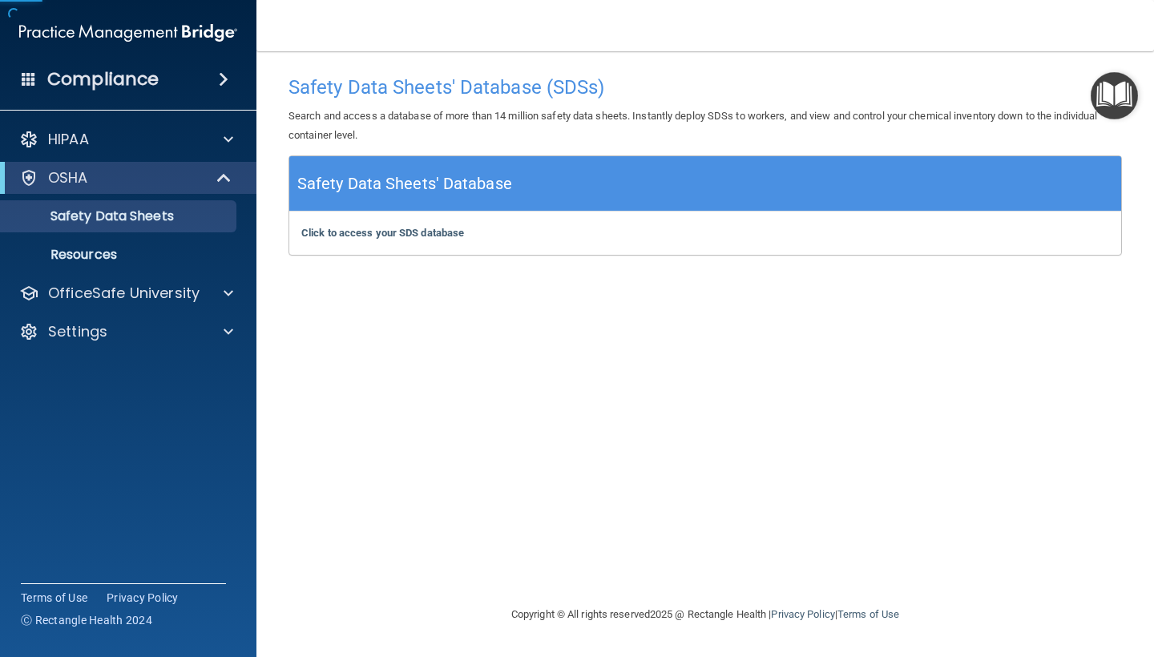
click at [218, 94] on div "Compliance" at bounding box center [128, 79] width 256 height 35
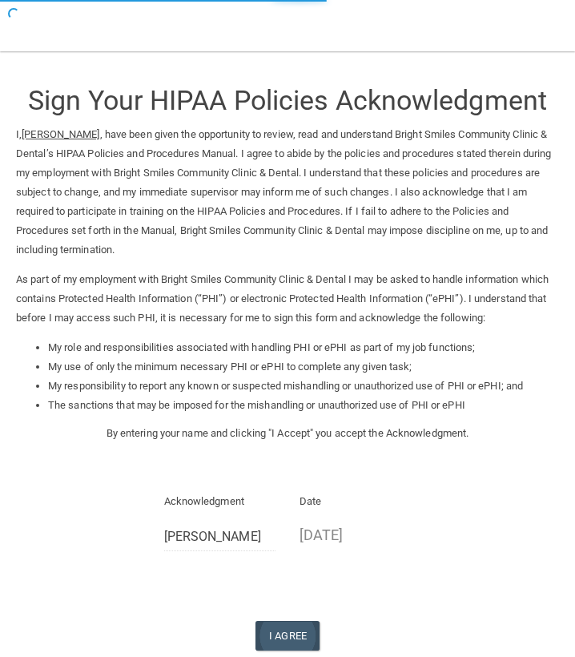
click at [288, 634] on button "I Agree" at bounding box center [288, 636] width 64 height 30
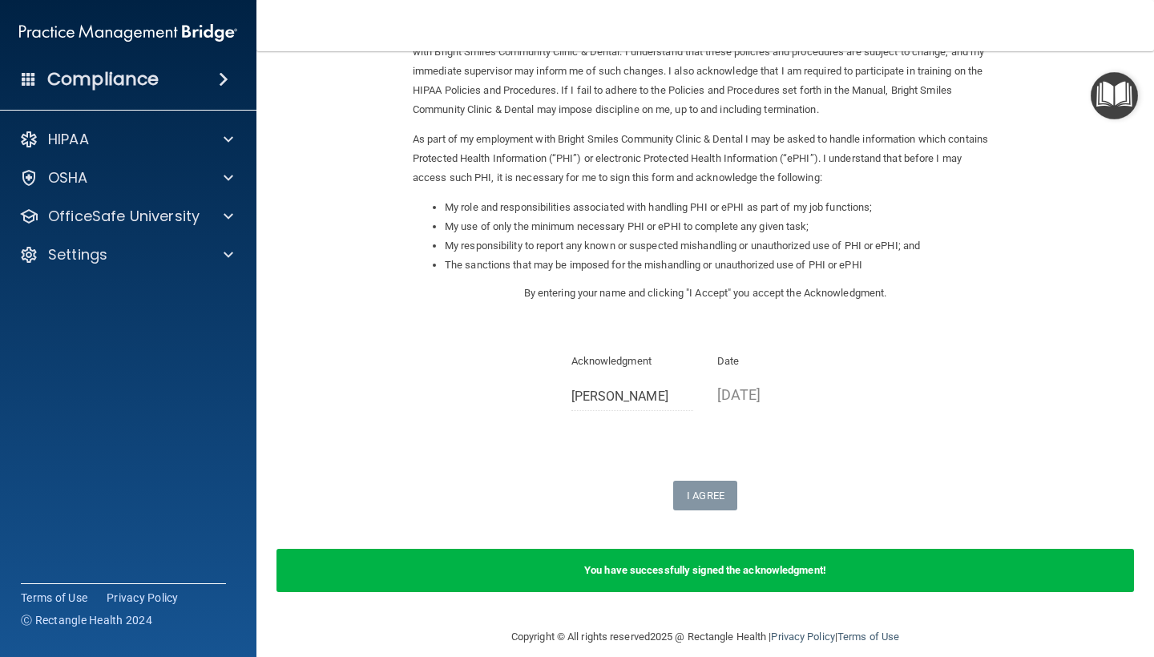
scroll to position [120, 0]
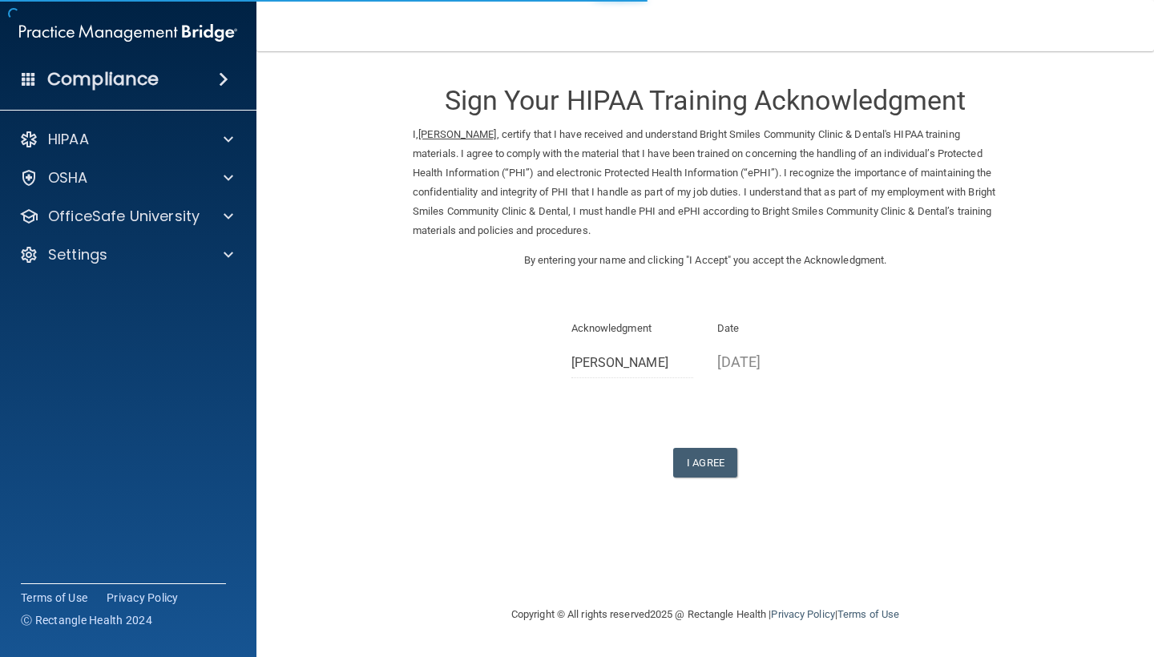
click at [728, 467] on form "Sign Your HIPAA Training Acknowledgment I, [PERSON_NAME] , certify that I have …" at bounding box center [704, 291] width 833 height 449
click at [728, 458] on button "I Agree" at bounding box center [705, 463] width 64 height 30
click at [689, 453] on button "I Agree" at bounding box center [705, 463] width 64 height 30
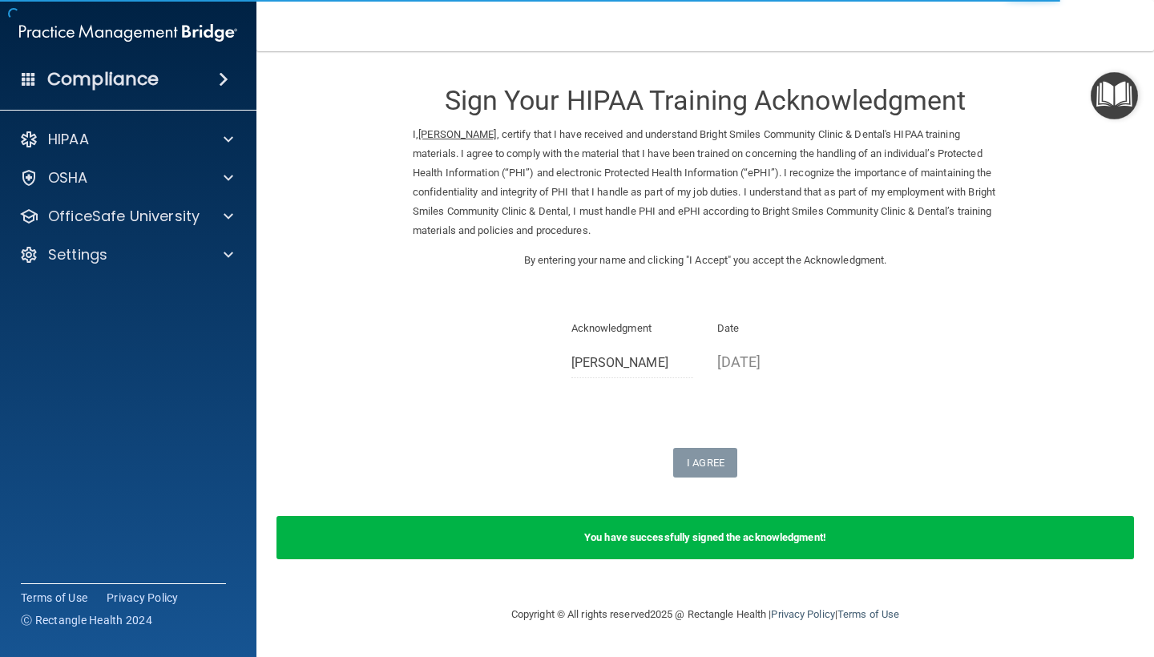
click at [436, 8] on nav "Toggle navigation [PERSON_NAME] [EMAIL_ADDRESS][DOMAIN_NAME] Manage My Enterpri…" at bounding box center [704, 25] width 897 height 51
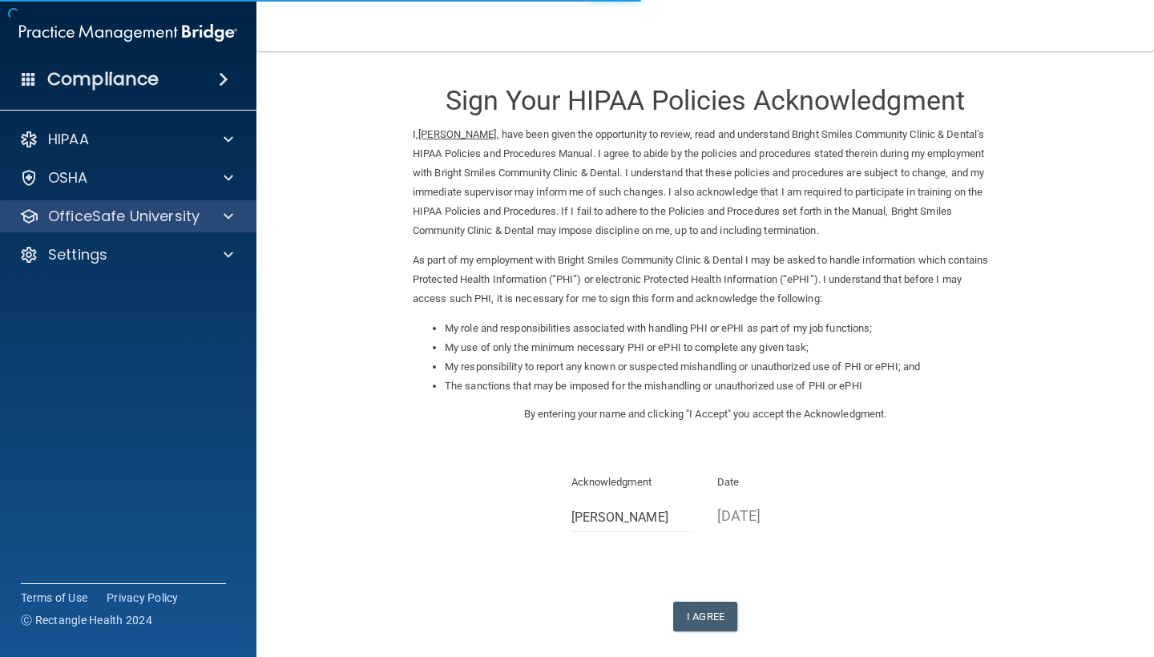
click at [209, 219] on div at bounding box center [226, 216] width 40 height 19
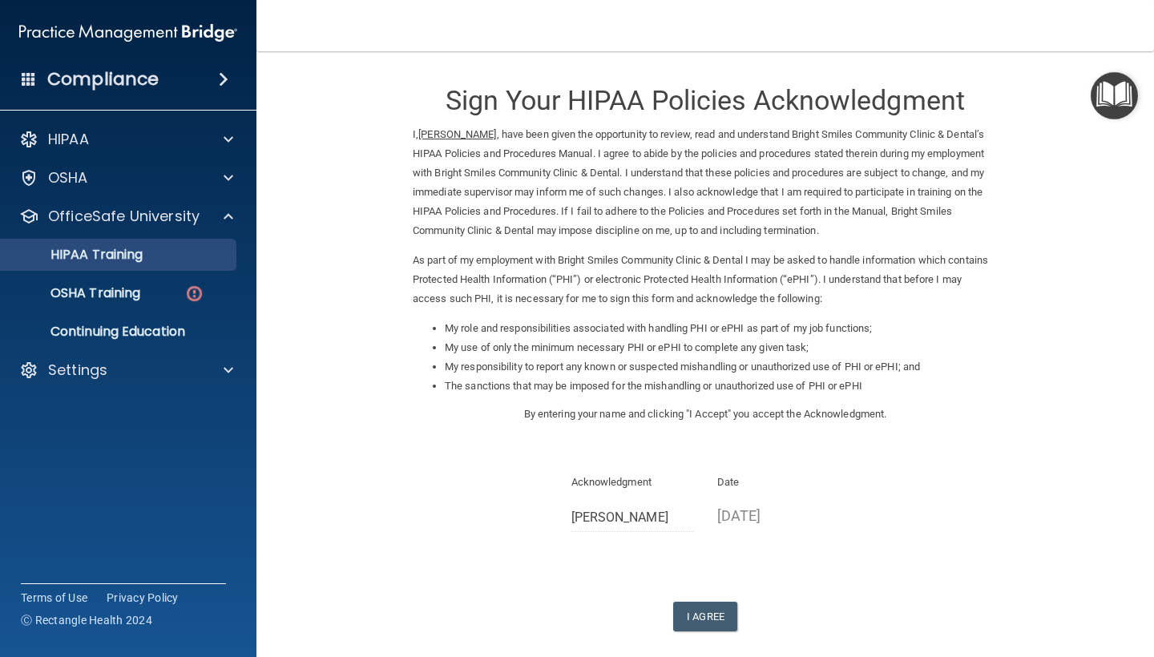
click at [193, 252] on div "HIPAA Training" at bounding box center [119, 255] width 219 height 16
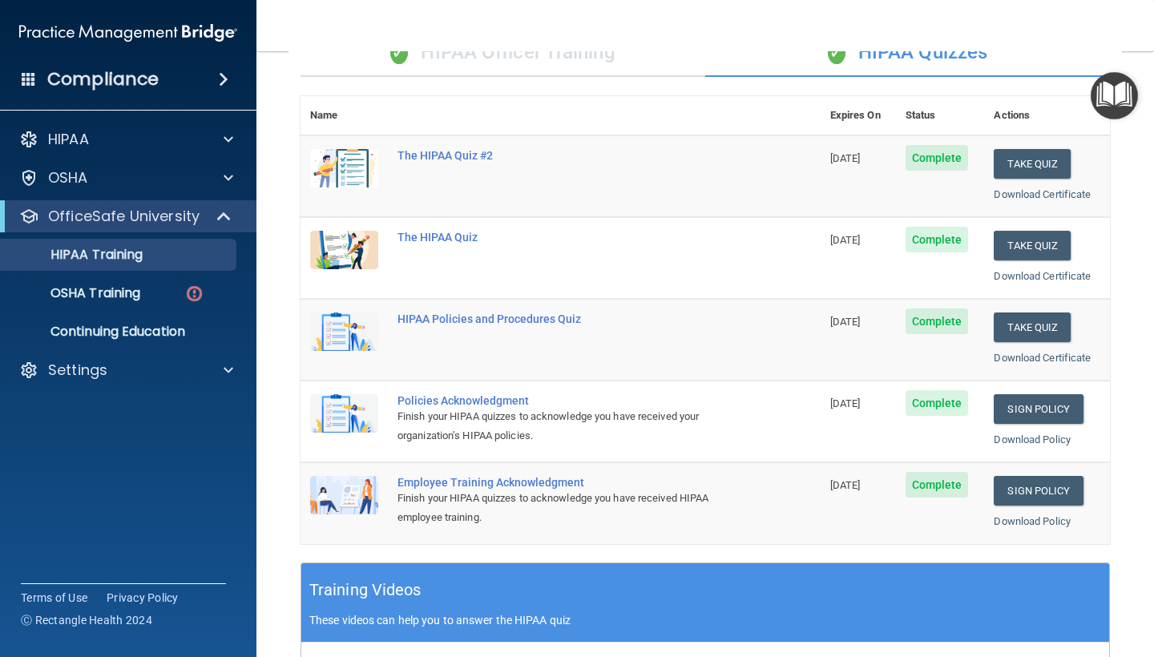
scroll to position [118, 0]
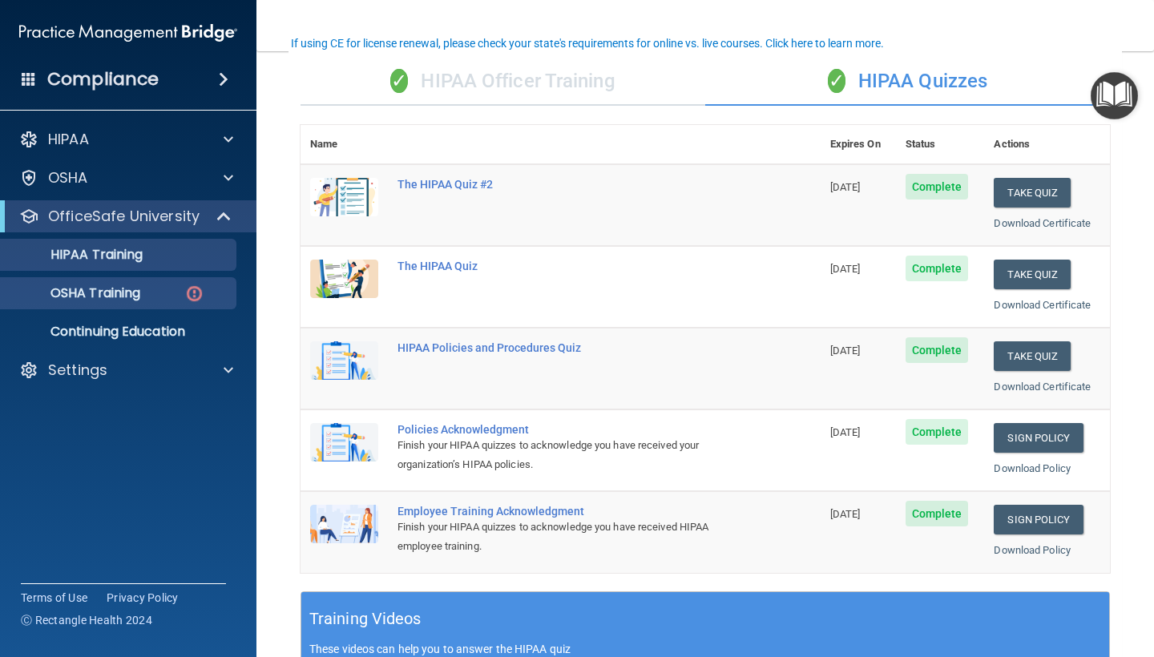
click at [167, 290] on div "OSHA Training" at bounding box center [119, 293] width 219 height 16
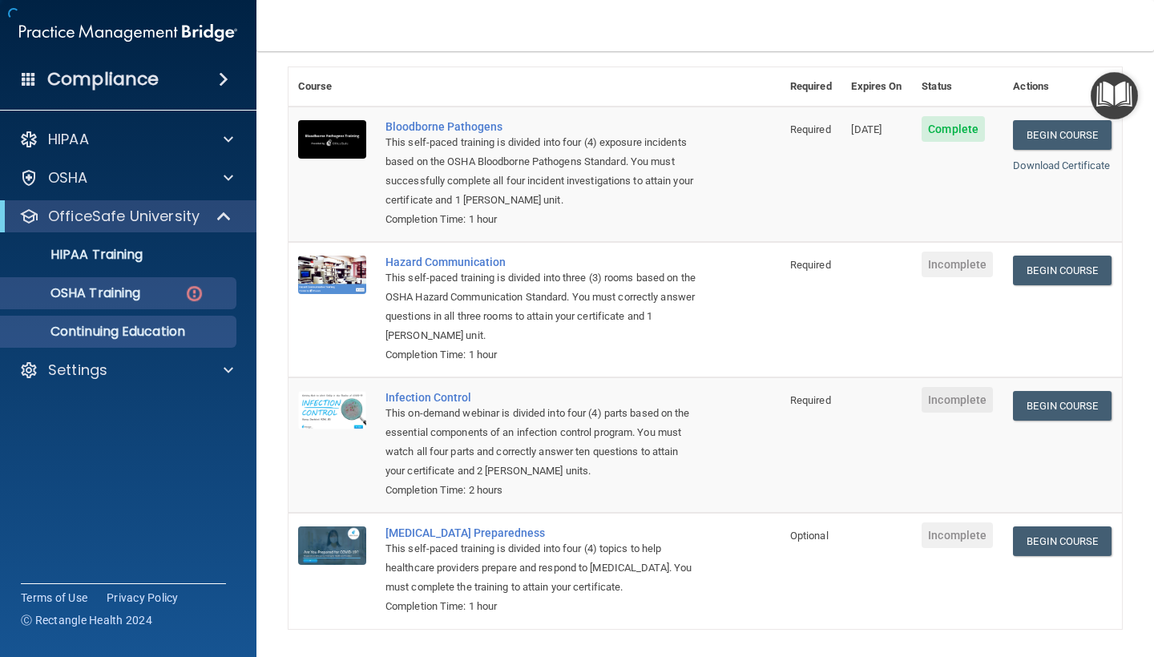
click at [197, 346] on link "Continuing Education" at bounding box center [110, 332] width 252 height 32
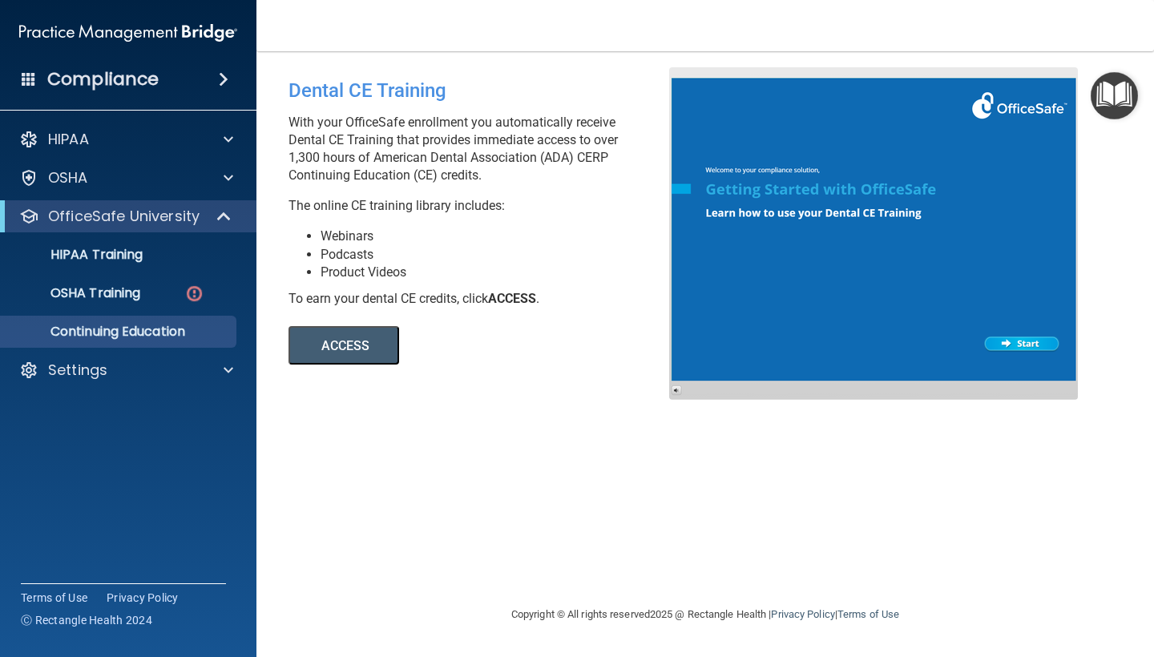
click at [367, 348] on button "ACCESS" at bounding box center [343, 345] width 111 height 38
click at [140, 292] on p "OSHA Training" at bounding box center [75, 293] width 130 height 16
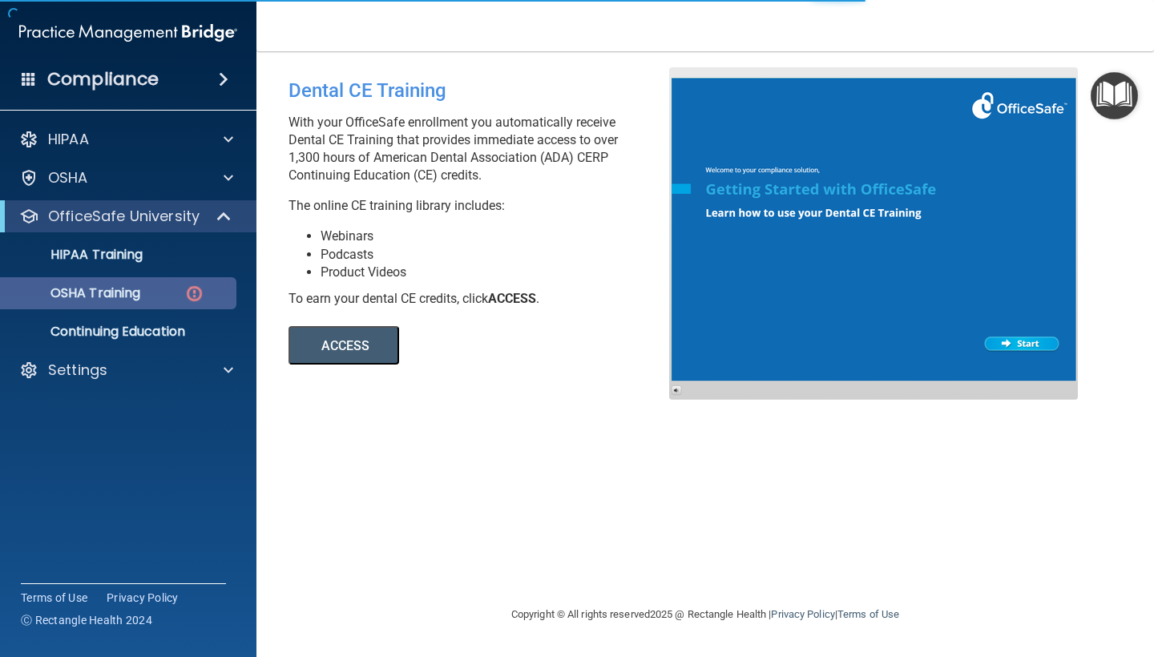
click at [200, 300] on img at bounding box center [194, 294] width 20 height 20
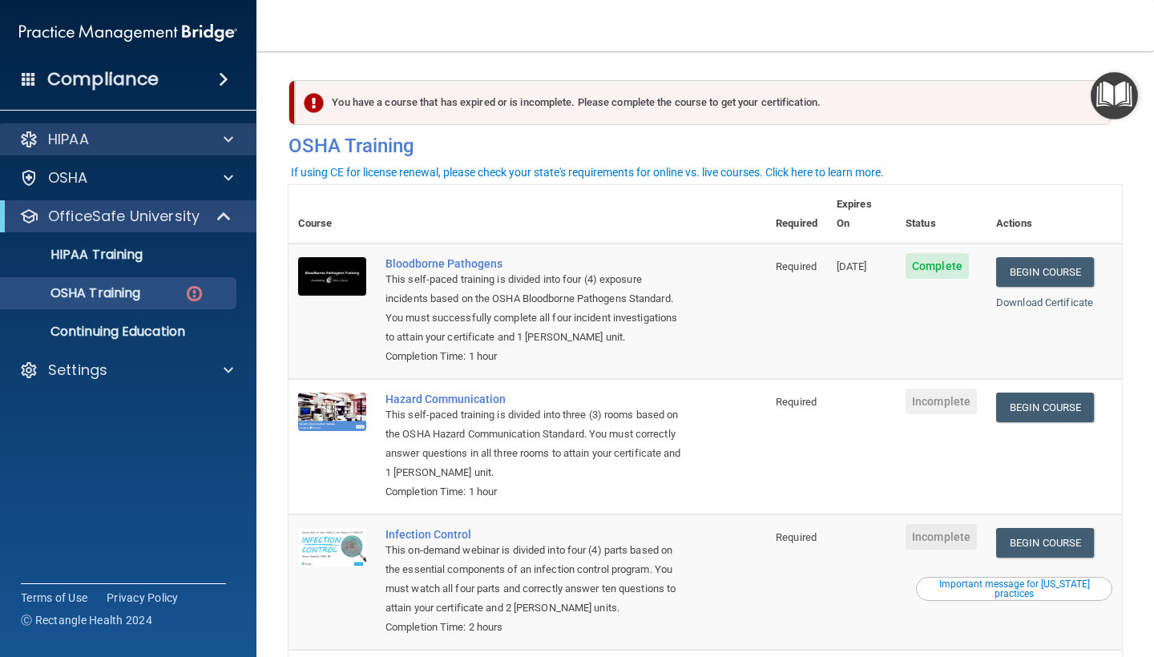
click at [178, 147] on div "HIPAA" at bounding box center [106, 139] width 199 height 19
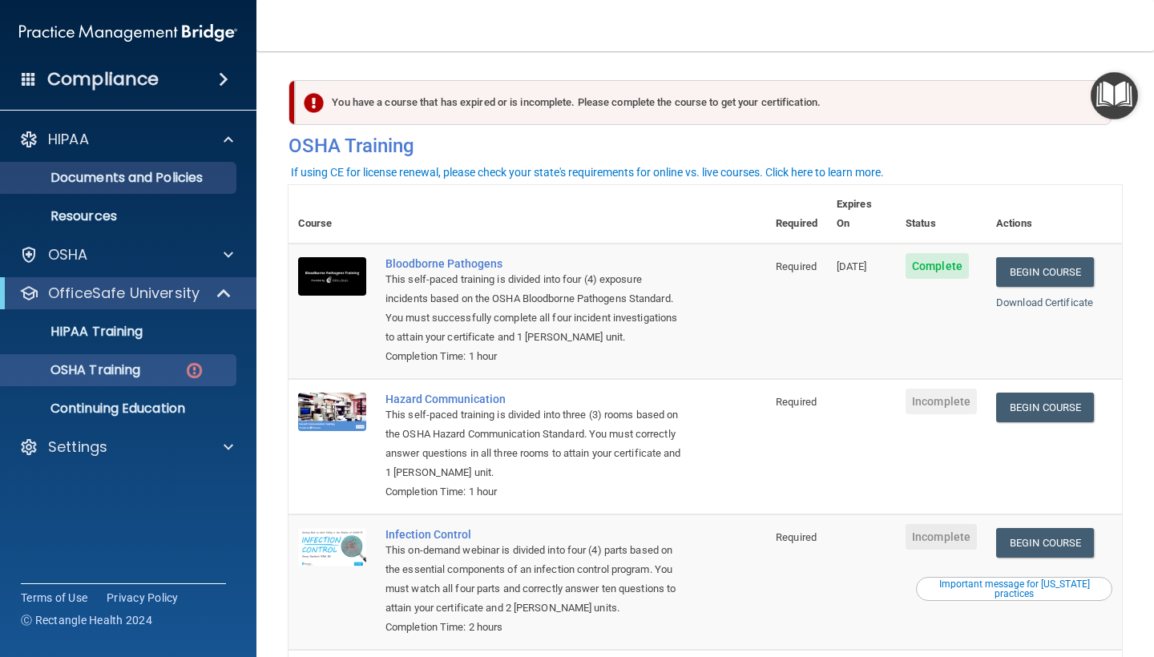
click at [204, 189] on link "Documents and Policies" at bounding box center [110, 178] width 252 height 32
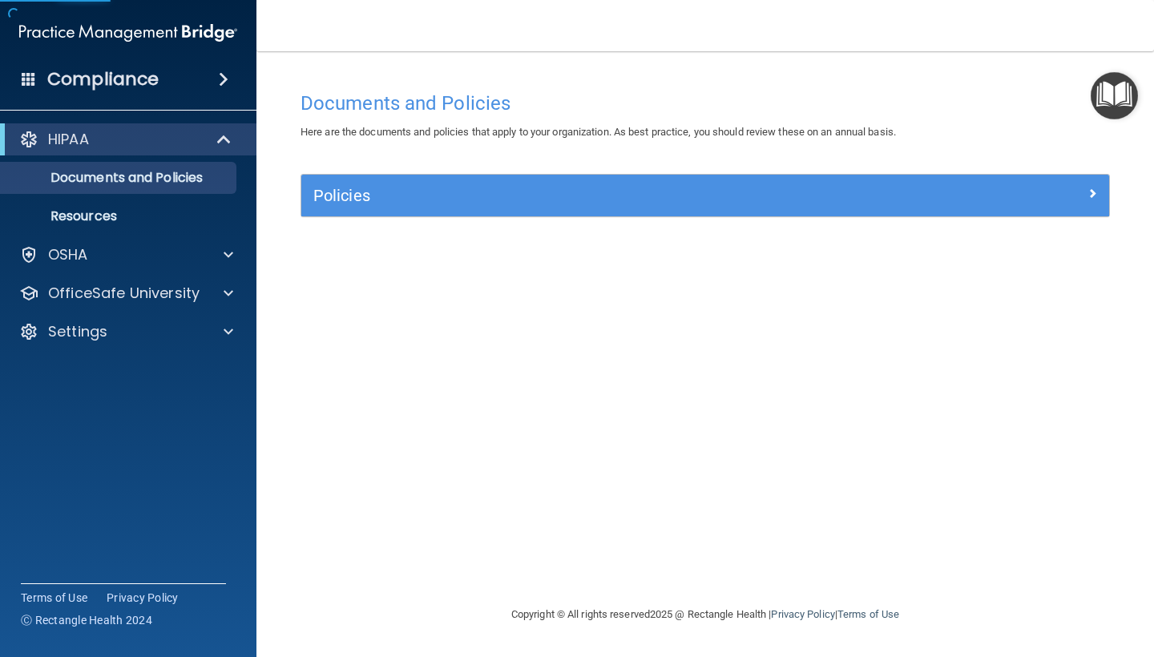
click at [1124, 95] on img "Open Resource Center" at bounding box center [1114, 95] width 47 height 47
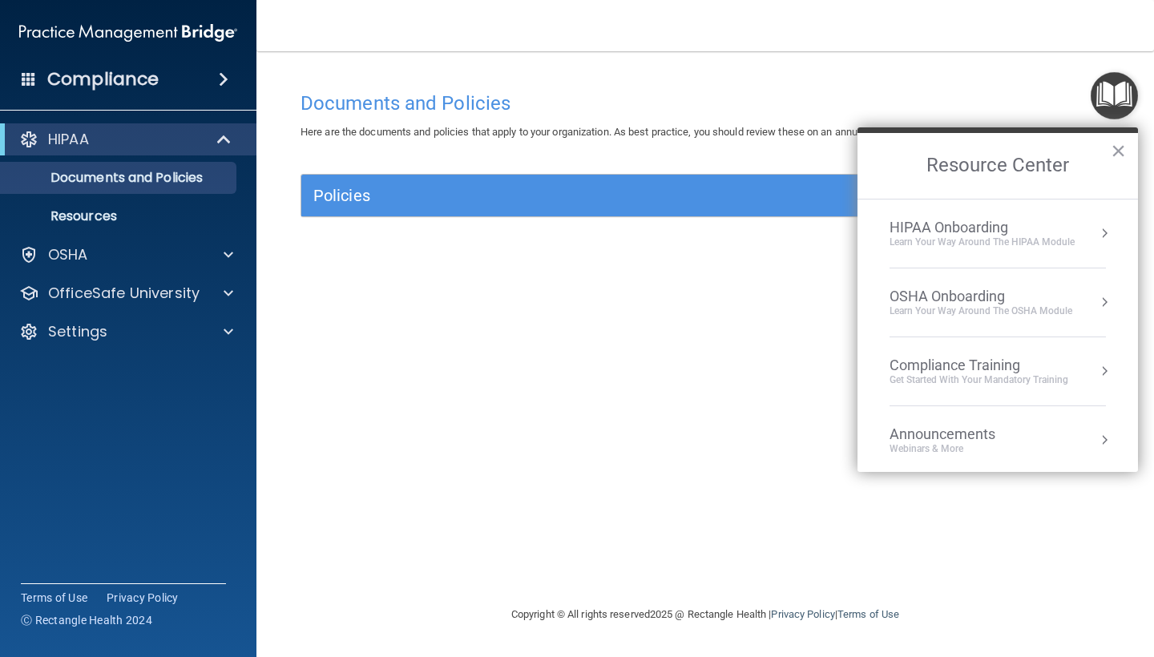
click at [1042, 239] on div "Learn Your Way around the HIPAA module" at bounding box center [981, 243] width 185 height 14
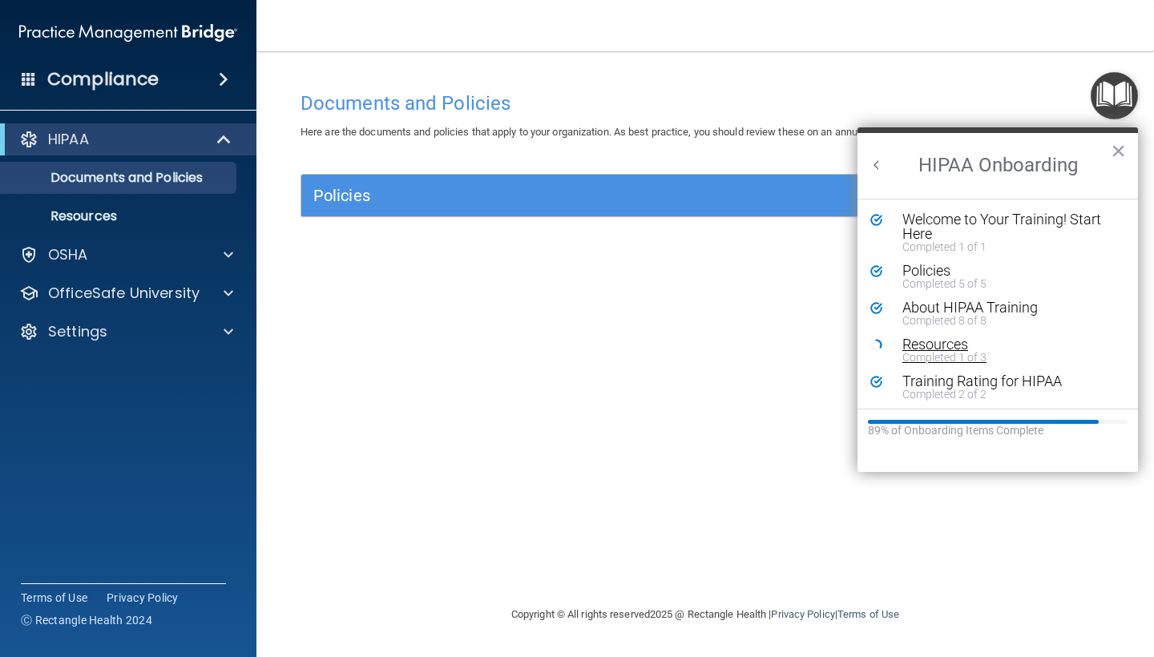
click at [929, 352] on div "Completed 1 of 3" at bounding box center [1009, 357] width 215 height 11
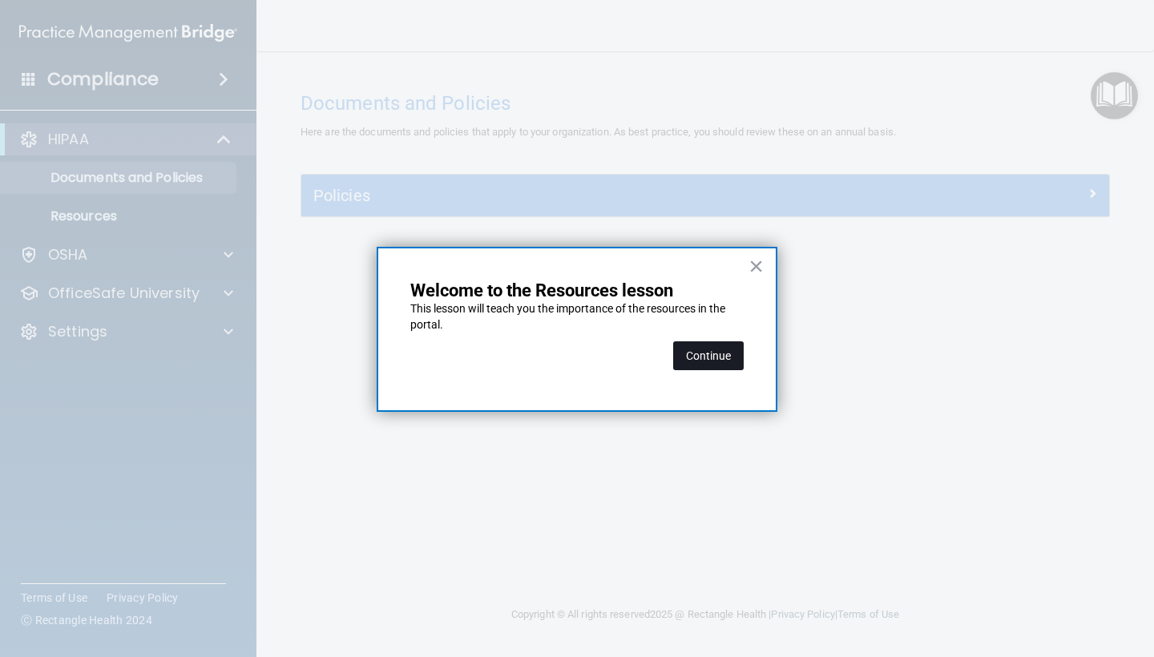
click at [724, 350] on button "Continue" at bounding box center [708, 355] width 71 height 29
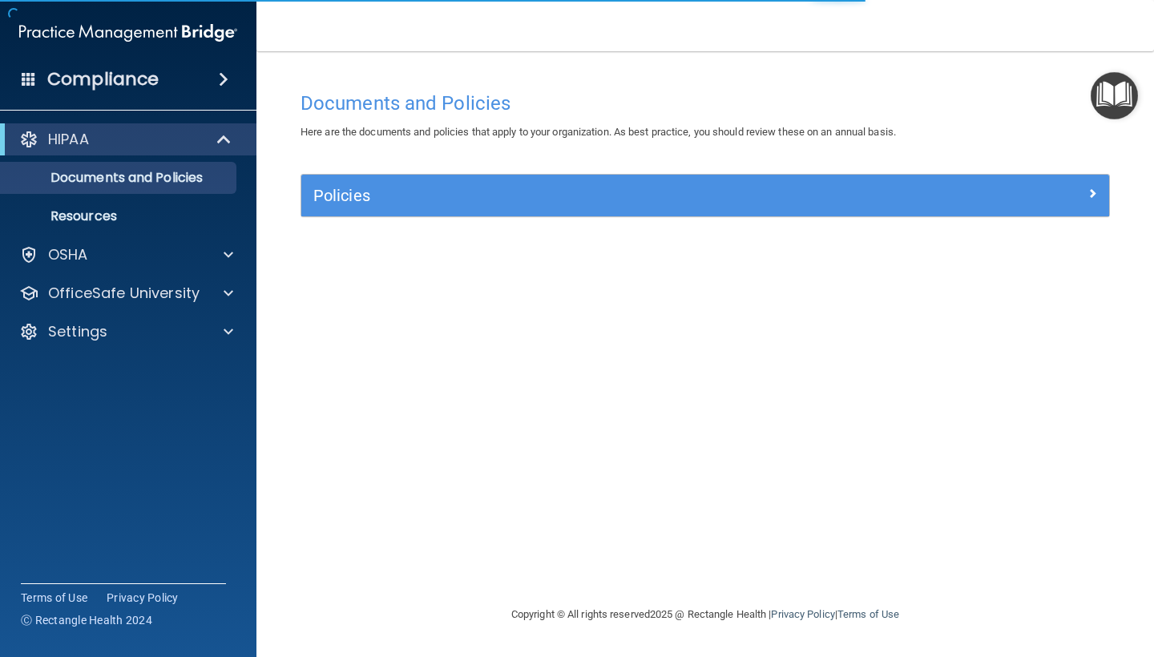
click at [375, 188] on h5 "Policies" at bounding box center [604, 196] width 582 height 18
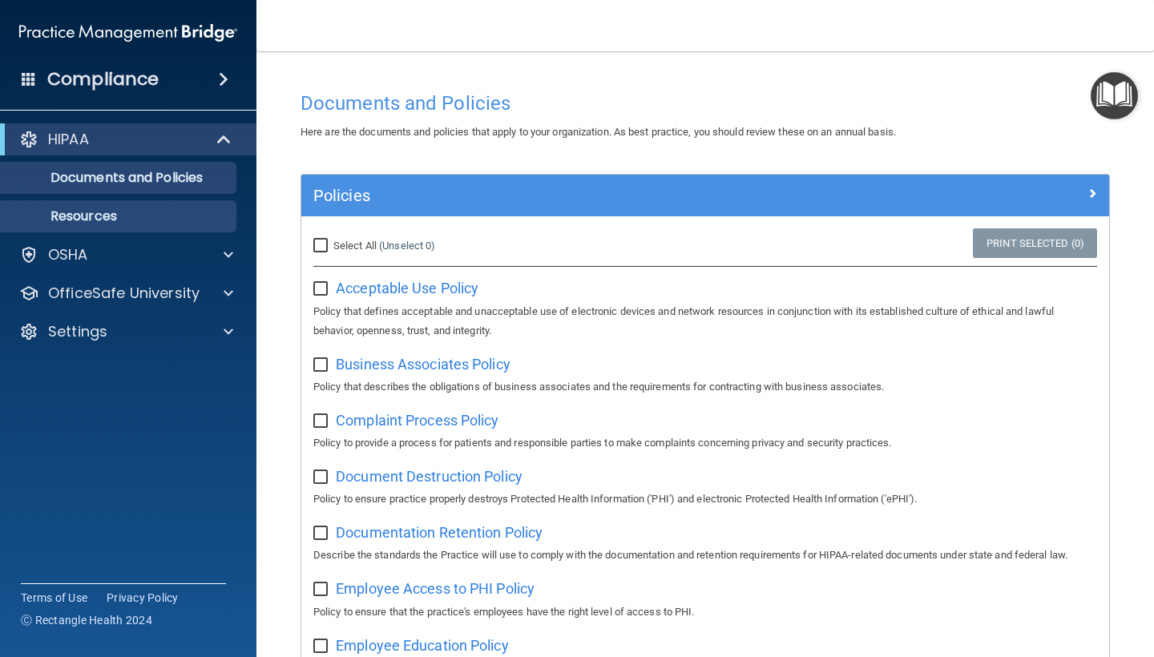
click at [159, 225] on link "Resources" at bounding box center [110, 216] width 252 height 32
